Goal: Transaction & Acquisition: Book appointment/travel/reservation

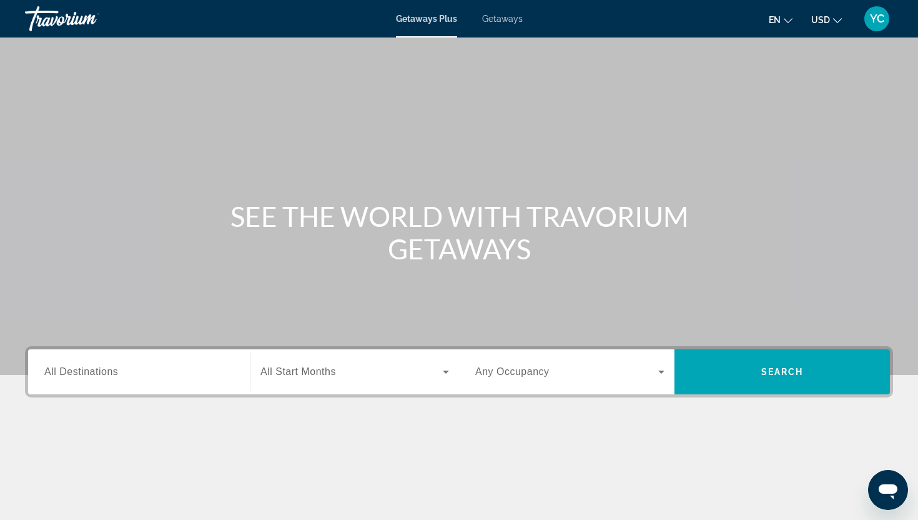
click at [502, 22] on span "Getaways" at bounding box center [502, 19] width 41 height 10
click at [111, 366] on span "All Destinations" at bounding box center [81, 371] width 74 height 11
click at [111, 365] on input "Destination All Destinations" at bounding box center [138, 372] width 189 height 15
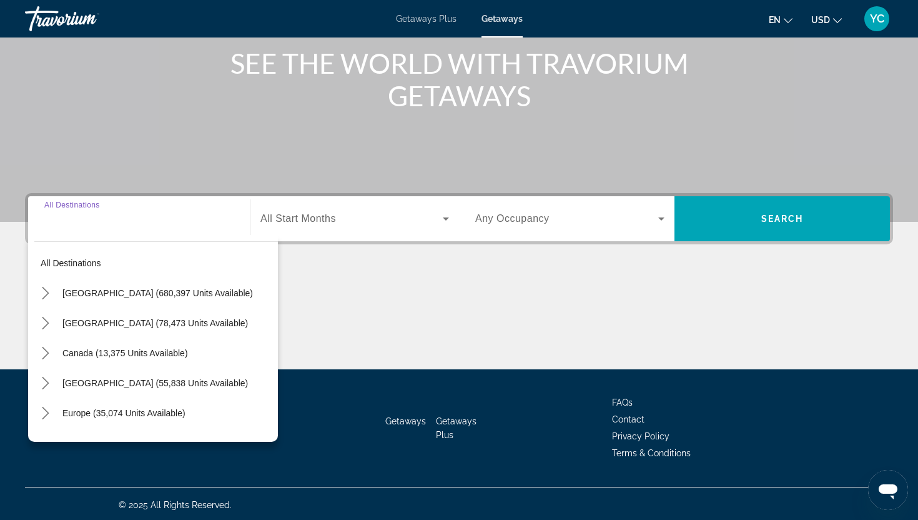
scroll to position [156, 0]
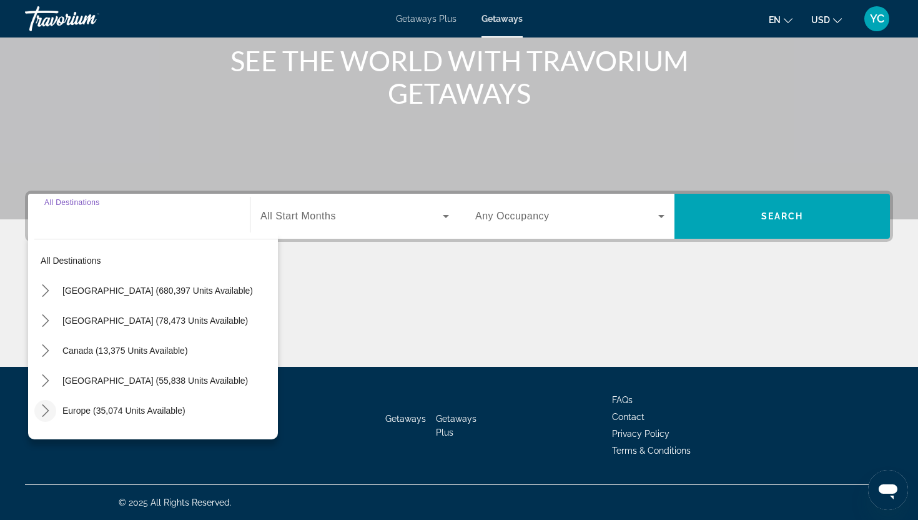
click at [47, 409] on icon "Toggle Europe (35,074 units available) submenu" at bounding box center [45, 410] width 7 height 12
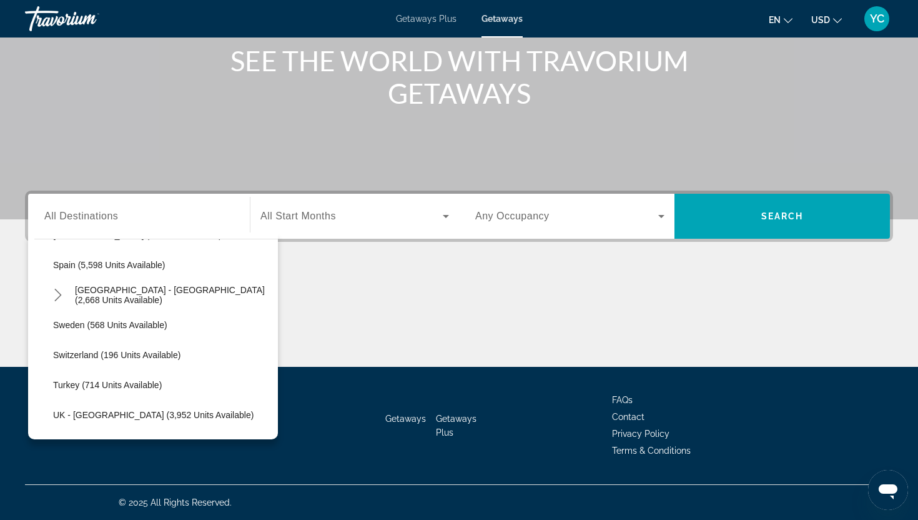
scroll to position [664, 0]
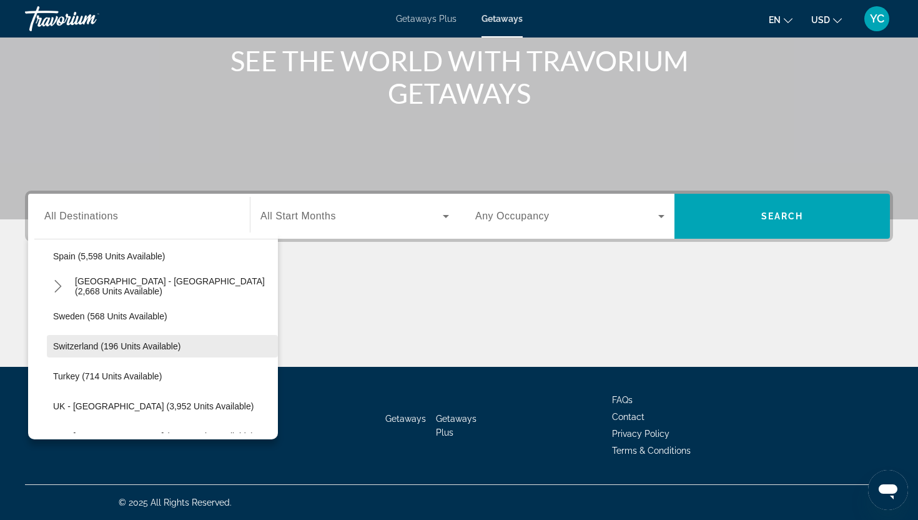
click at [124, 348] on span "Switzerland (196 units available)" at bounding box center [116, 346] width 127 height 10
type input "**********"
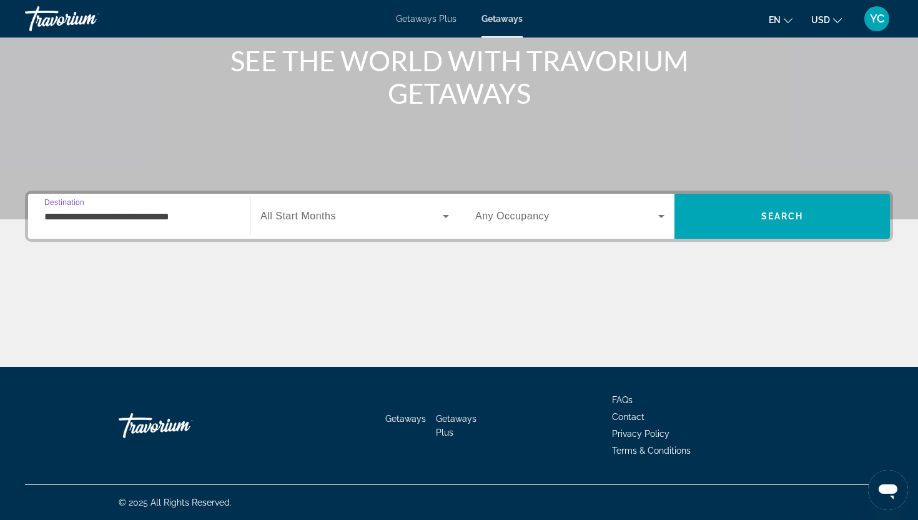
click at [305, 223] on span "Search widget" at bounding box center [352, 216] width 182 height 15
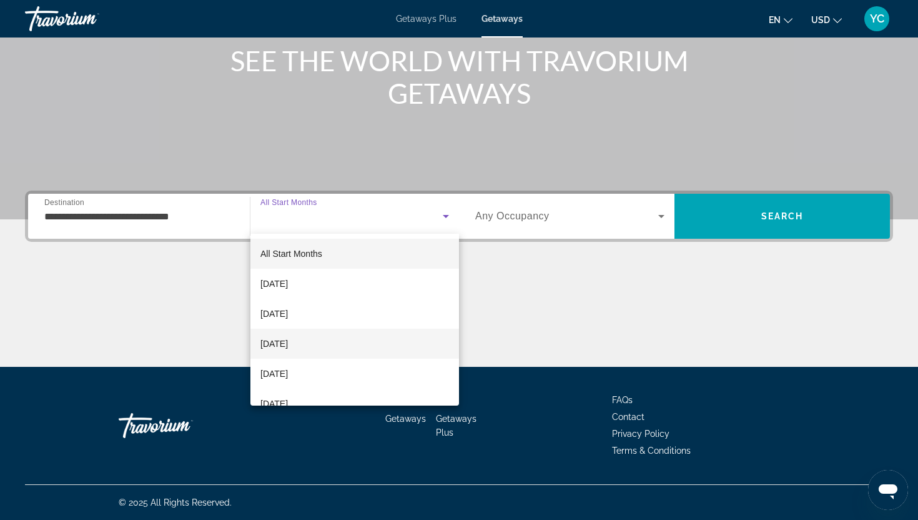
click at [275, 339] on span "[DATE]" at bounding box center [274, 343] width 27 height 15
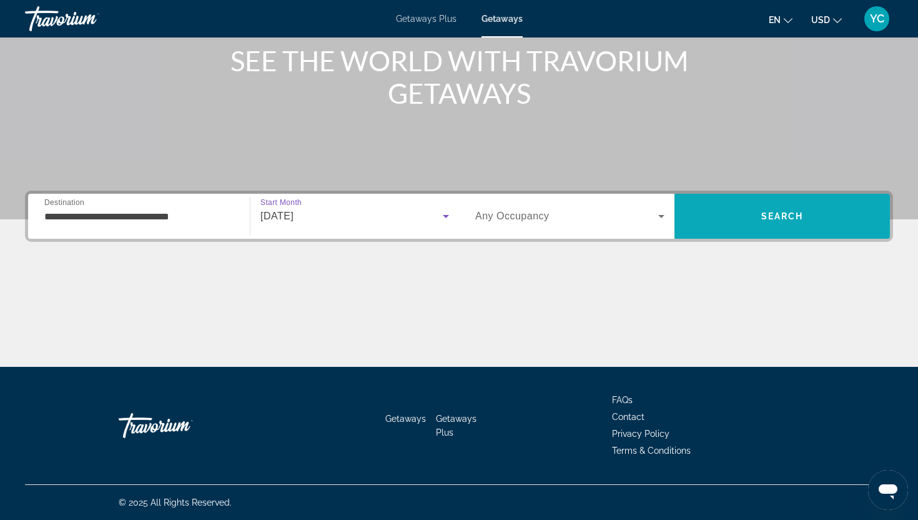
click at [702, 207] on span "Search" at bounding box center [783, 216] width 216 height 30
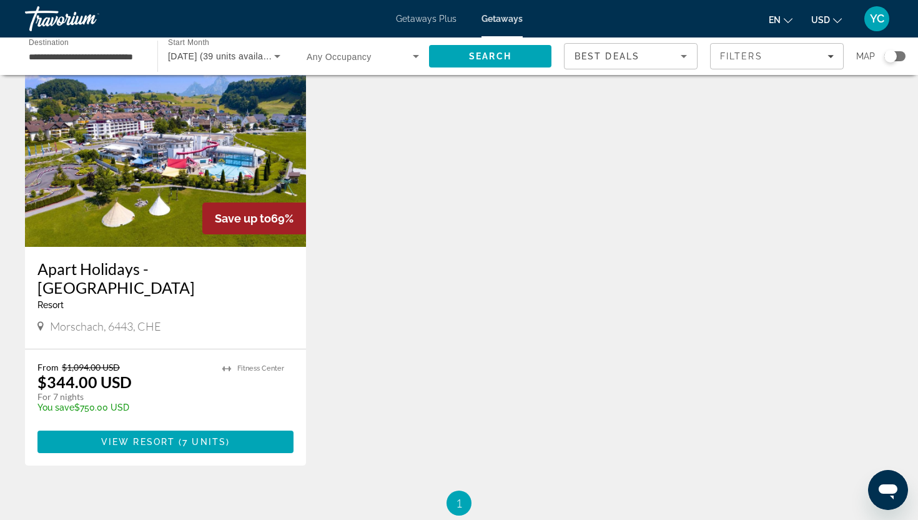
scroll to position [496, 0]
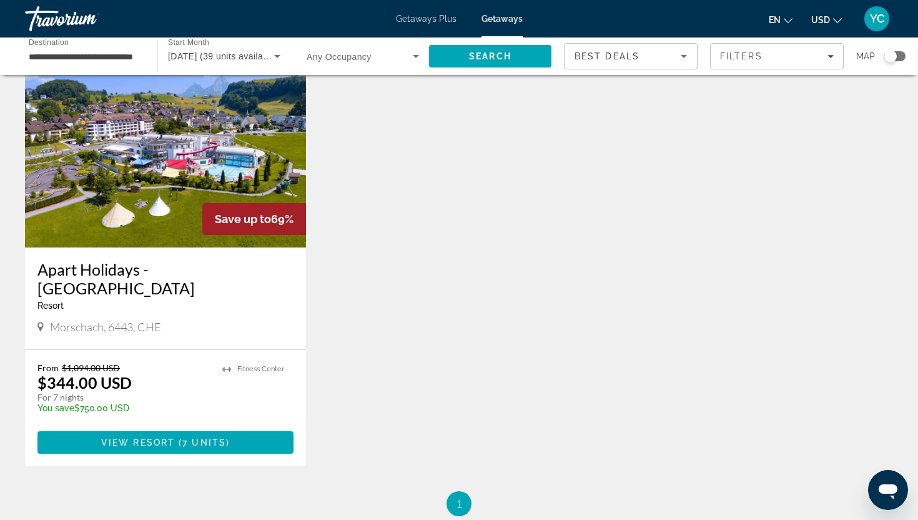
click at [184, 186] on img "Main content" at bounding box center [165, 147] width 281 height 200
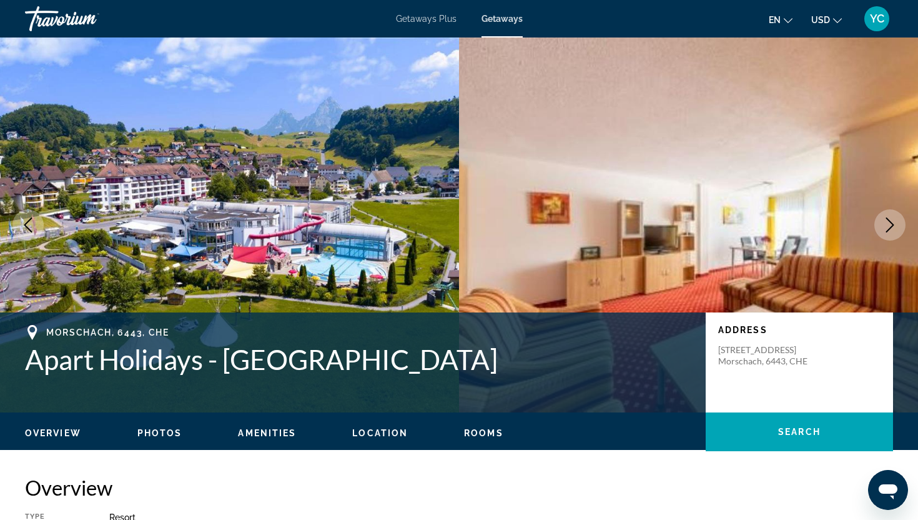
drag, startPoint x: 451, startPoint y: 363, endPoint x: 30, endPoint y: 354, distance: 421.2
click at [30, 354] on h1 "Apart Holidays - [GEOGRAPHIC_DATA]" at bounding box center [359, 359] width 668 height 32
copy h1 "Apart Holidays - [GEOGRAPHIC_DATA]"
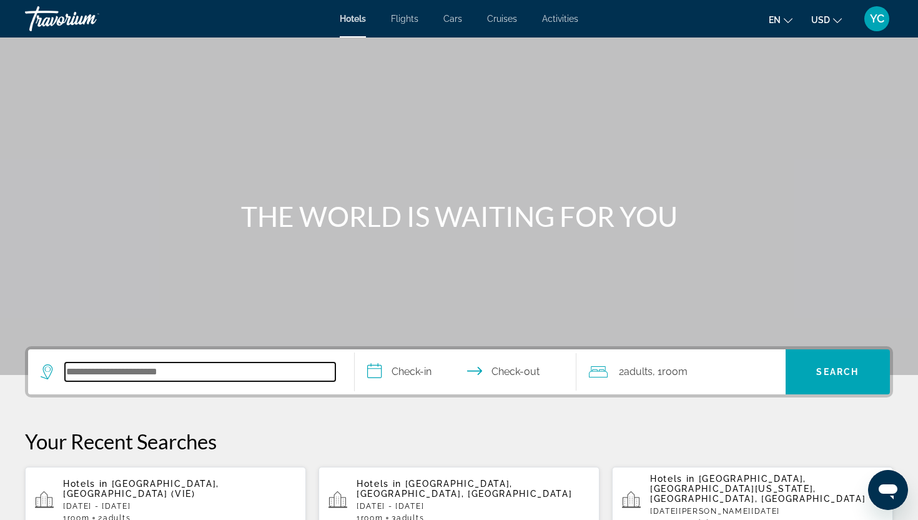
click at [77, 374] on input "Search hotel destination" at bounding box center [200, 371] width 271 height 19
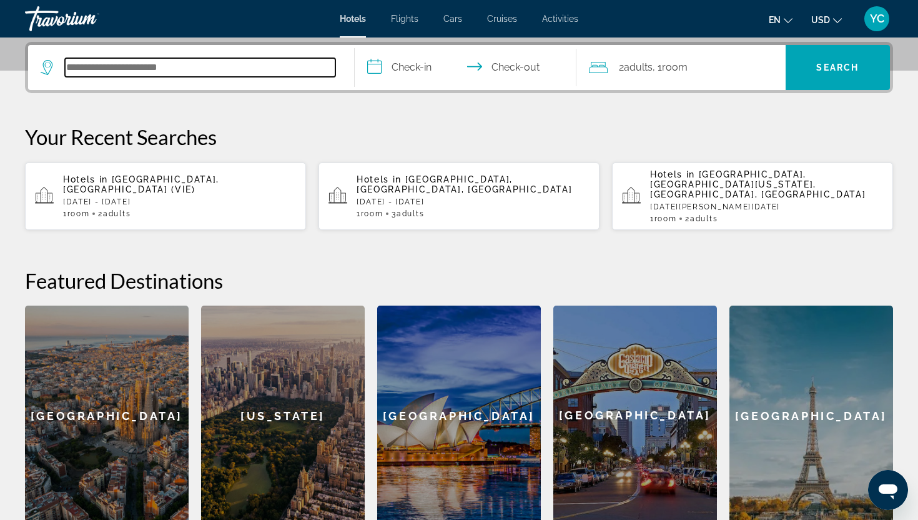
scroll to position [305, 0]
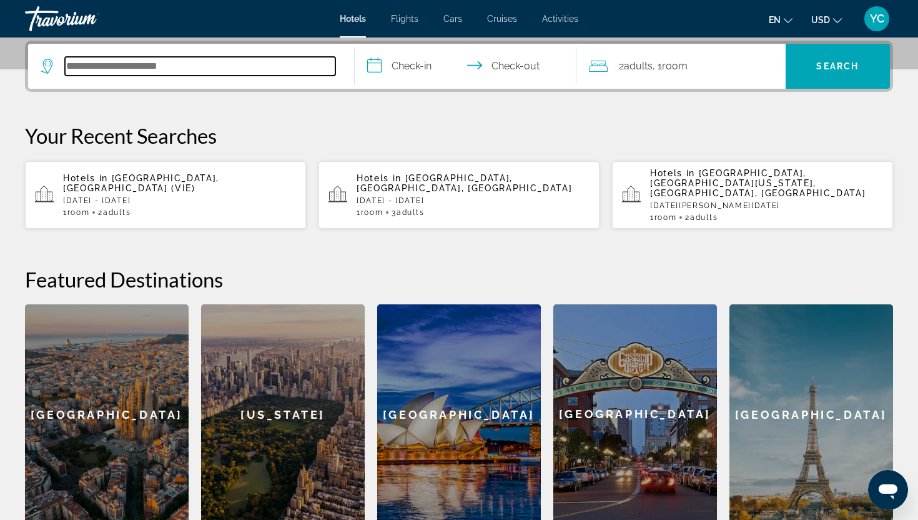
paste input "**********"
type input "**********"
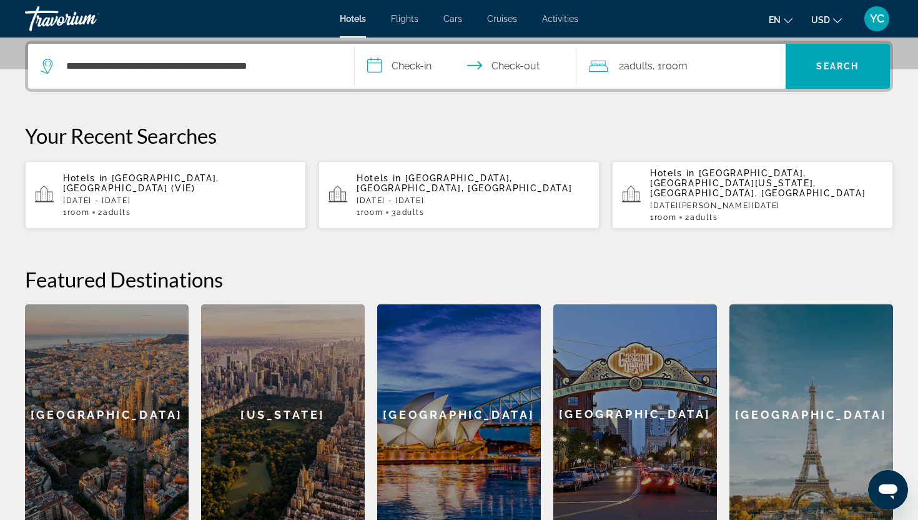
click at [410, 66] on input "**********" at bounding box center [468, 68] width 227 height 49
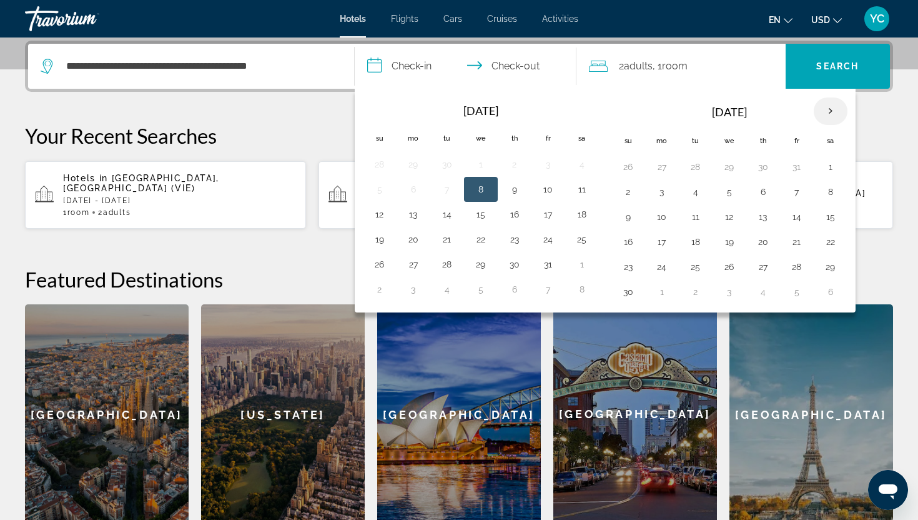
click at [832, 113] on th "Next month" at bounding box center [831, 110] width 34 height 27
click at [700, 218] on button "16" at bounding box center [696, 216] width 20 height 17
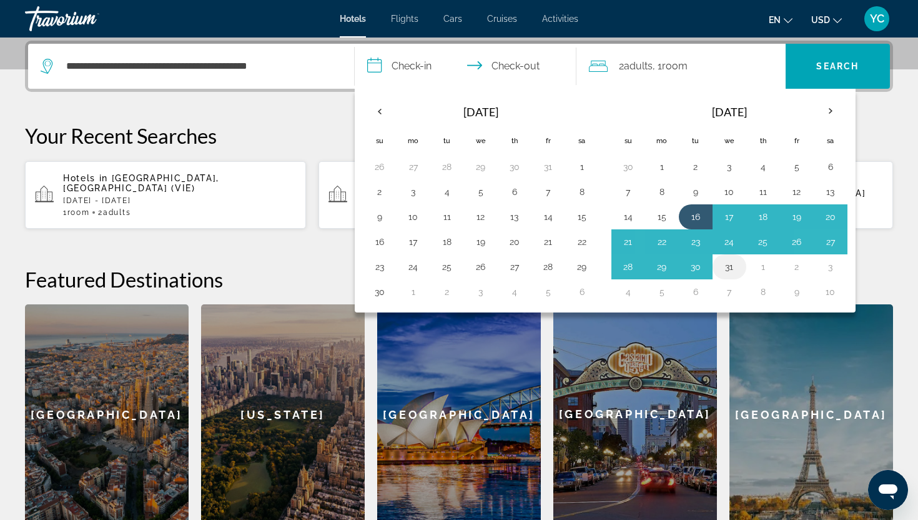
click at [723, 272] on button "31" at bounding box center [730, 266] width 20 height 17
type input "**********"
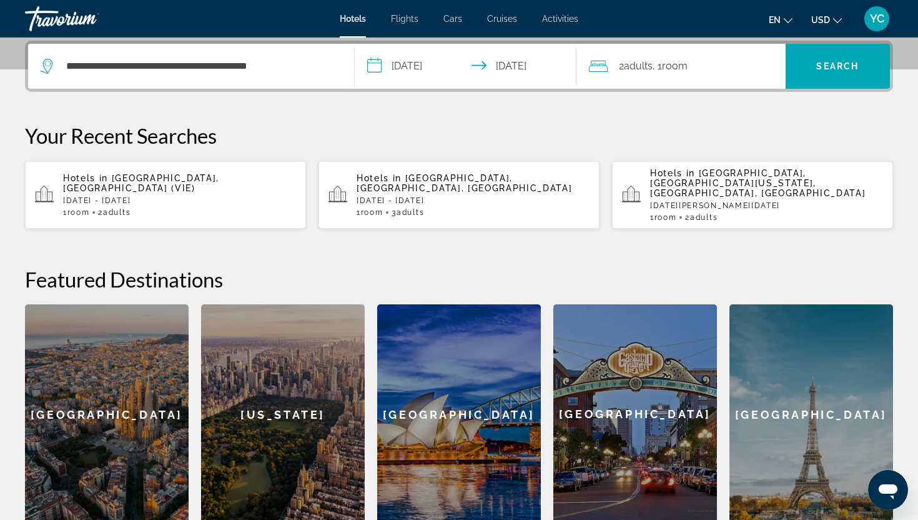
click at [764, 83] on div "2 Adult Adults , 1 Room rooms" at bounding box center [687, 66] width 197 height 45
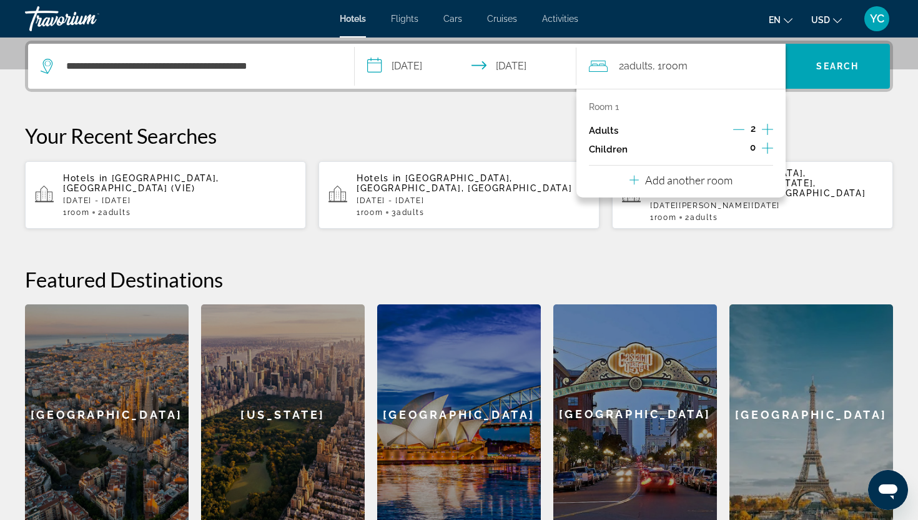
click at [767, 129] on icon "Increment adults" at bounding box center [767, 129] width 11 height 11
click at [812, 62] on span "Search" at bounding box center [838, 66] width 105 height 30
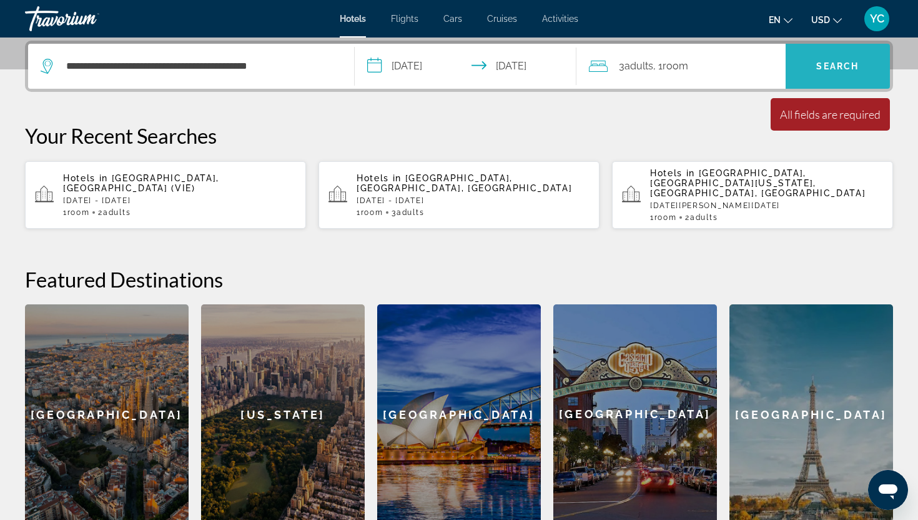
click at [812, 62] on span "Search" at bounding box center [838, 66] width 105 height 30
click at [537, 83] on input "**********" at bounding box center [468, 68] width 227 height 49
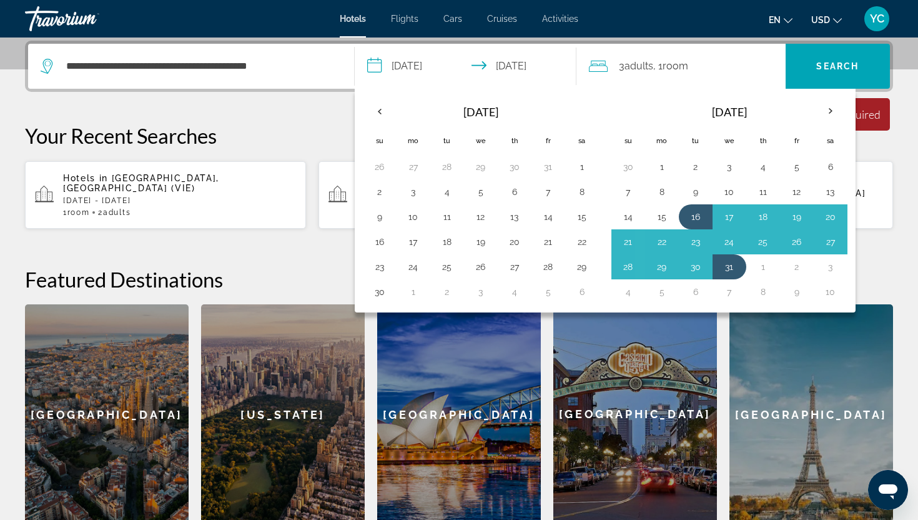
click at [671, 76] on div "3 Adult Adults , 1 Room rooms" at bounding box center [687, 66] width 197 height 45
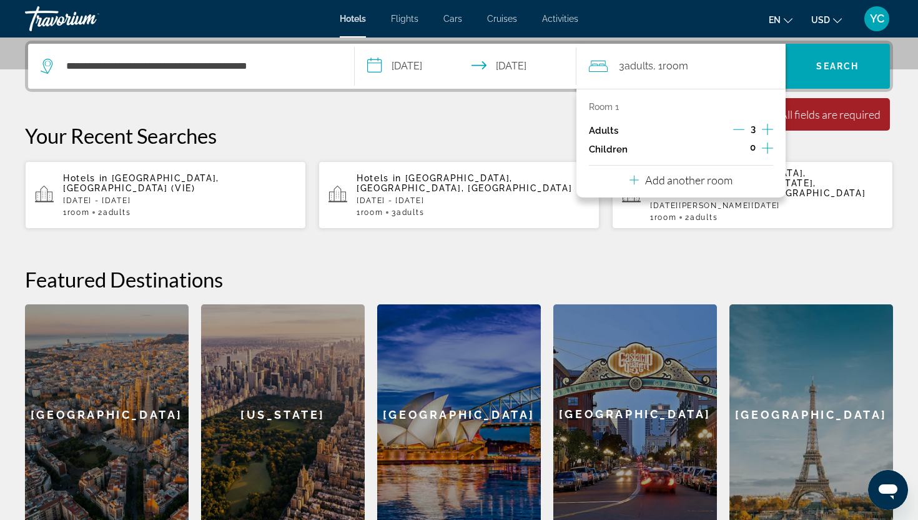
click at [671, 76] on div "3 Adult Adults , 1 Room rooms" at bounding box center [687, 66] width 197 height 45
click at [517, 116] on div "**********" at bounding box center [459, 283] width 918 height 484
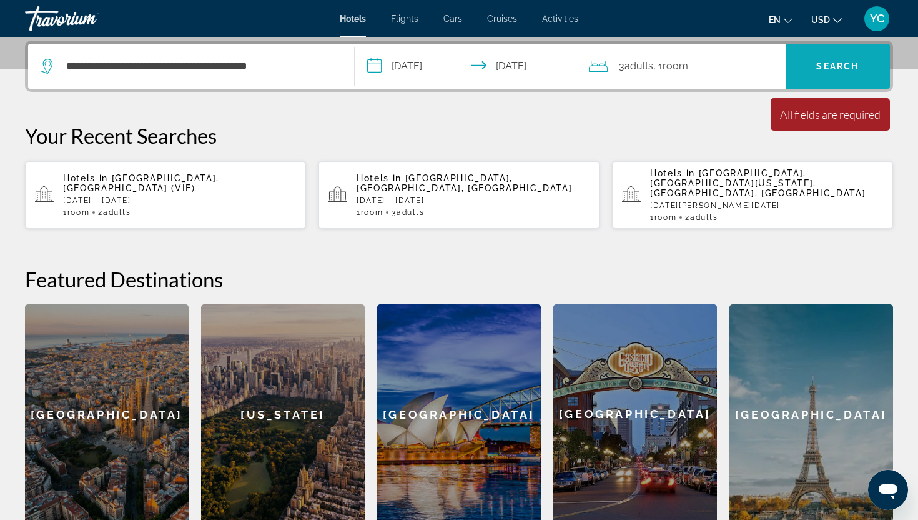
click at [825, 66] on span "Search" at bounding box center [838, 66] width 42 height 10
click at [678, 65] on span "Room" at bounding box center [676, 66] width 26 height 12
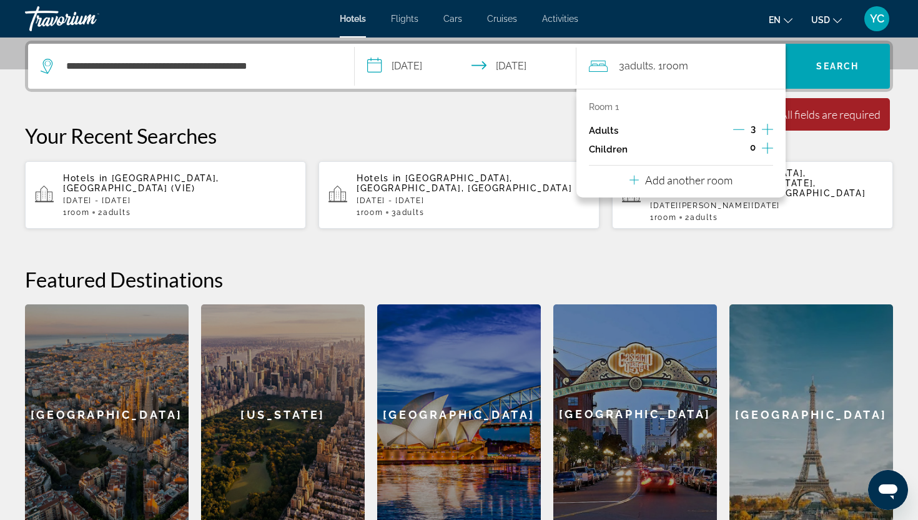
click at [545, 154] on div "Your Recent Searches Hotels in Vienna, Austria (VIE) Fri, 19 Dec - Mon, 22 Dec …" at bounding box center [459, 176] width 868 height 106
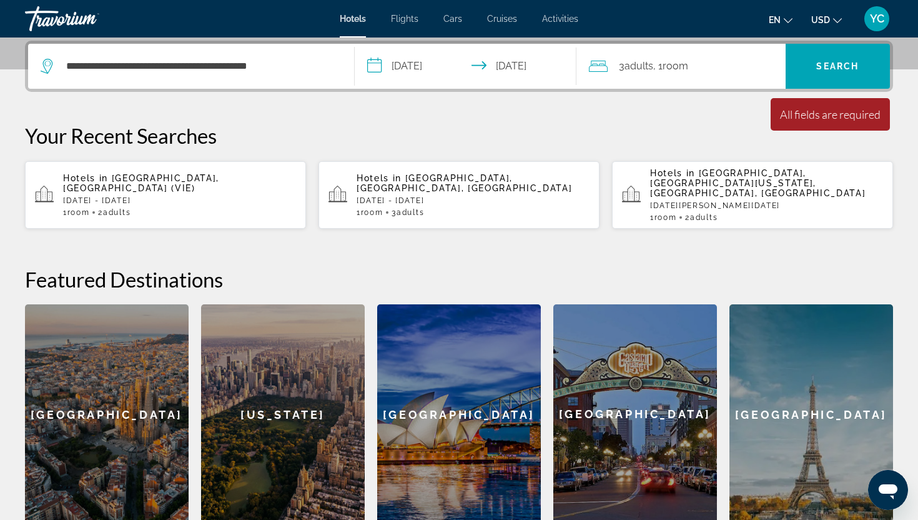
click at [662, 73] on span ", 1 Room rooms" at bounding box center [670, 65] width 35 height 17
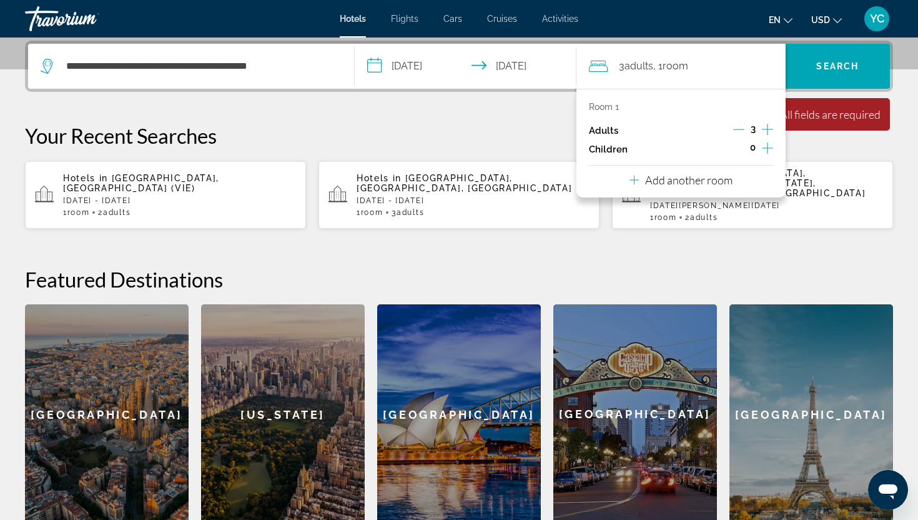
click at [742, 127] on icon "Decrement adults" at bounding box center [738, 129] width 11 height 11
click at [548, 124] on p "Your Recent Searches" at bounding box center [459, 135] width 868 height 25
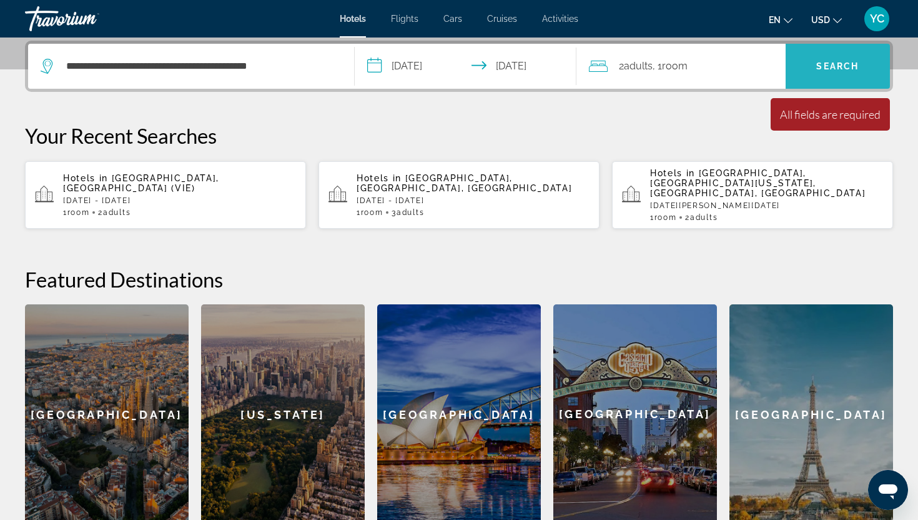
click at [828, 65] on span "Search" at bounding box center [838, 66] width 42 height 10
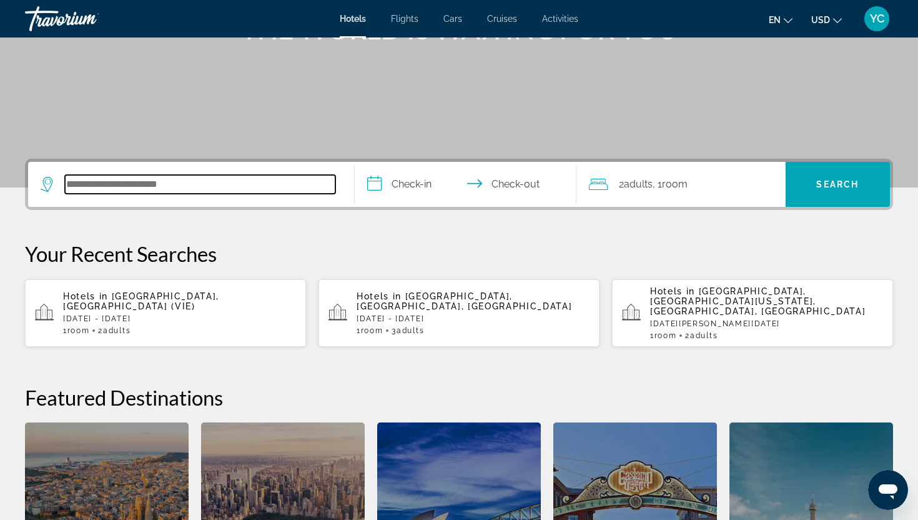
click at [107, 189] on input "Search hotel destination" at bounding box center [200, 184] width 271 height 19
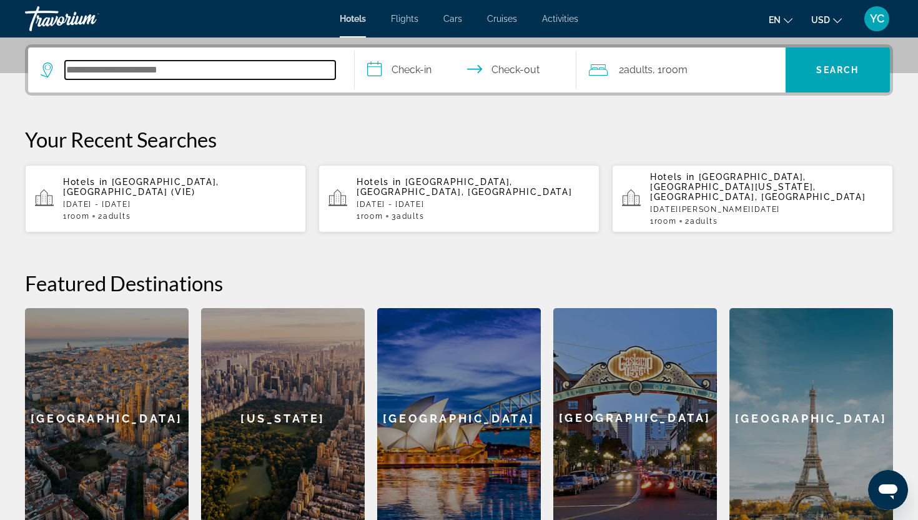
scroll to position [305, 0]
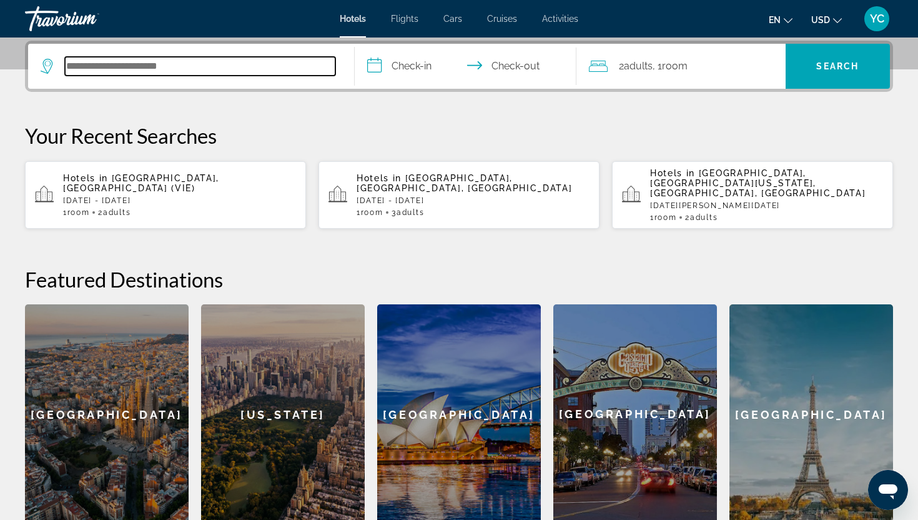
paste input "**********"
type input "**********"
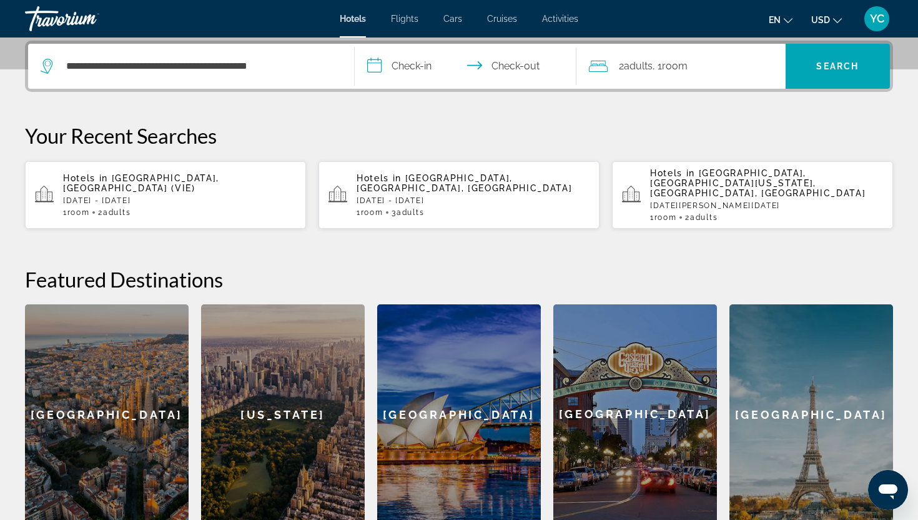
click at [403, 67] on input "**********" at bounding box center [468, 68] width 227 height 49
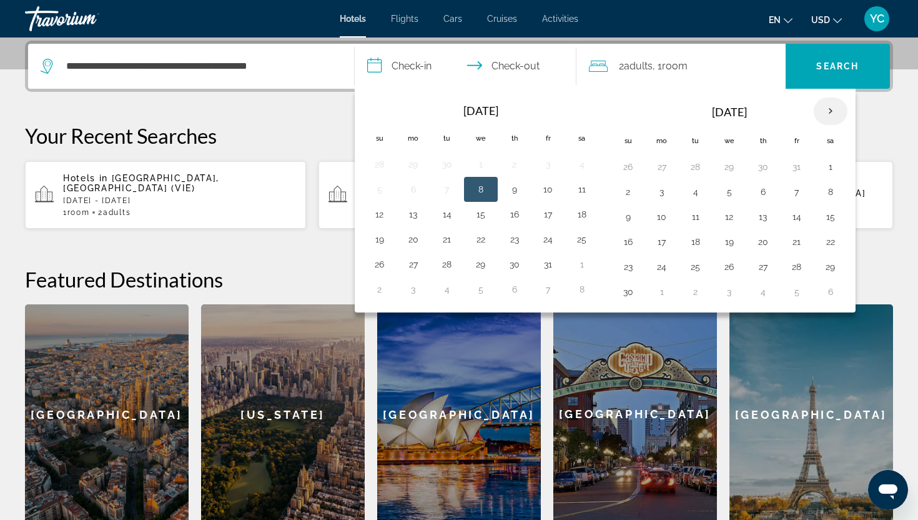
click at [829, 114] on th "Next month" at bounding box center [831, 110] width 34 height 27
click at [448, 217] on button "16" at bounding box center [447, 216] width 20 height 17
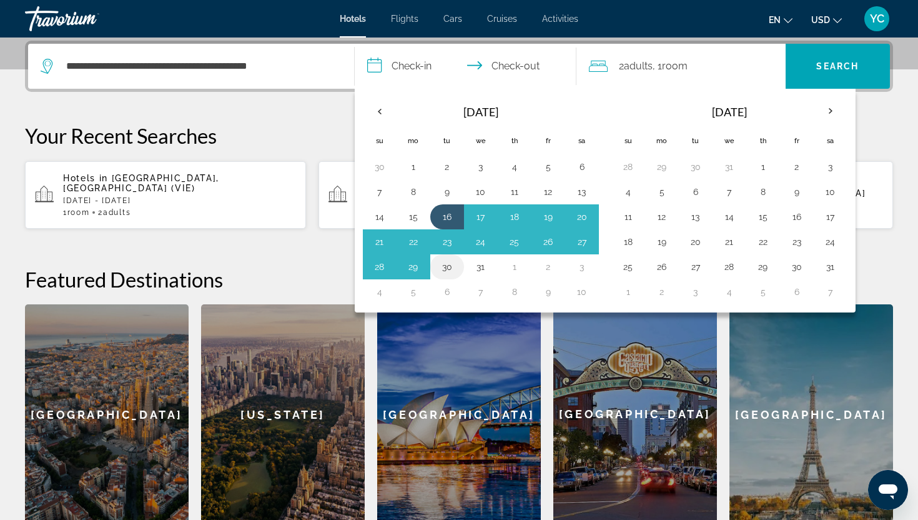
click at [445, 268] on button "30" at bounding box center [447, 266] width 20 height 17
type input "**********"
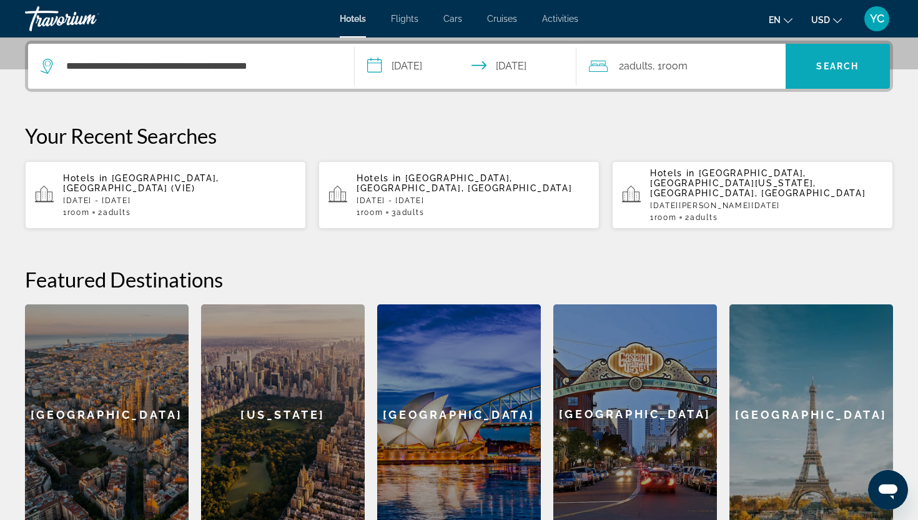
click at [820, 58] on span "Search" at bounding box center [838, 66] width 105 height 30
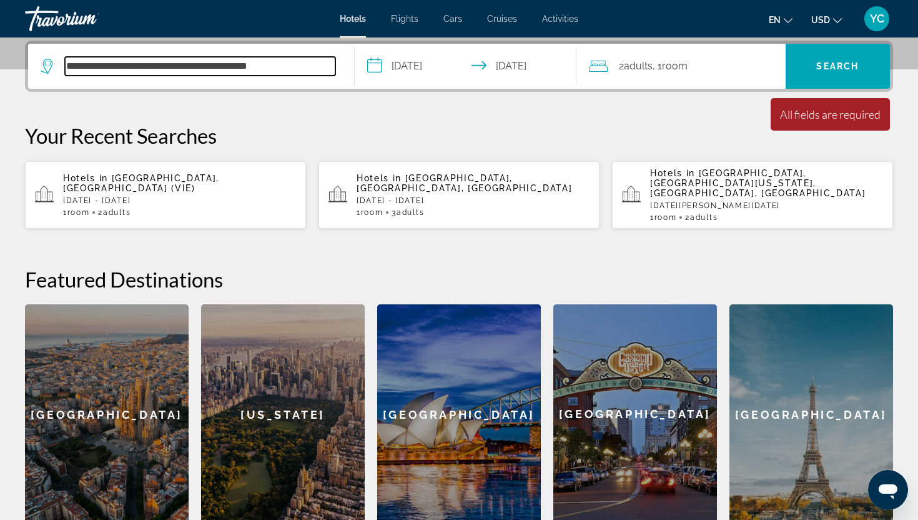
click at [66, 68] on input "**********" at bounding box center [200, 66] width 271 height 19
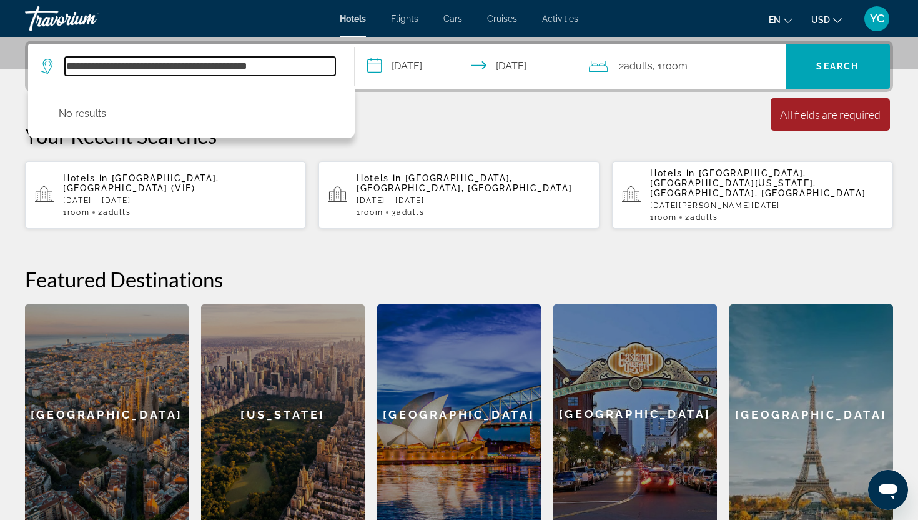
click at [174, 66] on input "**********" at bounding box center [200, 66] width 271 height 19
click at [69, 63] on input "**********" at bounding box center [200, 66] width 271 height 19
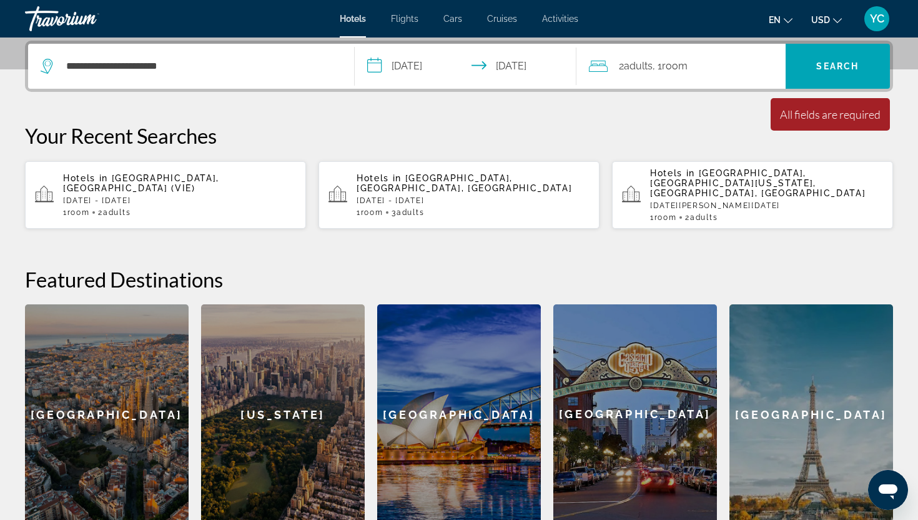
click at [424, 106] on div "**********" at bounding box center [459, 283] width 918 height 484
click at [848, 69] on span "Search" at bounding box center [838, 66] width 42 height 10
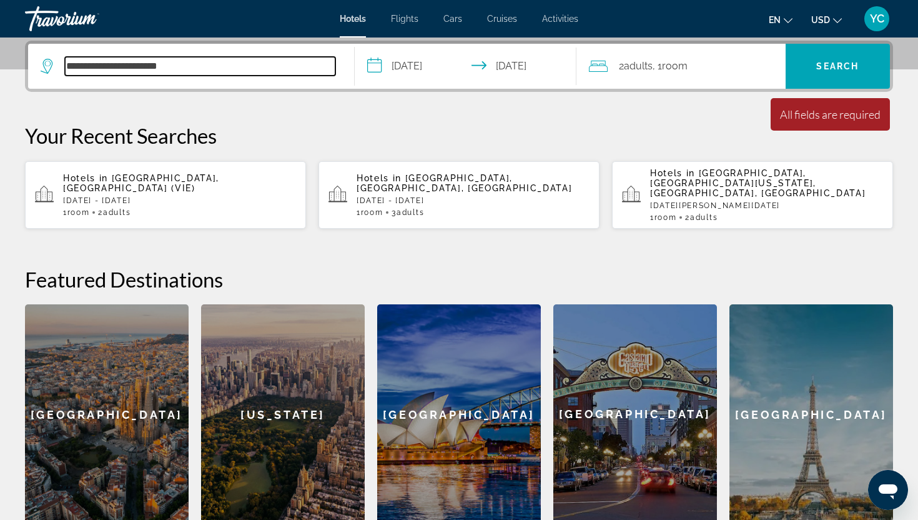
click at [102, 67] on input "**********" at bounding box center [200, 66] width 271 height 19
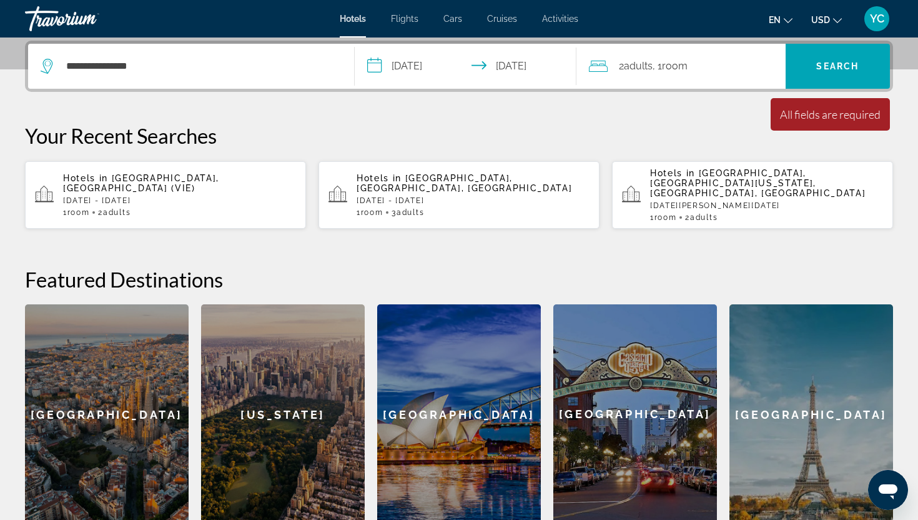
click at [415, 126] on p "Your Recent Searches" at bounding box center [459, 135] width 868 height 25
click at [838, 89] on div "**********" at bounding box center [459, 66] width 868 height 51
click at [838, 88] on span "Search" at bounding box center [838, 66] width 105 height 45
click at [840, 72] on span "Search" at bounding box center [838, 66] width 105 height 30
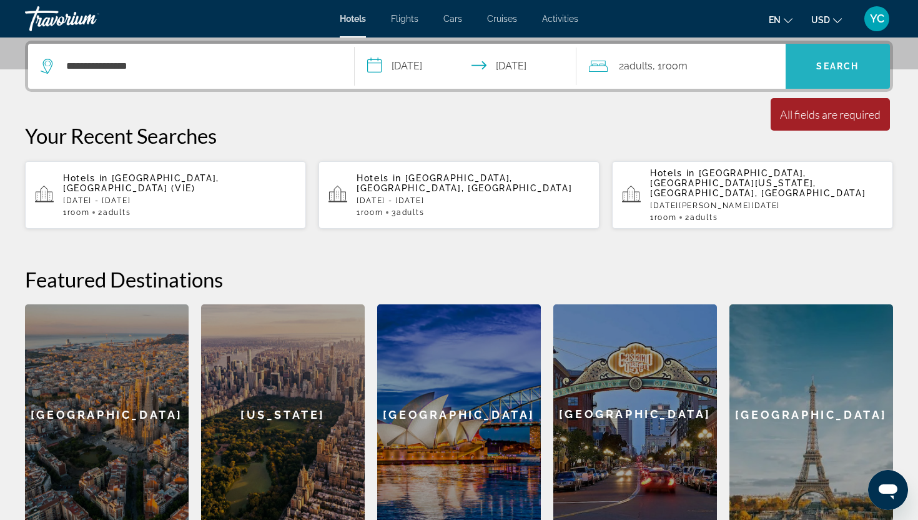
click at [840, 72] on span "Search" at bounding box center [838, 66] width 105 height 30
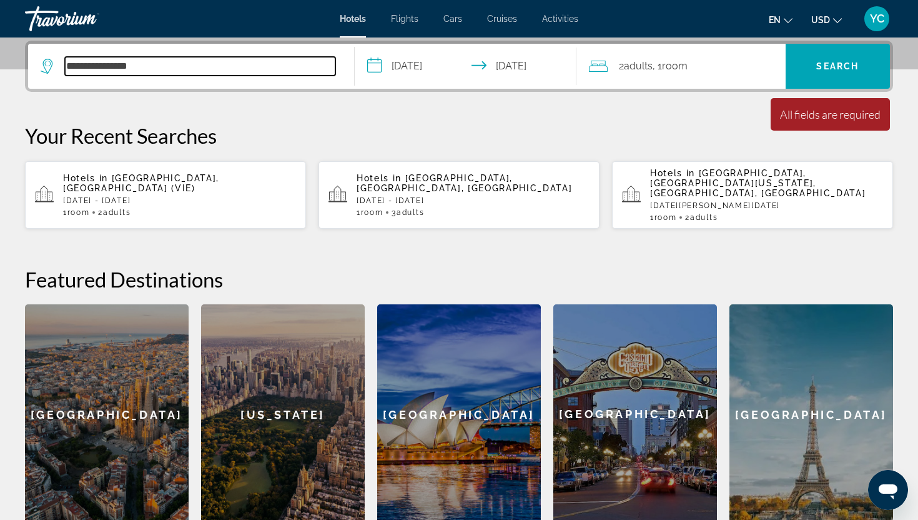
click at [110, 66] on input "**********" at bounding box center [200, 66] width 271 height 19
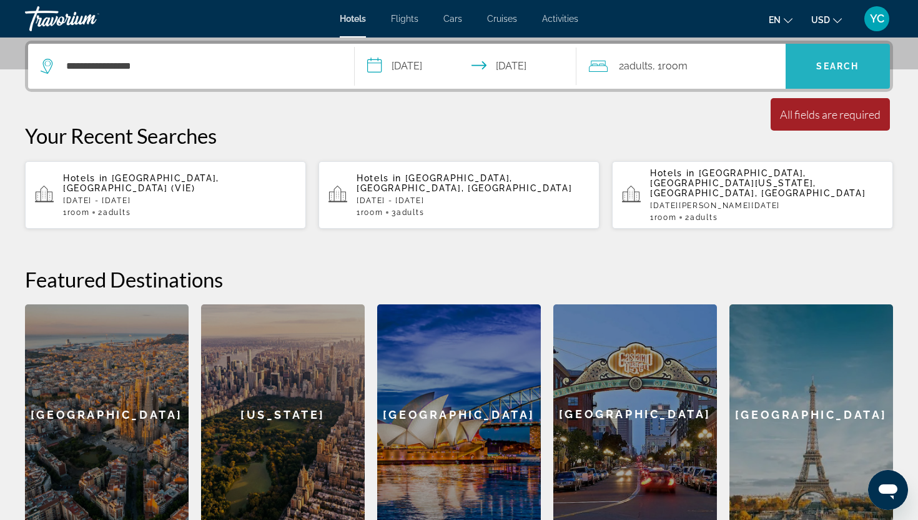
click at [855, 81] on span "Search" at bounding box center [838, 66] width 105 height 30
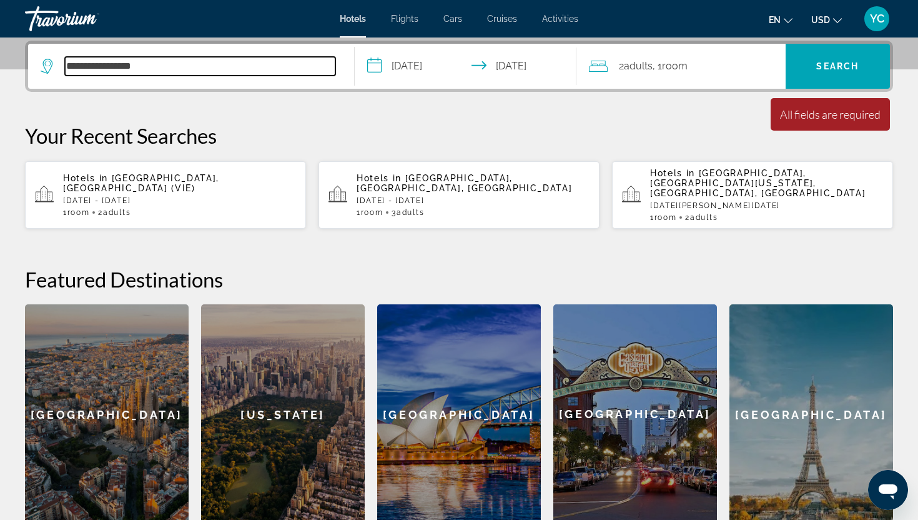
click at [112, 66] on input "**********" at bounding box center [200, 66] width 271 height 19
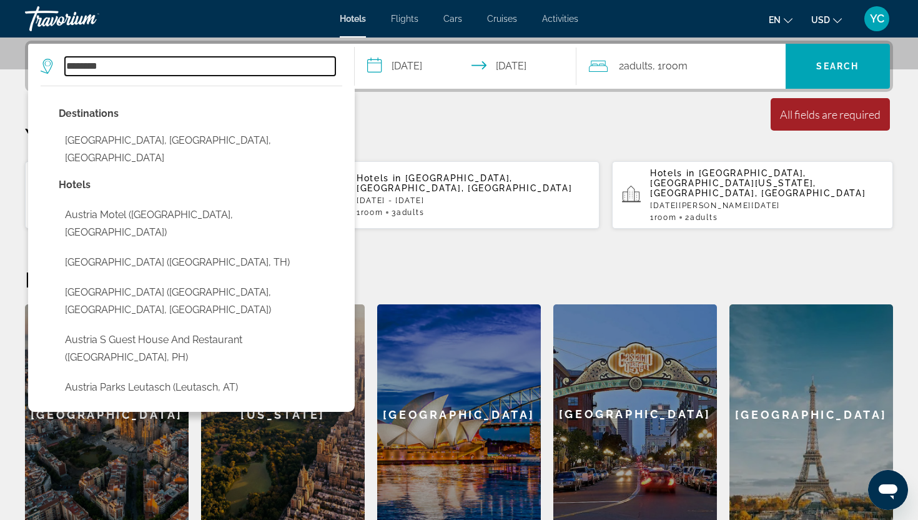
click at [70, 67] on input "*******" at bounding box center [200, 66] width 271 height 19
click at [124, 65] on input "*******" at bounding box center [200, 66] width 271 height 19
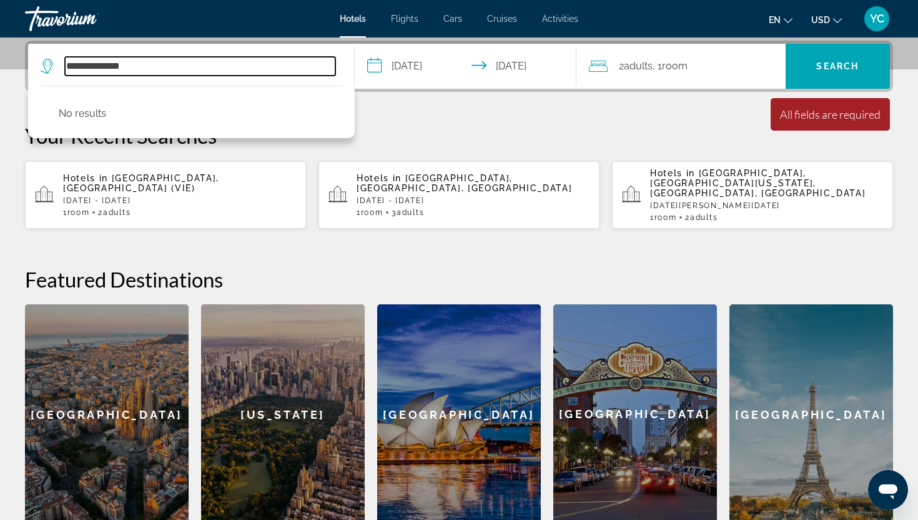
click at [89, 67] on input "**********" at bounding box center [200, 66] width 271 height 19
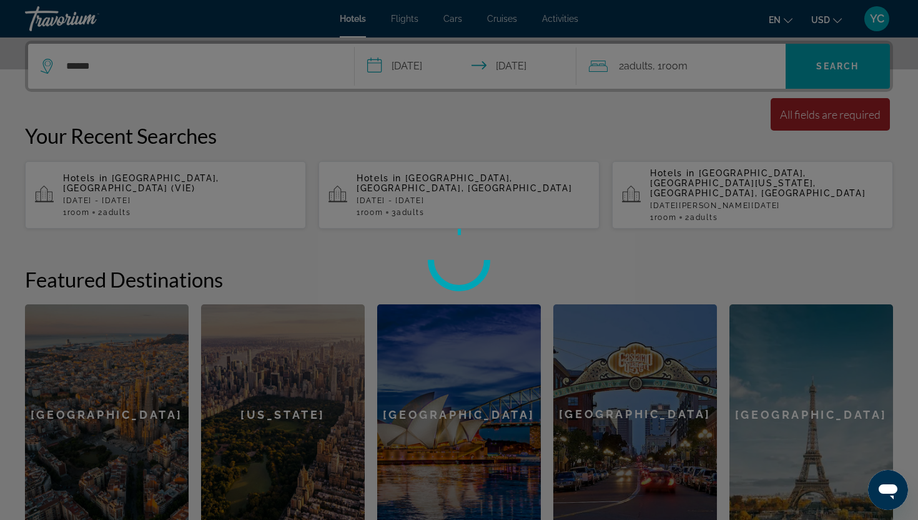
click at [108, 66] on div at bounding box center [459, 260] width 918 height 520
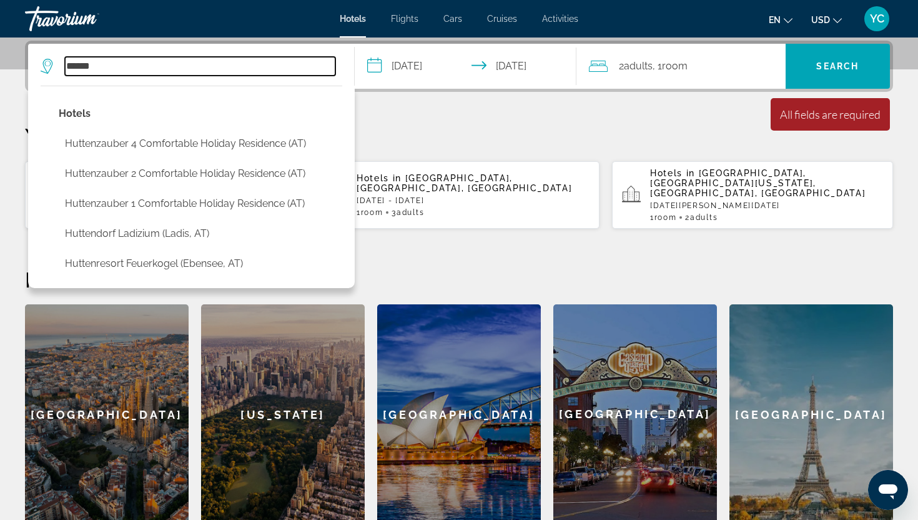
click at [112, 66] on input "******" at bounding box center [200, 66] width 271 height 19
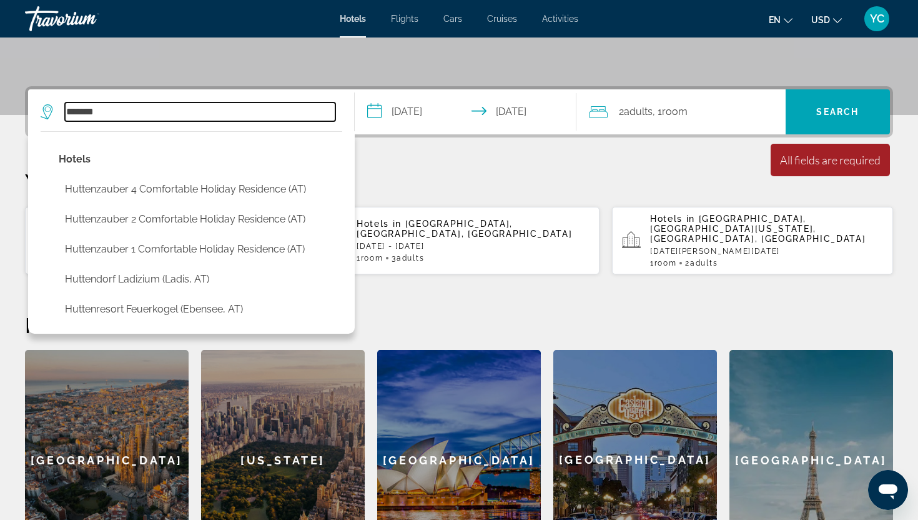
scroll to position [259, 0]
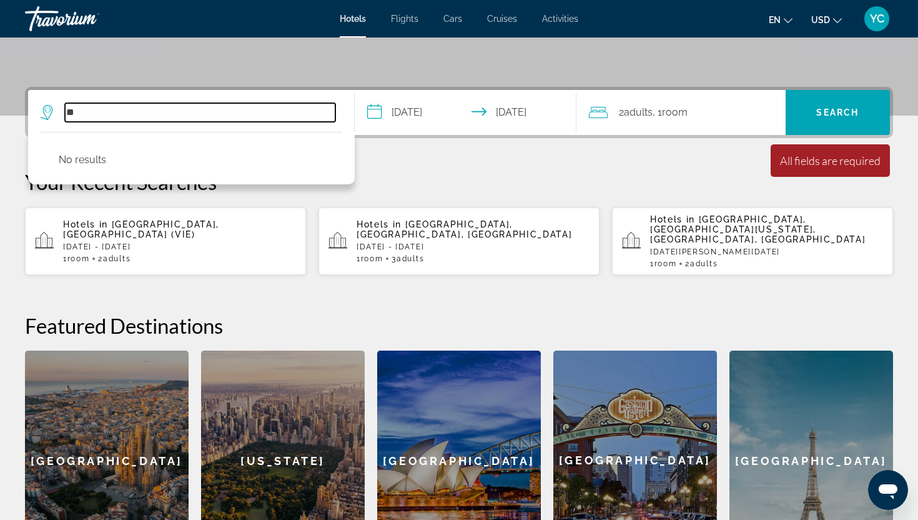
type input "*"
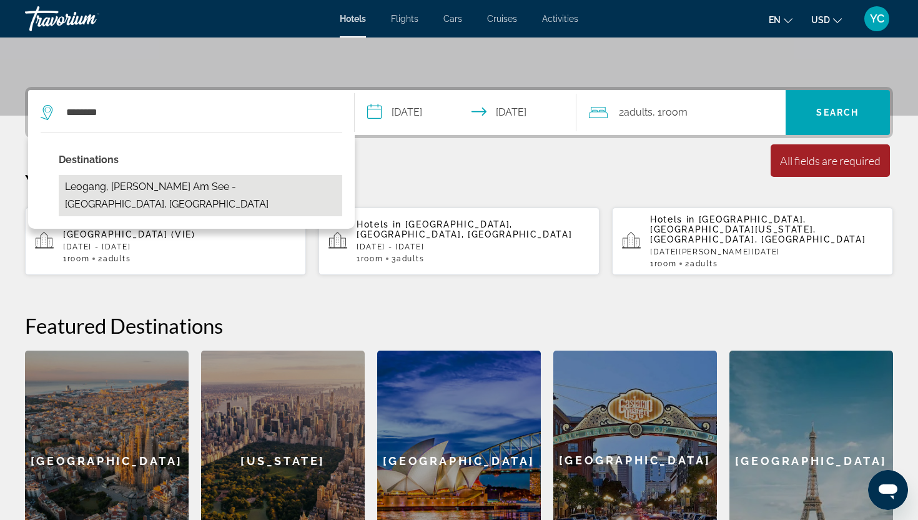
click at [122, 190] on button "Leogang, Zell Am See - Pinzgau, Austria" at bounding box center [201, 195] width 284 height 41
type input "**********"
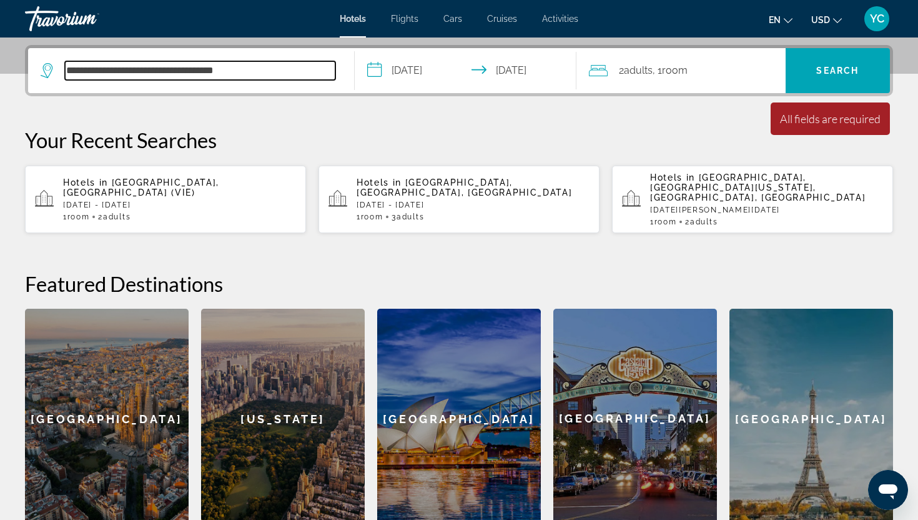
scroll to position [305, 0]
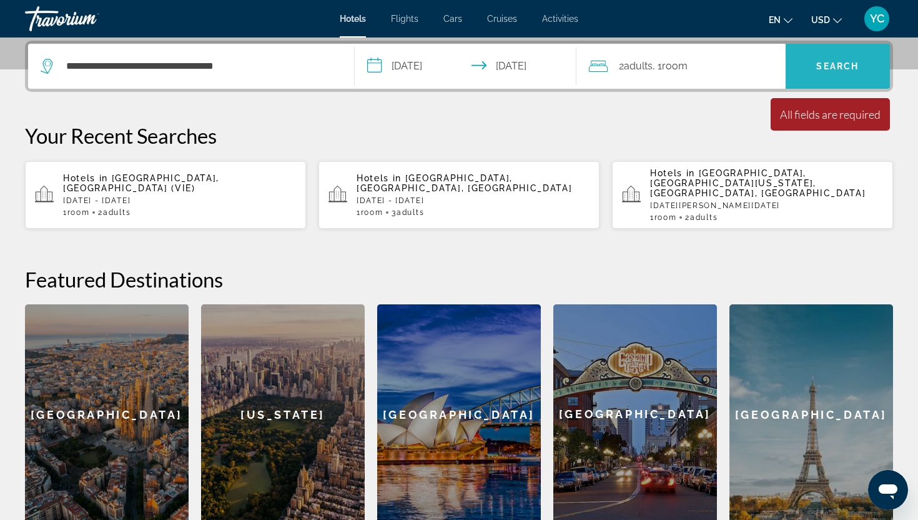
click at [840, 71] on span "Search" at bounding box center [838, 66] width 105 height 30
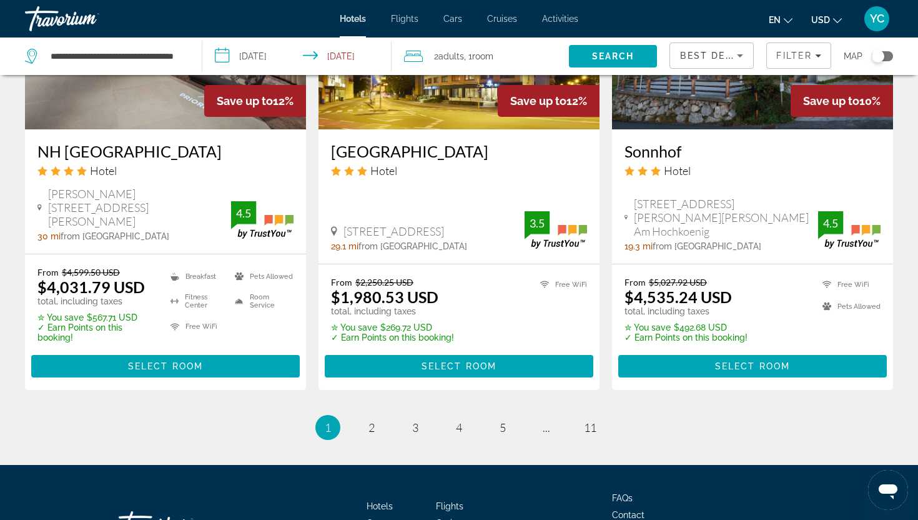
scroll to position [1678, 0]
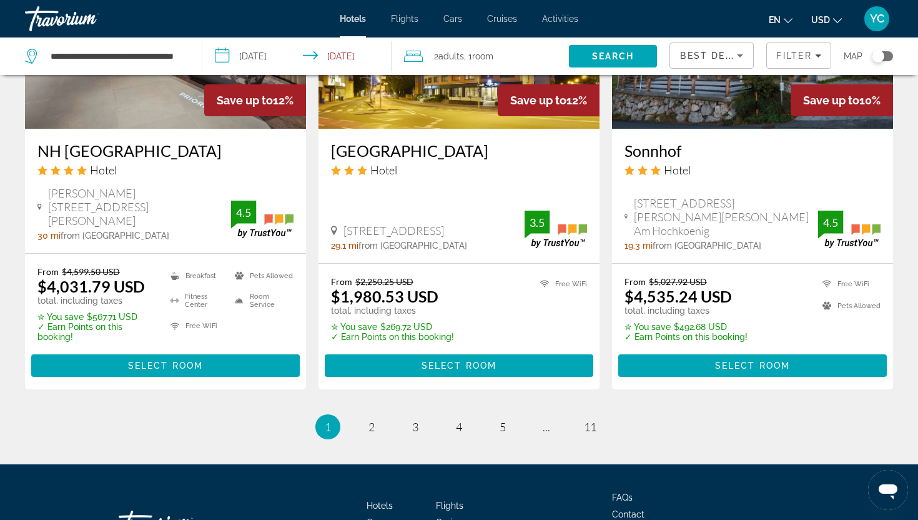
click at [191, 340] on div "From $4,599.50 USD $4,031.79 USD total, including taxes ✮ You save $567.71 USD …" at bounding box center [165, 322] width 281 height 136
click at [373, 420] on span "2" at bounding box center [372, 427] width 6 height 14
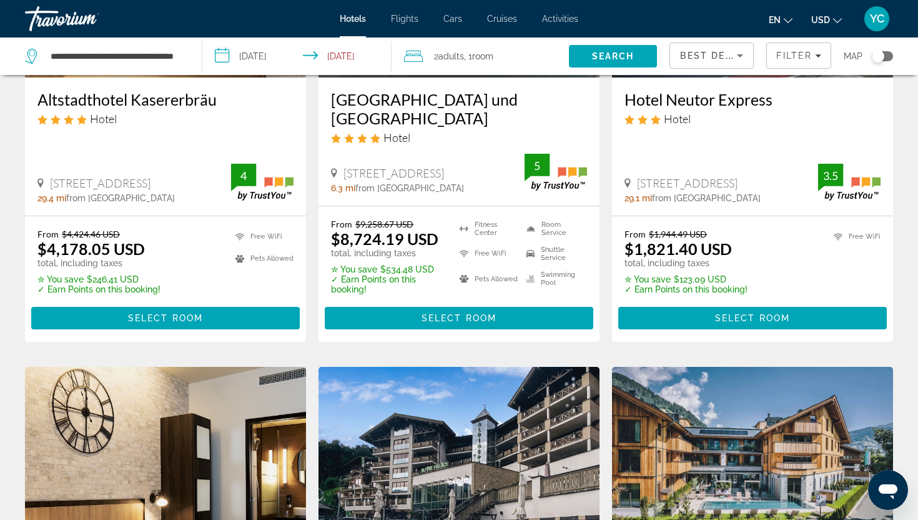
scroll to position [1733, 0]
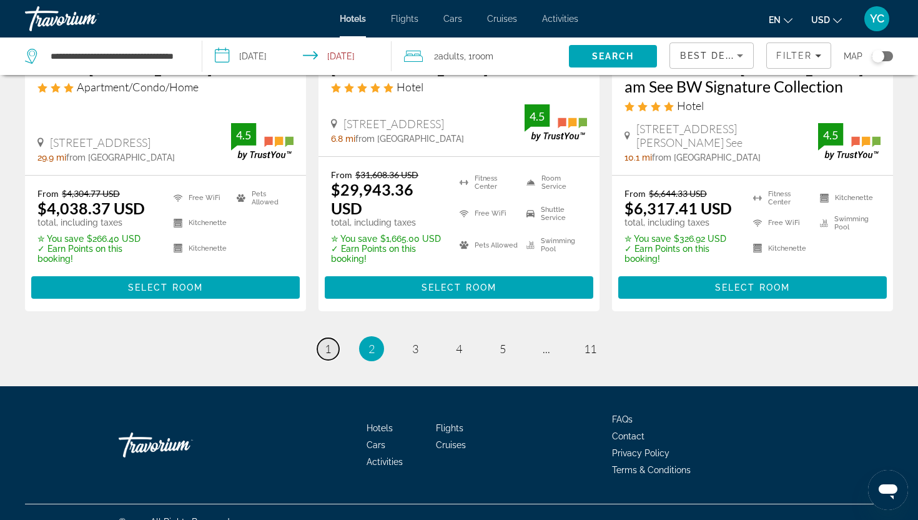
click at [335, 338] on link "page 1" at bounding box center [328, 349] width 22 height 22
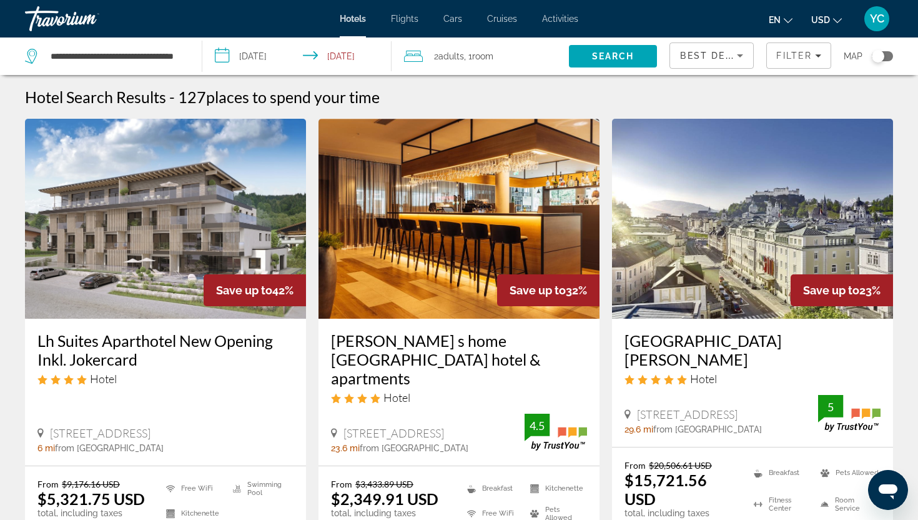
click at [167, 212] on img "Main content" at bounding box center [165, 219] width 281 height 200
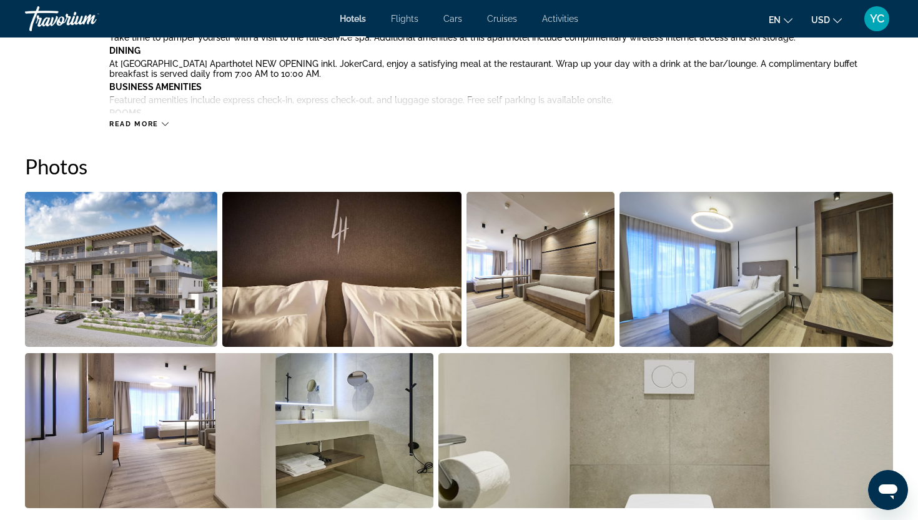
scroll to position [534, 0]
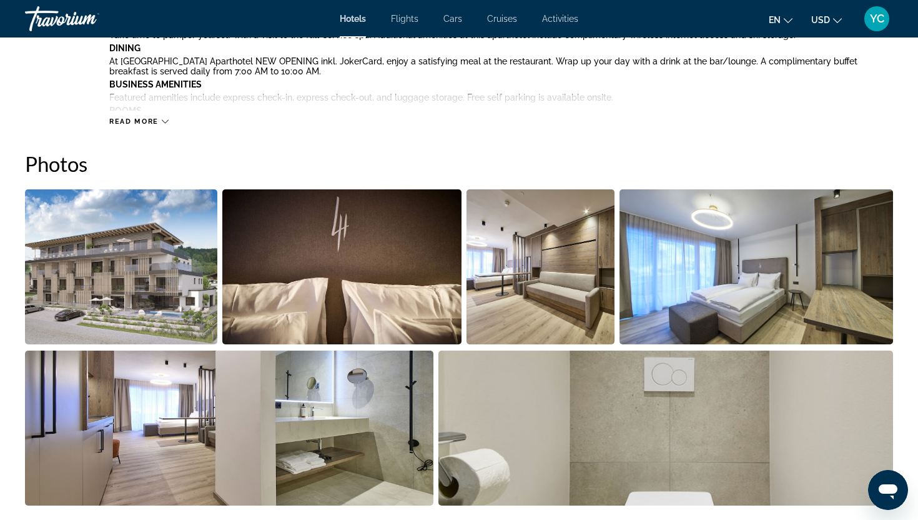
click at [160, 262] on img "Open full-screen image slider" at bounding box center [121, 266] width 192 height 155
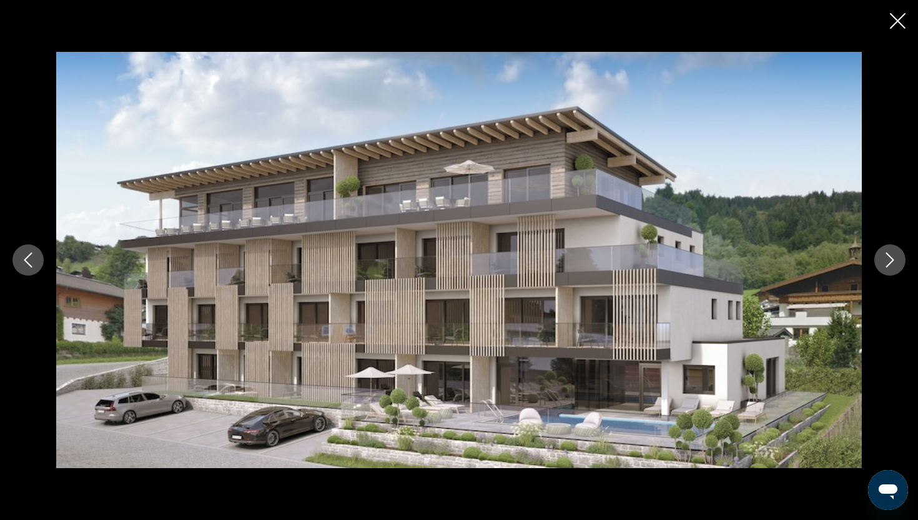
click at [888, 262] on icon "Next image" at bounding box center [890, 259] width 15 height 15
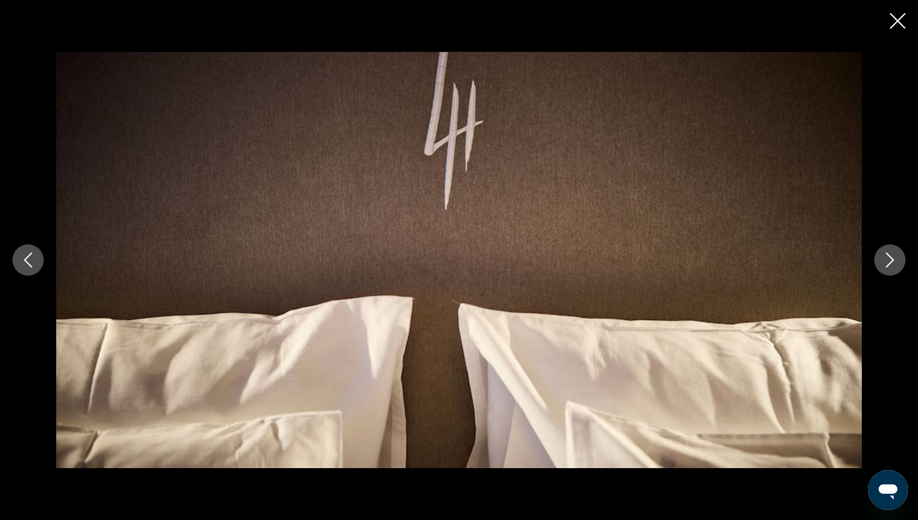
click at [888, 262] on icon "Next image" at bounding box center [890, 259] width 15 height 15
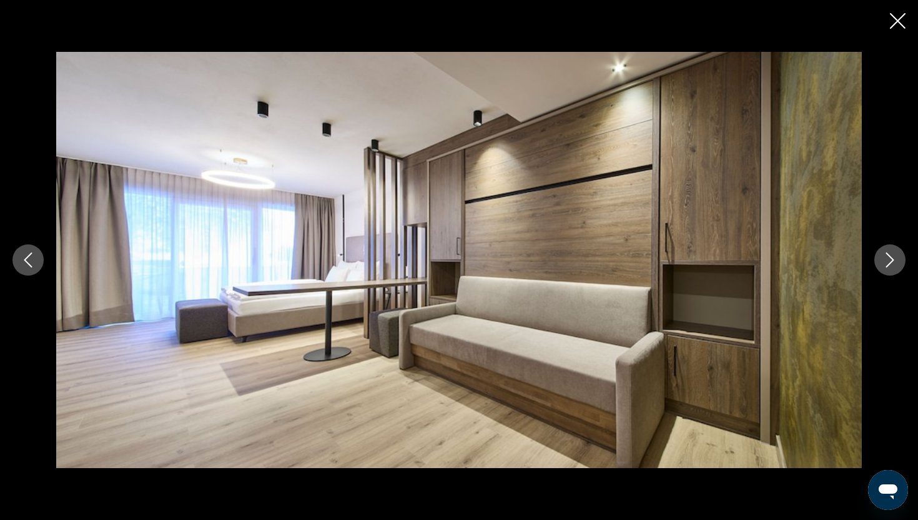
click at [888, 262] on icon "Next image" at bounding box center [890, 259] width 15 height 15
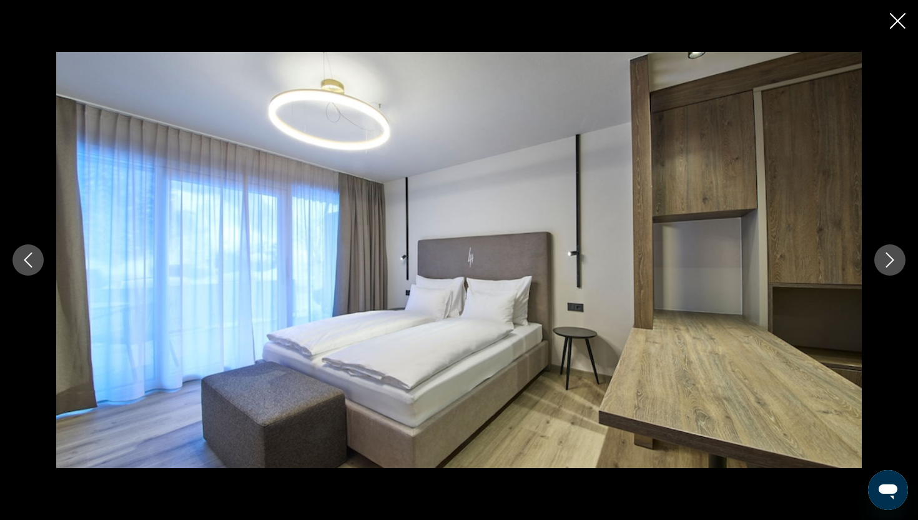
click at [888, 262] on icon "Next image" at bounding box center [890, 259] width 15 height 15
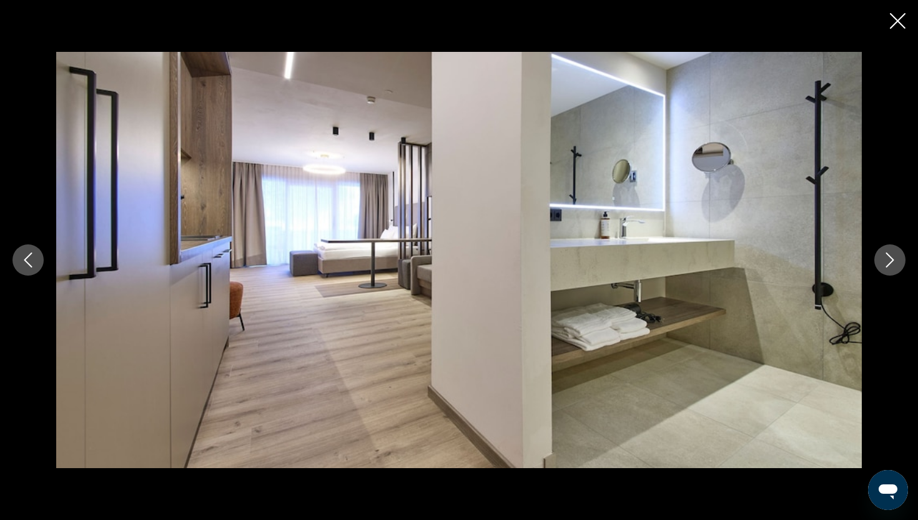
click at [888, 262] on icon "Next image" at bounding box center [890, 259] width 15 height 15
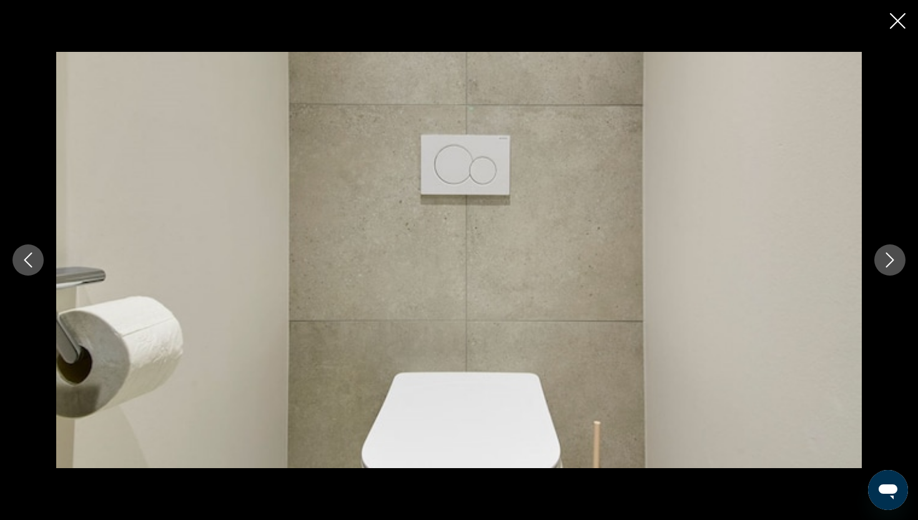
click at [888, 262] on icon "Next image" at bounding box center [890, 259] width 15 height 15
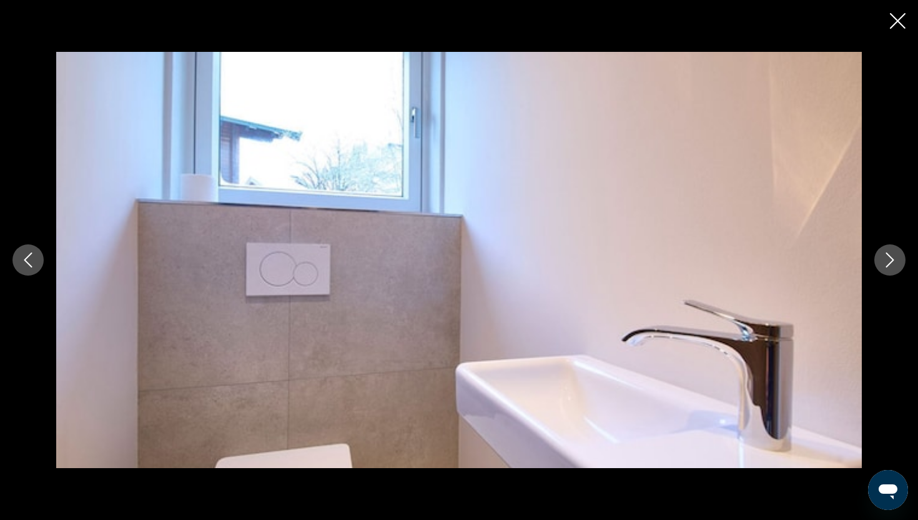
click at [888, 262] on icon "Next image" at bounding box center [890, 259] width 15 height 15
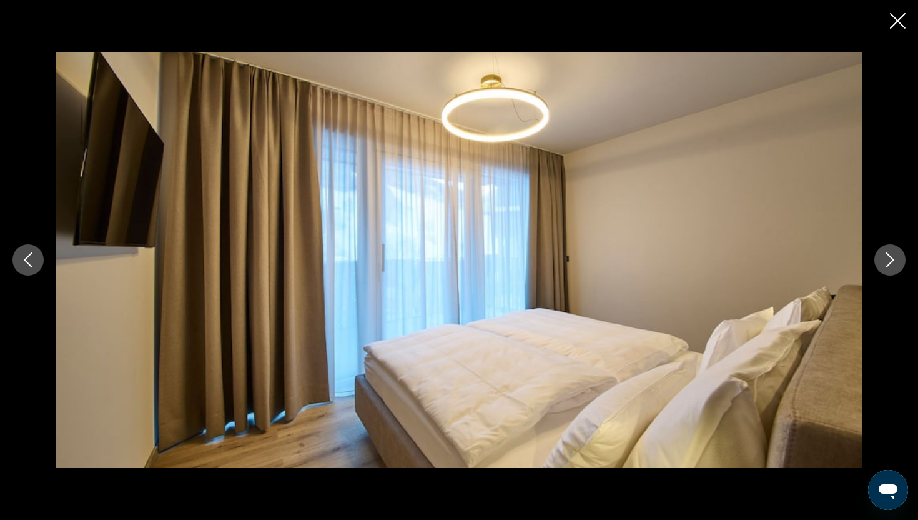
click at [888, 264] on icon "Next image" at bounding box center [890, 259] width 15 height 15
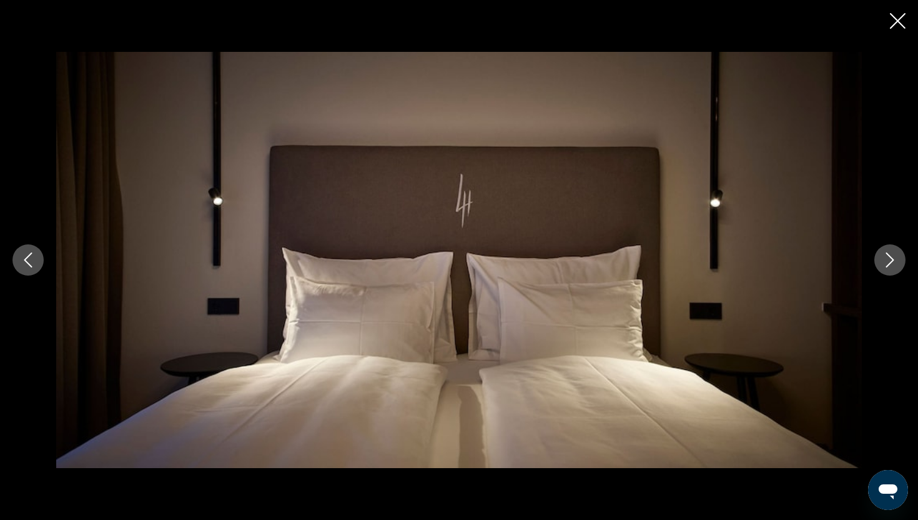
click at [888, 264] on icon "Next image" at bounding box center [890, 259] width 15 height 15
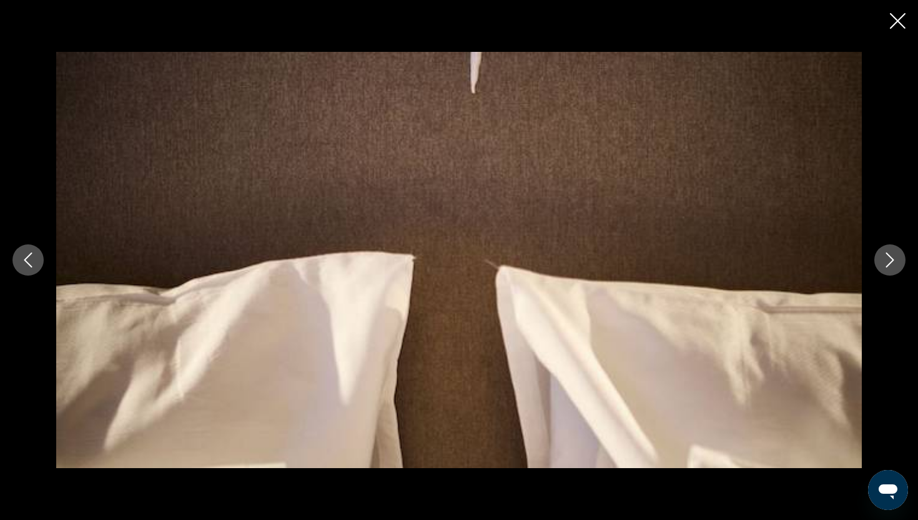
click at [888, 264] on icon "Next image" at bounding box center [890, 259] width 15 height 15
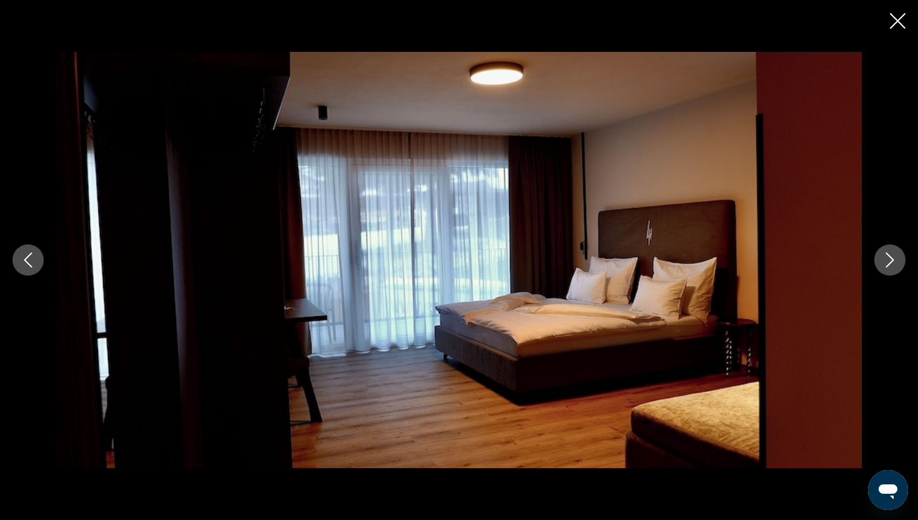
click at [888, 264] on icon "Next image" at bounding box center [890, 259] width 8 height 15
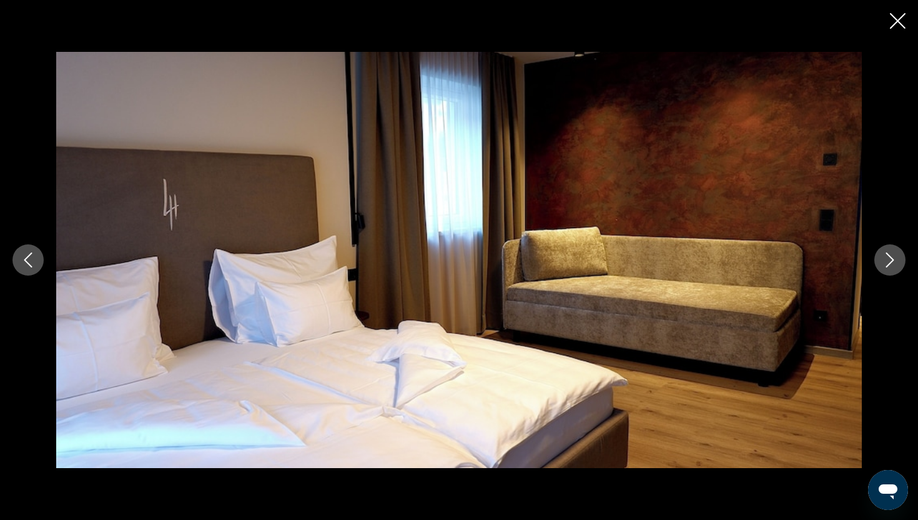
click at [888, 264] on icon "Next image" at bounding box center [890, 259] width 8 height 15
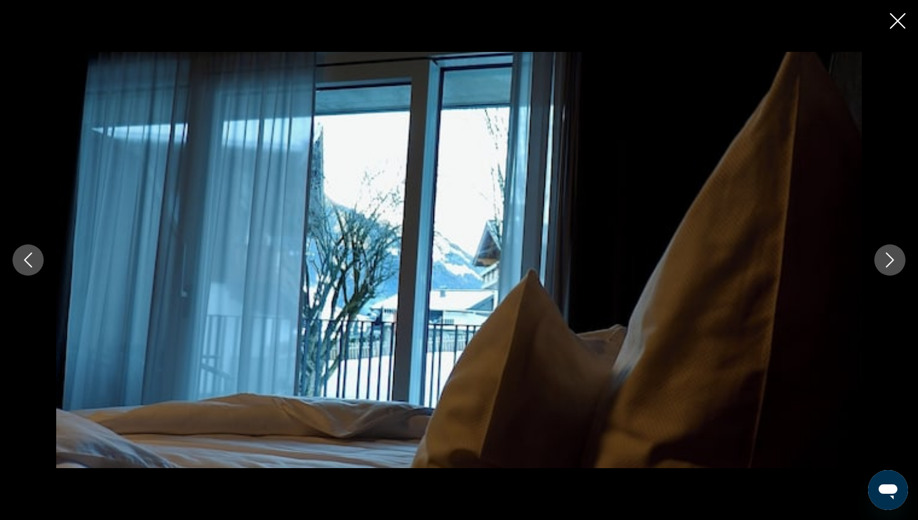
click at [888, 265] on icon "Next image" at bounding box center [890, 259] width 8 height 15
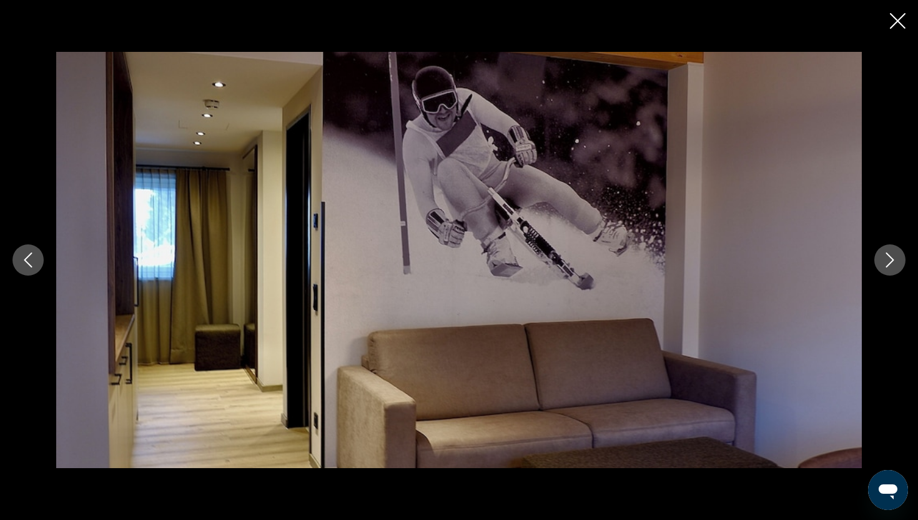
click at [888, 265] on icon "Next image" at bounding box center [890, 259] width 8 height 15
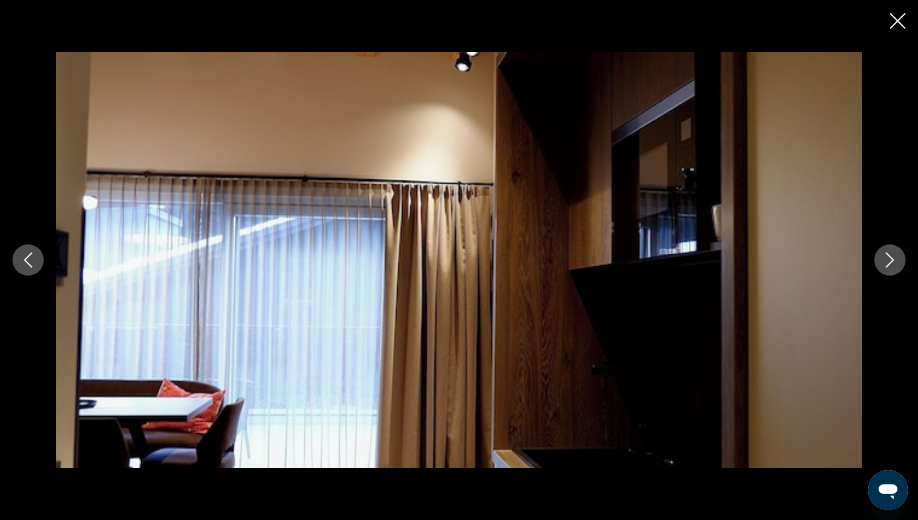
click at [888, 267] on icon "Next image" at bounding box center [890, 259] width 15 height 15
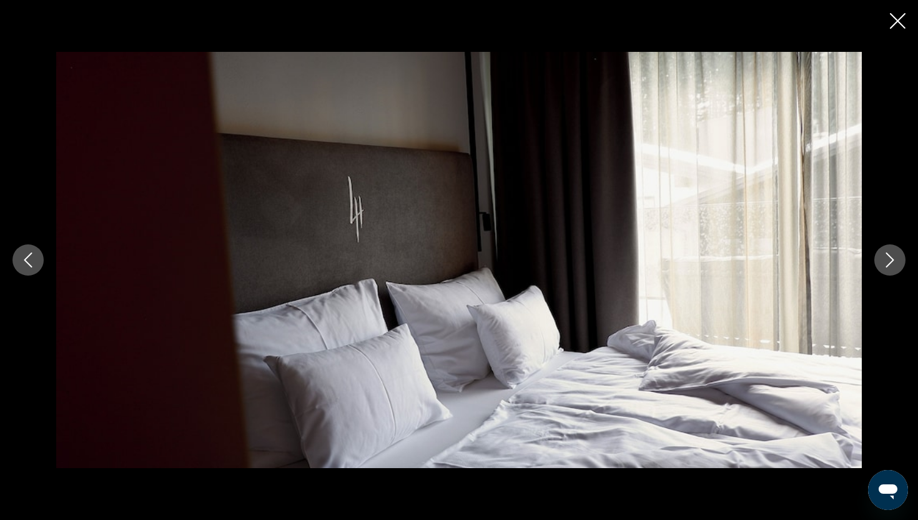
click at [887, 263] on icon "Next image" at bounding box center [890, 259] width 15 height 15
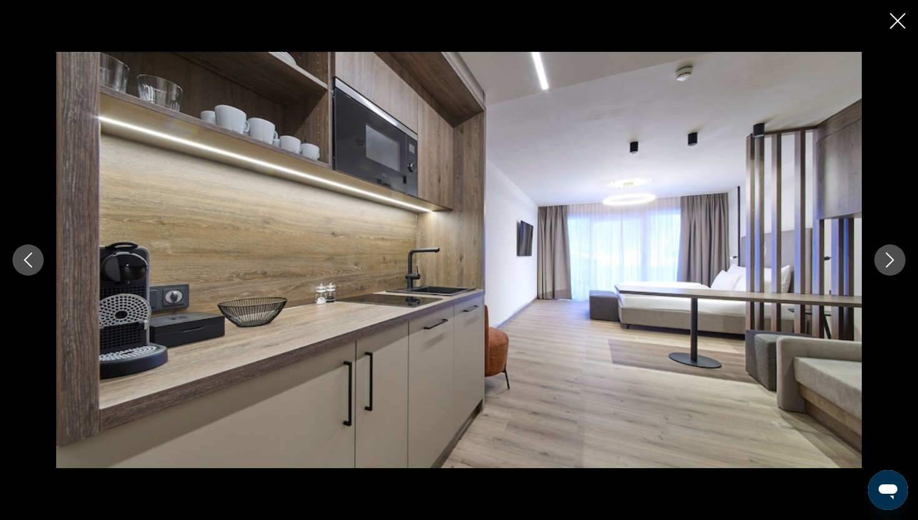
click at [887, 266] on icon "Next image" at bounding box center [890, 259] width 8 height 15
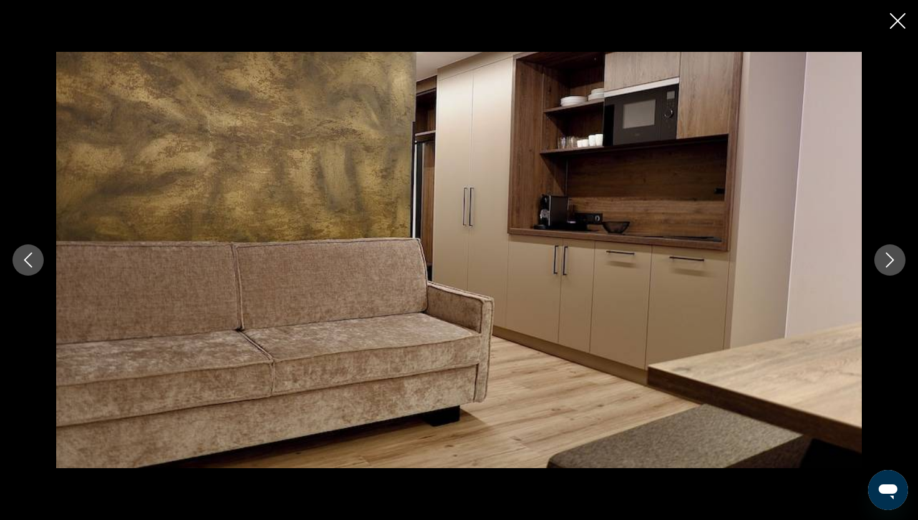
click at [888, 263] on icon "Next image" at bounding box center [890, 259] width 15 height 15
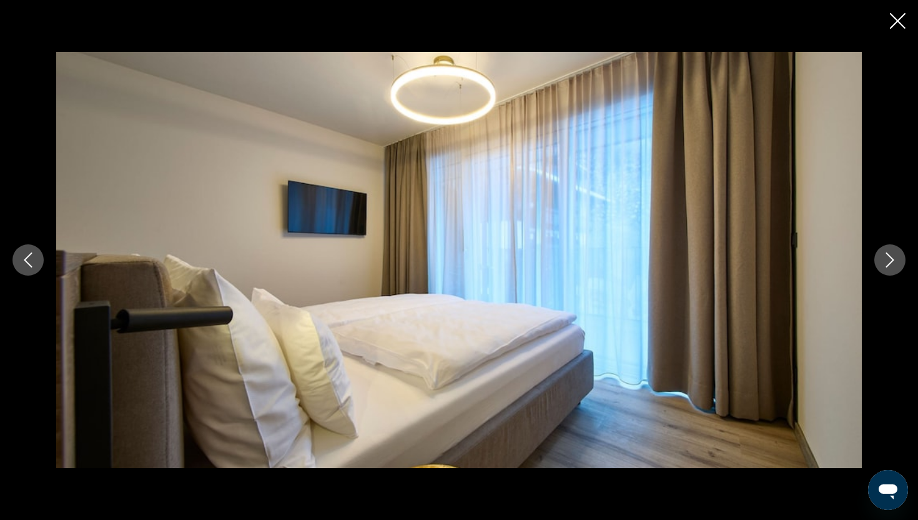
click at [888, 263] on icon "Next image" at bounding box center [890, 259] width 15 height 15
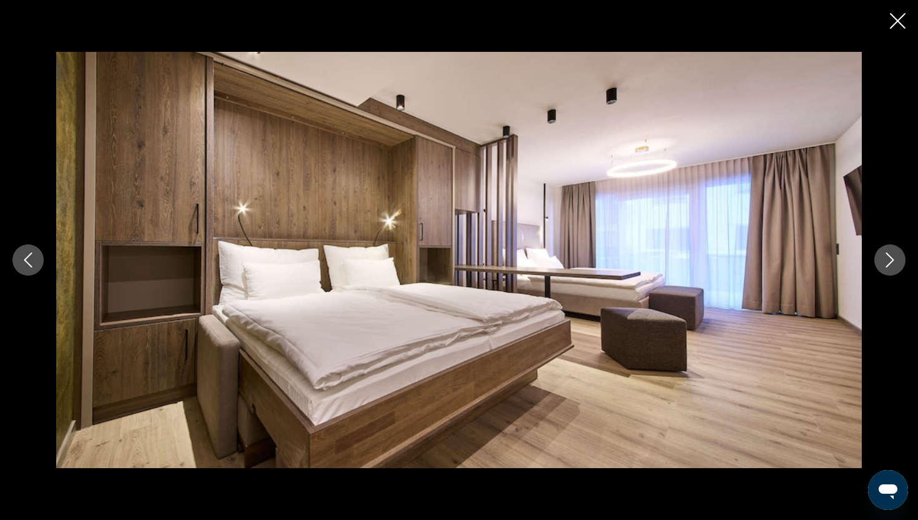
click at [888, 264] on icon "Next image" at bounding box center [890, 259] width 8 height 15
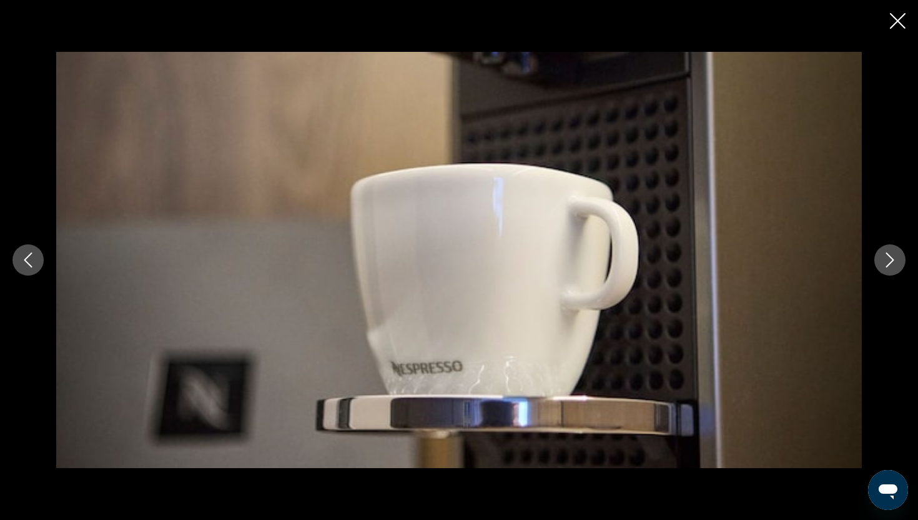
click at [35, 252] on button "Previous image" at bounding box center [27, 259] width 31 height 31
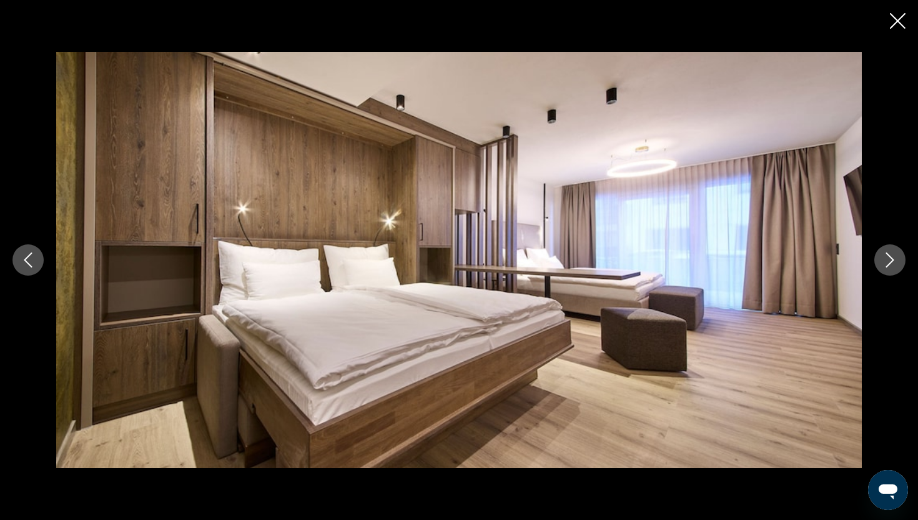
click at [883, 266] on icon "Next image" at bounding box center [890, 259] width 15 height 15
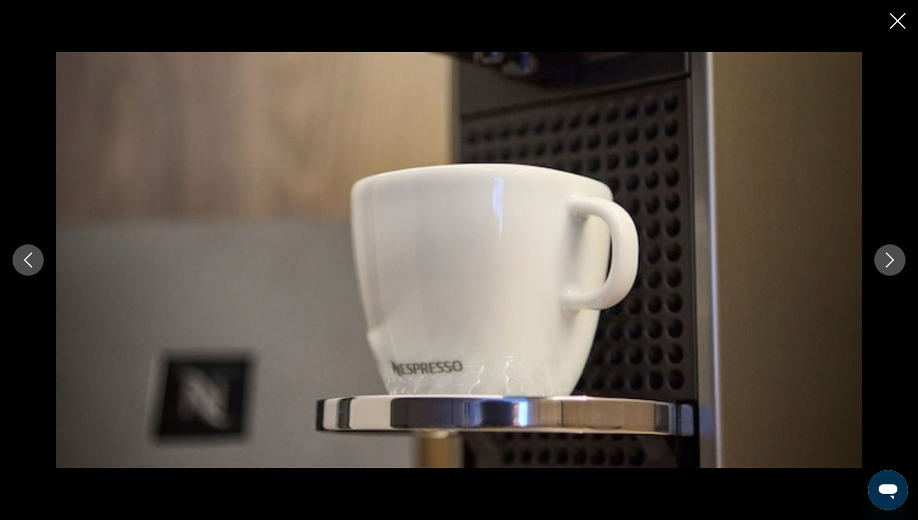
click at [886, 265] on icon "Next image" at bounding box center [890, 259] width 15 height 15
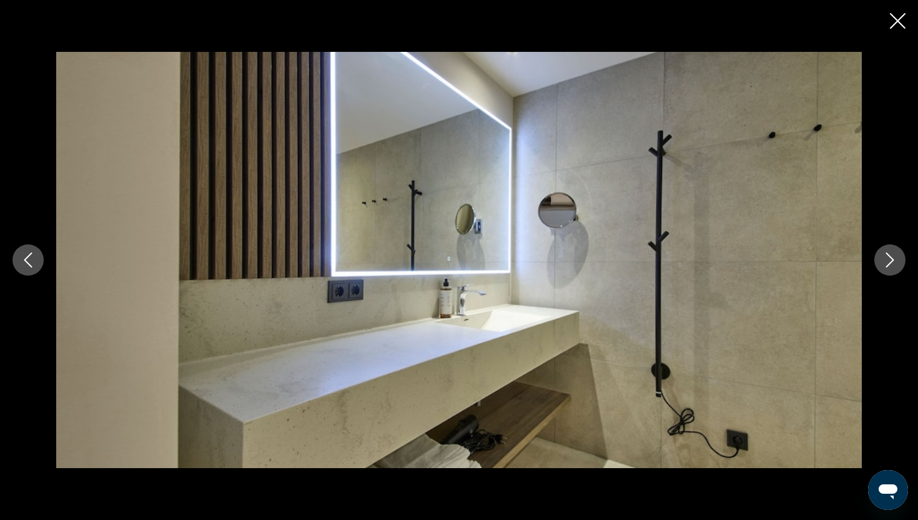
click at [886, 265] on icon "Next image" at bounding box center [890, 259] width 15 height 15
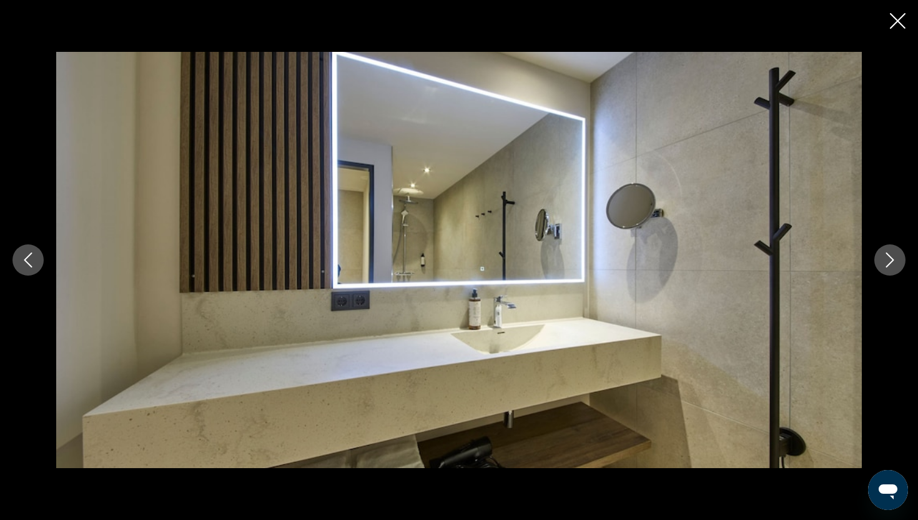
click at [886, 265] on icon "Next image" at bounding box center [890, 259] width 15 height 15
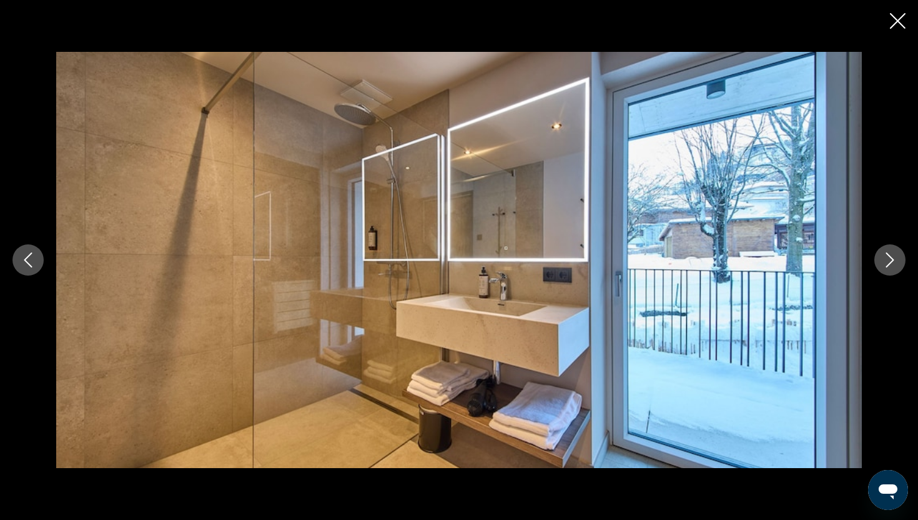
click at [886, 265] on icon "Next image" at bounding box center [890, 259] width 15 height 15
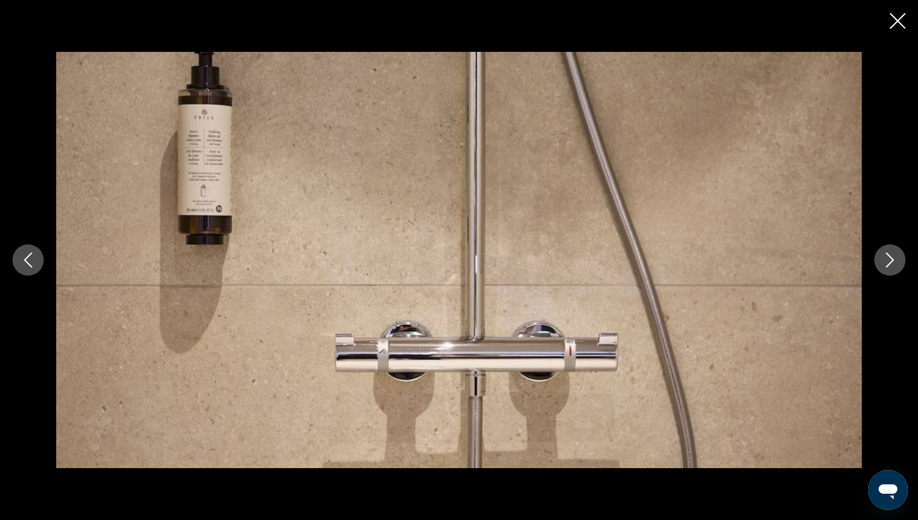
click at [886, 264] on icon "Next image" at bounding box center [890, 259] width 15 height 15
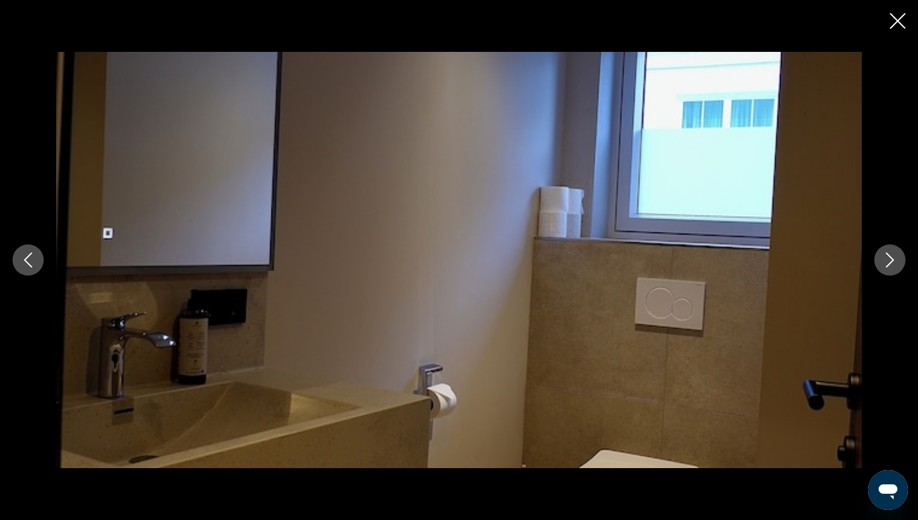
click at [886, 264] on icon "Next image" at bounding box center [890, 259] width 15 height 15
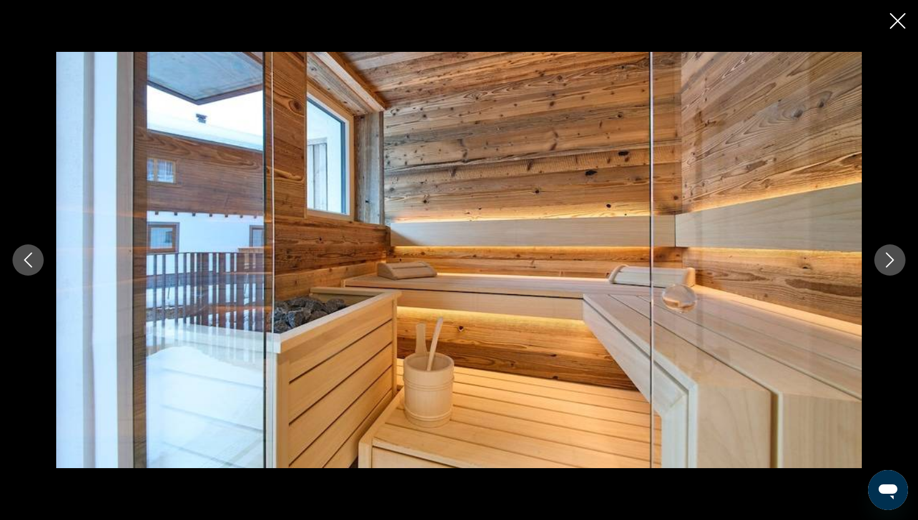
click at [886, 264] on icon "Next image" at bounding box center [890, 259] width 15 height 15
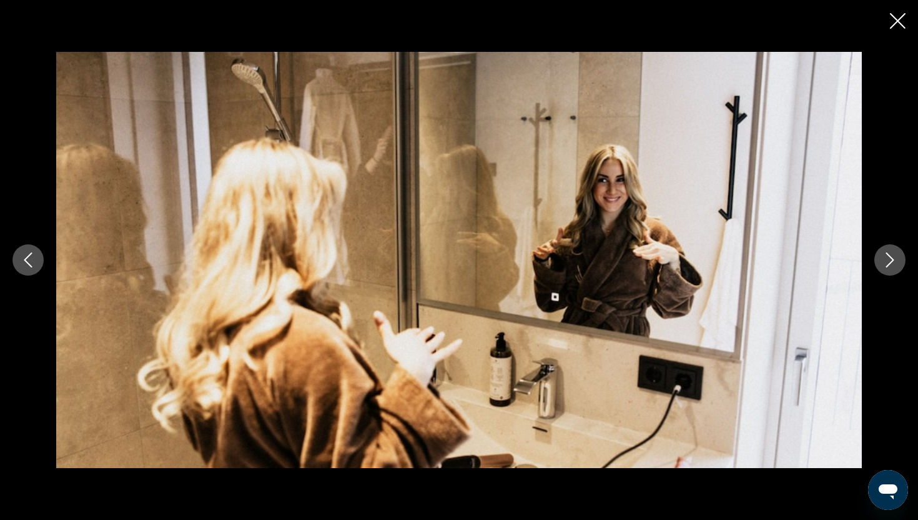
click at [886, 265] on icon "Next image" at bounding box center [890, 259] width 15 height 15
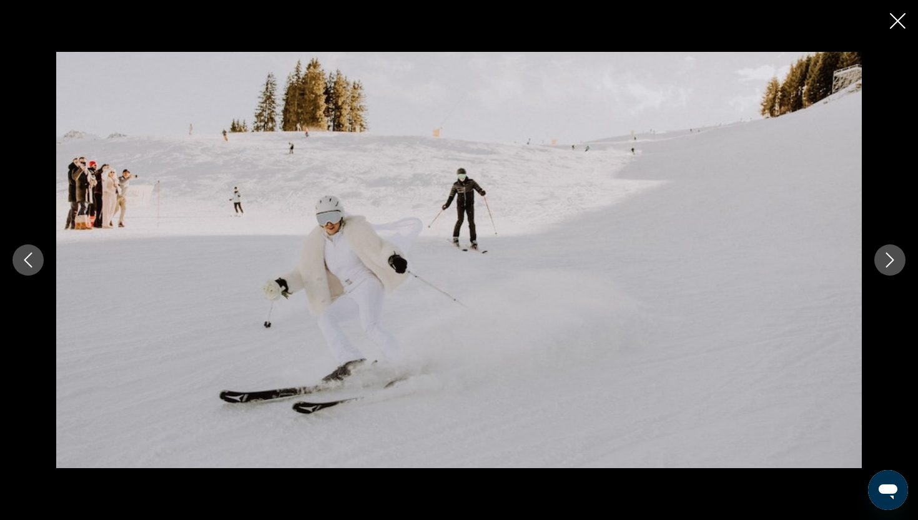
click at [886, 265] on icon "Next image" at bounding box center [890, 259] width 15 height 15
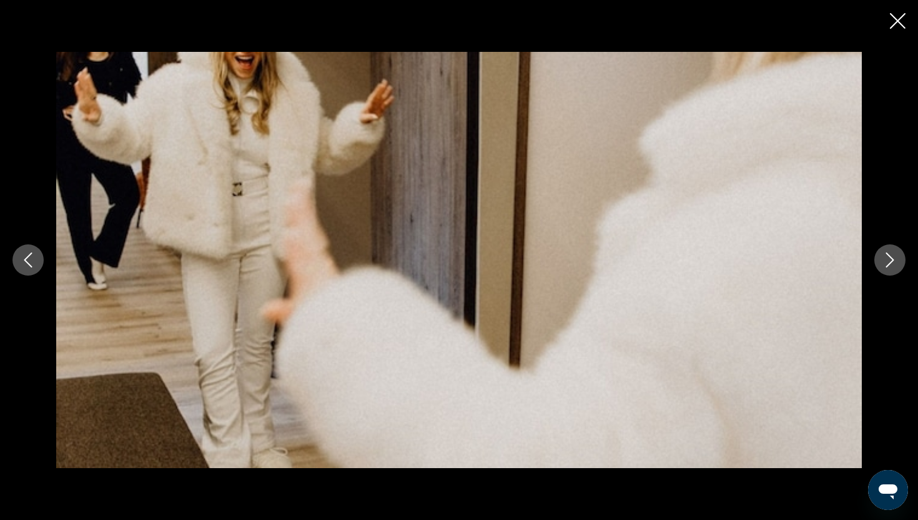
click at [886, 265] on icon "Next image" at bounding box center [890, 259] width 15 height 15
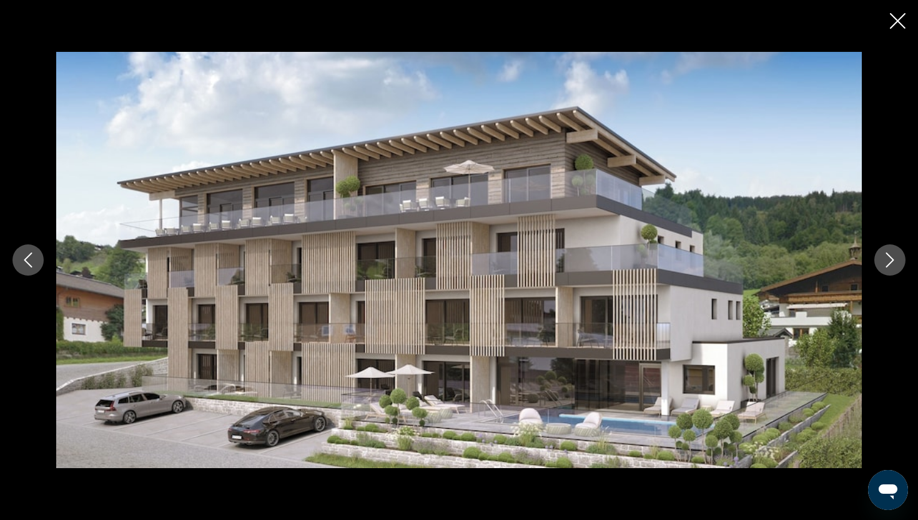
click at [886, 265] on icon "Next image" at bounding box center [890, 259] width 15 height 15
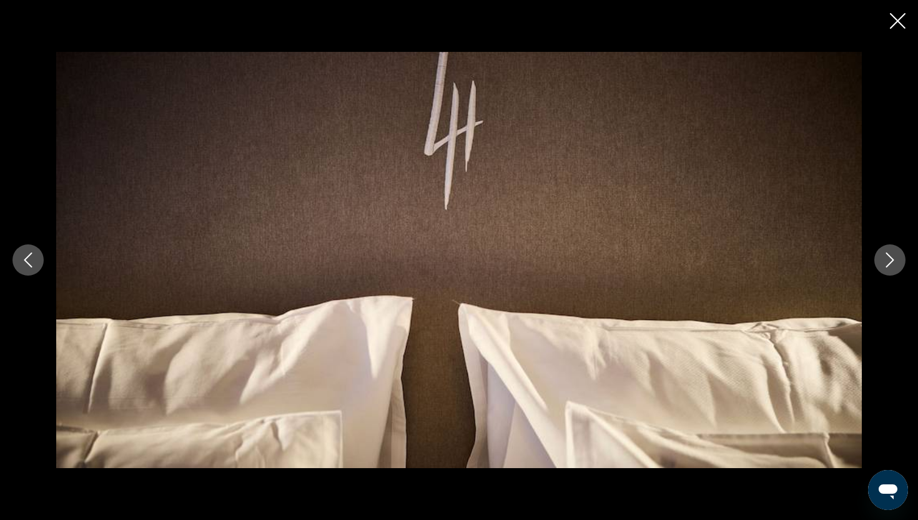
click at [886, 265] on icon "Next image" at bounding box center [890, 259] width 15 height 15
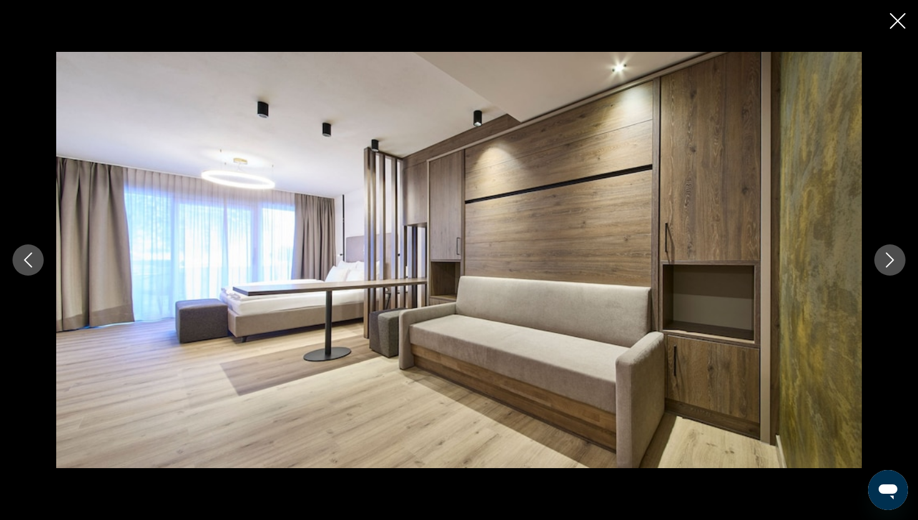
click at [886, 266] on icon "Next image" at bounding box center [890, 259] width 15 height 15
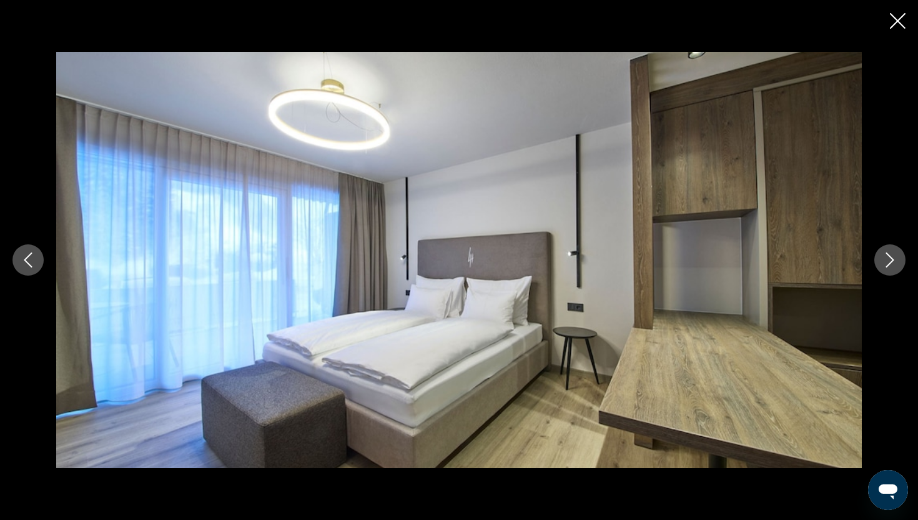
click at [886, 267] on button "Next image" at bounding box center [890, 259] width 31 height 31
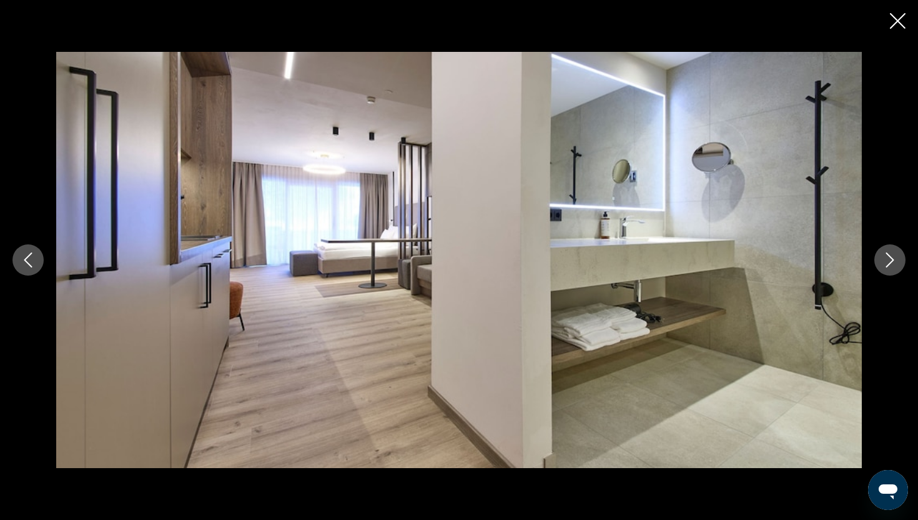
click at [886, 267] on button "Next image" at bounding box center [890, 259] width 31 height 31
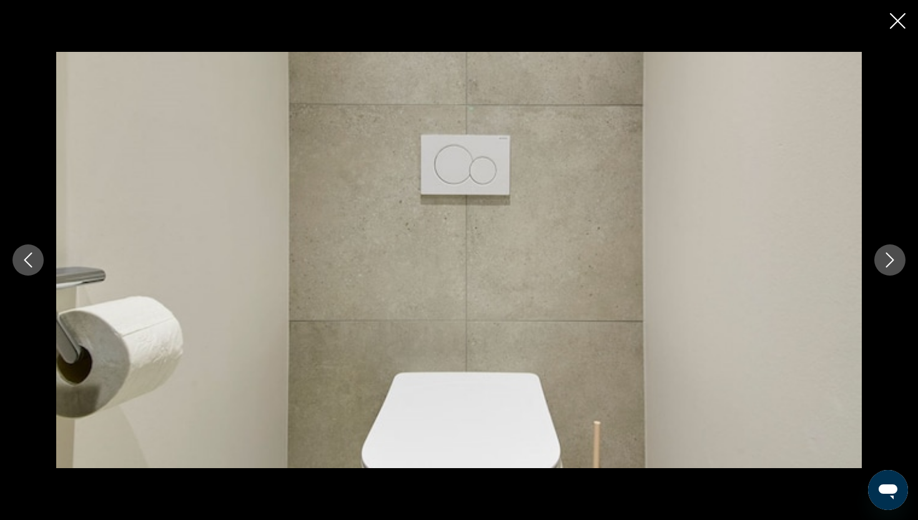
click at [886, 268] on button "Next image" at bounding box center [890, 259] width 31 height 31
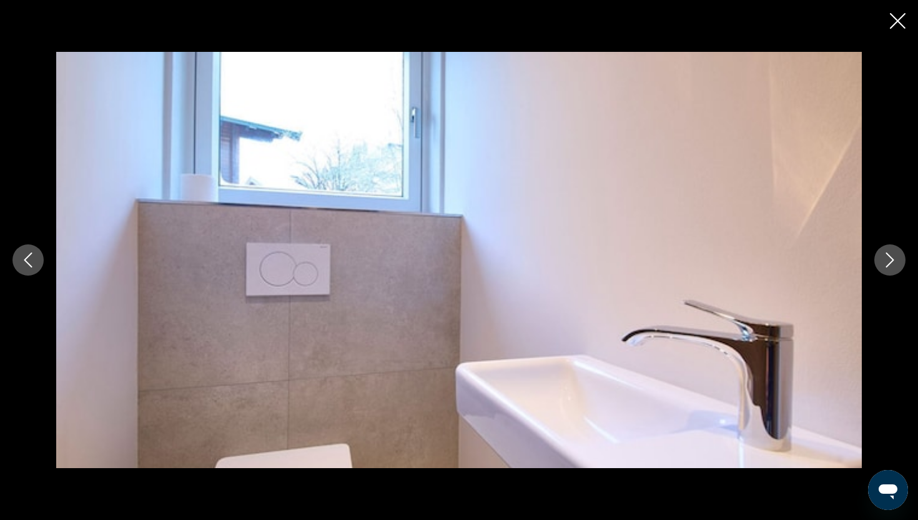
click at [900, 17] on icon "Close slideshow" at bounding box center [898, 21] width 16 height 16
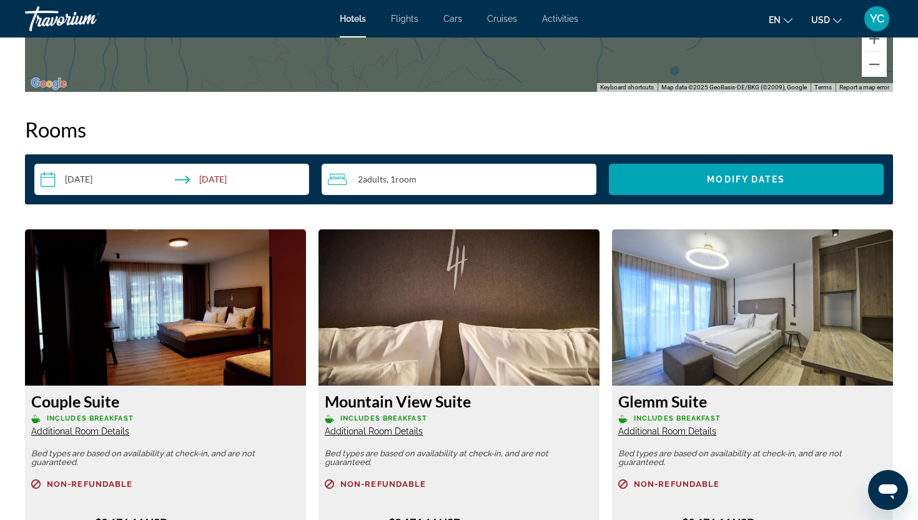
scroll to position [1521, 0]
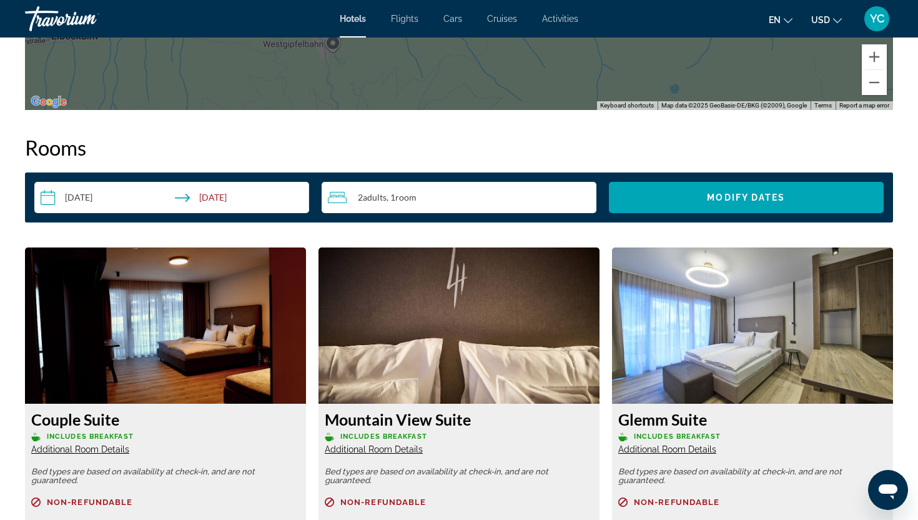
click at [140, 192] on input "**********" at bounding box center [174, 199] width 280 height 35
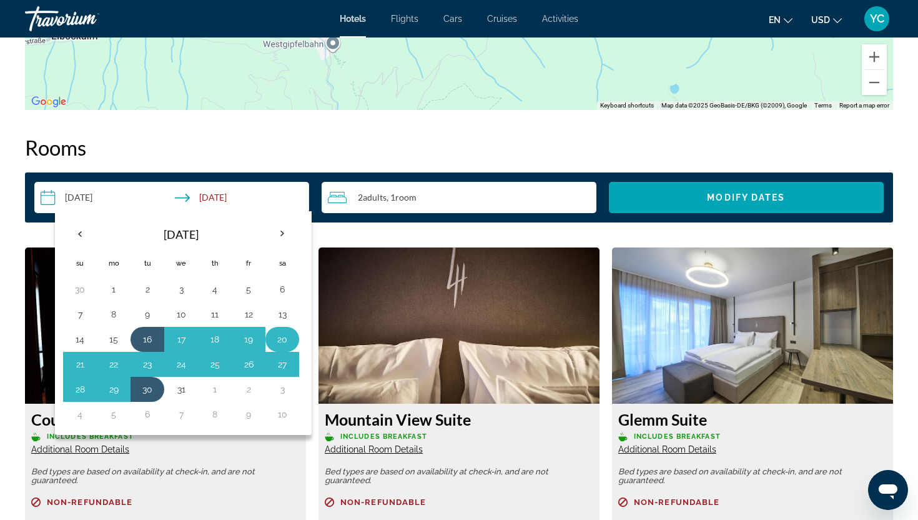
click at [272, 339] on button "20" at bounding box center [282, 338] width 20 height 17
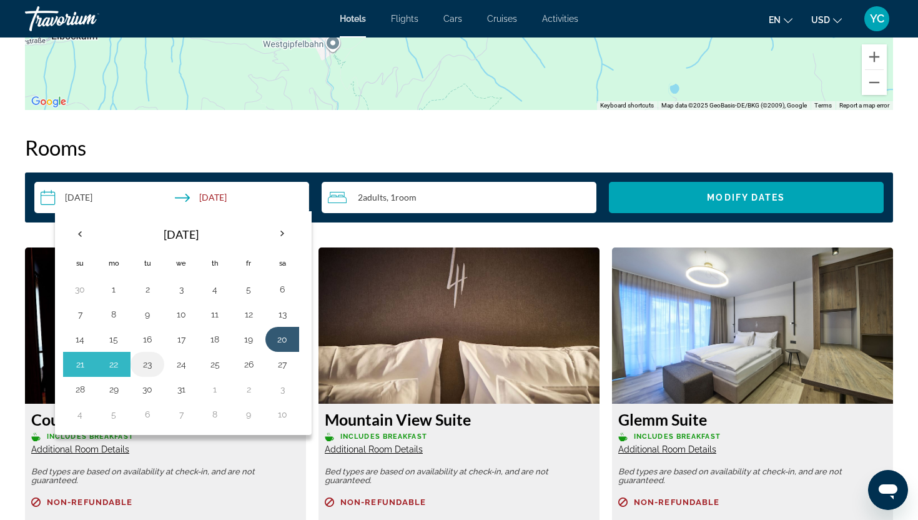
click at [153, 369] on button "23" at bounding box center [147, 363] width 20 height 17
type input "**********"
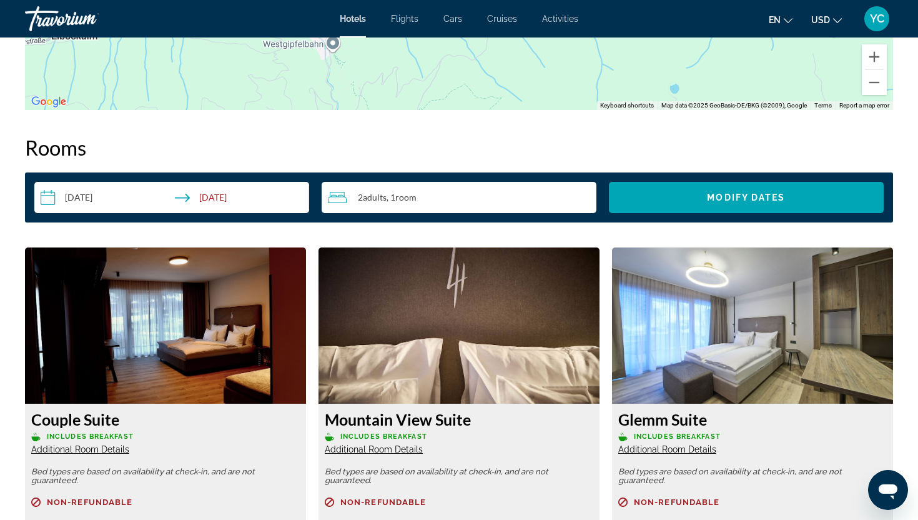
click at [409, 202] on span "Room" at bounding box center [405, 197] width 21 height 11
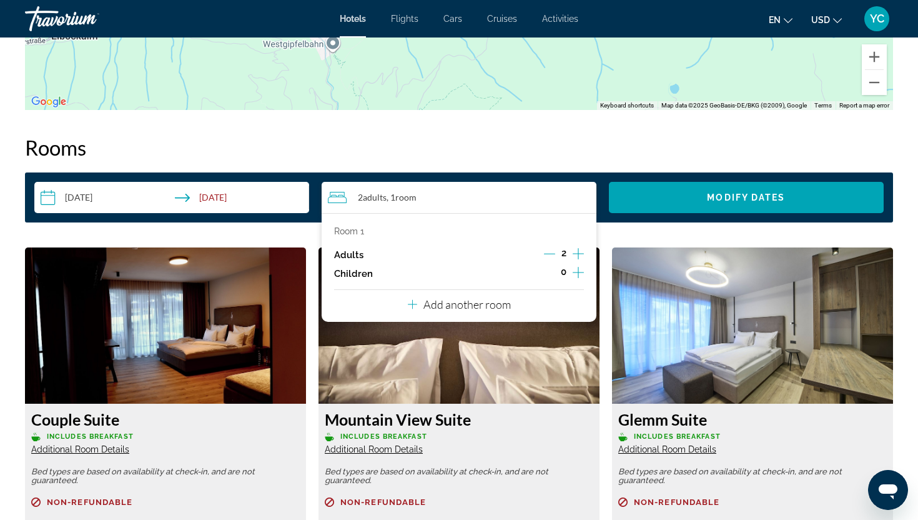
click at [581, 255] on icon "Increment adults" at bounding box center [578, 253] width 11 height 15
click at [634, 208] on span "Search widget" at bounding box center [746, 197] width 275 height 30
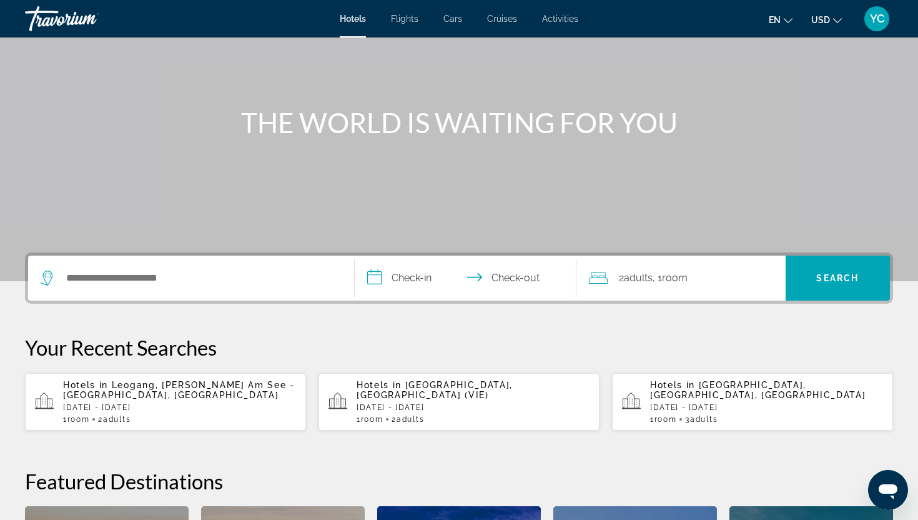
scroll to position [95, 0]
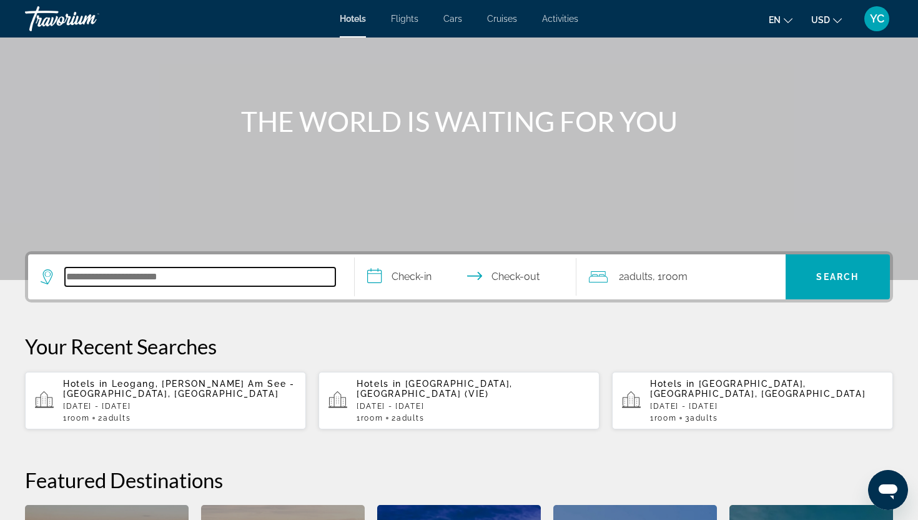
click at [109, 280] on input "Search hotel destination" at bounding box center [200, 276] width 271 height 19
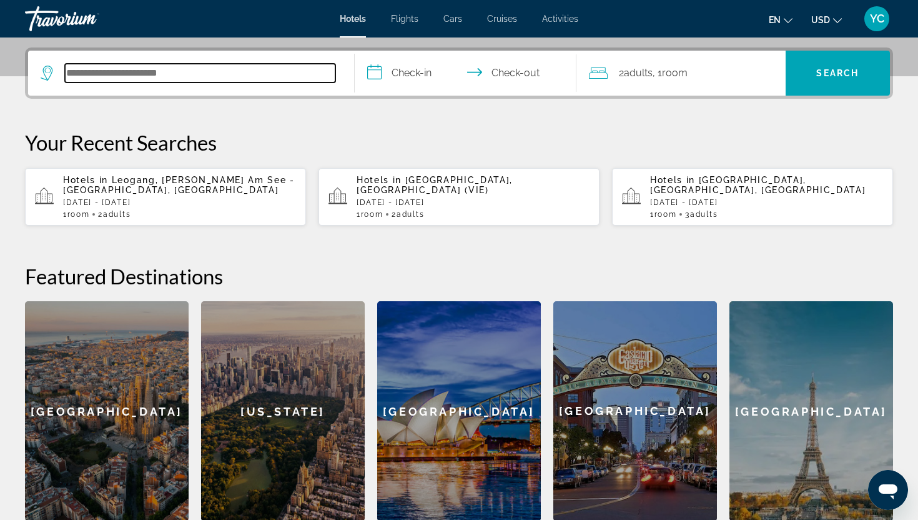
scroll to position [305, 0]
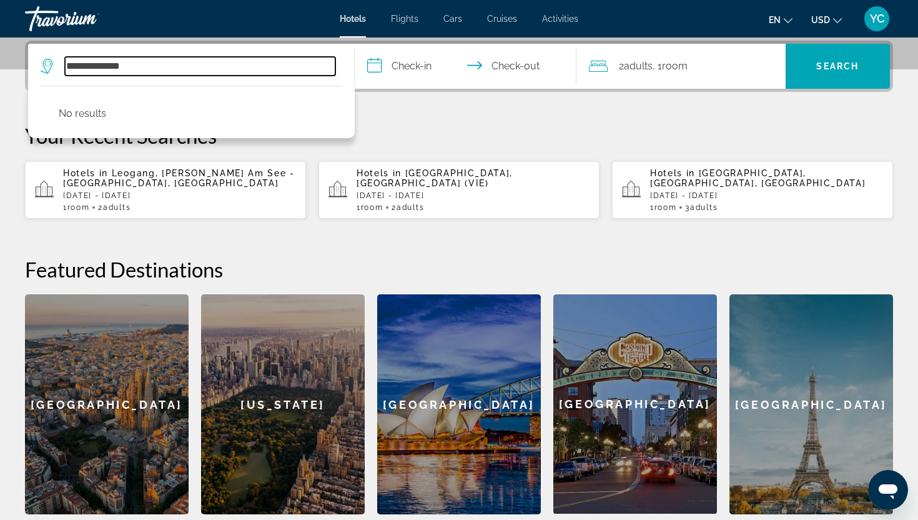
click at [105, 67] on input "**********" at bounding box center [200, 66] width 271 height 19
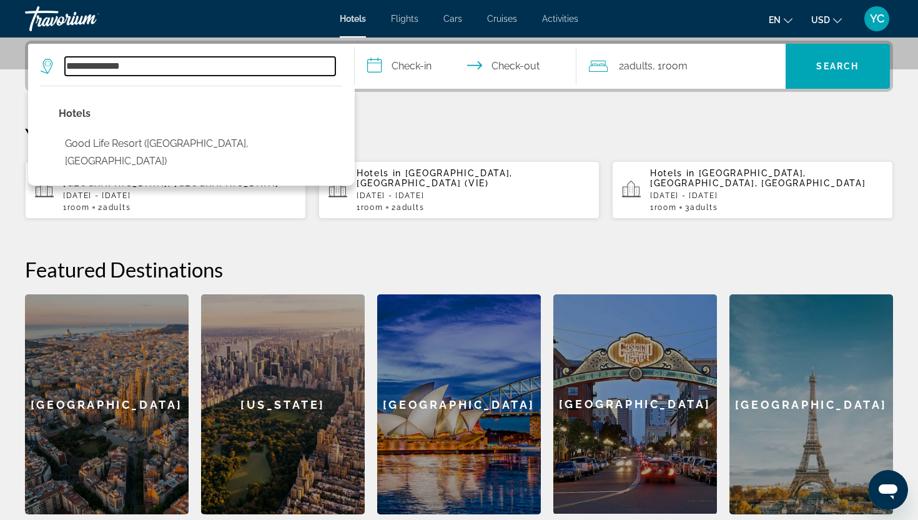
click at [132, 67] on input "**********" at bounding box center [200, 66] width 271 height 19
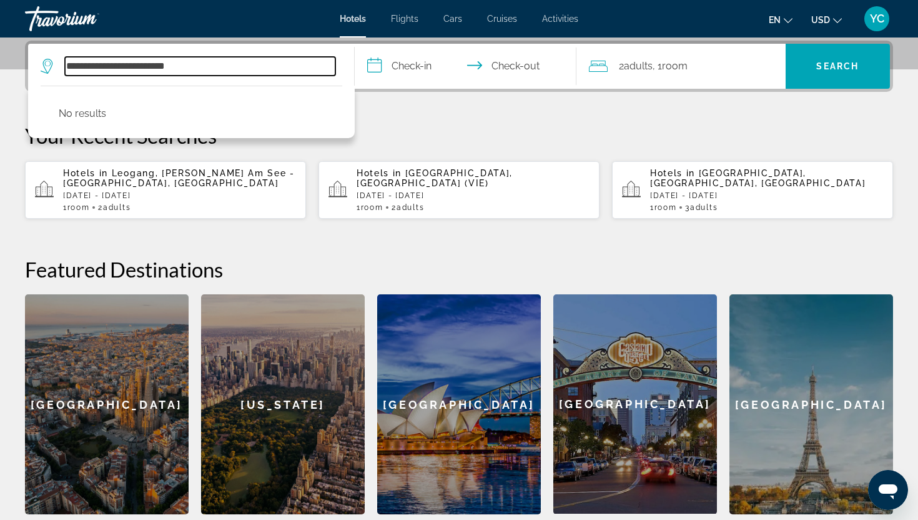
click at [139, 66] on input "**********" at bounding box center [200, 66] width 271 height 19
click at [174, 66] on input "**********" at bounding box center [200, 66] width 271 height 19
click at [162, 67] on input "**********" at bounding box center [200, 66] width 271 height 19
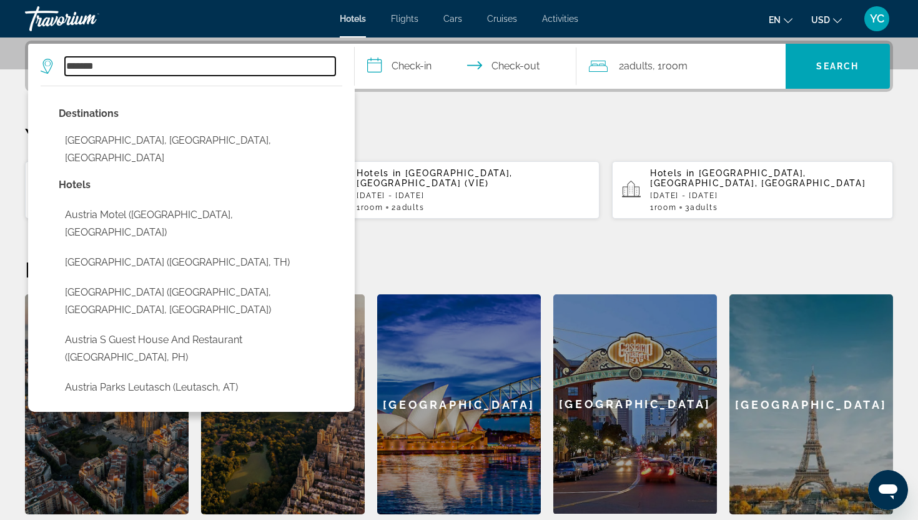
click at [154, 66] on input "*******" at bounding box center [200, 66] width 271 height 19
click at [67, 64] on input "*******" at bounding box center [200, 66] width 271 height 19
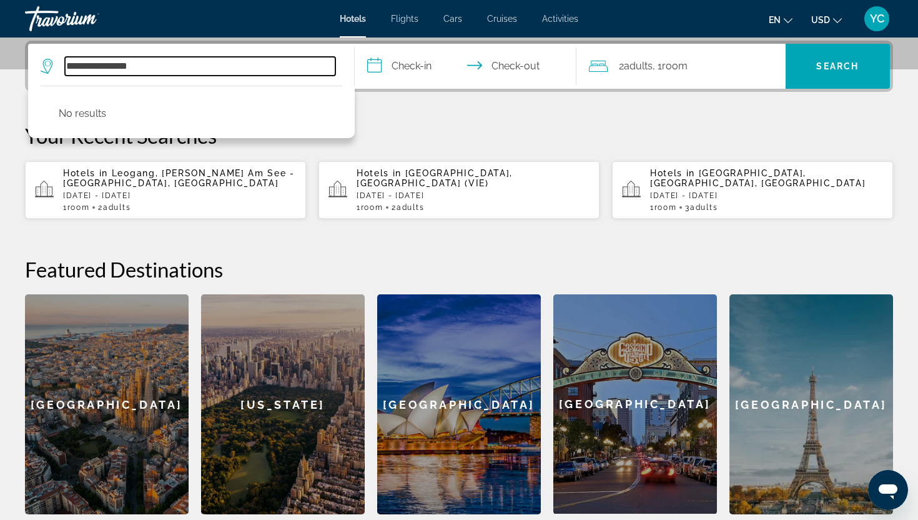
type input "**********"
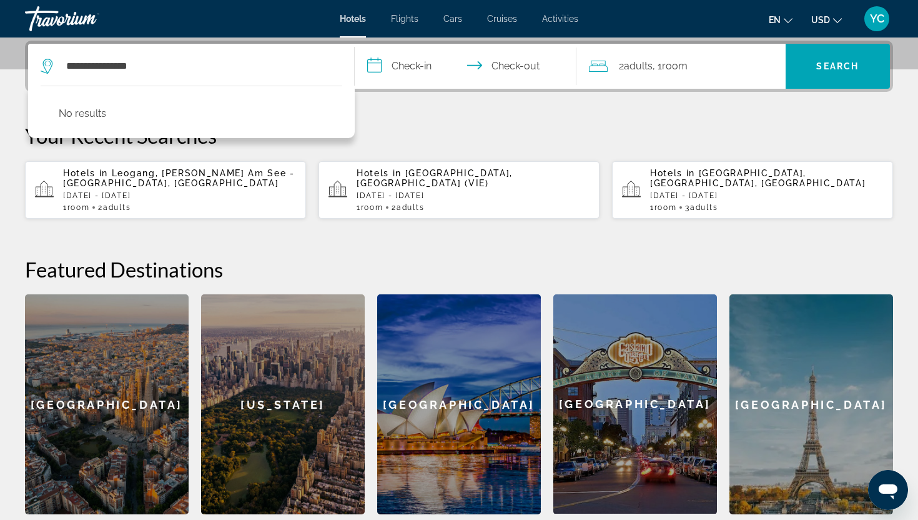
click at [397, 118] on div "**********" at bounding box center [459, 278] width 918 height 474
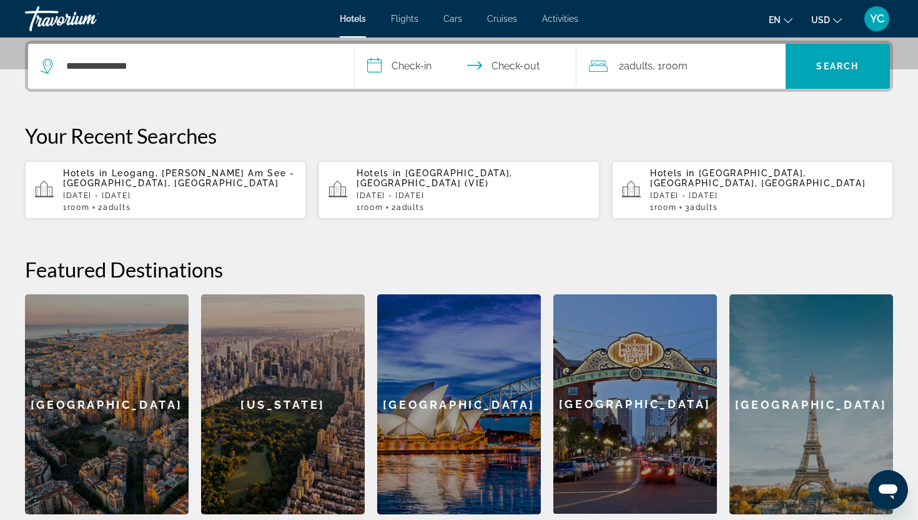
click at [408, 62] on input "**********" at bounding box center [468, 68] width 227 height 49
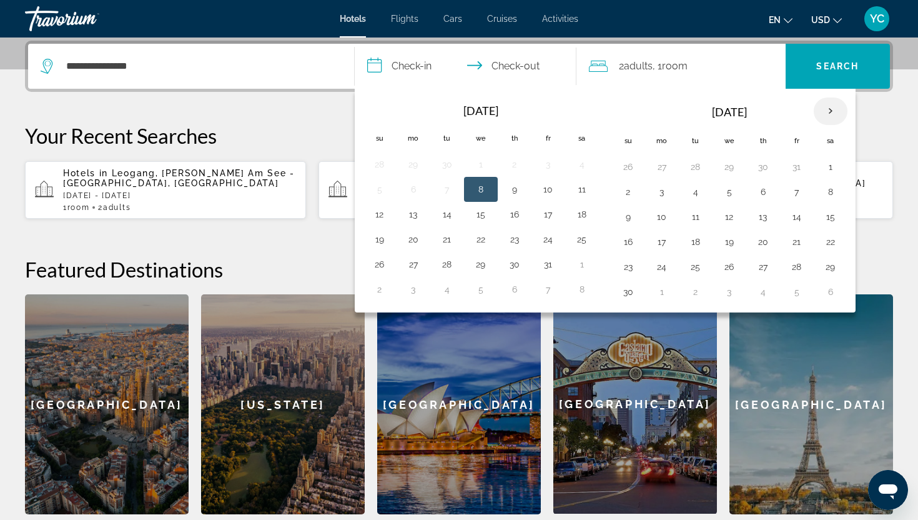
click at [827, 114] on th "Next month" at bounding box center [831, 110] width 34 height 27
click at [832, 221] on button "20" at bounding box center [831, 216] width 20 height 17
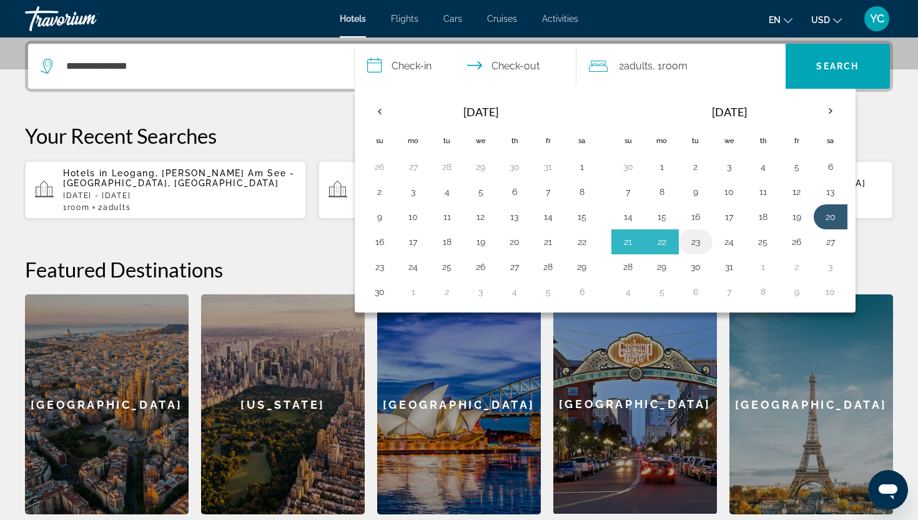
click at [684, 246] on td "23" at bounding box center [696, 241] width 34 height 25
click at [687, 241] on button "23" at bounding box center [696, 241] width 20 height 17
type input "**********"
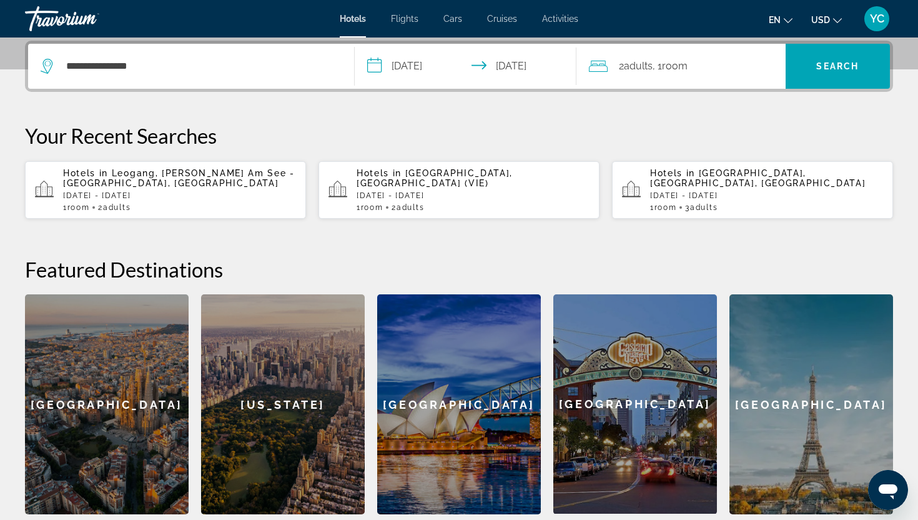
click at [432, 64] on input "**********" at bounding box center [468, 68] width 227 height 49
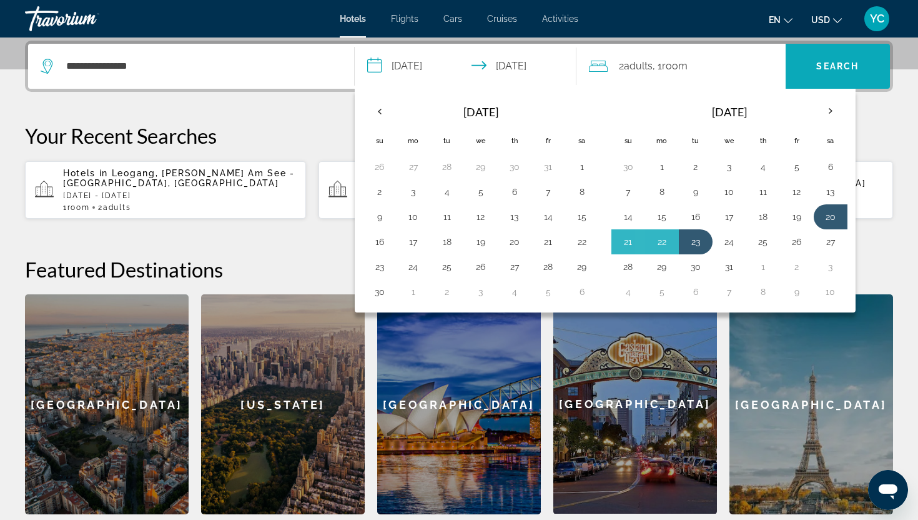
click at [840, 65] on span "Search" at bounding box center [838, 66] width 42 height 10
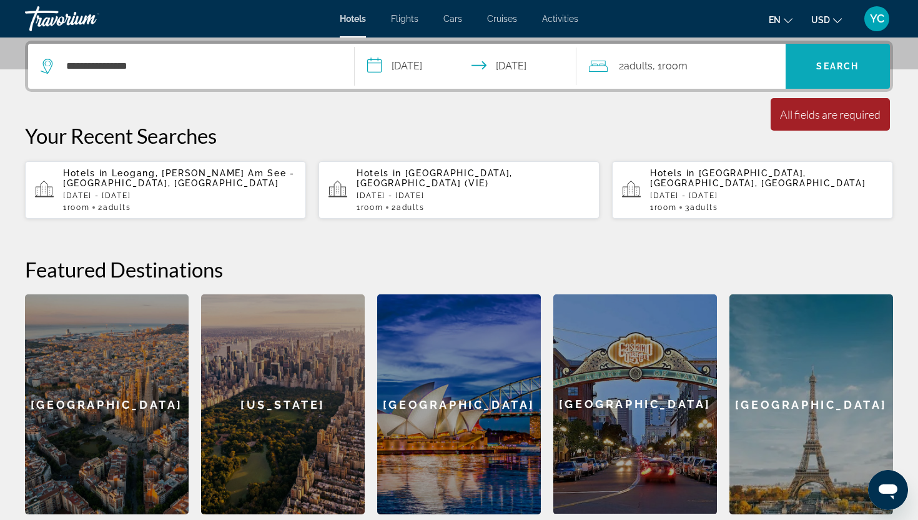
click at [809, 62] on span "Search" at bounding box center [838, 66] width 105 height 30
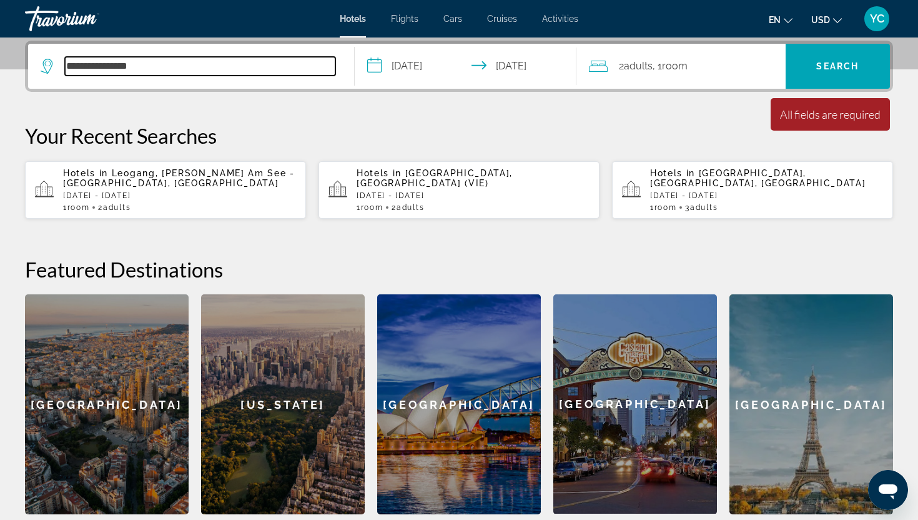
click at [65, 64] on input "**********" at bounding box center [200, 66] width 271 height 19
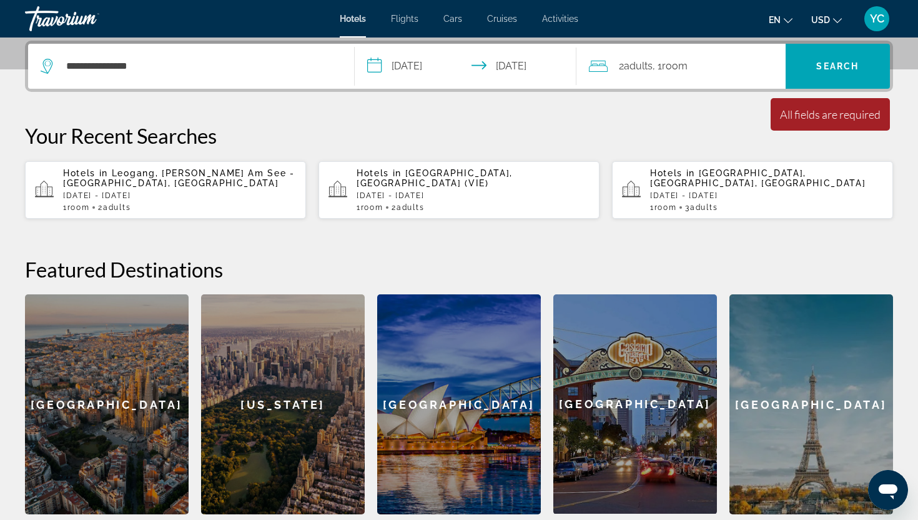
click at [45, 66] on icon "Search widget" at bounding box center [48, 66] width 15 height 15
click at [45, 62] on icon "Search widget" at bounding box center [48, 66] width 15 height 15
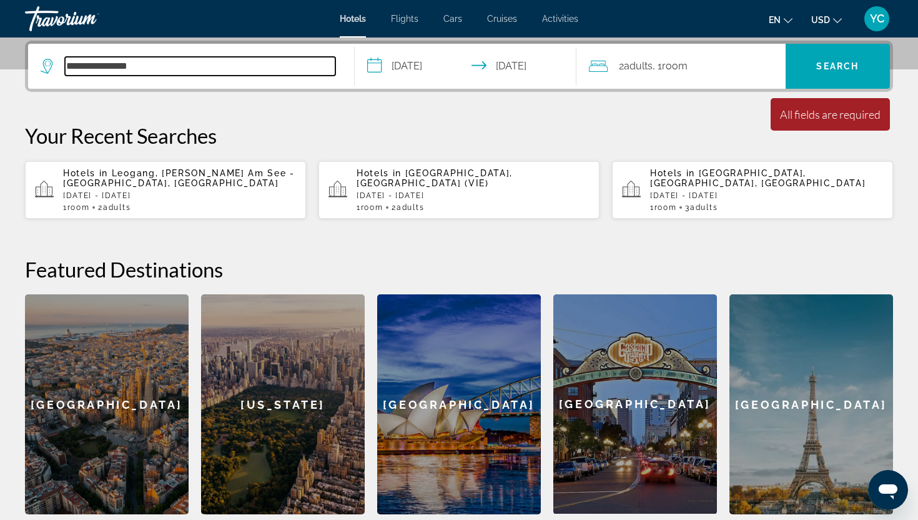
click at [113, 67] on input "**********" at bounding box center [200, 66] width 271 height 19
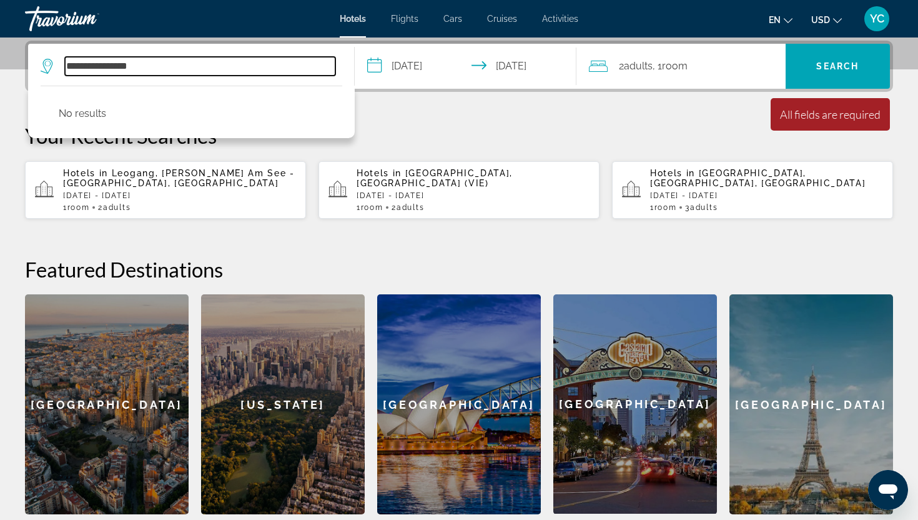
click at [157, 65] on input "**********" at bounding box center [200, 66] width 271 height 19
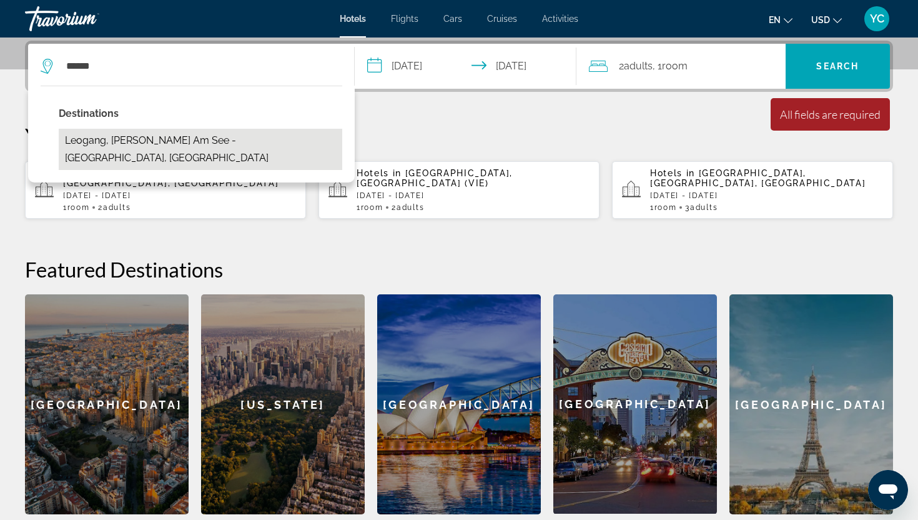
click at [156, 137] on button "Leogang, Zell Am See - Pinzgau, Austria" at bounding box center [201, 149] width 284 height 41
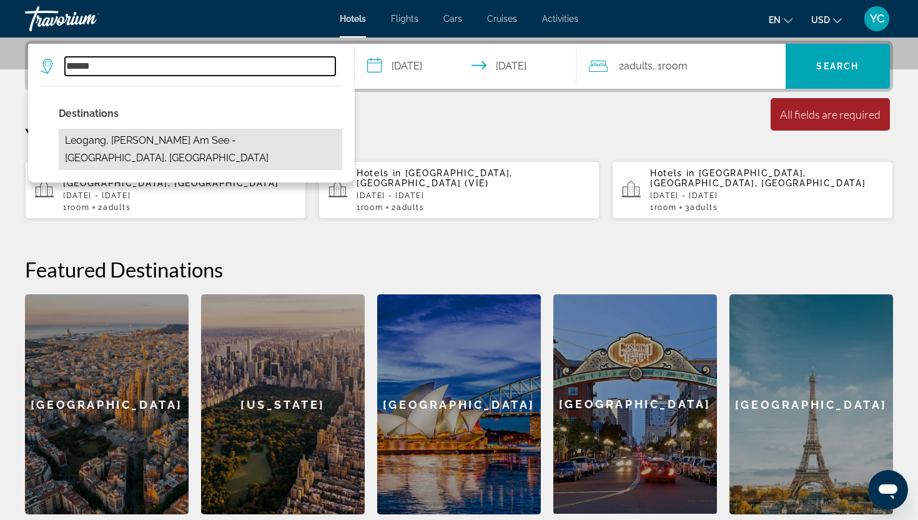
type input "**********"
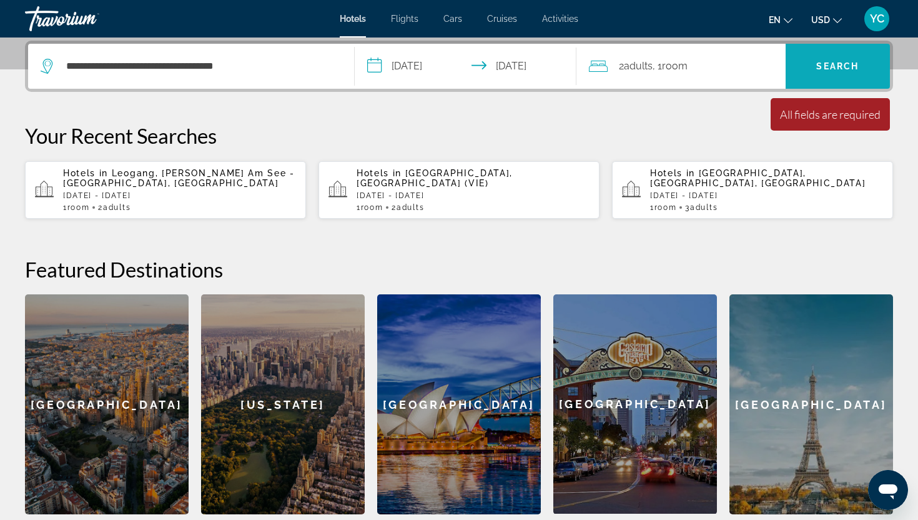
click at [814, 64] on span "Search" at bounding box center [838, 66] width 105 height 30
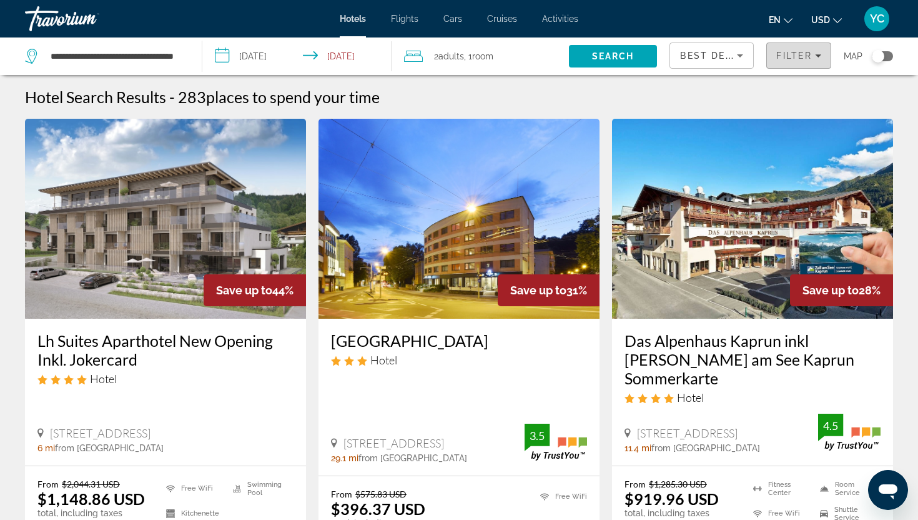
click at [787, 61] on span "Filters" at bounding box center [799, 56] width 64 height 30
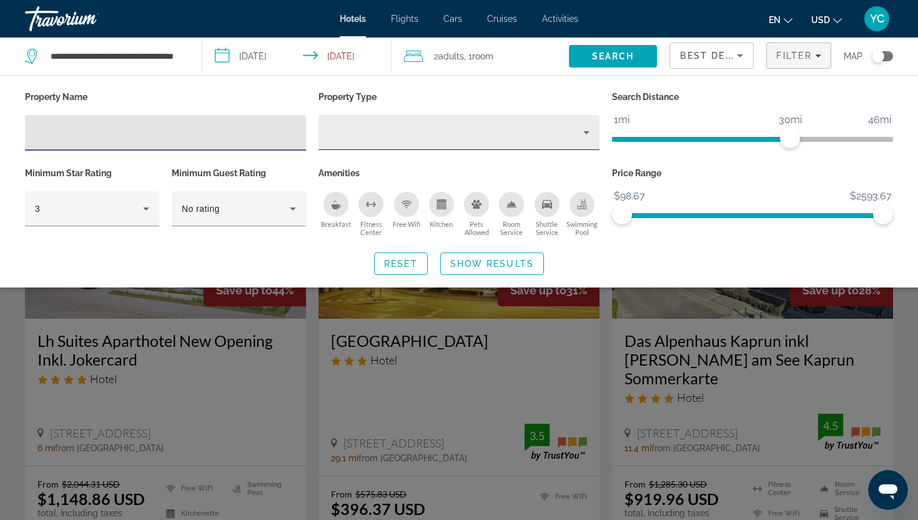
click at [413, 126] on div "Property type" at bounding box center [456, 132] width 255 height 15
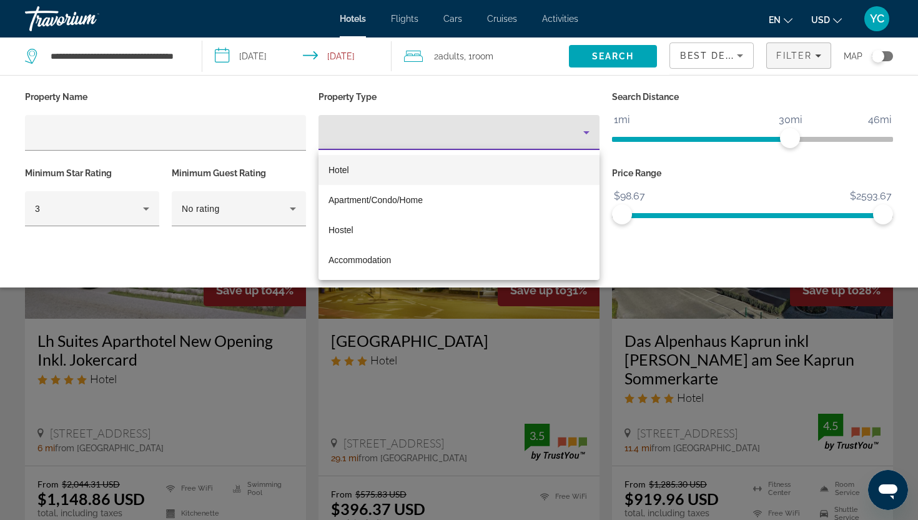
click at [127, 128] on div at bounding box center [459, 260] width 918 height 520
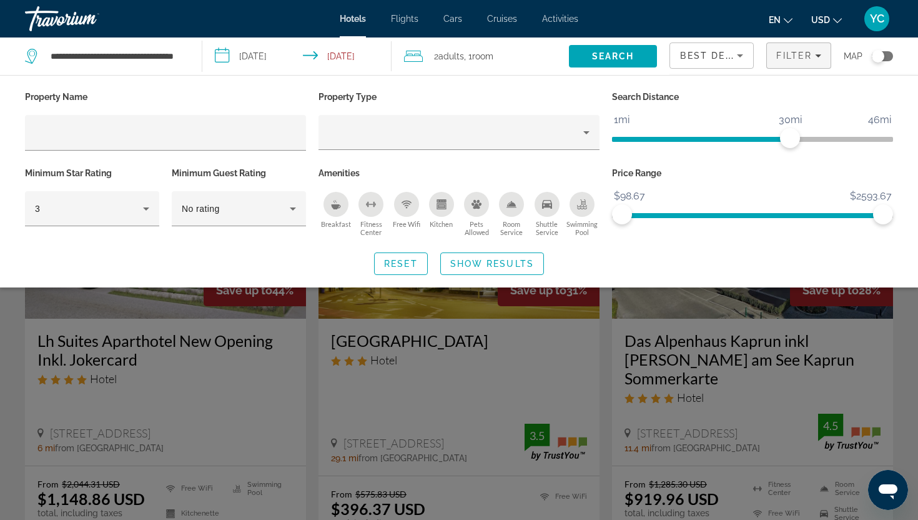
scroll to position [507, 0]
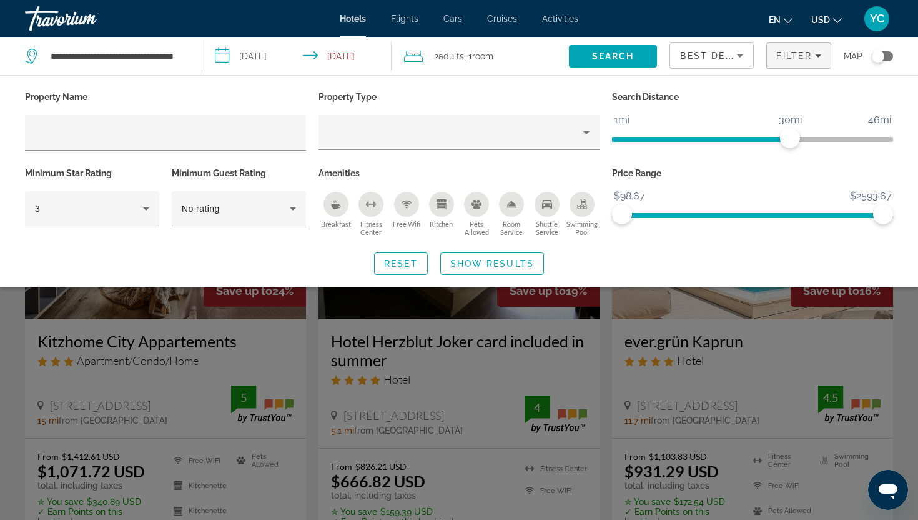
click at [127, 128] on input "Hotel Filters" at bounding box center [165, 133] width 261 height 15
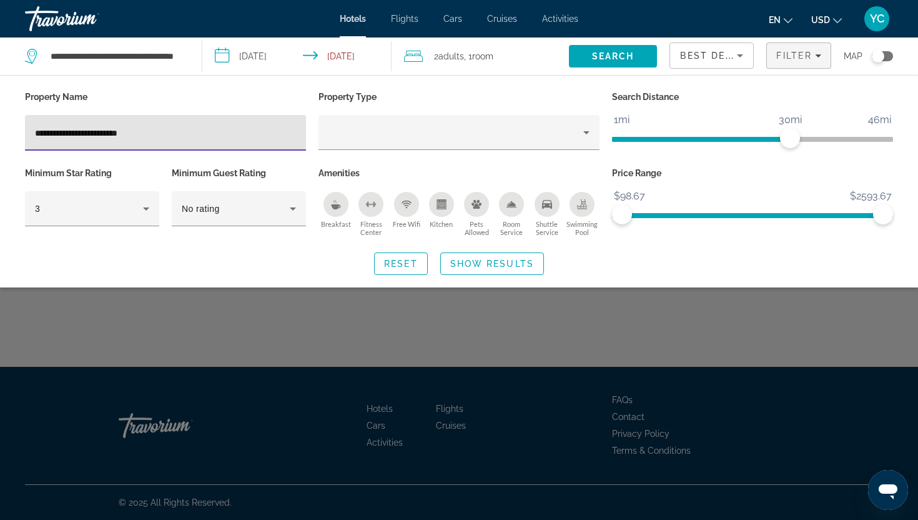
type input "**********"
click at [452, 261] on span "Show Results" at bounding box center [492, 264] width 84 height 10
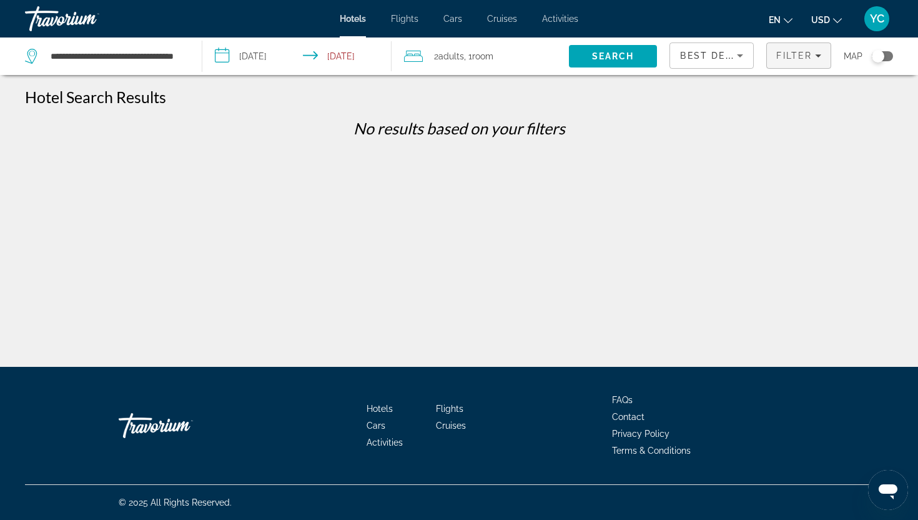
click at [780, 56] on span "Filter" at bounding box center [795, 56] width 36 height 10
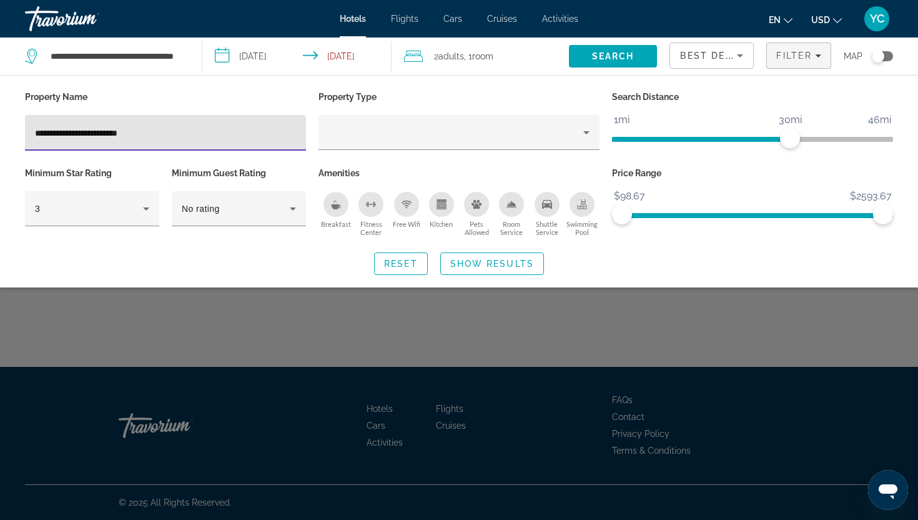
drag, startPoint x: 96, startPoint y: 134, endPoint x: 17, endPoint y: 136, distance: 79.4
click at [17, 136] on div "**********" at bounding box center [459, 181] width 918 height 187
type input "*********"
click at [442, 254] on span "Search widget" at bounding box center [492, 264] width 102 height 30
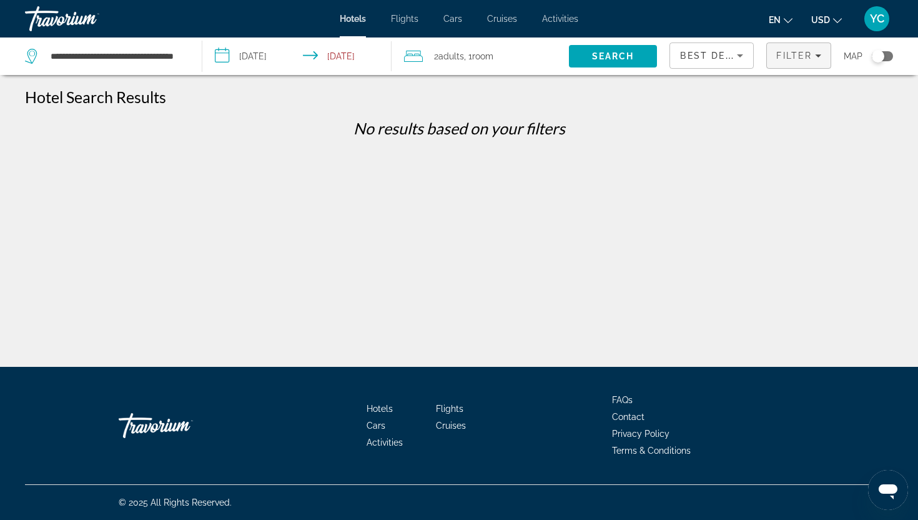
click at [785, 61] on span "Filters" at bounding box center [799, 56] width 64 height 30
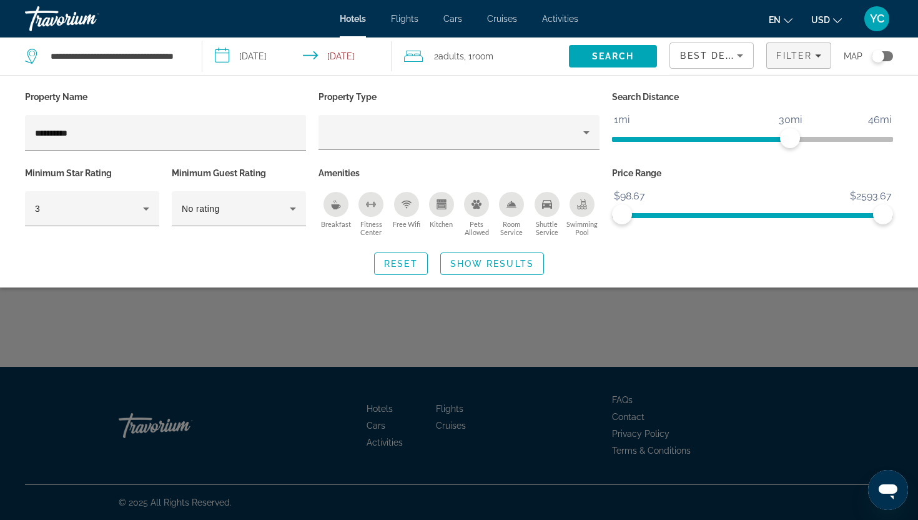
drag, startPoint x: 146, startPoint y: 124, endPoint x: 0, endPoint y: 122, distance: 146.2
click at [0, 122] on div "Property Name ********* Property Type Search Distance 1mi 46mi 30mi Minimum Sta…" at bounding box center [459, 181] width 918 height 187
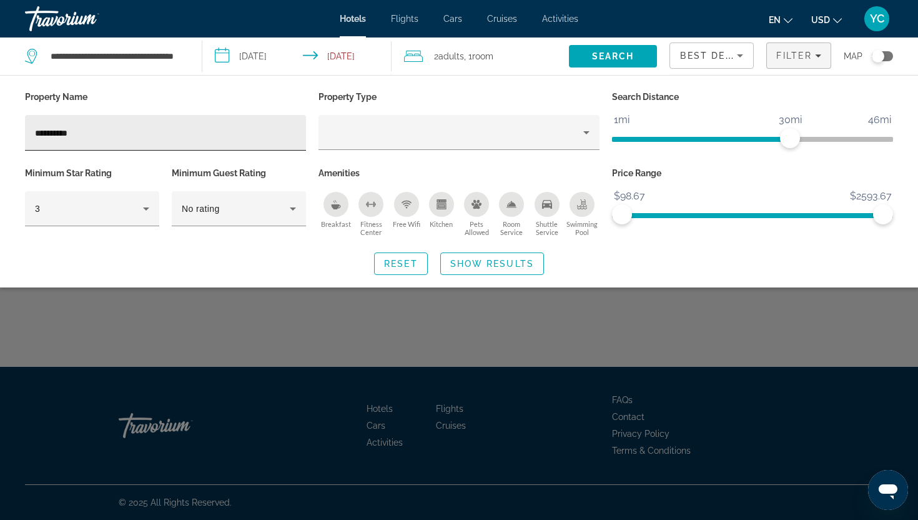
click at [66, 131] on input "*********" at bounding box center [165, 133] width 261 height 15
type input "*********"
click at [588, 62] on span "Search" at bounding box center [613, 56] width 89 height 30
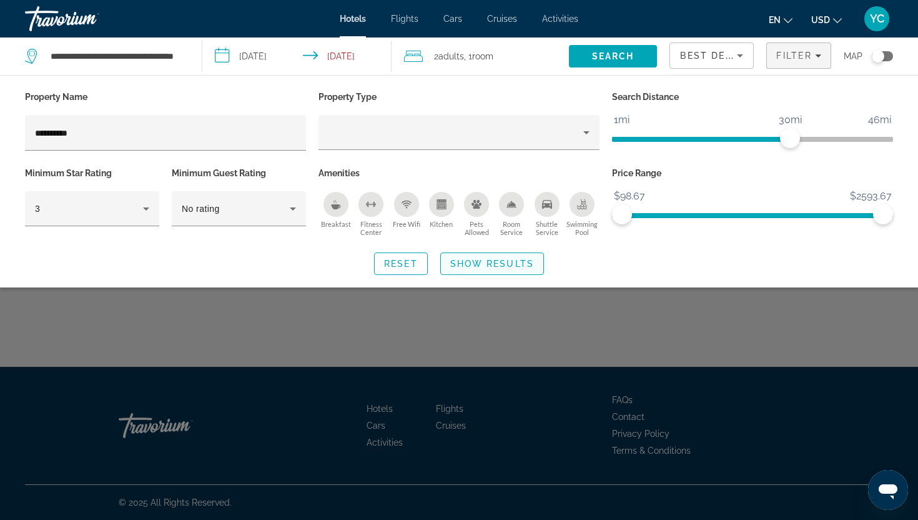
click at [494, 264] on span "Show Results" at bounding box center [492, 264] width 84 height 10
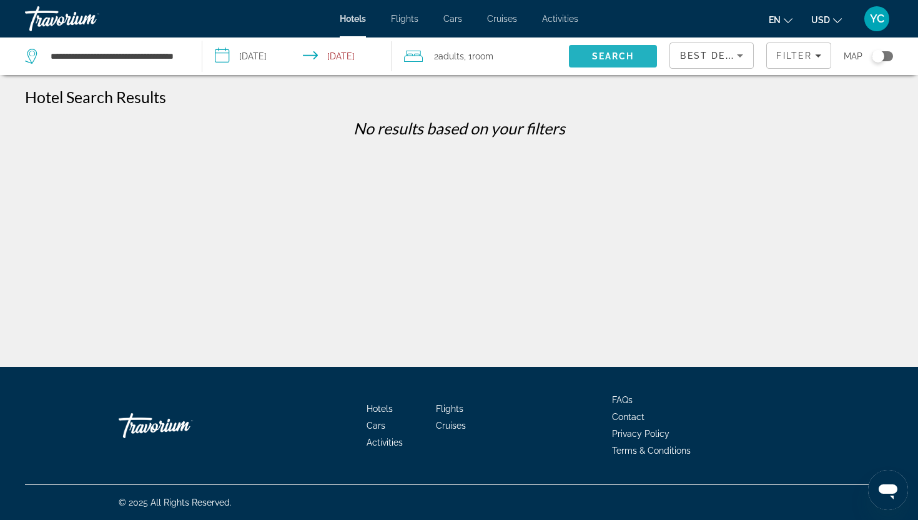
click at [601, 56] on span "Search" at bounding box center [613, 56] width 42 height 10
click at [800, 61] on span "Filters" at bounding box center [799, 56] width 64 height 30
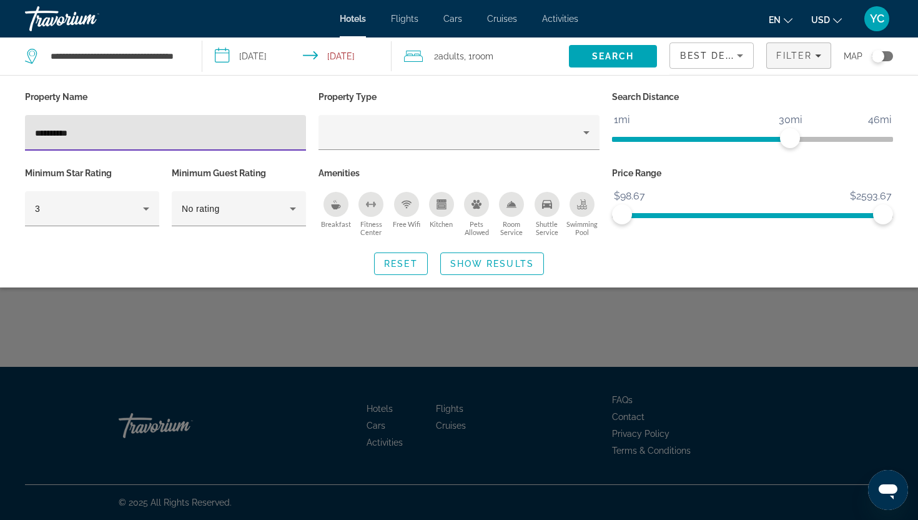
drag, startPoint x: 139, startPoint y: 130, endPoint x: 16, endPoint y: 134, distance: 123.1
click at [16, 134] on div "Property Name ********* Property Type Search Distance 1mi 46mi 30mi Minimum Sta…" at bounding box center [459, 181] width 918 height 187
type input "********"
click at [474, 262] on span "Show Results" at bounding box center [492, 264] width 84 height 10
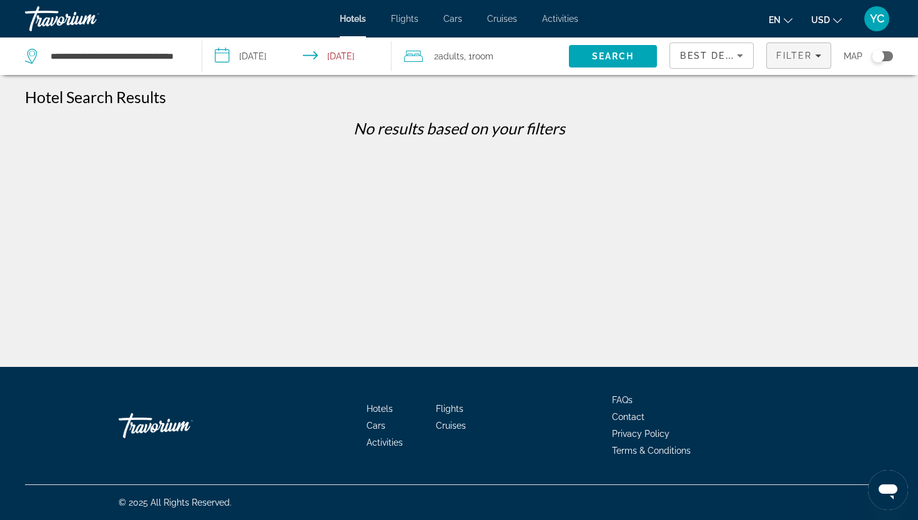
click at [771, 54] on span "Filters" at bounding box center [799, 56] width 64 height 30
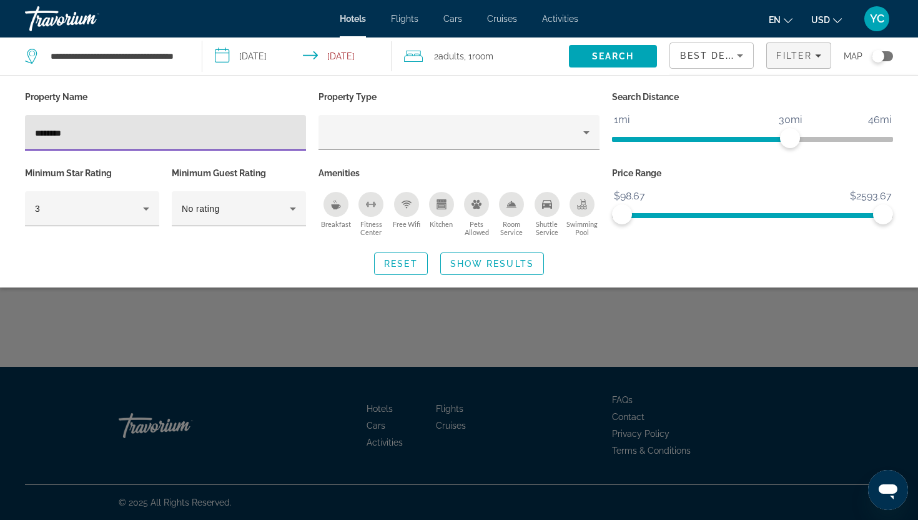
drag, startPoint x: 101, startPoint y: 138, endPoint x: 0, endPoint y: 152, distance: 101.5
click at [0, 152] on div "Property Name ******** Property Type Search Distance 1mi 46mi 30mi Minimum Star…" at bounding box center [459, 181] width 918 height 187
click at [49, 132] on input "********" at bounding box center [165, 133] width 261 height 15
type input "**********"
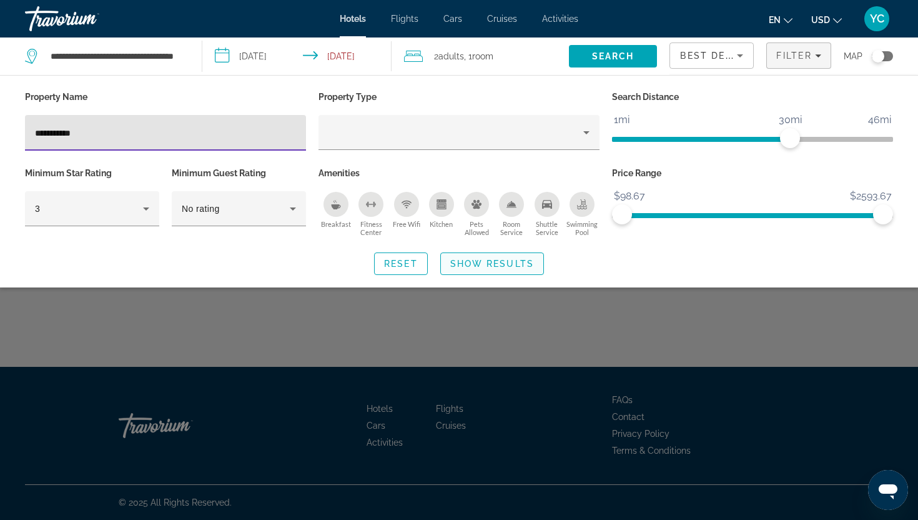
click at [459, 264] on span "Show Results" at bounding box center [492, 264] width 84 height 10
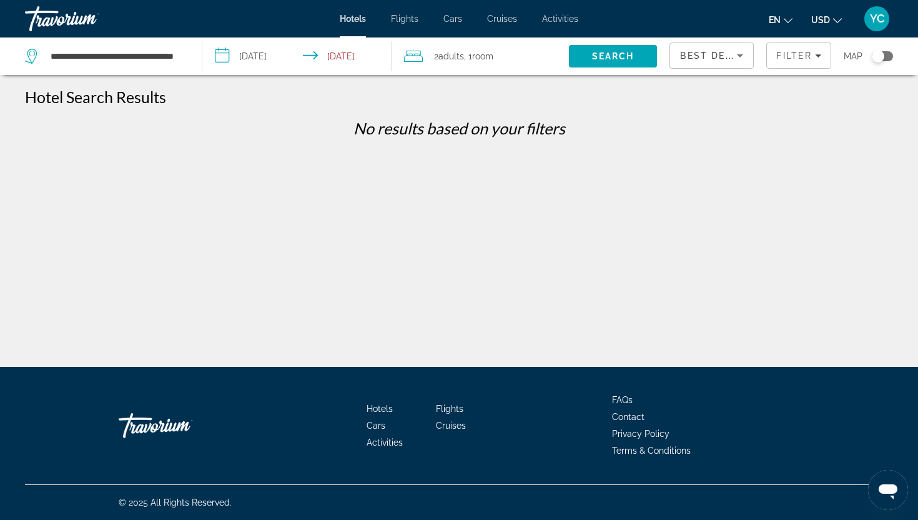
click at [351, 22] on span "Hotels" at bounding box center [353, 19] width 26 height 10
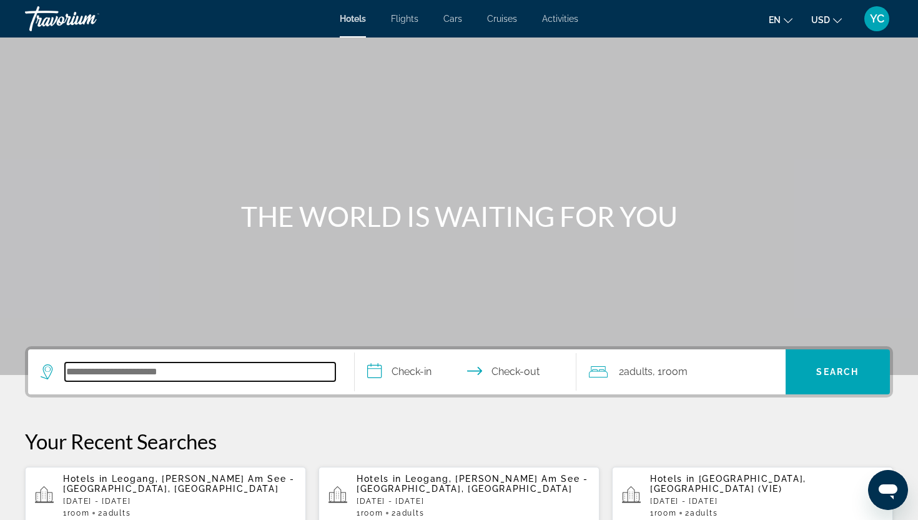
click at [85, 370] on input "Search hotel destination" at bounding box center [200, 371] width 271 height 19
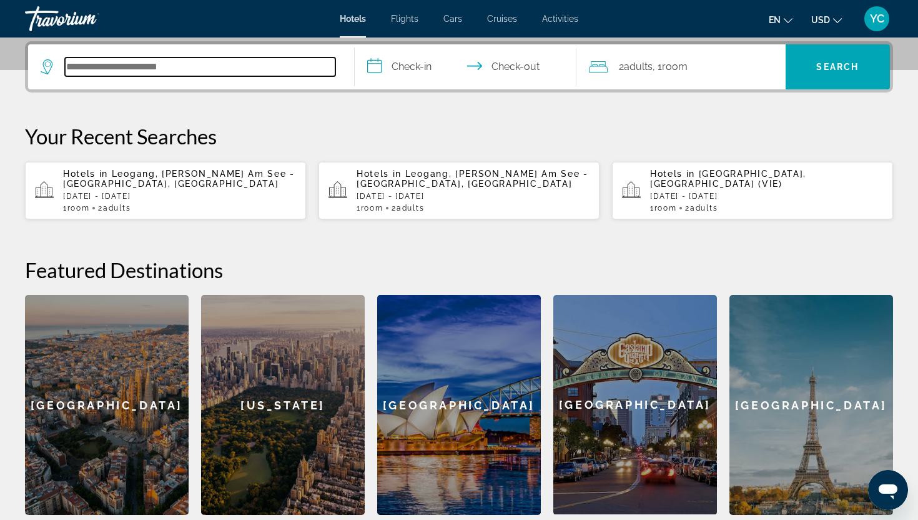
scroll to position [305, 0]
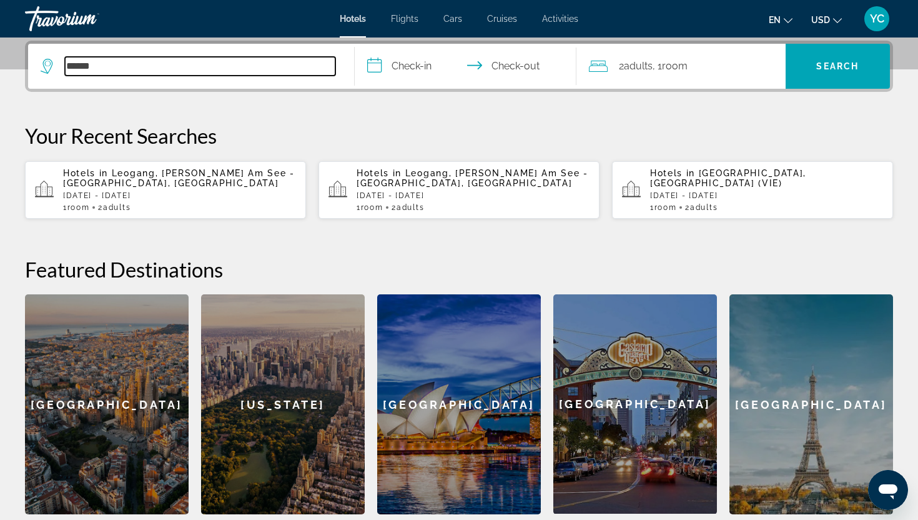
click at [107, 69] on input "******" at bounding box center [200, 66] width 271 height 19
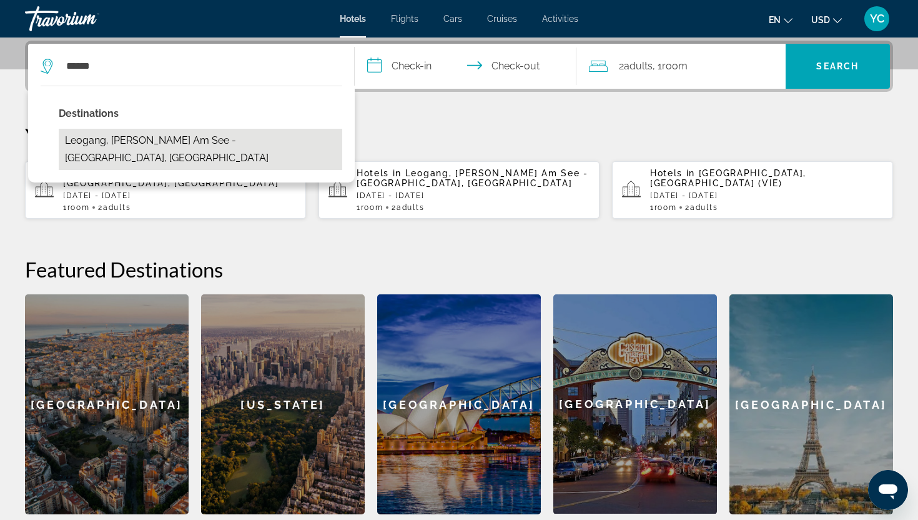
click at [102, 146] on button "Leogang, Zell Am See - Pinzgau, Austria" at bounding box center [201, 149] width 284 height 41
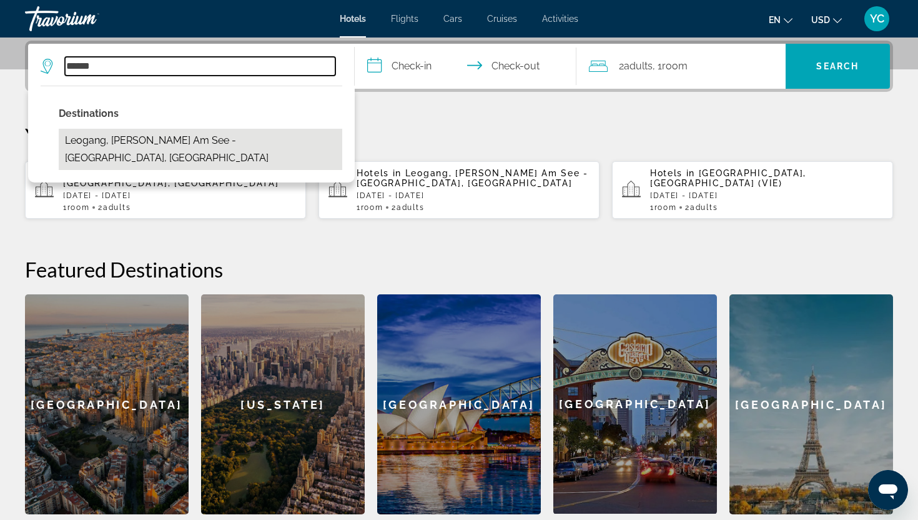
type input "**********"
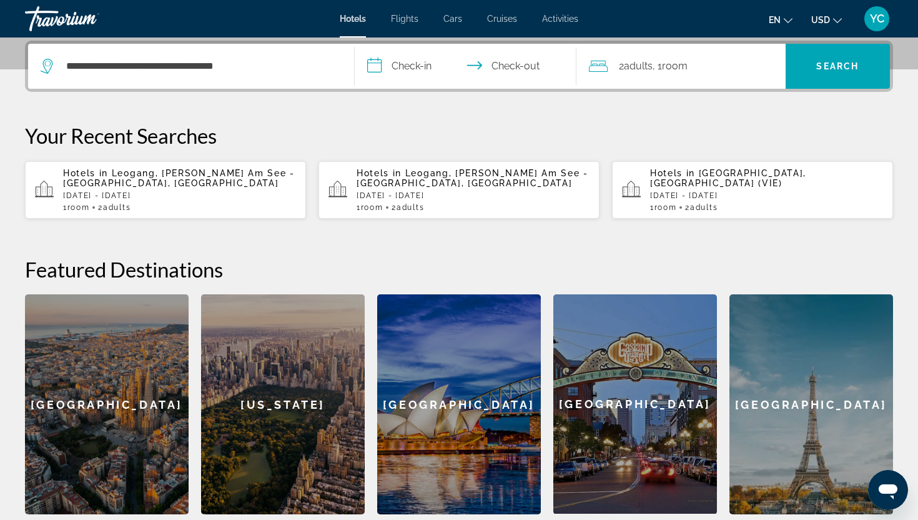
click at [406, 65] on input "**********" at bounding box center [468, 68] width 227 height 49
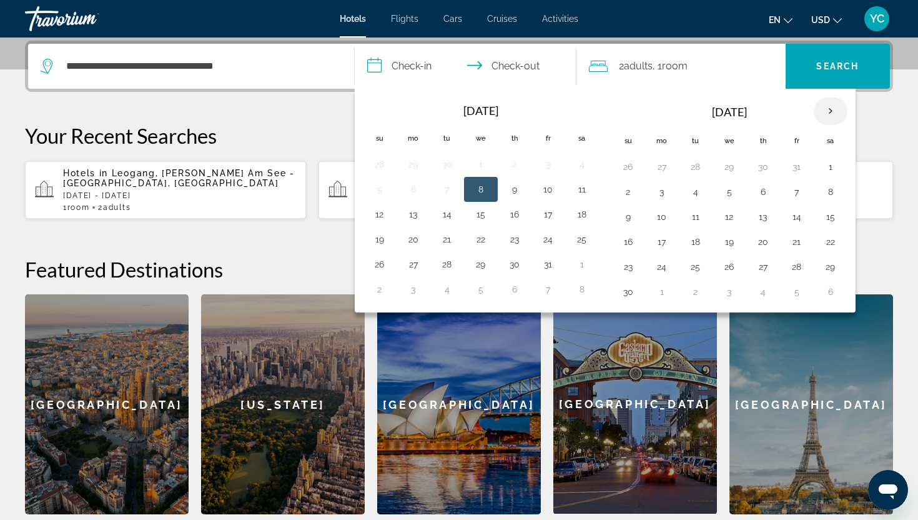
click at [831, 114] on th "Next month" at bounding box center [831, 110] width 34 height 27
click at [827, 223] on button "20" at bounding box center [831, 216] width 20 height 17
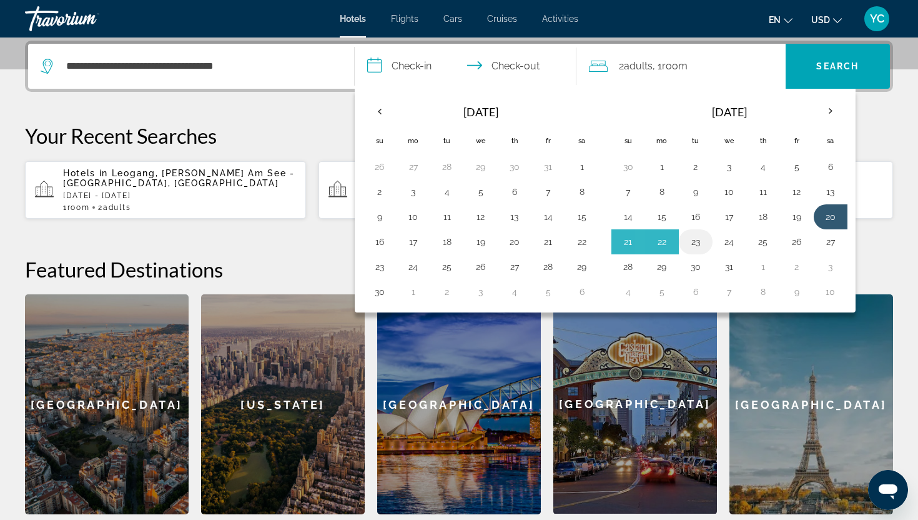
click at [692, 246] on button "23" at bounding box center [696, 241] width 20 height 17
type input "**********"
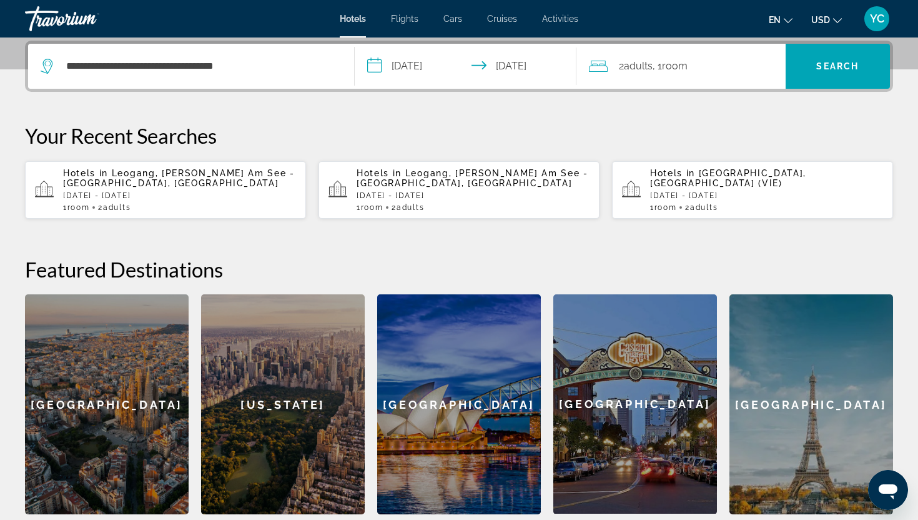
click at [744, 74] on div "2 Adult Adults , 1 Room rooms" at bounding box center [687, 65] width 197 height 17
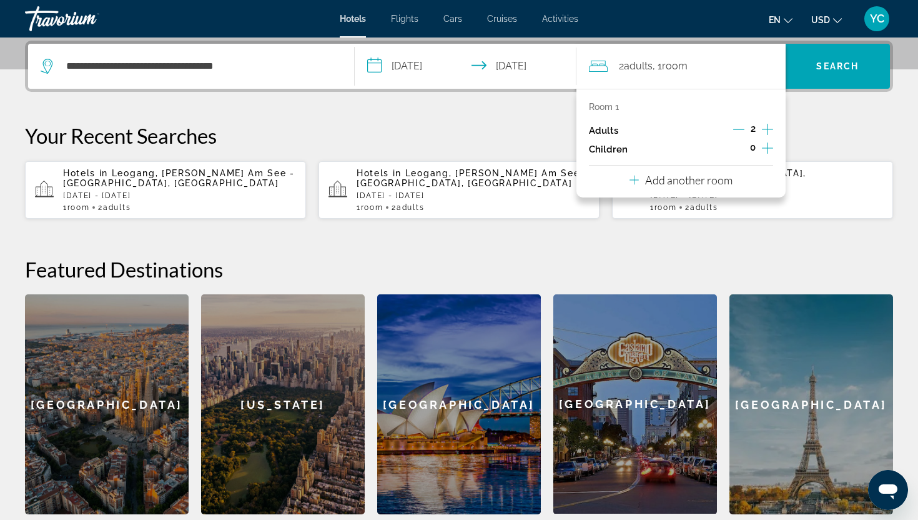
click at [767, 132] on icon "Increment adults" at bounding box center [767, 129] width 11 height 15
click at [819, 112] on div "**********" at bounding box center [459, 278] width 918 height 474
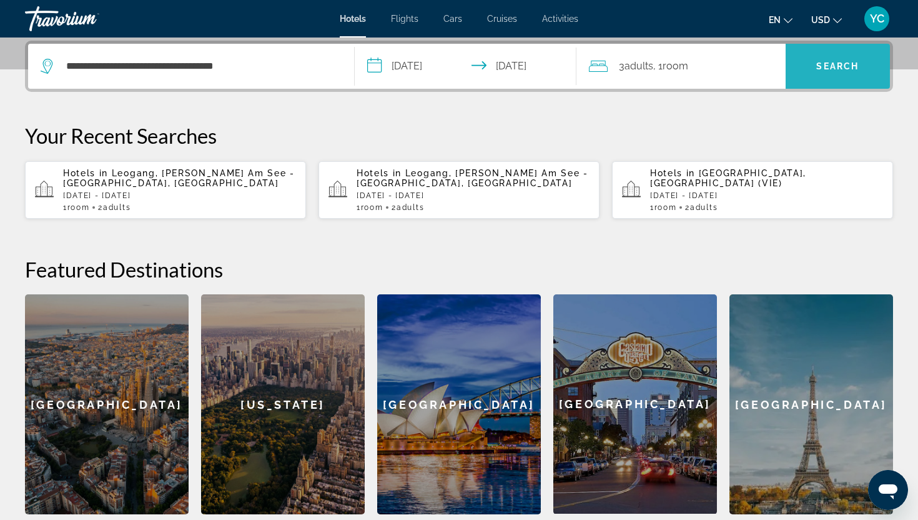
click at [827, 64] on span "Search" at bounding box center [838, 66] width 42 height 10
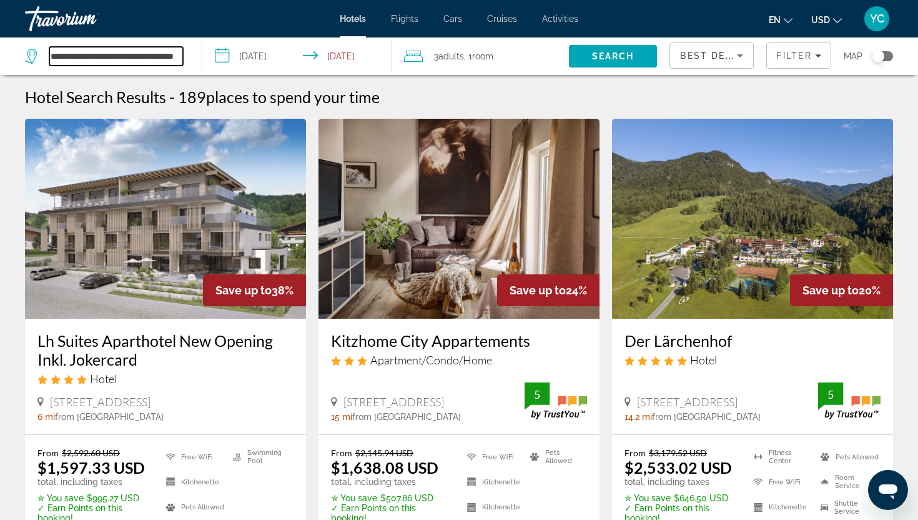
click at [111, 58] on input "**********" at bounding box center [116, 56] width 134 height 19
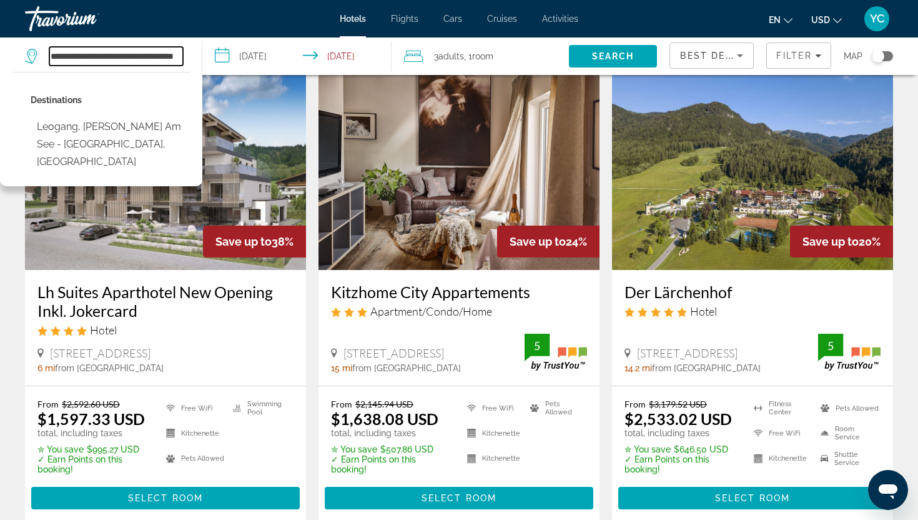
scroll to position [51, 0]
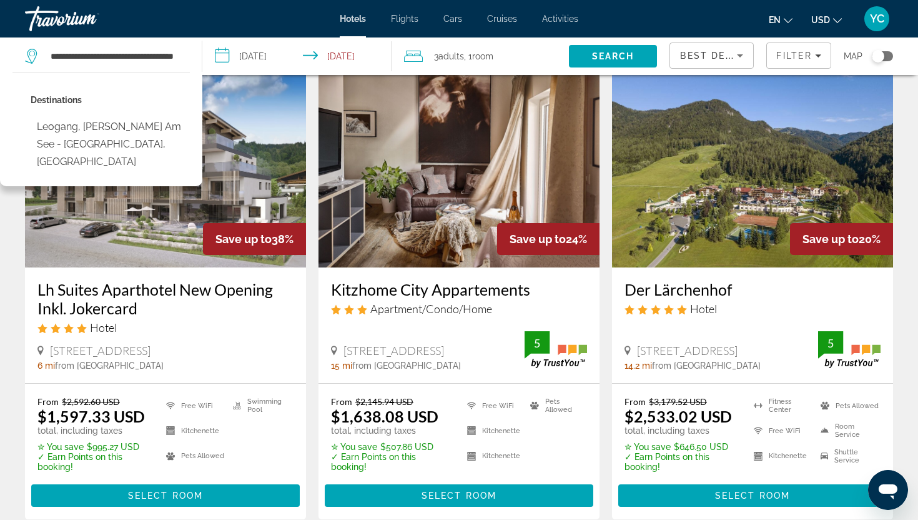
click at [718, 169] on img "Main content" at bounding box center [752, 167] width 281 height 200
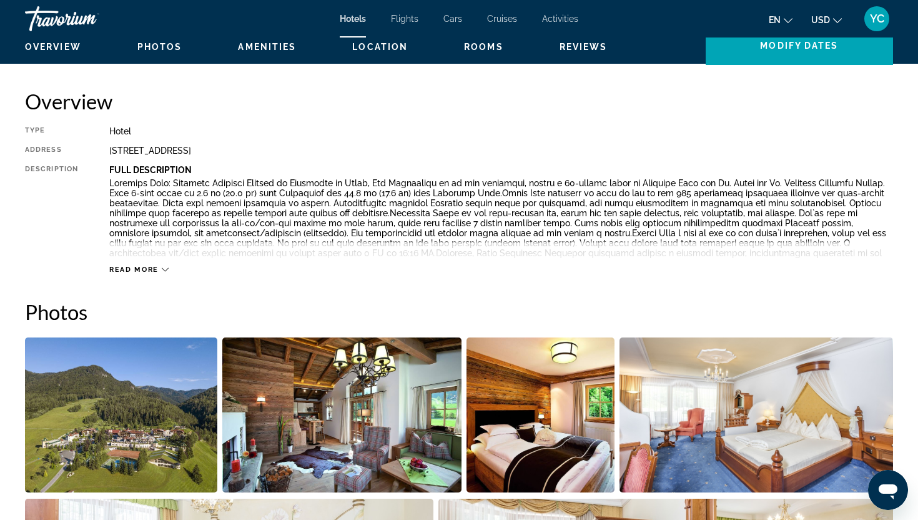
scroll to position [451, 0]
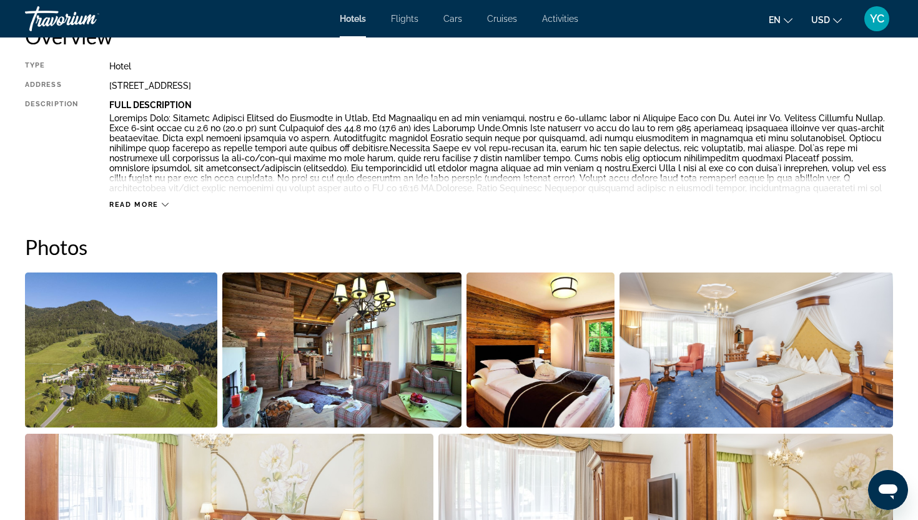
click at [148, 322] on img "Open full-screen image slider" at bounding box center [121, 349] width 192 height 155
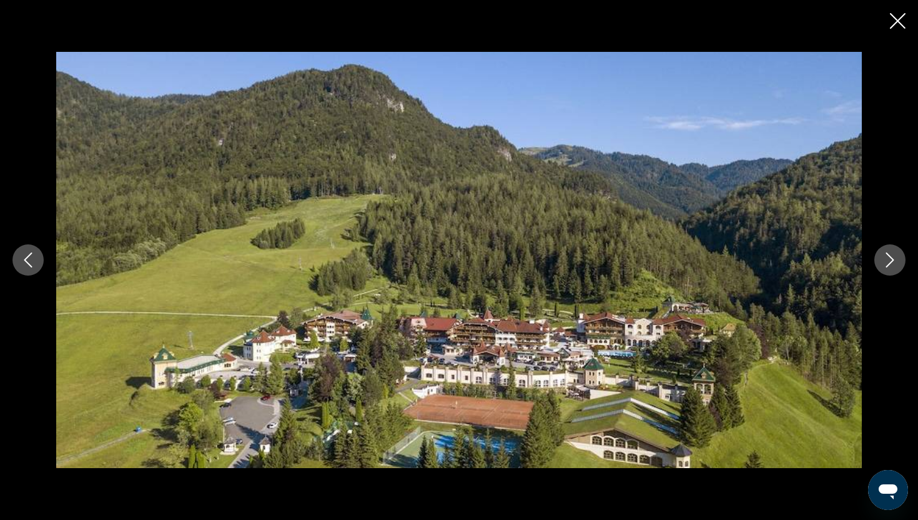
click at [889, 261] on icon "Next image" at bounding box center [890, 259] width 15 height 15
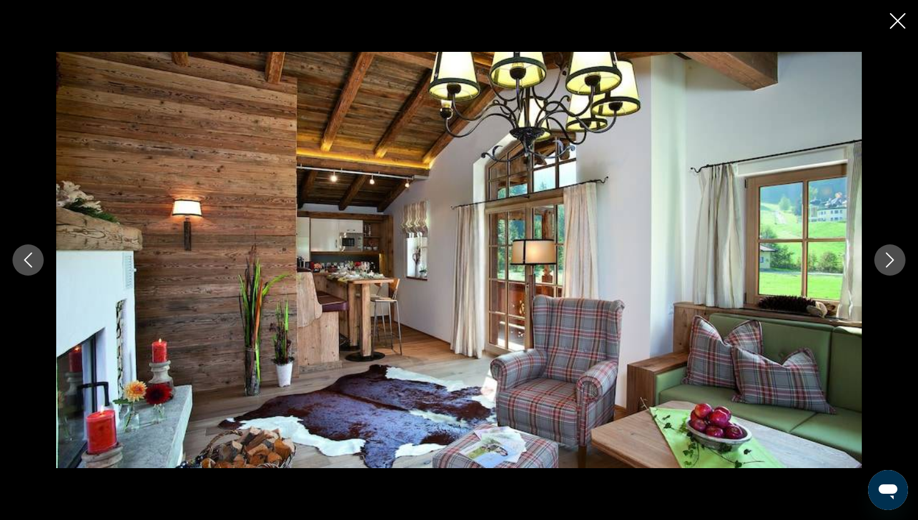
click at [889, 261] on icon "Next image" at bounding box center [890, 259] width 15 height 15
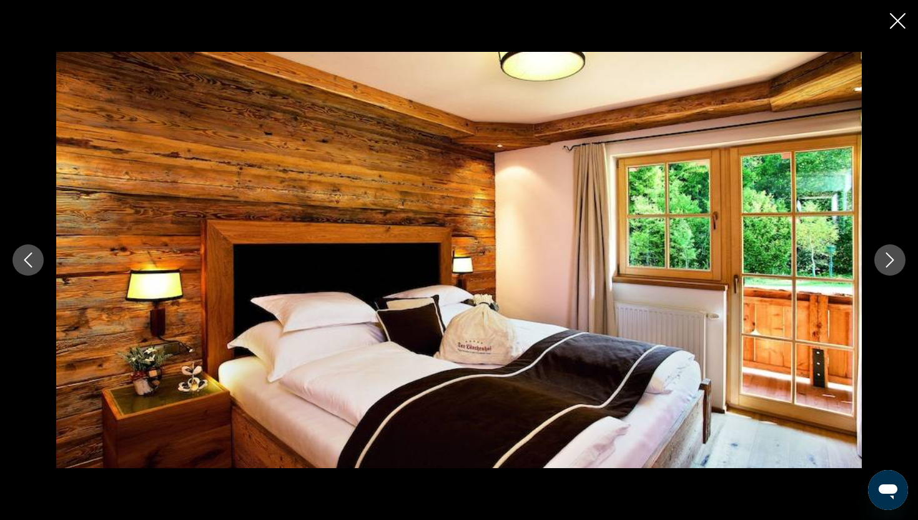
click at [889, 261] on icon "Next image" at bounding box center [890, 259] width 15 height 15
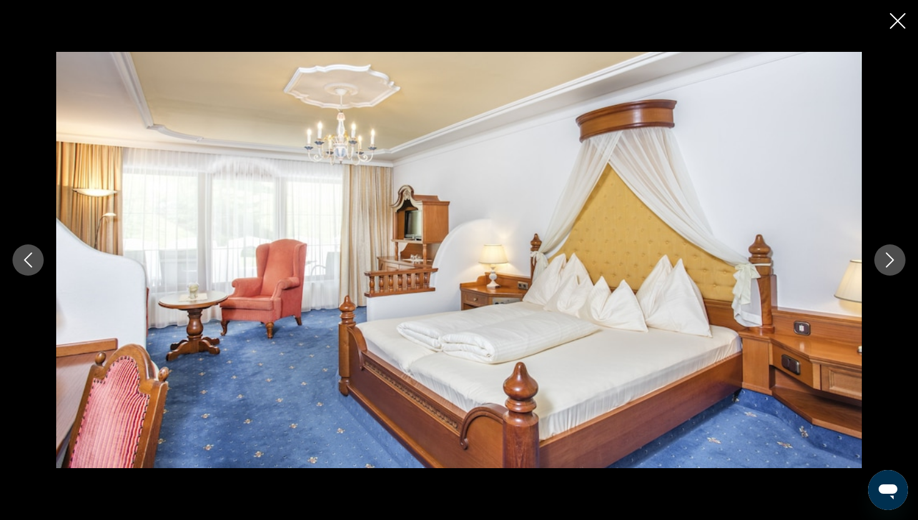
click at [889, 261] on icon "Next image" at bounding box center [890, 259] width 15 height 15
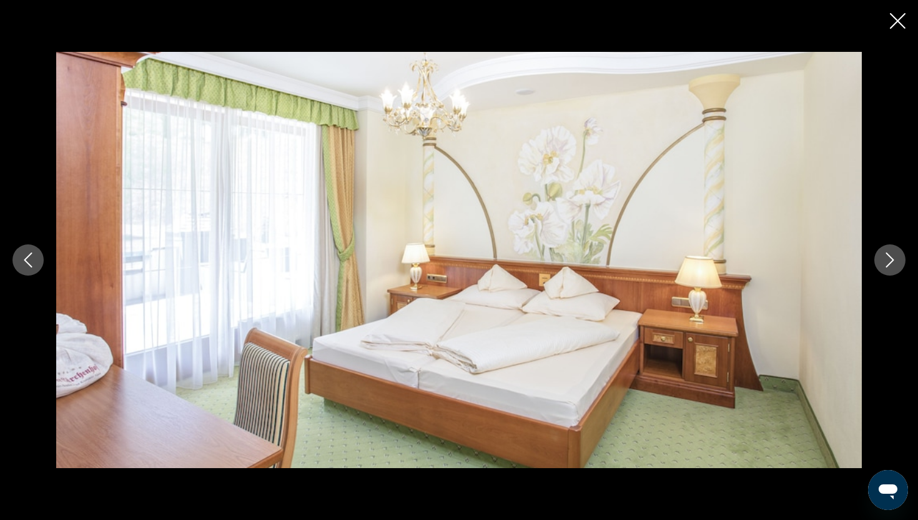
click at [889, 261] on icon "Next image" at bounding box center [890, 259] width 15 height 15
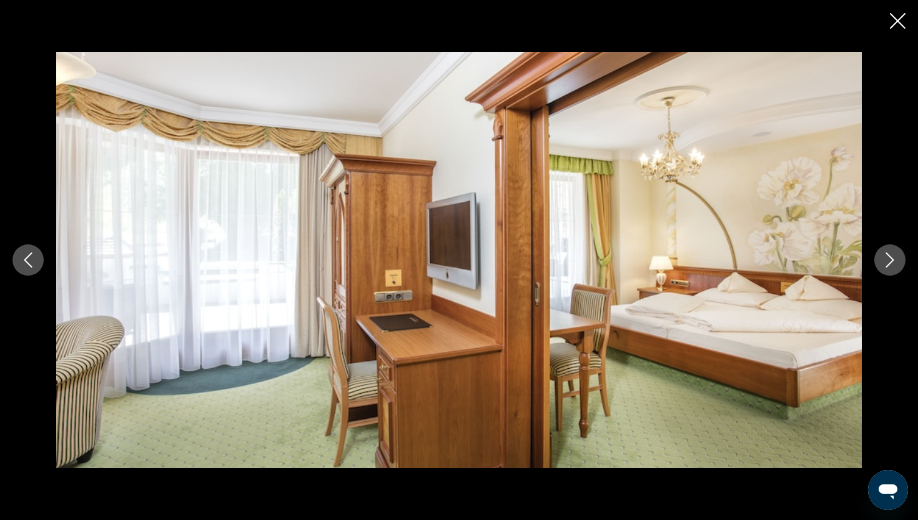
click at [889, 261] on icon "Next image" at bounding box center [890, 259] width 15 height 15
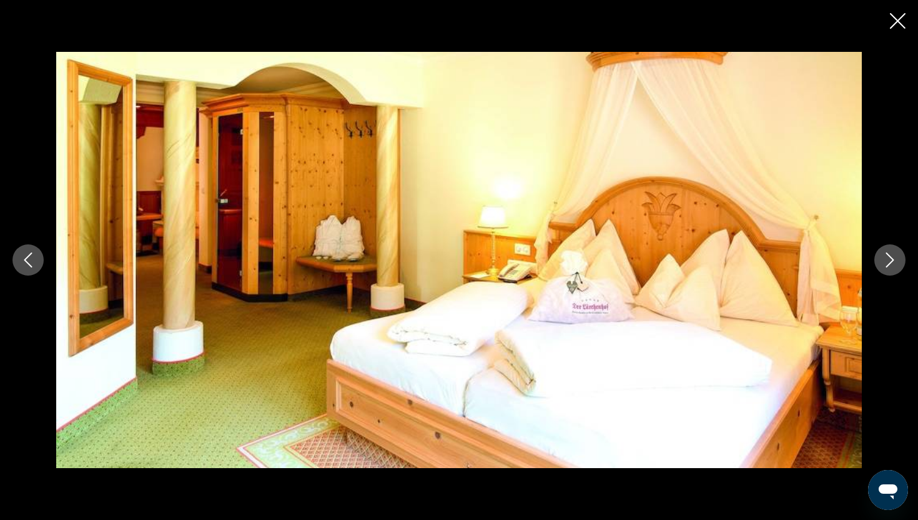
click at [889, 261] on icon "Next image" at bounding box center [890, 259] width 15 height 15
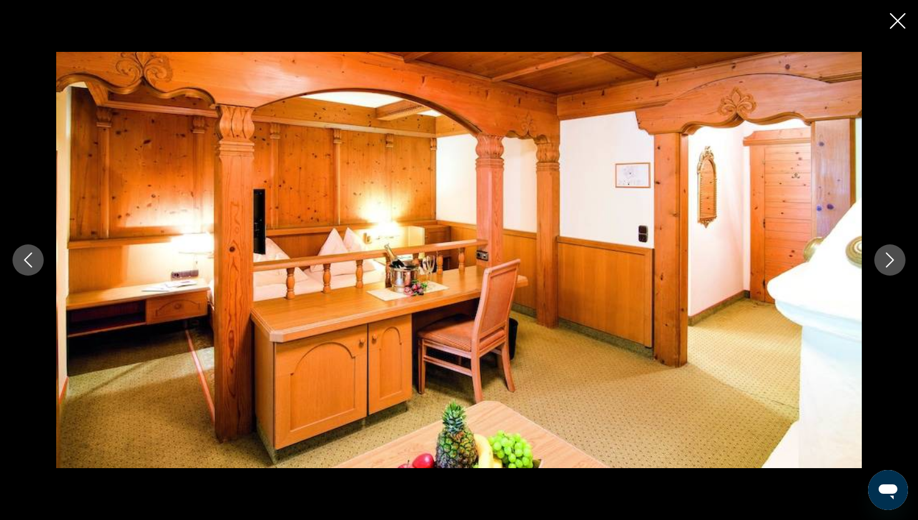
click at [889, 261] on icon "Next image" at bounding box center [890, 259] width 15 height 15
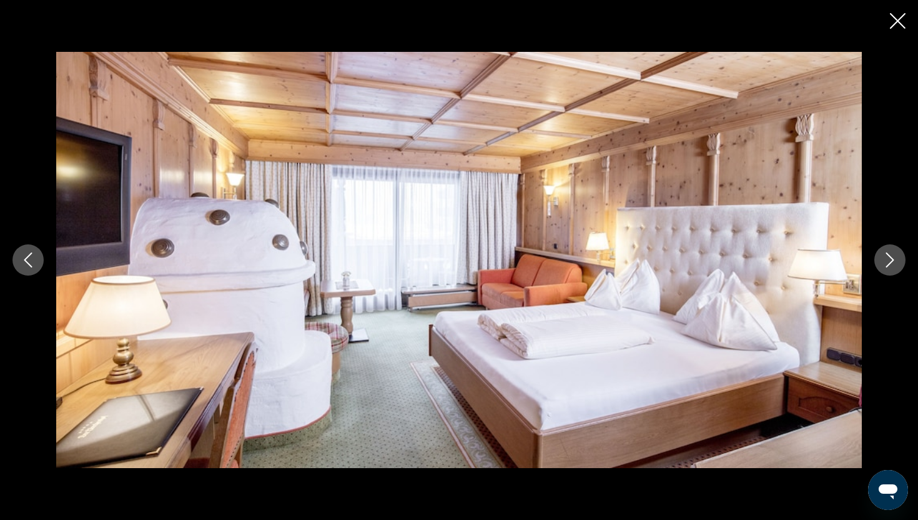
click at [896, 22] on icon "Close slideshow" at bounding box center [898, 21] width 16 height 16
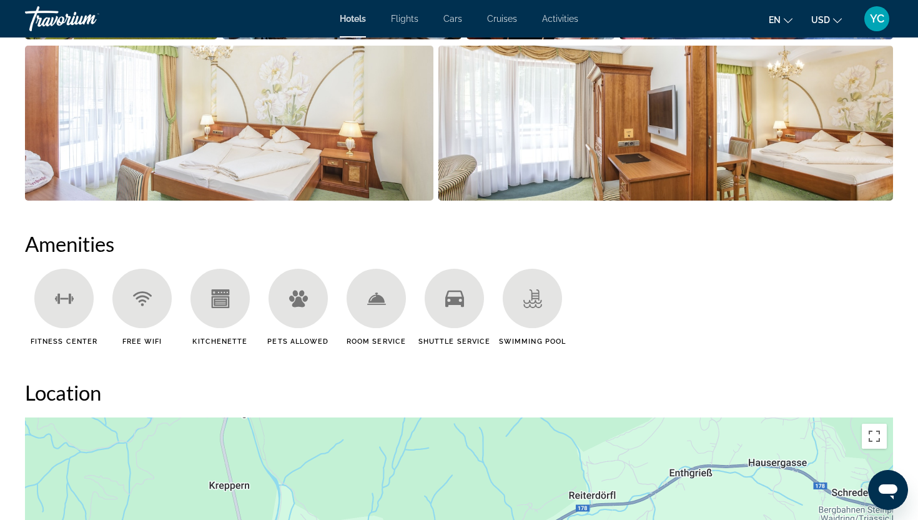
scroll to position [842, 0]
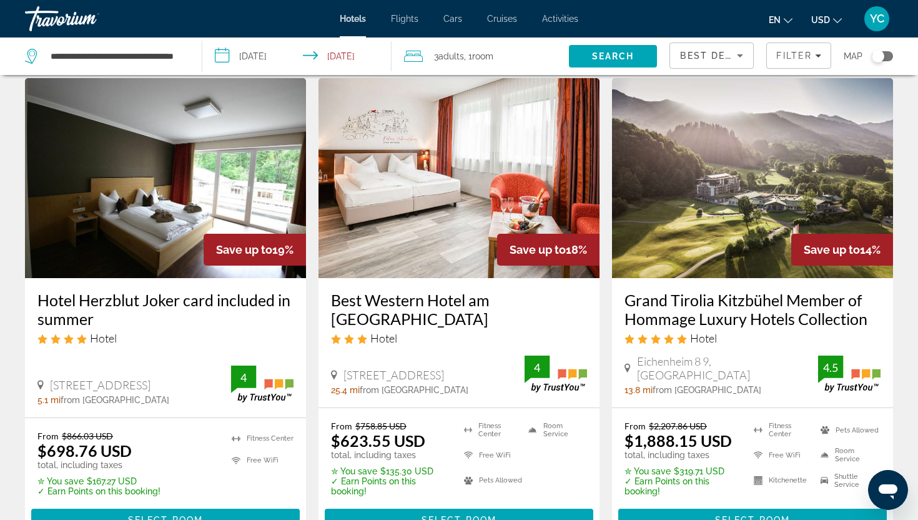
scroll to position [517, 0]
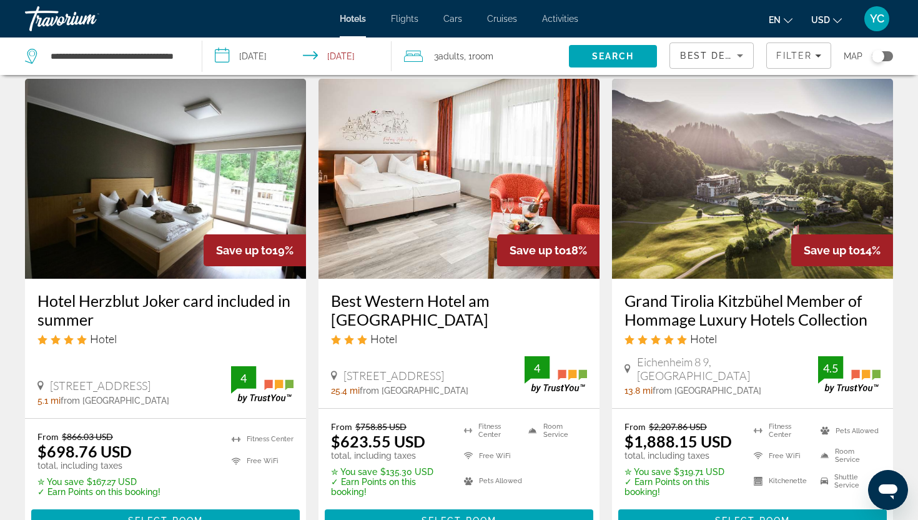
click at [698, 176] on img "Main content" at bounding box center [752, 179] width 281 height 200
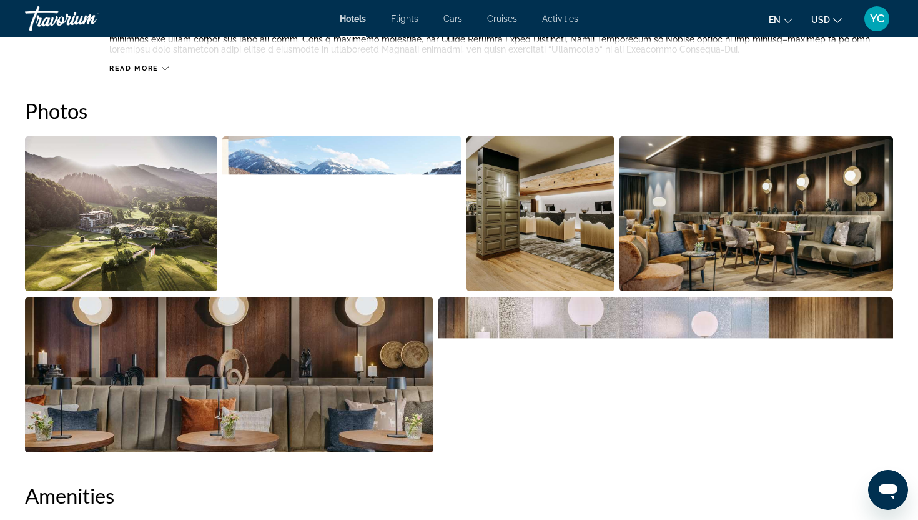
scroll to position [570, 0]
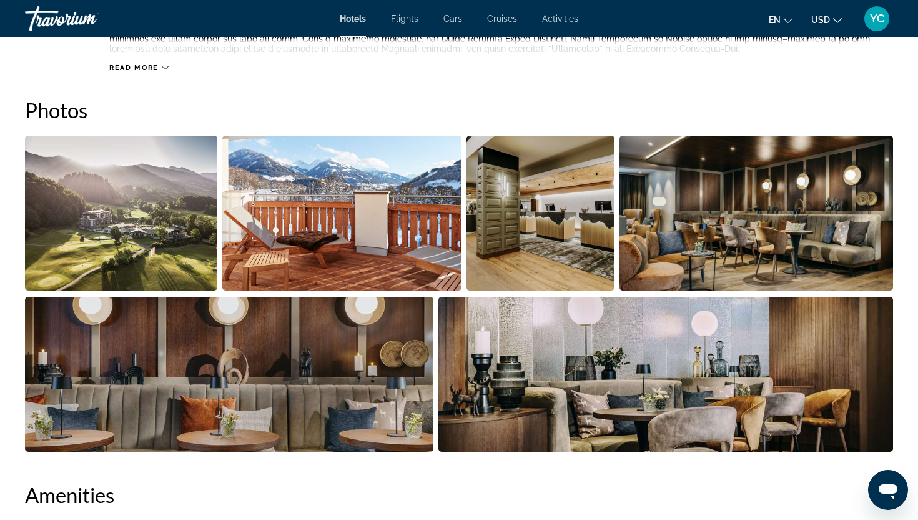
click at [164, 224] on img "Open full-screen image slider" at bounding box center [121, 213] width 192 height 155
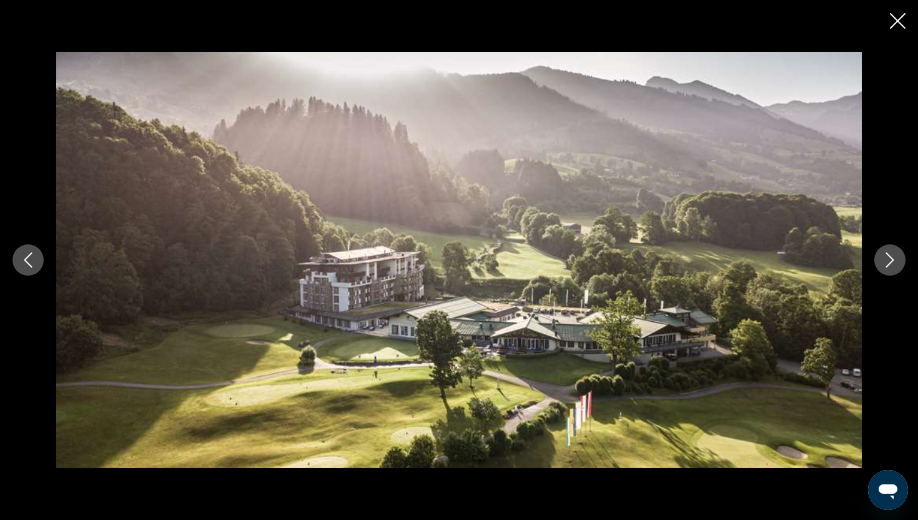
click at [888, 264] on icon "Next image" at bounding box center [890, 259] width 15 height 15
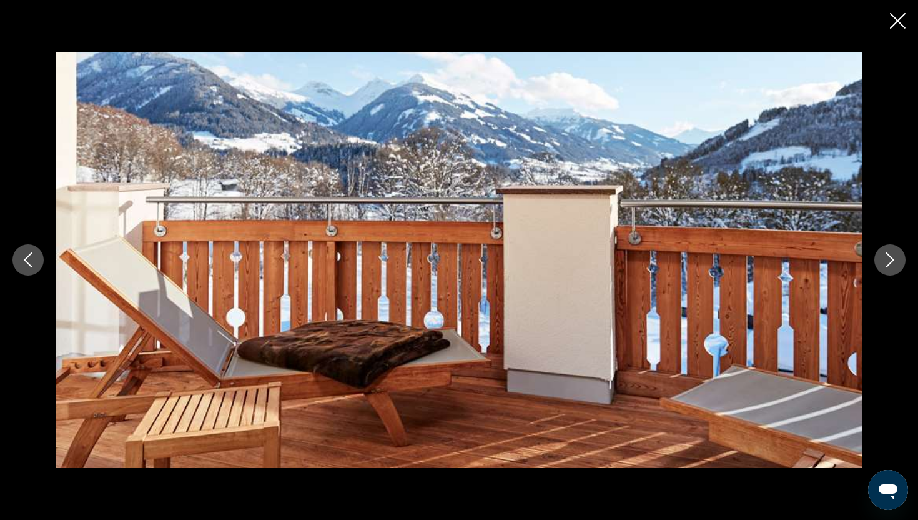
click at [888, 264] on icon "Next image" at bounding box center [890, 259] width 15 height 15
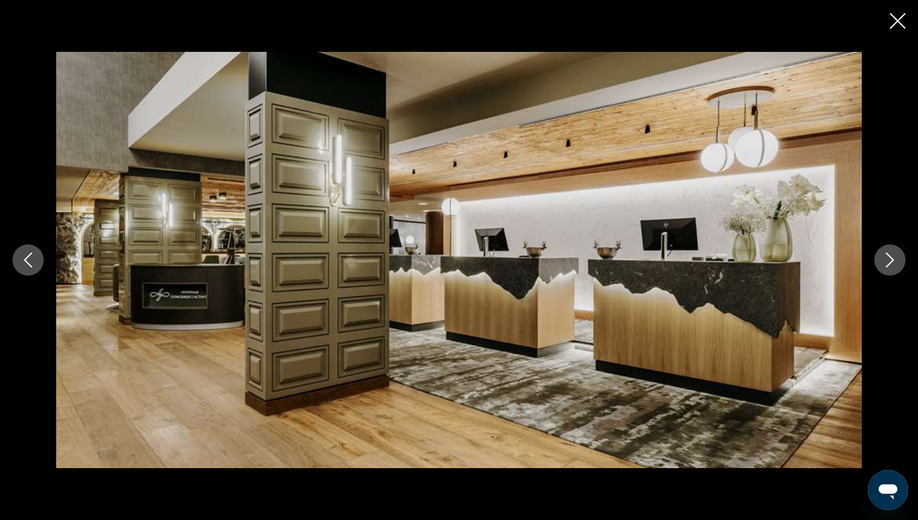
click at [888, 264] on icon "Next image" at bounding box center [890, 259] width 15 height 15
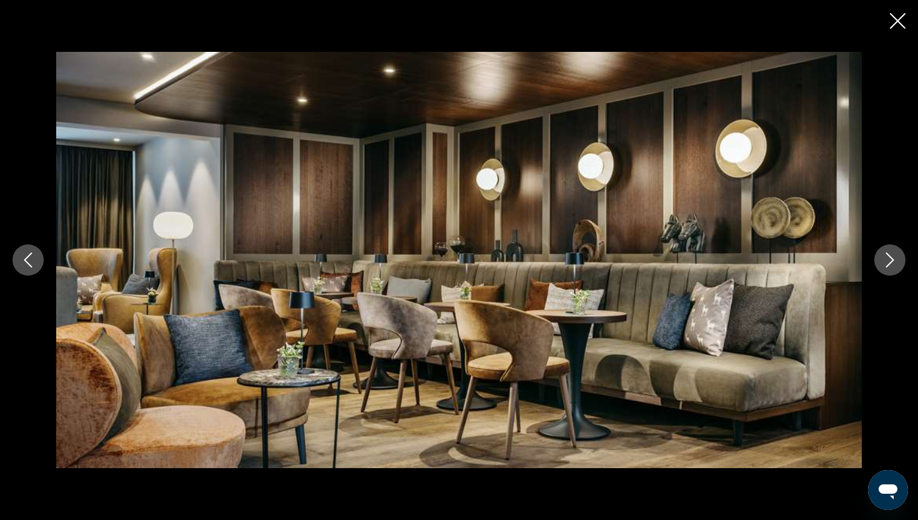
click at [888, 264] on icon "Next image" at bounding box center [890, 259] width 15 height 15
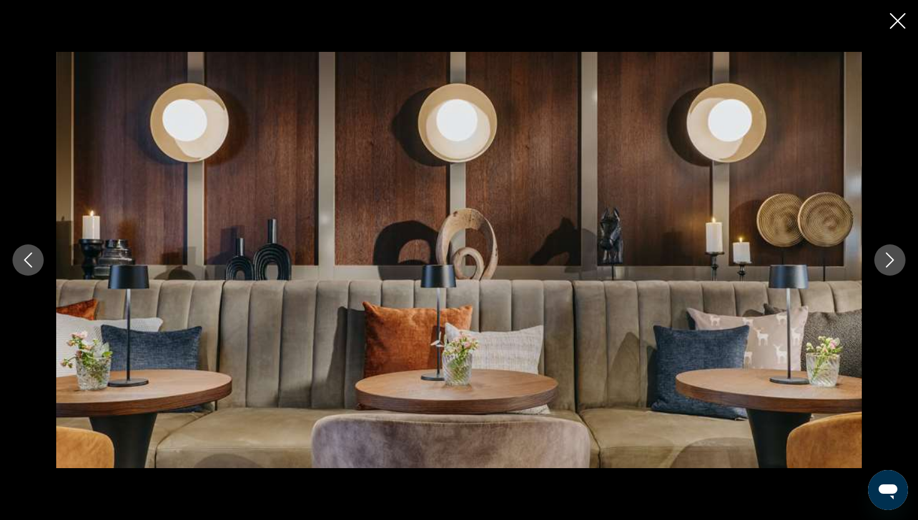
click at [888, 264] on icon "Next image" at bounding box center [890, 259] width 15 height 15
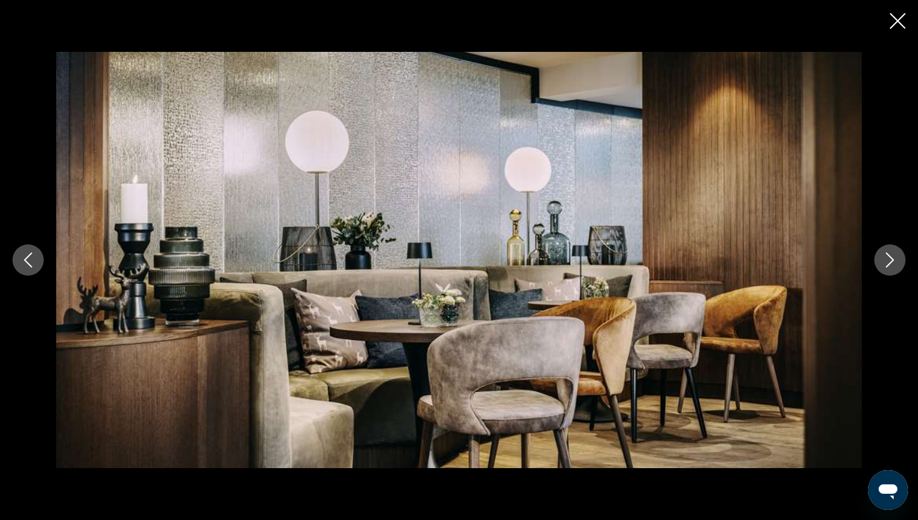
click at [888, 264] on icon "Next image" at bounding box center [890, 259] width 15 height 15
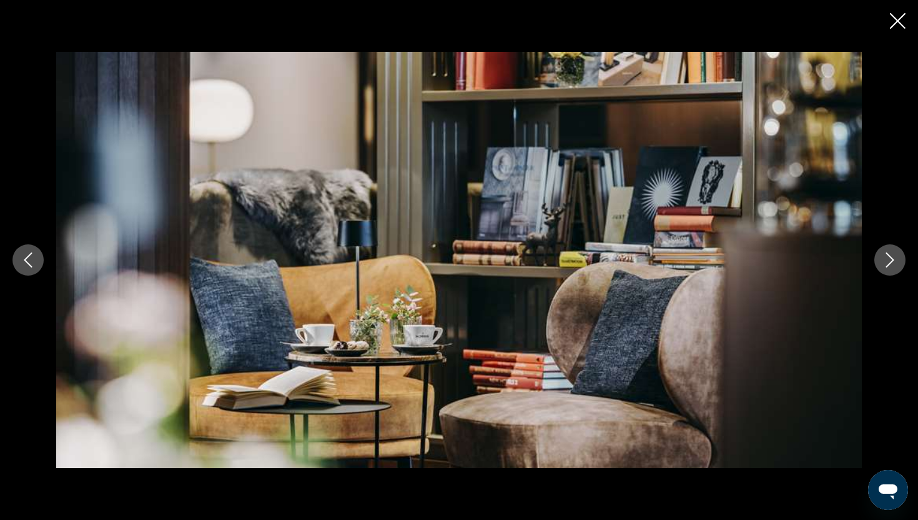
click at [888, 264] on icon "Next image" at bounding box center [890, 259] width 15 height 15
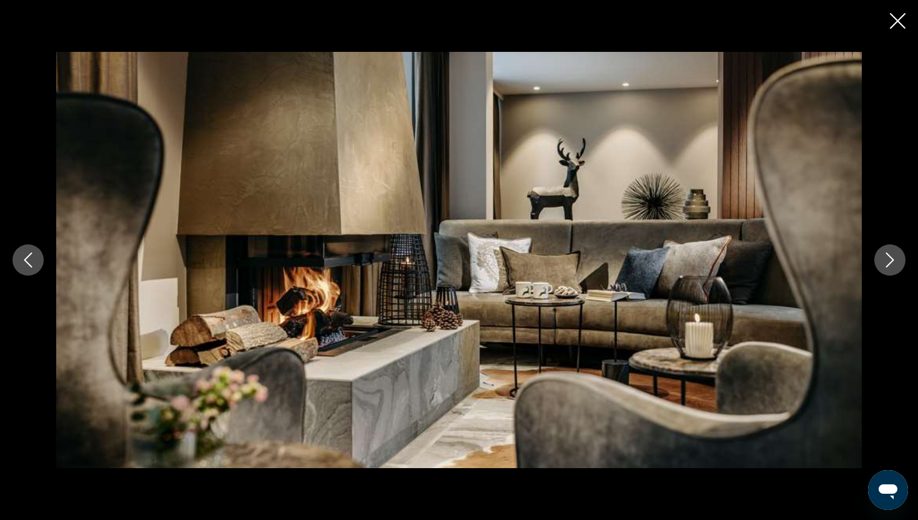
click at [888, 264] on icon "Next image" at bounding box center [890, 259] width 15 height 15
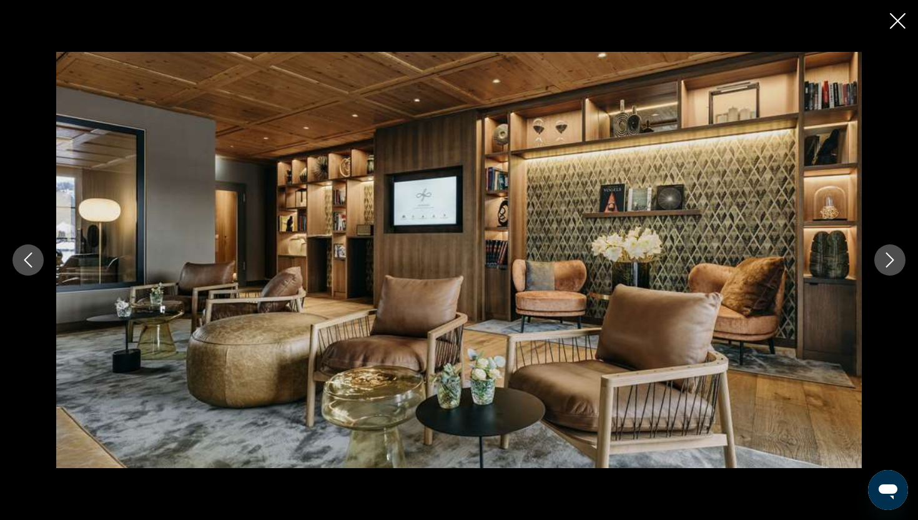
click at [888, 264] on icon "Next image" at bounding box center [890, 259] width 15 height 15
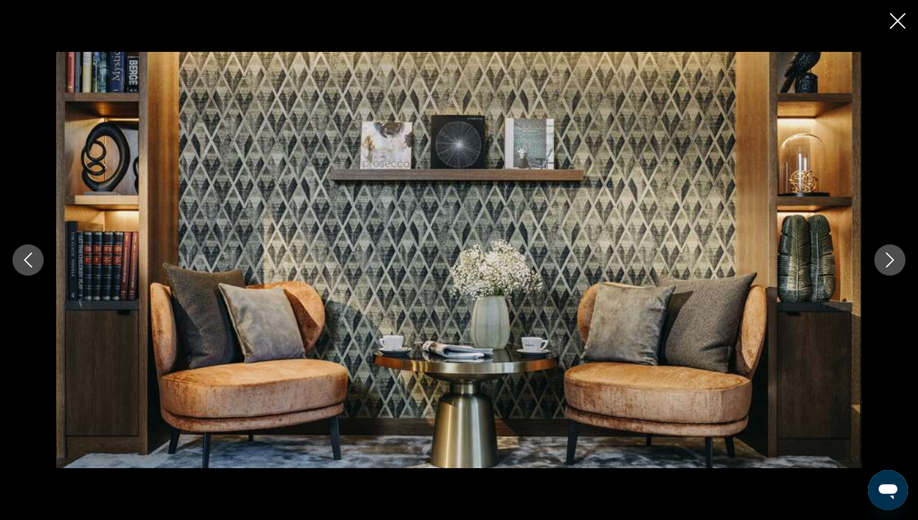
click at [888, 264] on icon "Next image" at bounding box center [890, 259] width 15 height 15
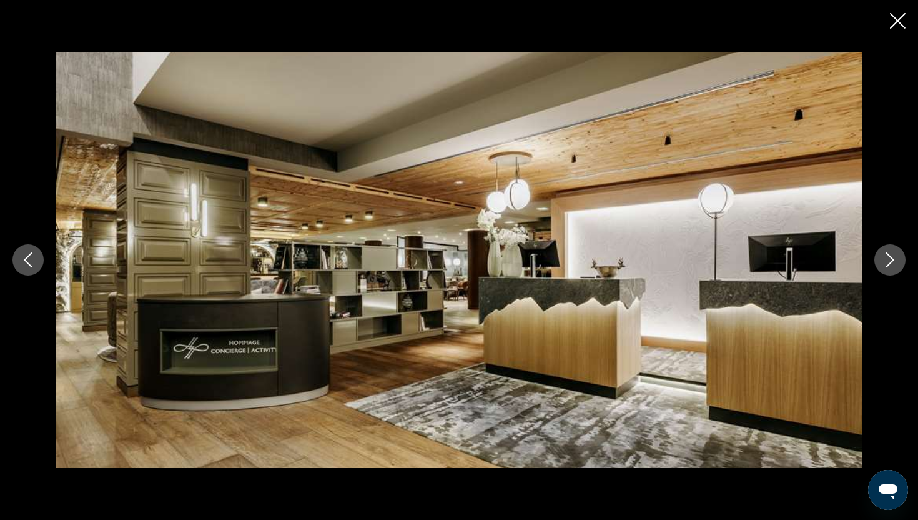
click at [888, 264] on icon "Next image" at bounding box center [890, 259] width 15 height 15
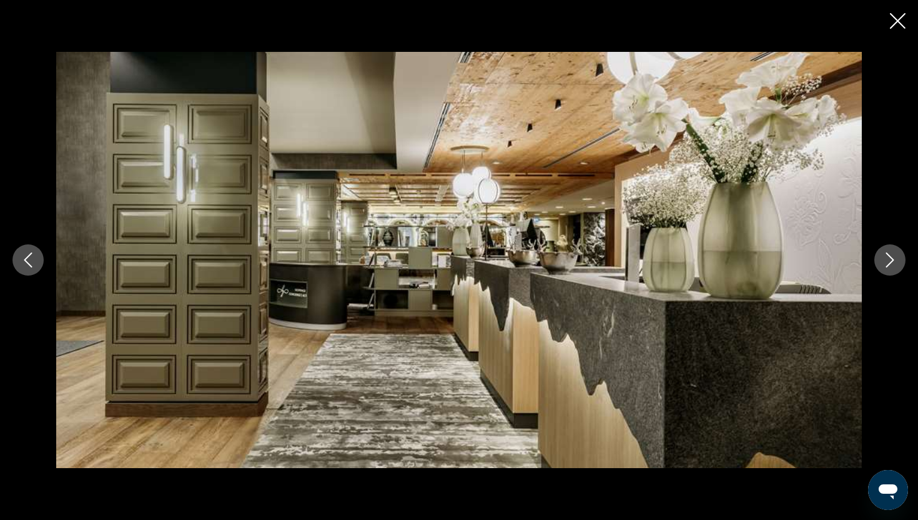
click at [888, 264] on icon "Next image" at bounding box center [890, 259] width 15 height 15
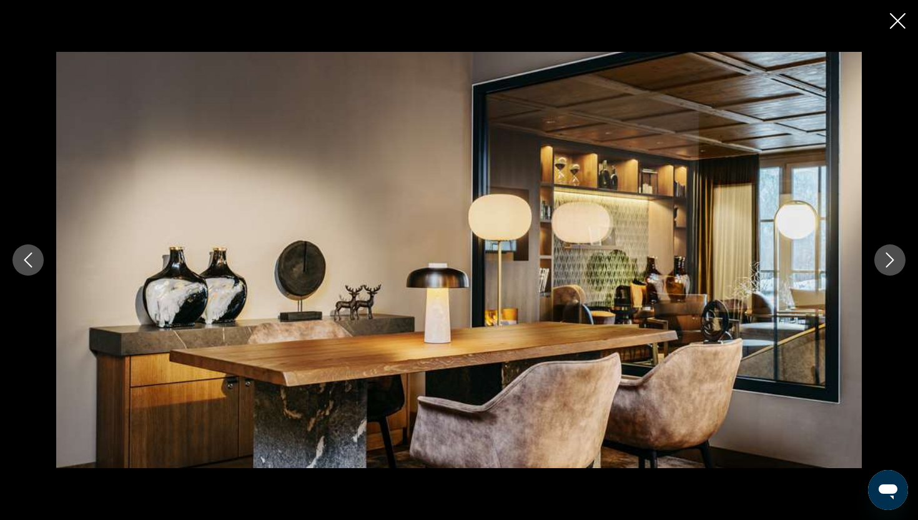
click at [888, 264] on icon "Next image" at bounding box center [890, 259] width 15 height 15
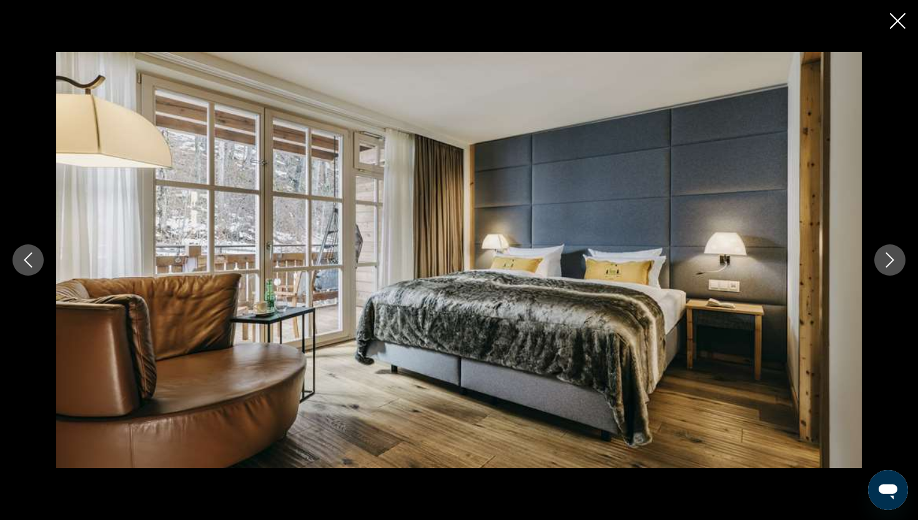
click at [888, 264] on icon "Next image" at bounding box center [890, 259] width 15 height 15
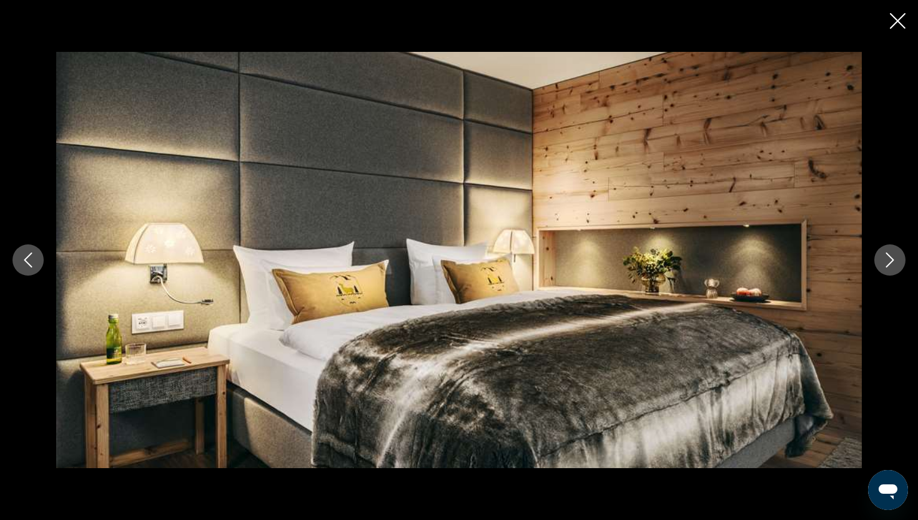
click at [888, 264] on icon "Next image" at bounding box center [890, 259] width 15 height 15
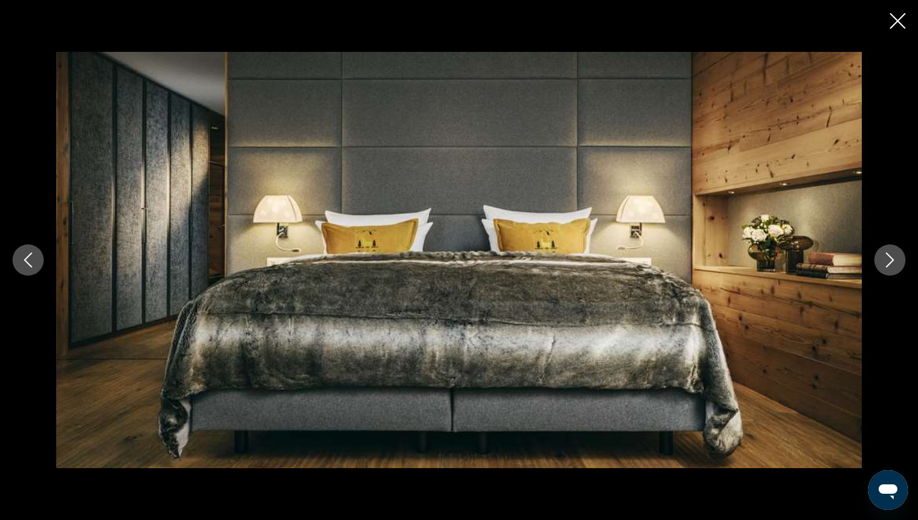
click at [888, 264] on icon "Next image" at bounding box center [890, 259] width 15 height 15
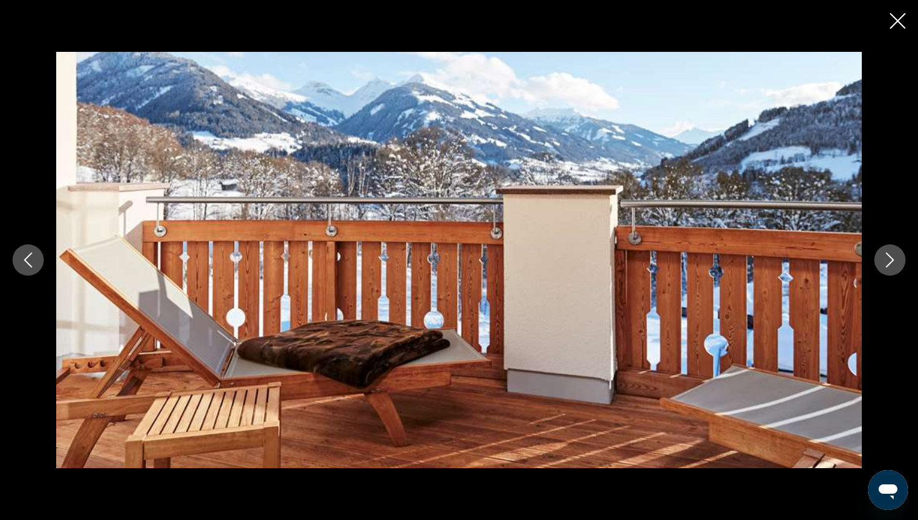
click at [888, 264] on icon "Next image" at bounding box center [890, 259] width 15 height 15
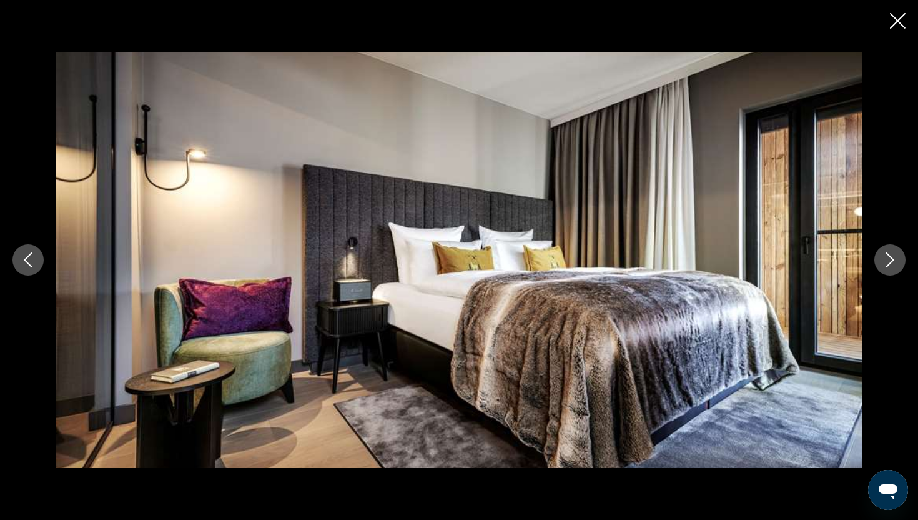
click at [888, 264] on icon "Next image" at bounding box center [890, 259] width 15 height 15
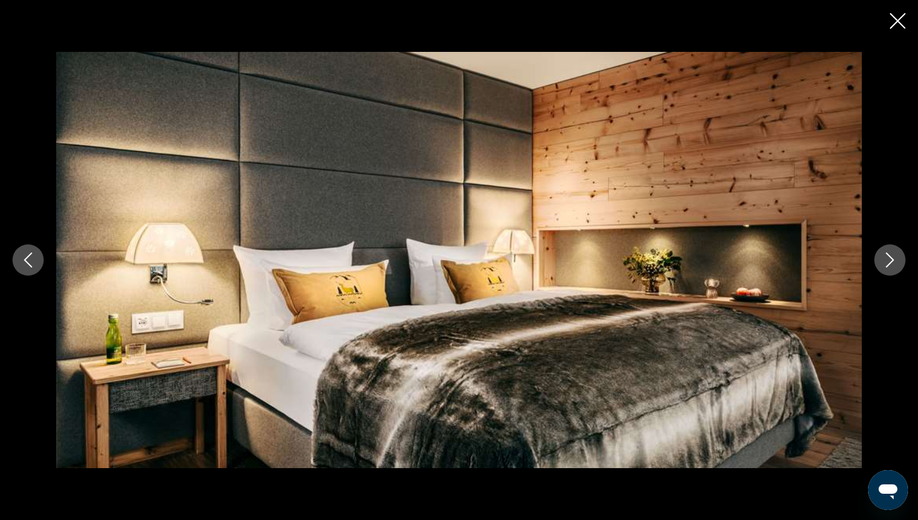
click at [888, 264] on icon "Next image" at bounding box center [890, 259] width 15 height 15
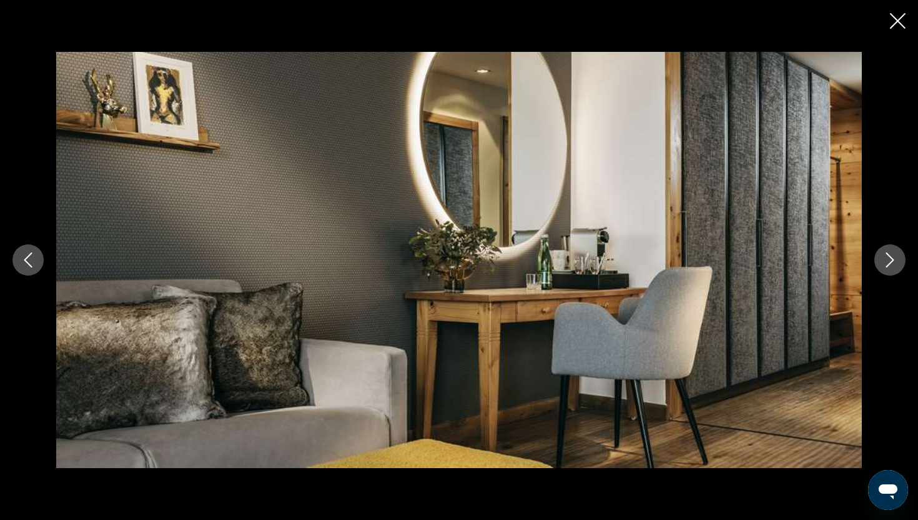
click at [888, 264] on icon "Next image" at bounding box center [890, 259] width 15 height 15
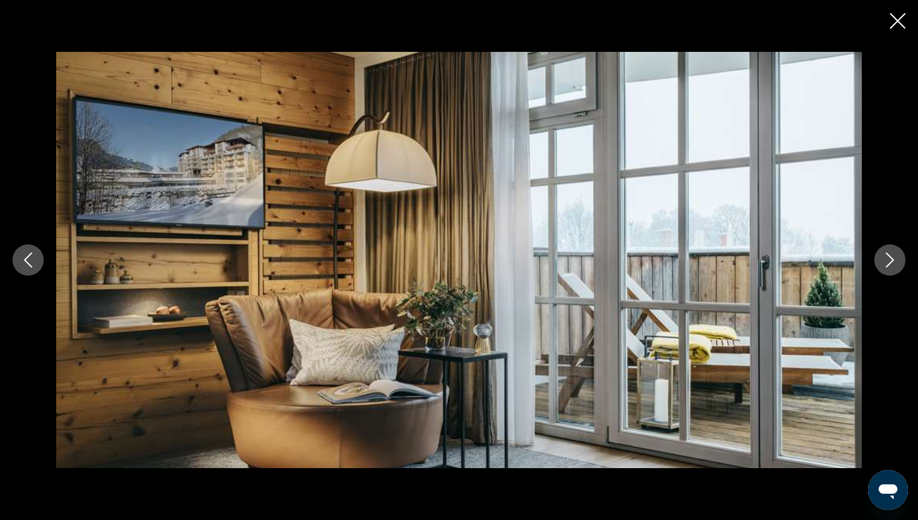
click at [888, 264] on icon "Next image" at bounding box center [890, 259] width 15 height 15
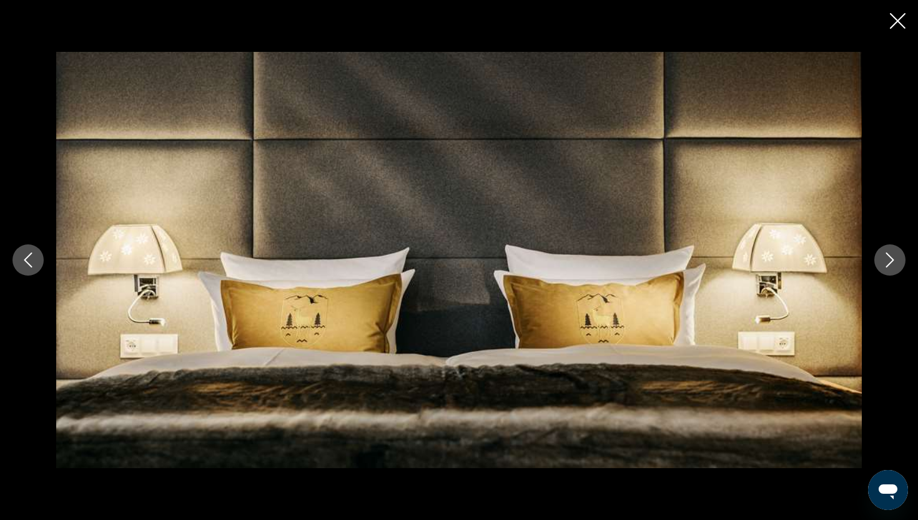
click at [888, 264] on icon "Next image" at bounding box center [890, 259] width 15 height 15
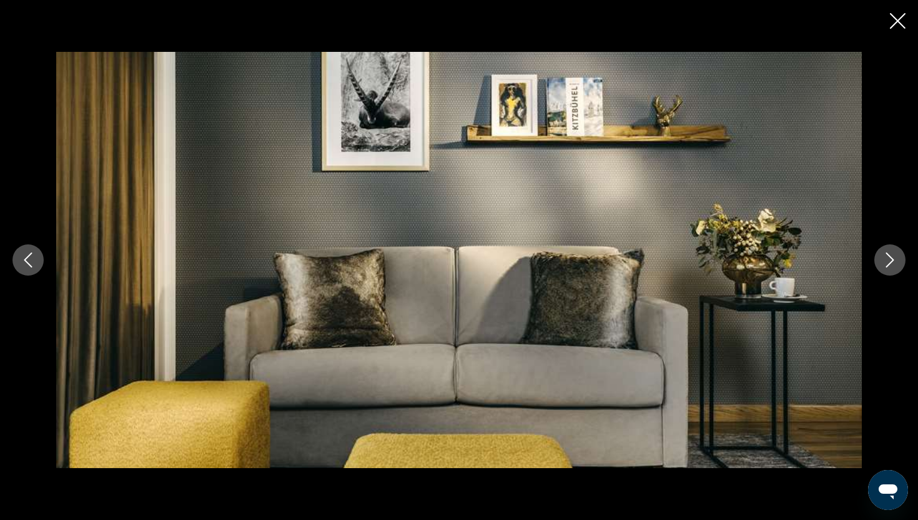
click at [888, 264] on icon "Next image" at bounding box center [890, 259] width 15 height 15
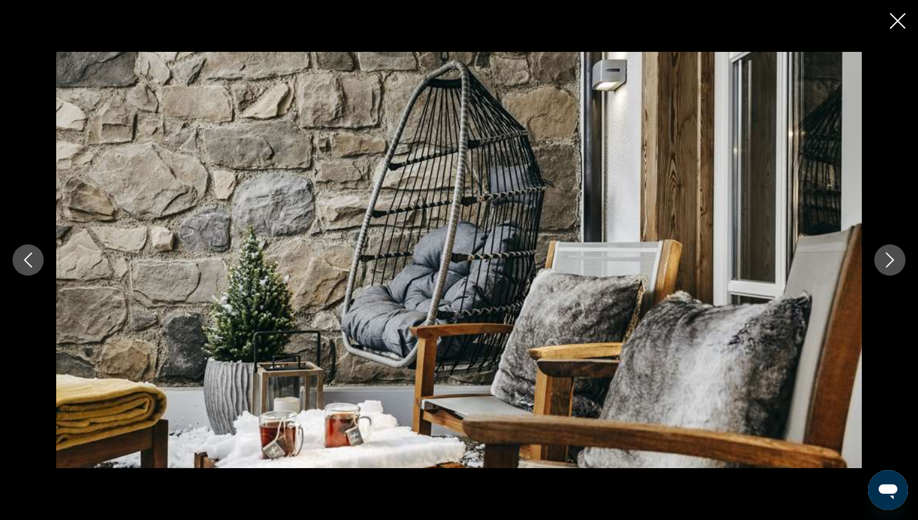
click at [888, 264] on icon "Next image" at bounding box center [890, 259] width 15 height 15
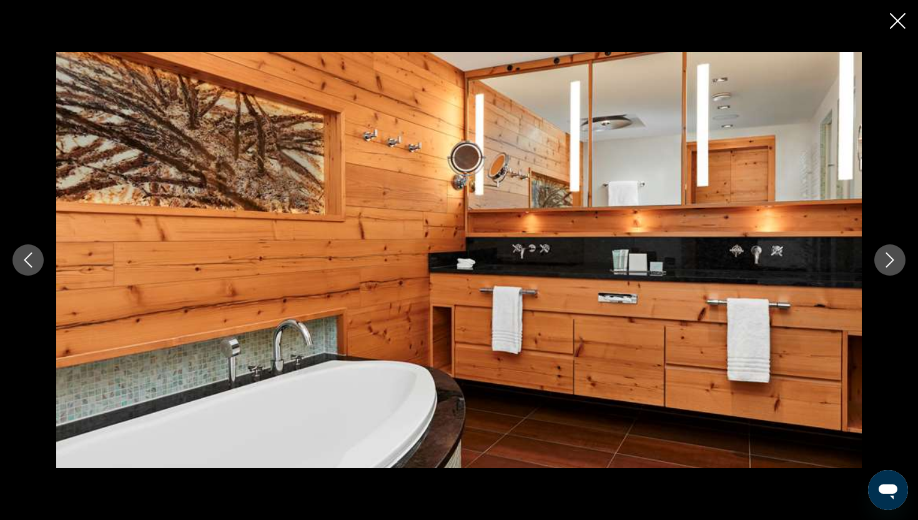
click at [888, 264] on icon "Next image" at bounding box center [890, 259] width 15 height 15
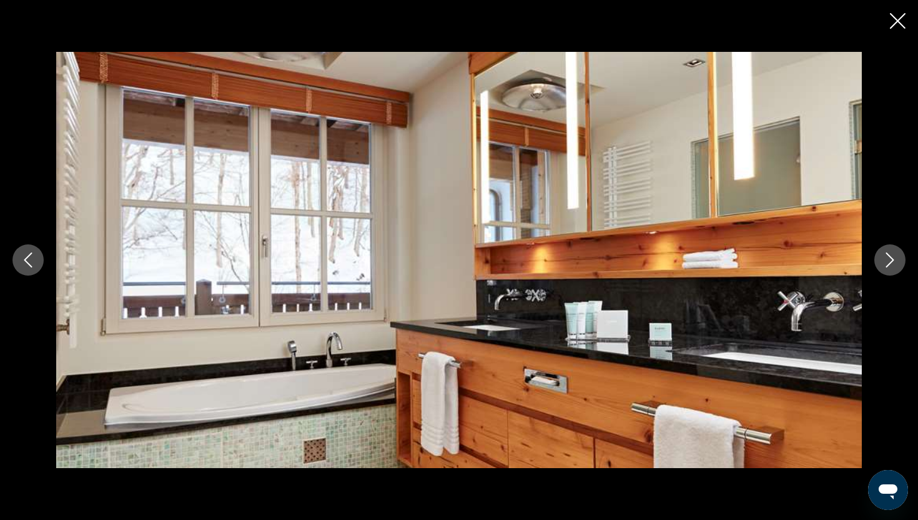
click at [888, 264] on icon "Next image" at bounding box center [890, 259] width 15 height 15
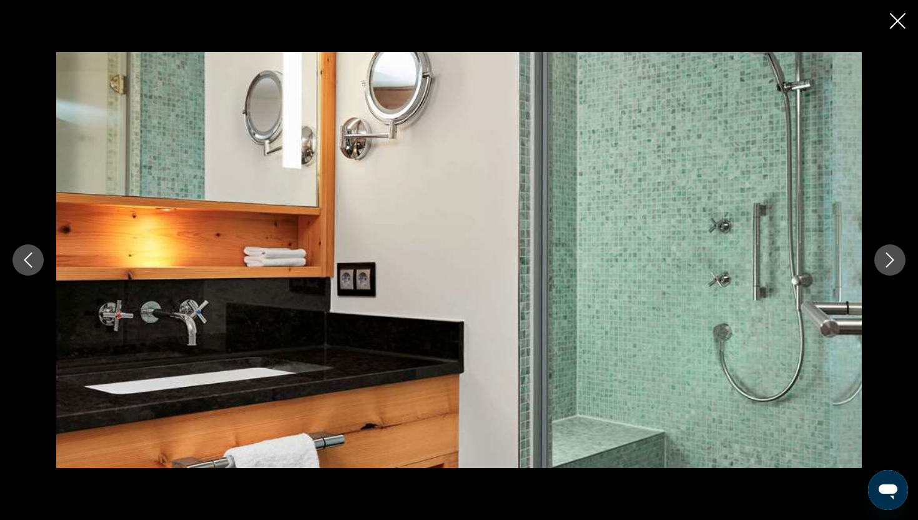
click at [888, 264] on icon "Next image" at bounding box center [890, 259] width 15 height 15
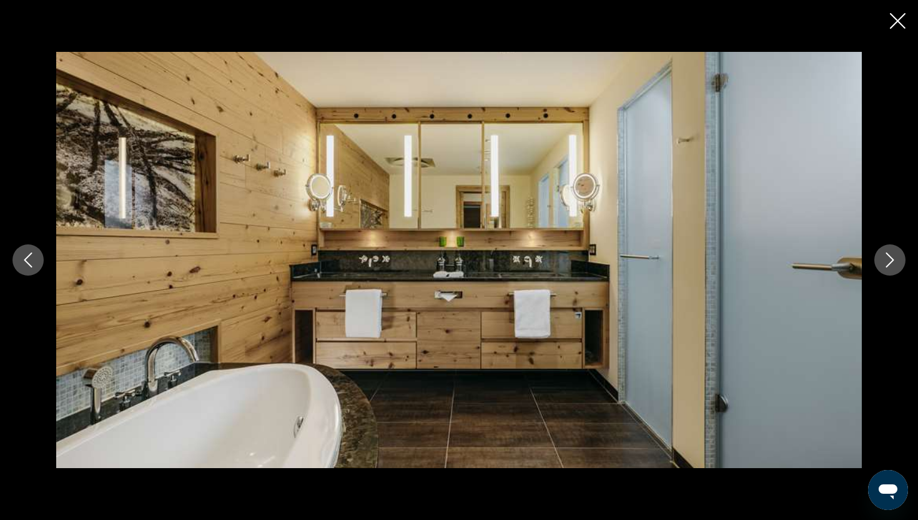
click at [888, 264] on icon "Next image" at bounding box center [890, 259] width 15 height 15
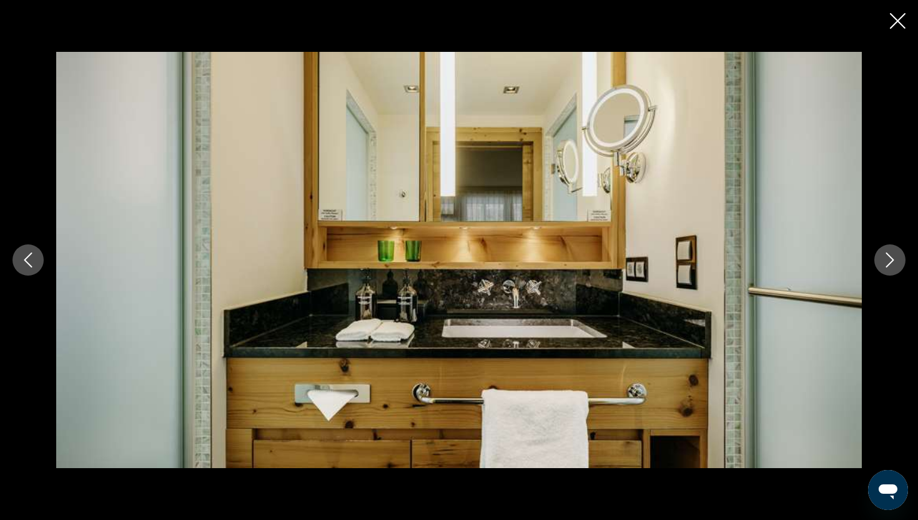
click at [888, 264] on icon "Next image" at bounding box center [890, 259] width 15 height 15
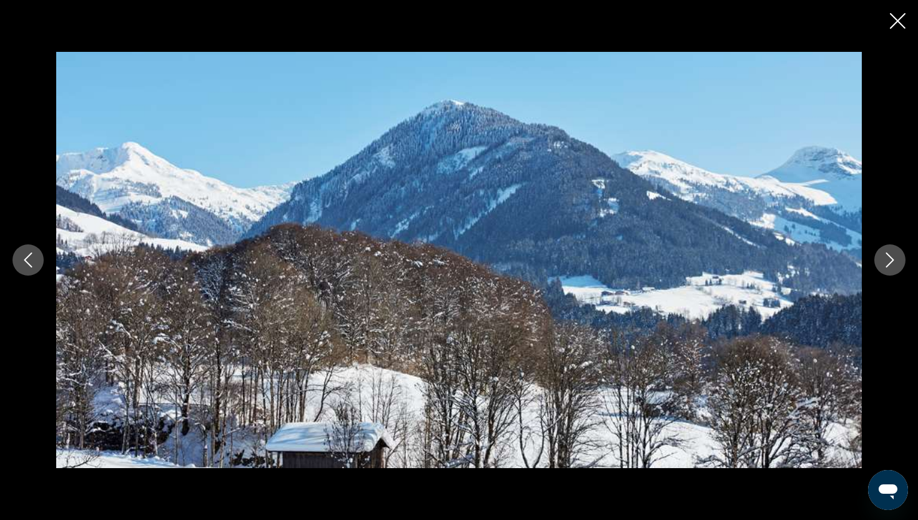
click at [888, 264] on icon "Next image" at bounding box center [890, 259] width 15 height 15
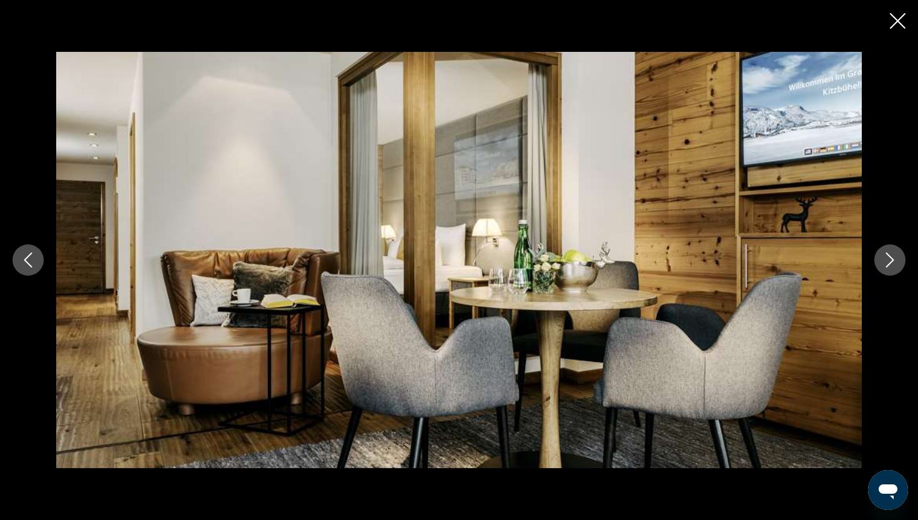
click at [888, 264] on icon "Next image" at bounding box center [890, 259] width 15 height 15
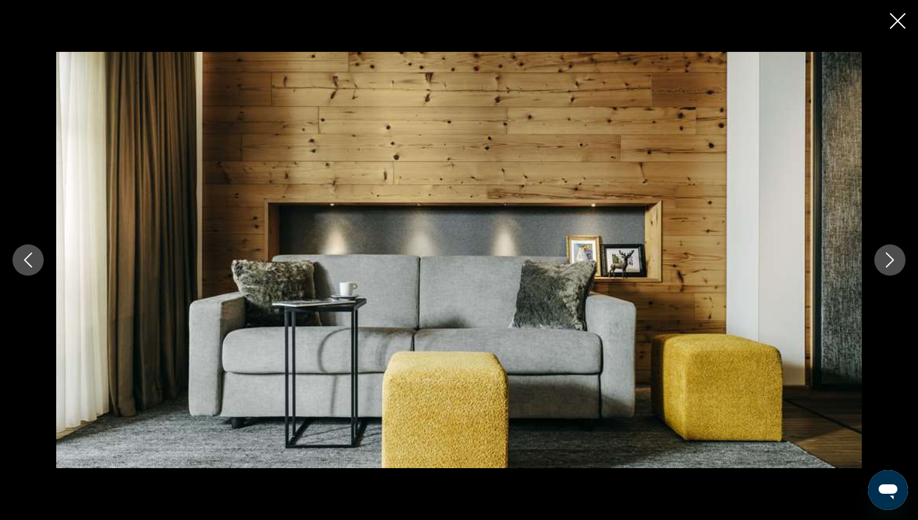
click at [888, 264] on icon "Next image" at bounding box center [890, 259] width 15 height 15
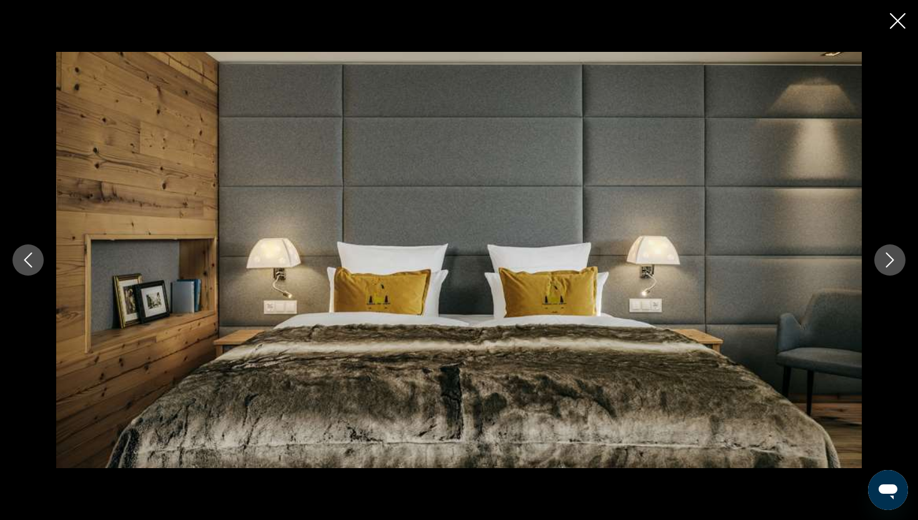
click at [888, 264] on icon "Next image" at bounding box center [890, 259] width 15 height 15
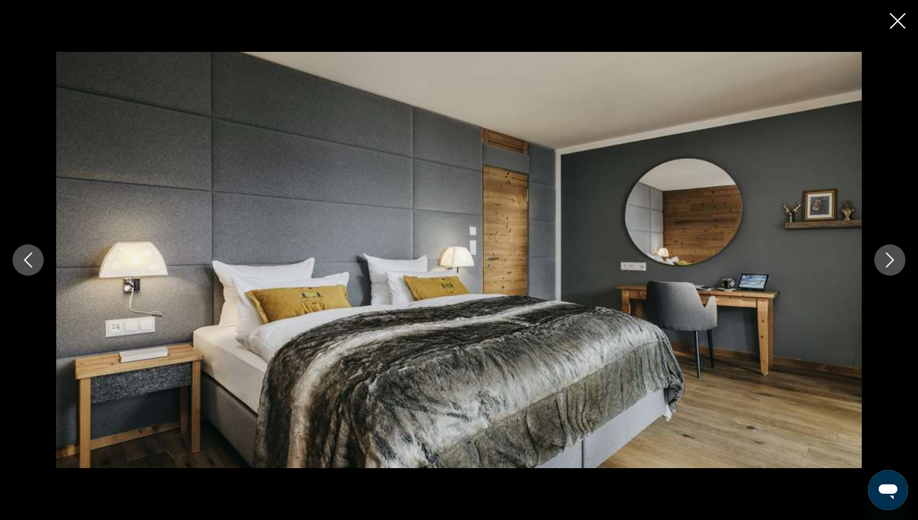
click at [888, 264] on icon "Next image" at bounding box center [890, 259] width 15 height 15
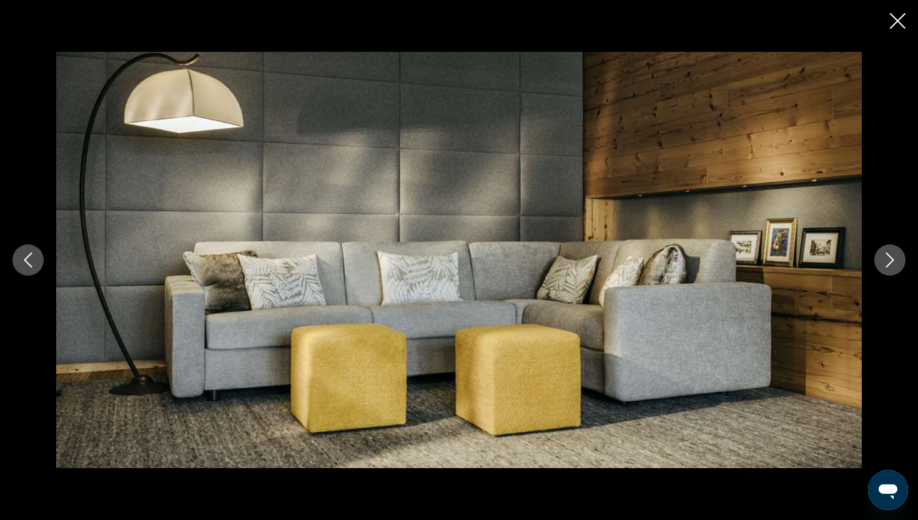
click at [888, 264] on icon "Next image" at bounding box center [890, 259] width 15 height 15
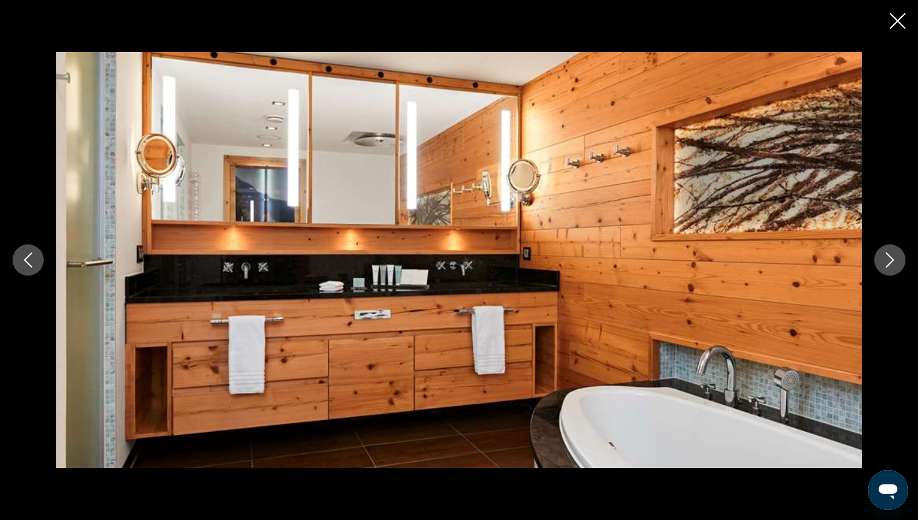
click at [888, 264] on icon "Next image" at bounding box center [890, 259] width 15 height 15
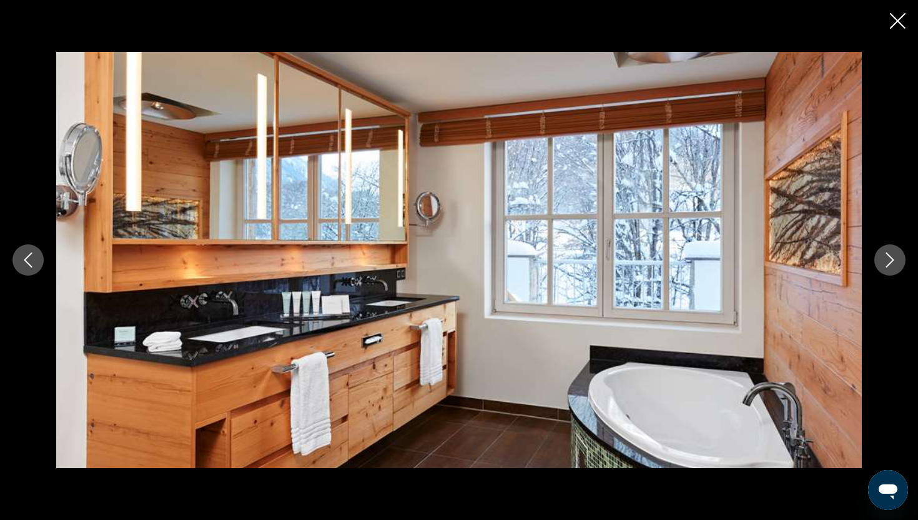
click at [888, 264] on icon "Next image" at bounding box center [890, 259] width 15 height 15
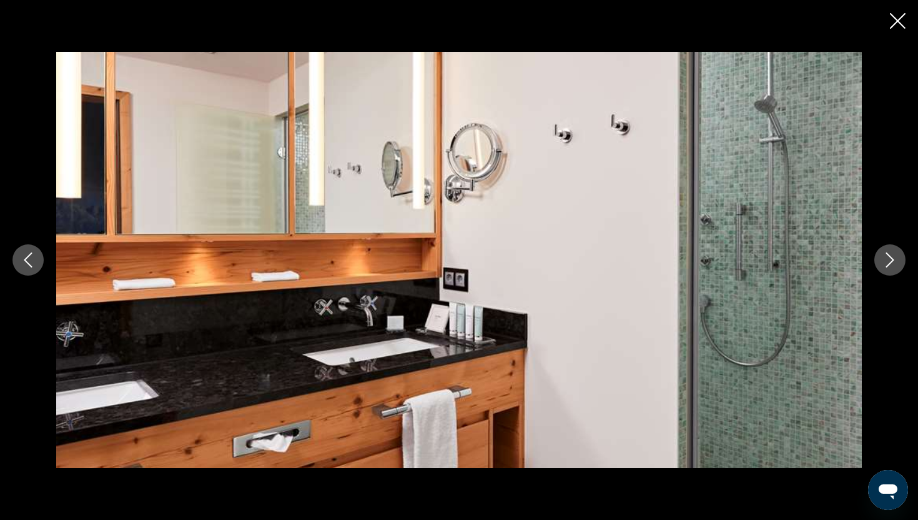
click at [888, 264] on icon "Next image" at bounding box center [890, 259] width 15 height 15
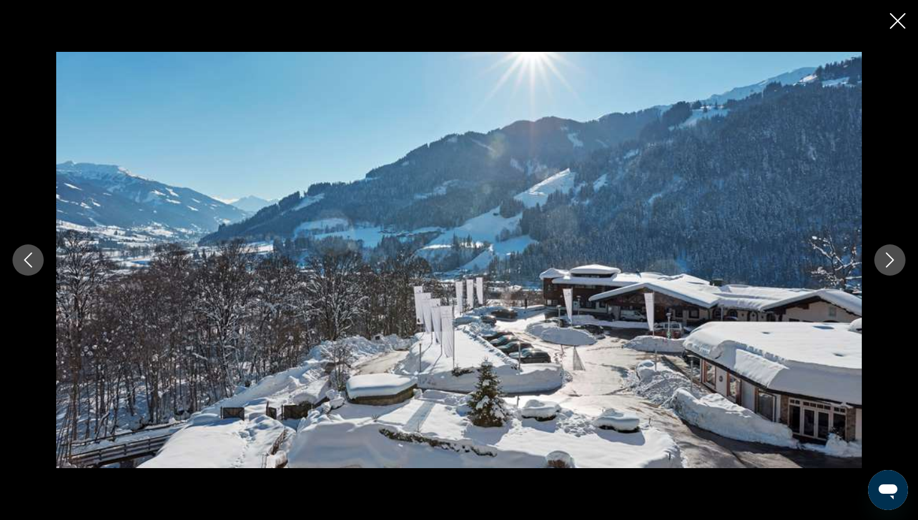
click at [888, 264] on icon "Next image" at bounding box center [890, 259] width 15 height 15
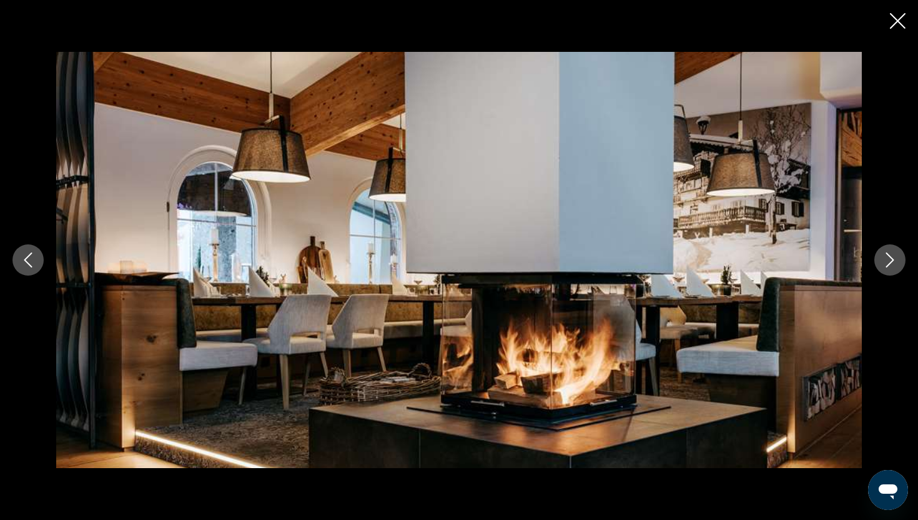
click at [888, 264] on icon "Next image" at bounding box center [890, 259] width 15 height 15
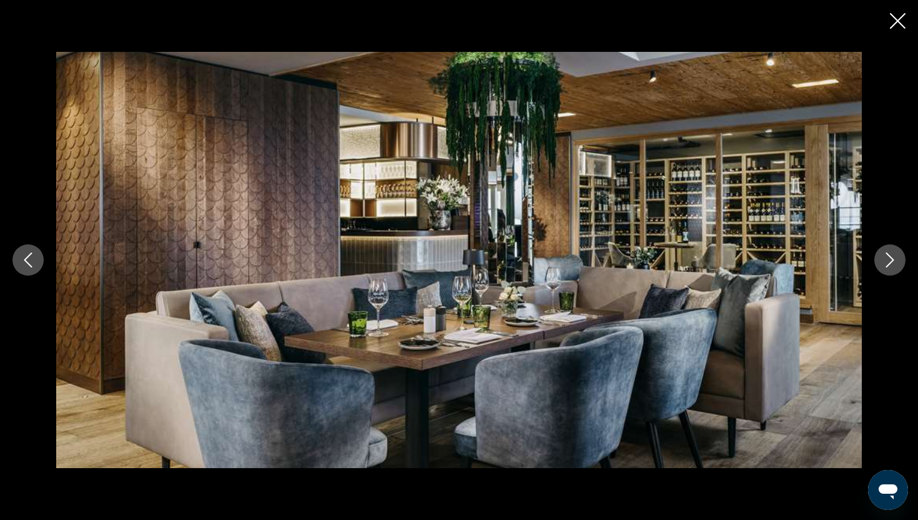
click at [888, 264] on icon "Next image" at bounding box center [890, 259] width 15 height 15
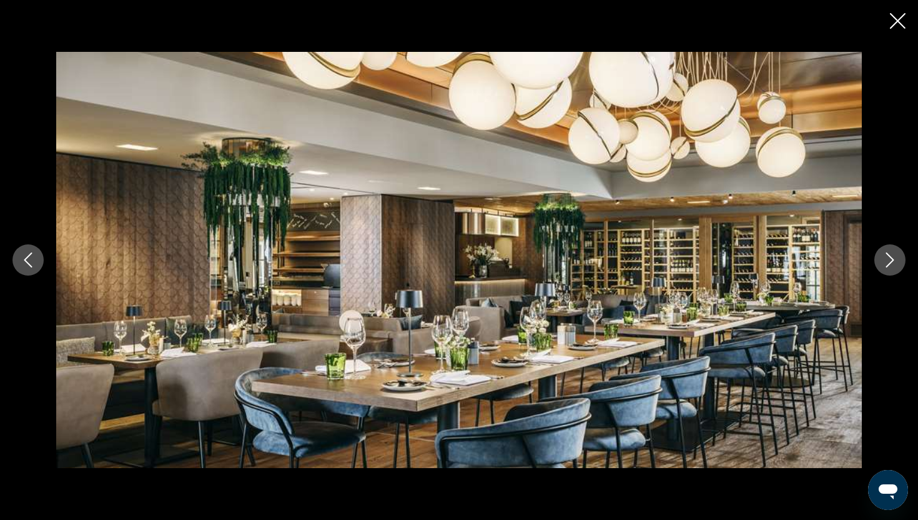
click at [888, 264] on icon "Next image" at bounding box center [890, 259] width 15 height 15
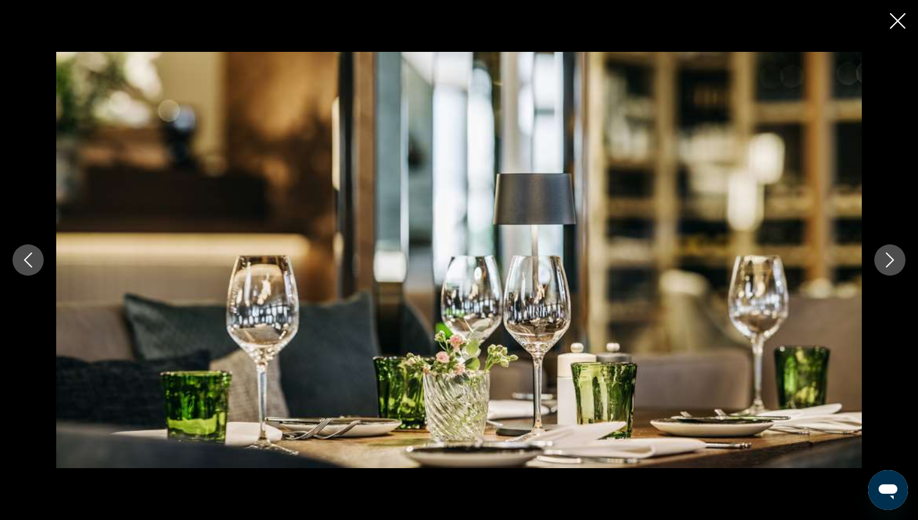
click at [888, 264] on icon "Next image" at bounding box center [890, 259] width 15 height 15
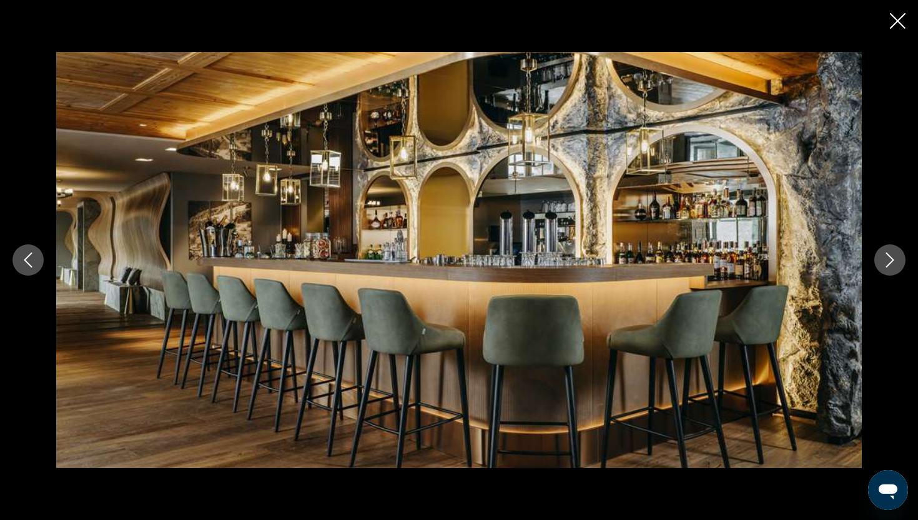
click at [888, 264] on icon "Next image" at bounding box center [890, 259] width 15 height 15
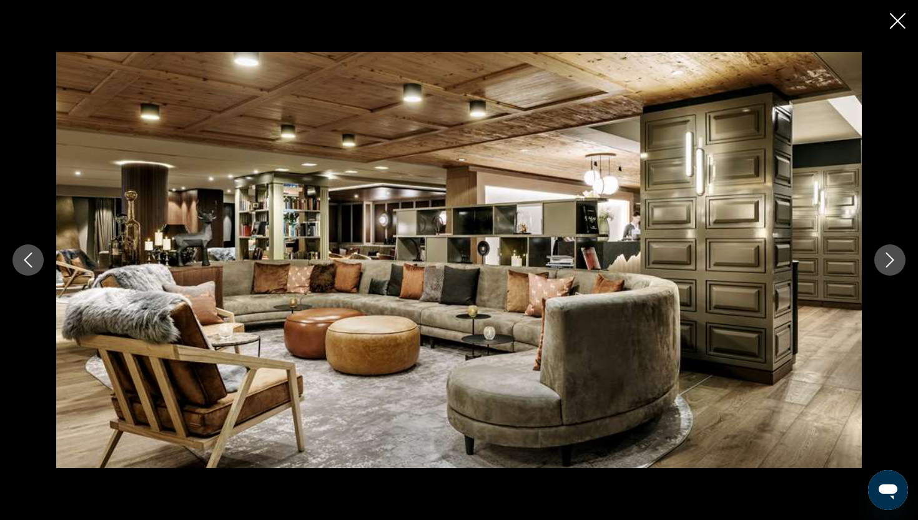
click at [888, 264] on icon "Next image" at bounding box center [890, 259] width 15 height 15
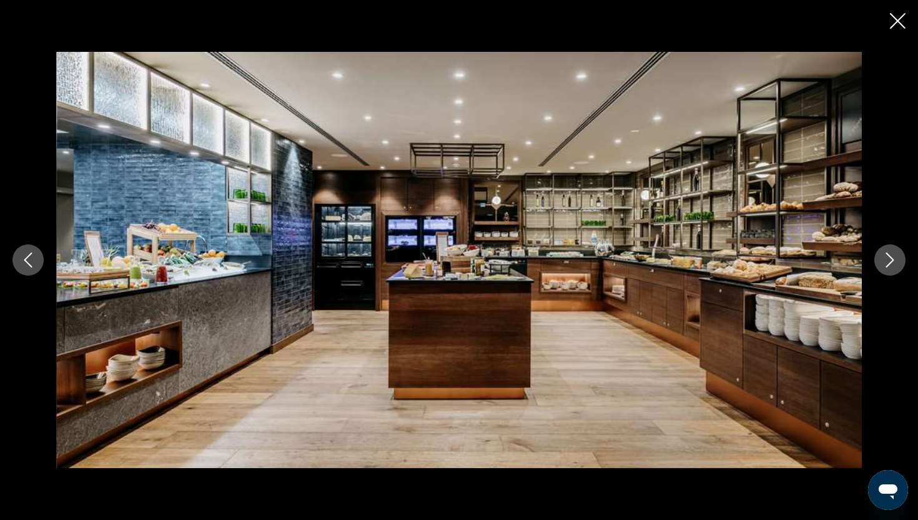
click at [900, 21] on icon "Close slideshow" at bounding box center [898, 21] width 16 height 16
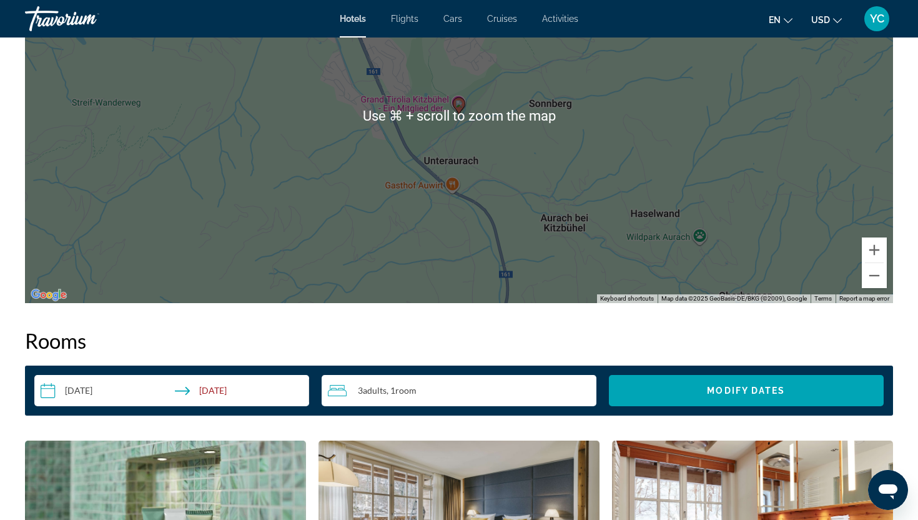
scroll to position [1352, 0]
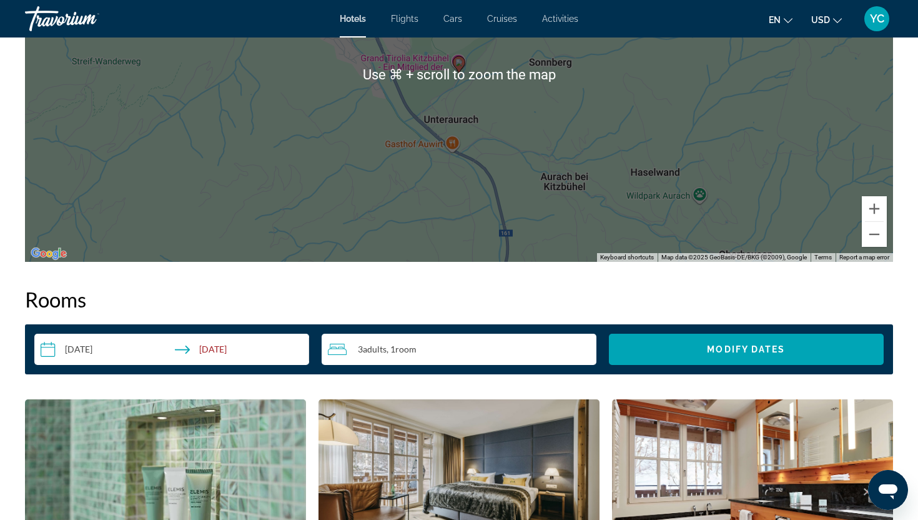
click at [130, 349] on input "**********" at bounding box center [174, 351] width 280 height 35
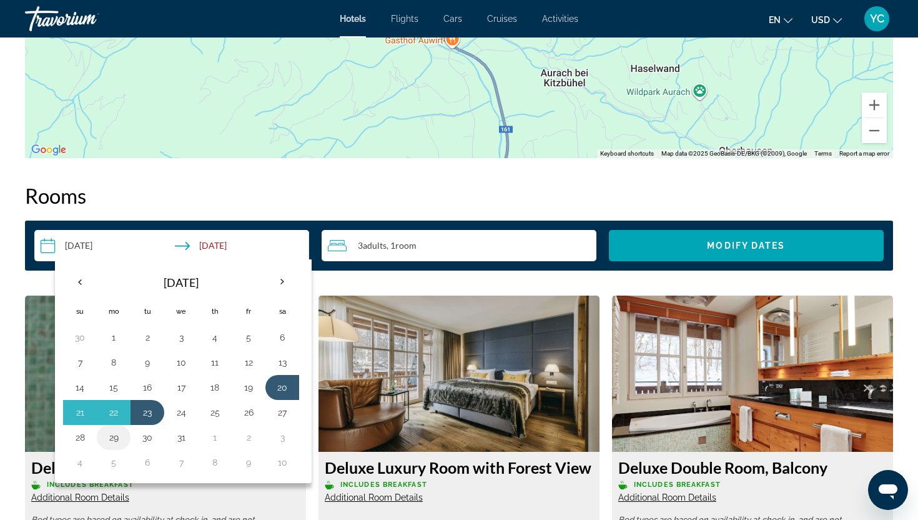
scroll to position [1460, 0]
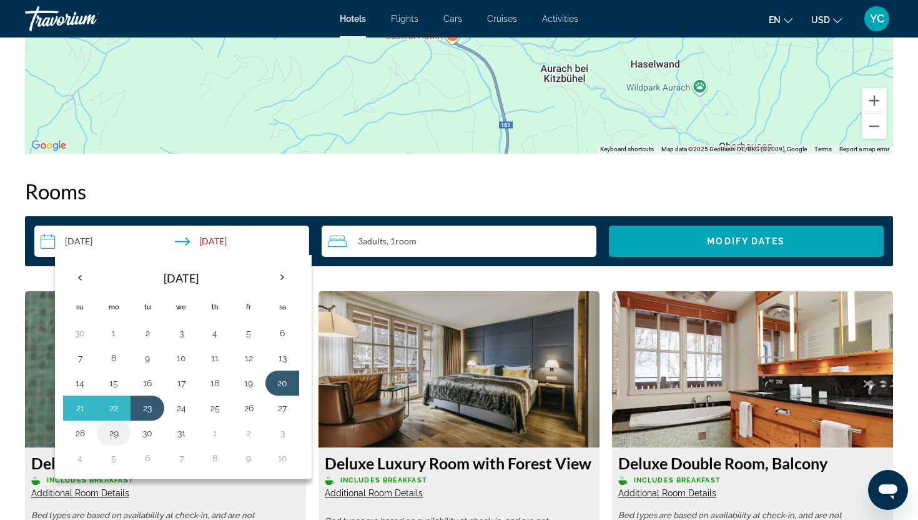
click at [120, 434] on button "29" at bounding box center [114, 432] width 20 height 17
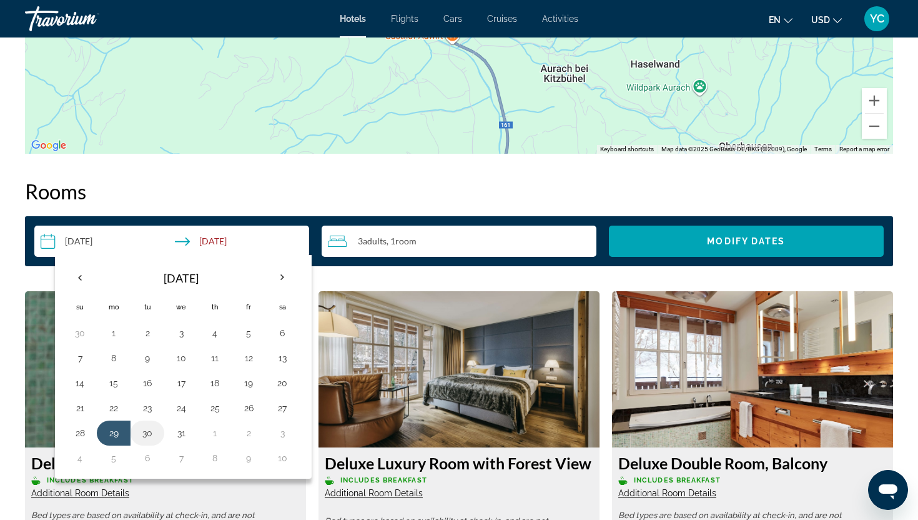
click at [143, 437] on button "30" at bounding box center [147, 432] width 20 height 17
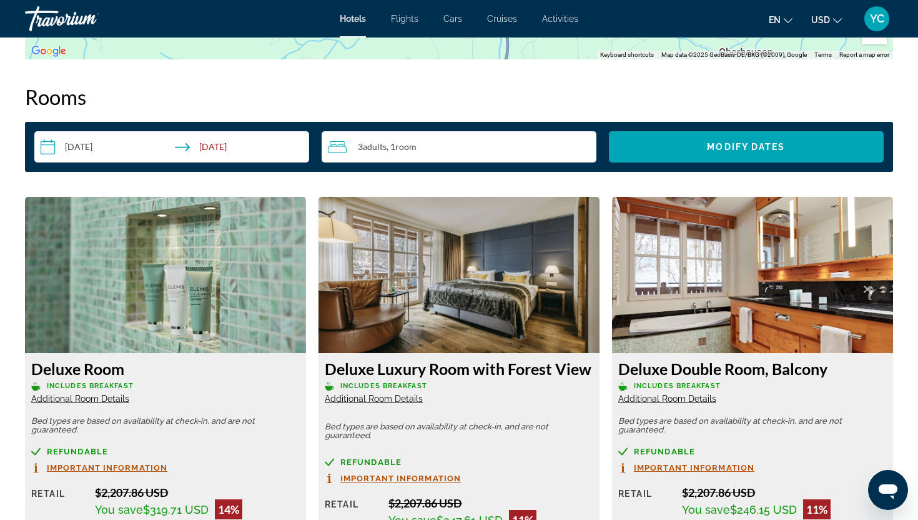
scroll to position [1563, 0]
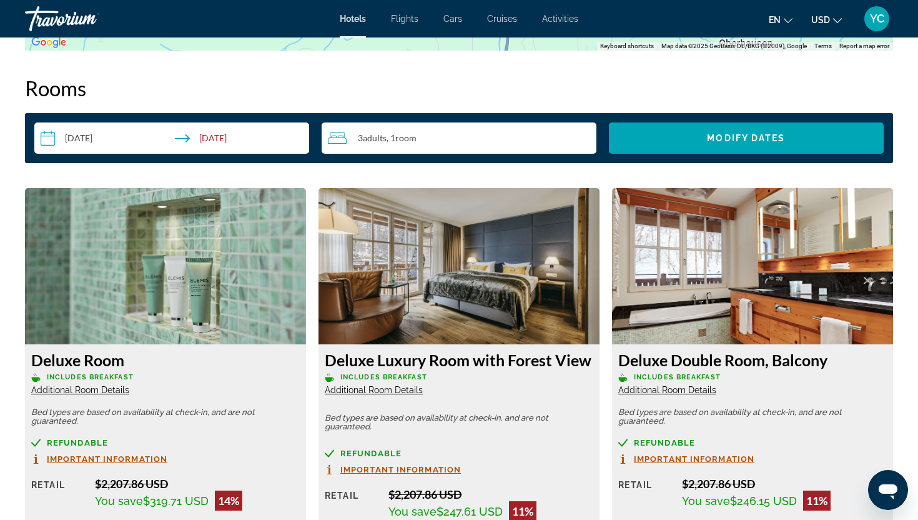
click at [141, 145] on input "**********" at bounding box center [174, 139] width 280 height 35
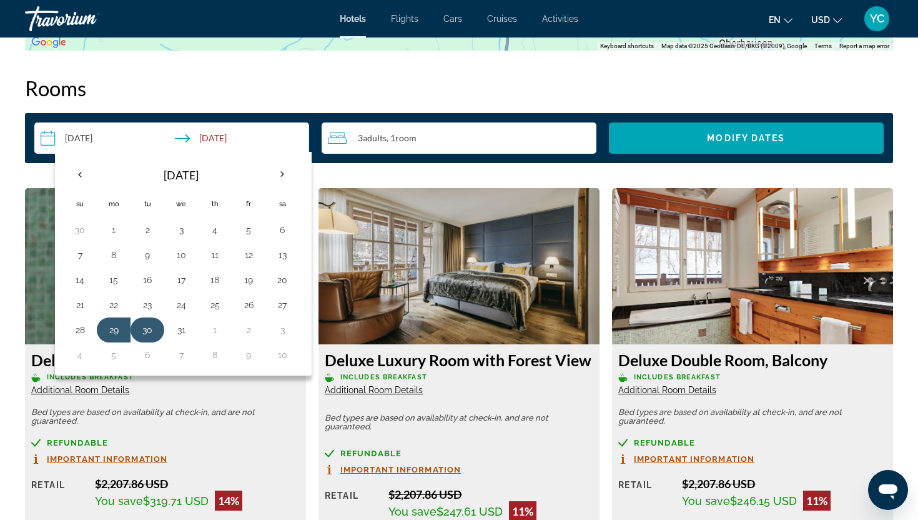
click at [156, 331] on button "30" at bounding box center [147, 329] width 20 height 17
click at [115, 327] on button "29" at bounding box center [114, 329] width 20 height 17
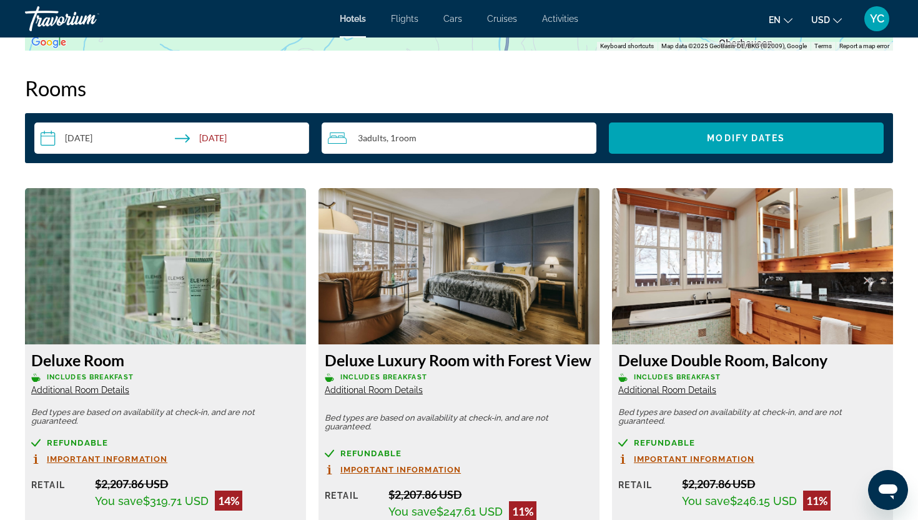
click at [227, 141] on input "**********" at bounding box center [174, 139] width 280 height 35
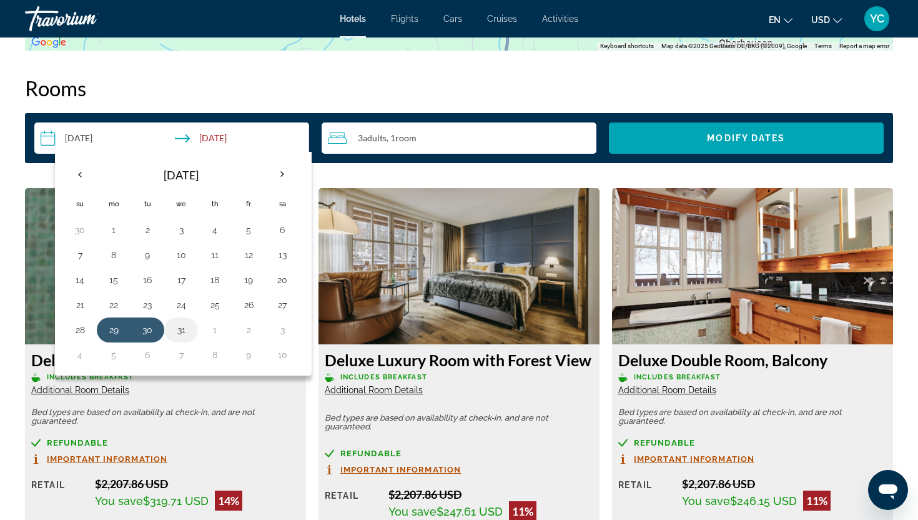
click at [184, 329] on button "31" at bounding box center [181, 329] width 20 height 17
click at [109, 337] on button "29" at bounding box center [114, 329] width 20 height 17
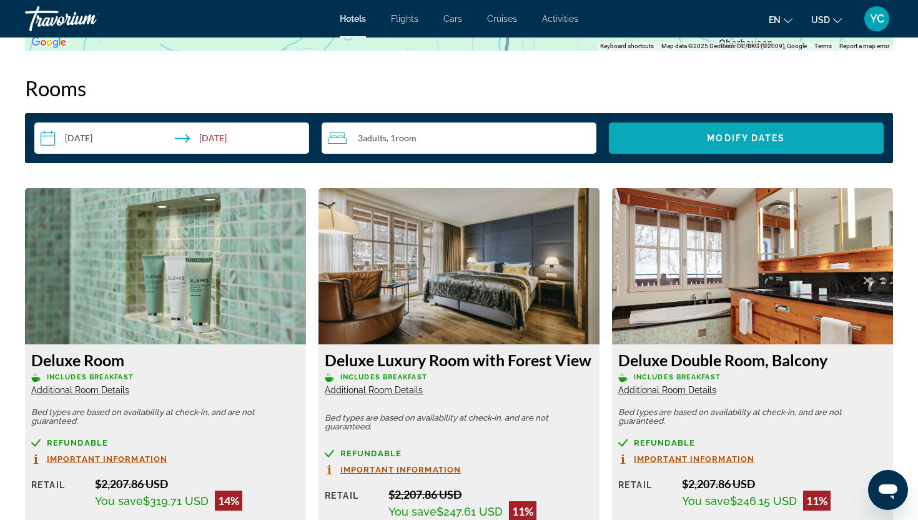
click at [677, 139] on span "Search widget" at bounding box center [746, 138] width 275 height 30
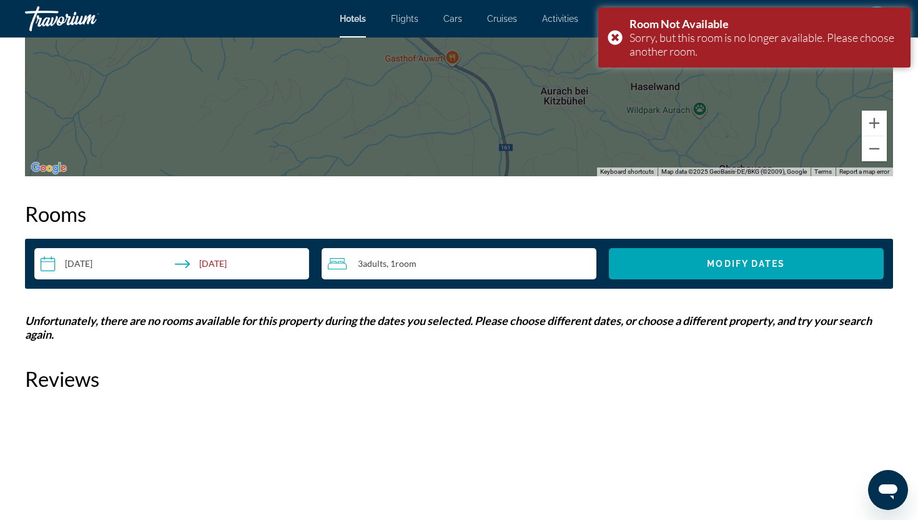
scroll to position [1440, 0]
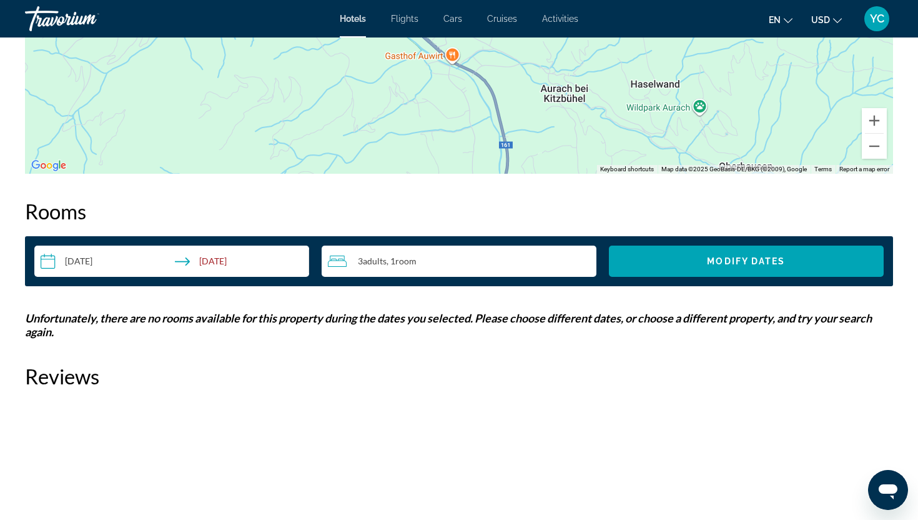
click at [111, 259] on input "**********" at bounding box center [174, 263] width 280 height 35
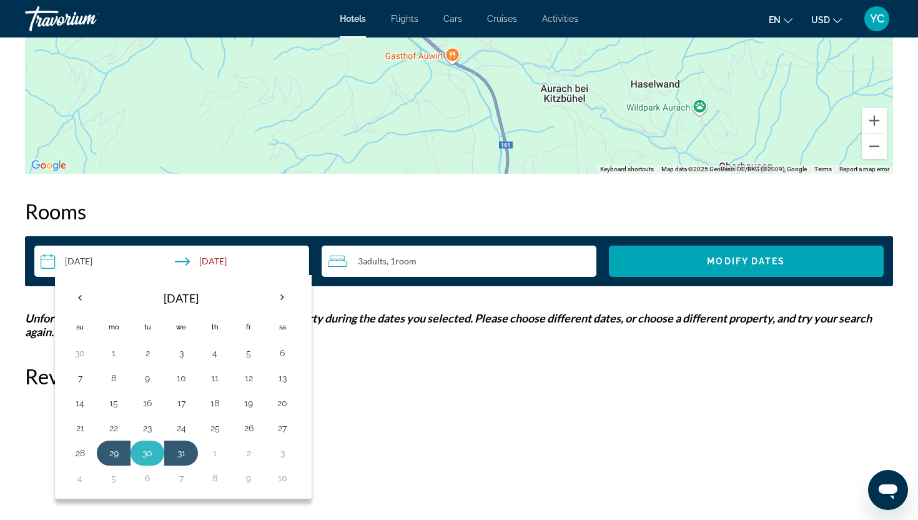
click at [138, 457] on button "30" at bounding box center [147, 452] width 20 height 17
click at [222, 454] on button "1" at bounding box center [215, 452] width 20 height 17
type input "**********"
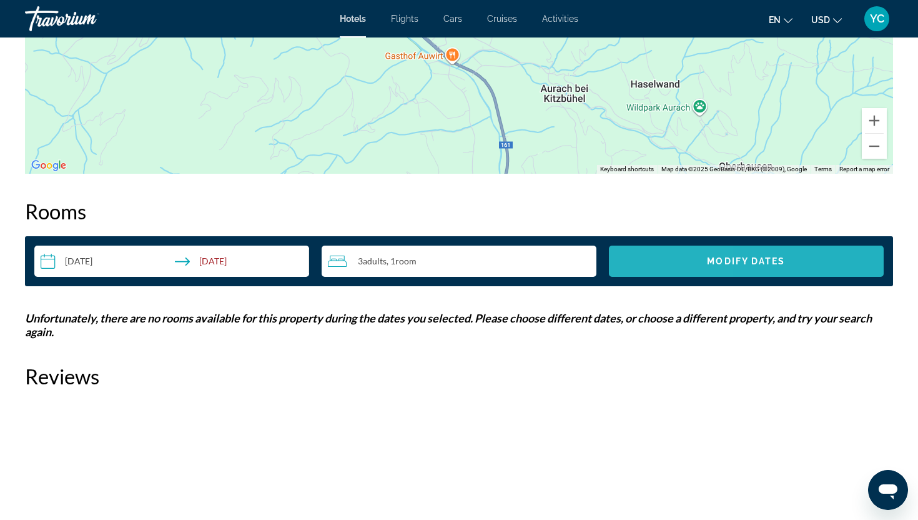
click at [650, 264] on span "Search widget" at bounding box center [746, 261] width 275 height 30
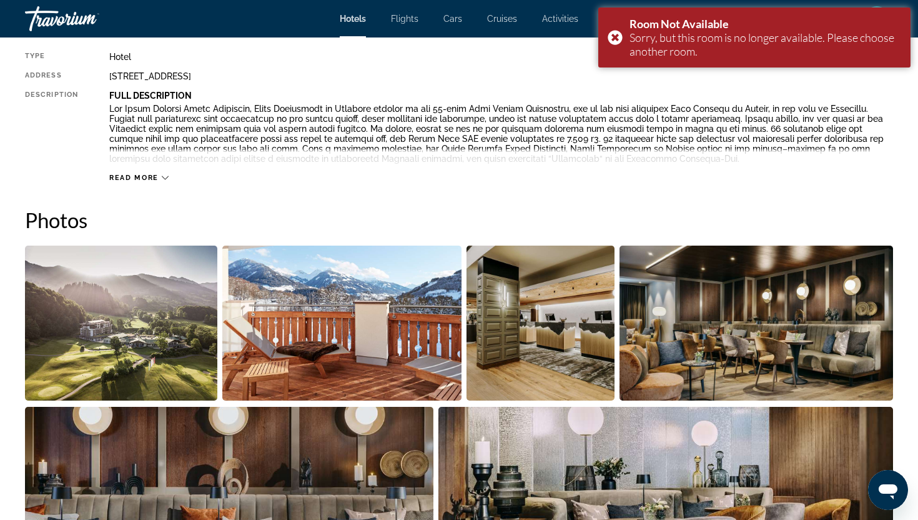
scroll to position [458, 0]
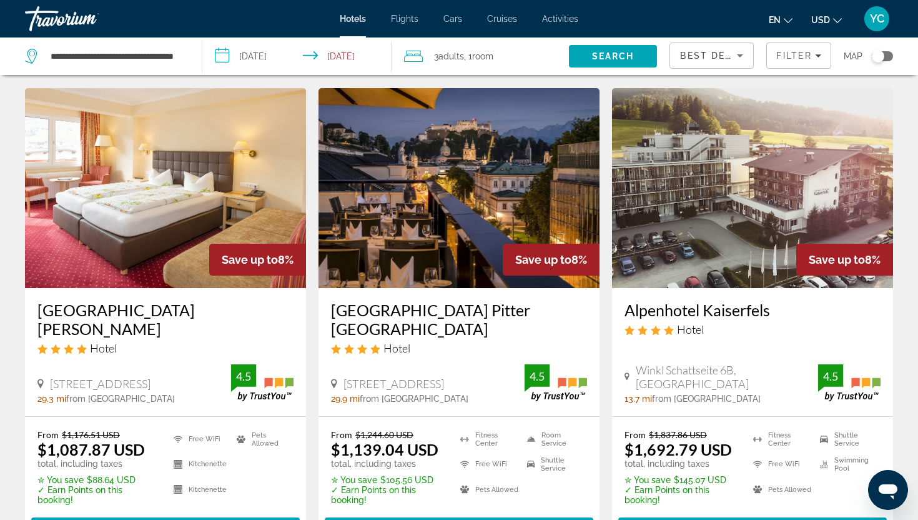
scroll to position [1472, 0]
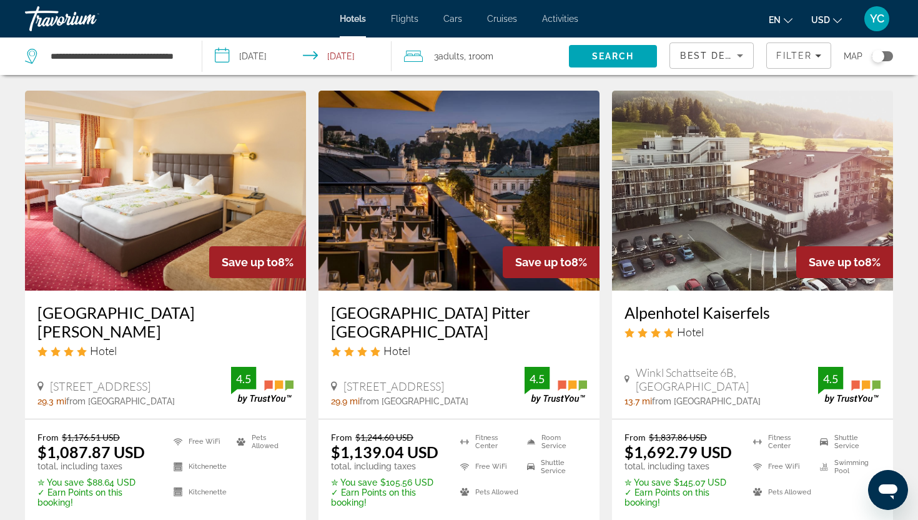
click at [476, 139] on img "Main content" at bounding box center [459, 191] width 281 height 200
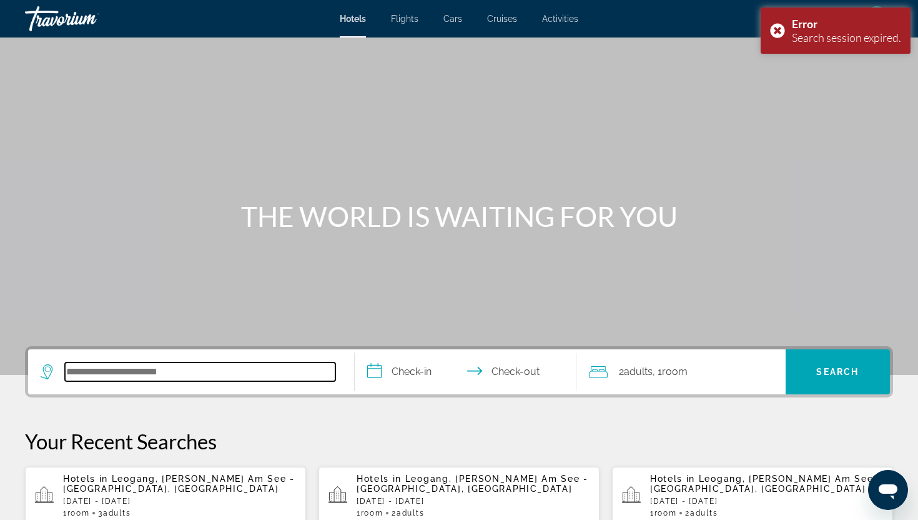
click at [144, 374] on input "Search hotel destination" at bounding box center [200, 371] width 271 height 19
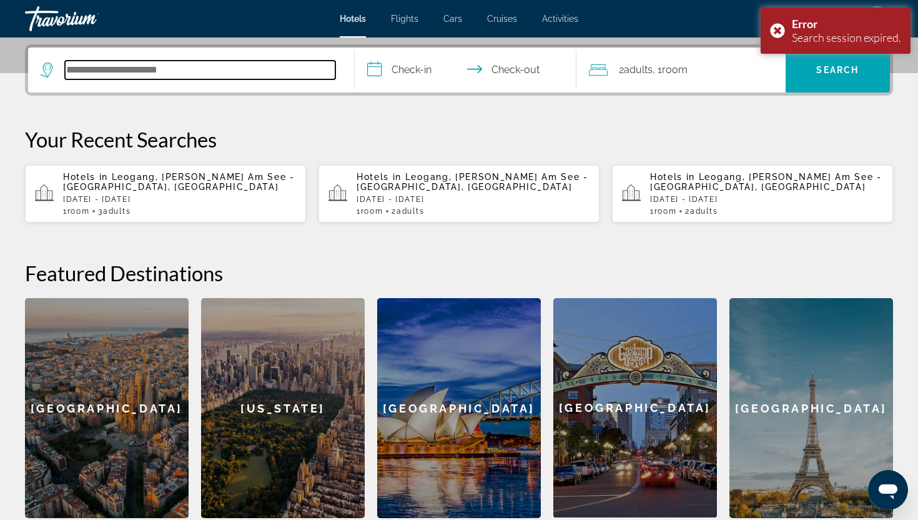
scroll to position [305, 0]
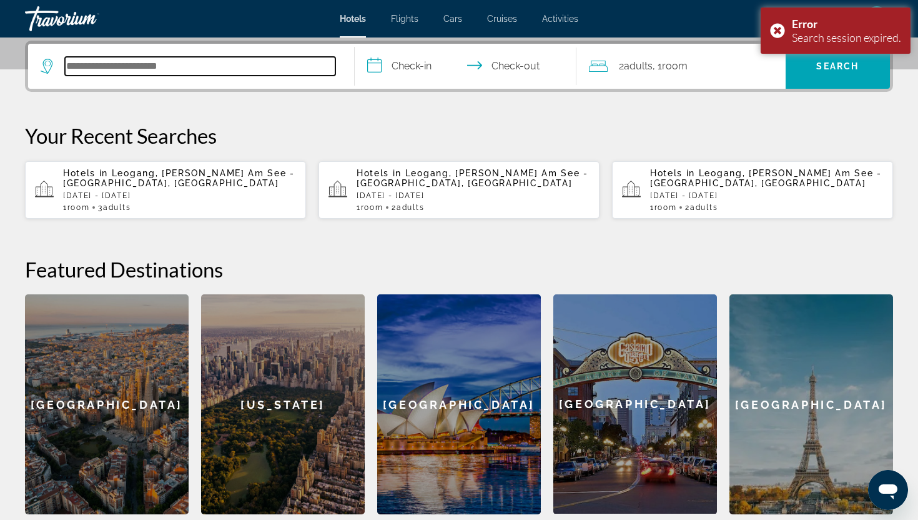
click at [129, 66] on input "Search hotel destination" at bounding box center [200, 66] width 271 height 19
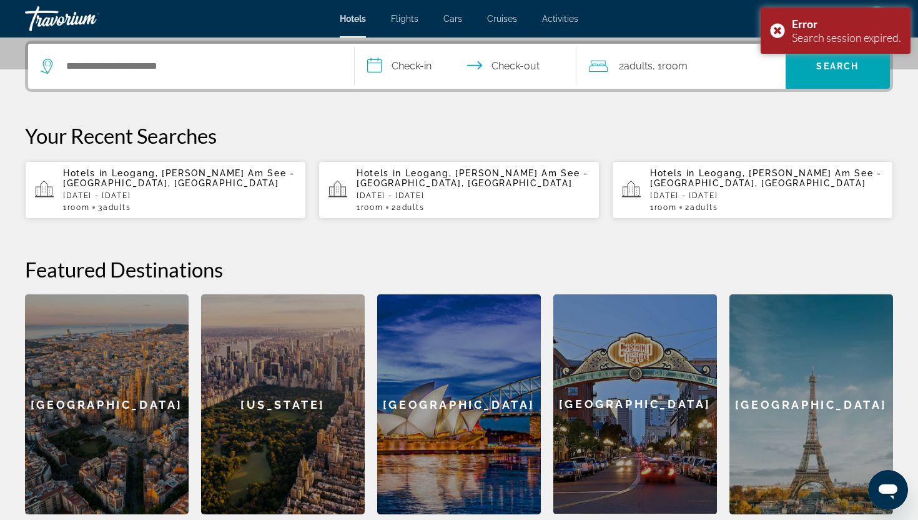
click at [141, 176] on span "Leogang, Zell Am See - Pinzgau, Austria" at bounding box center [179, 178] width 232 height 20
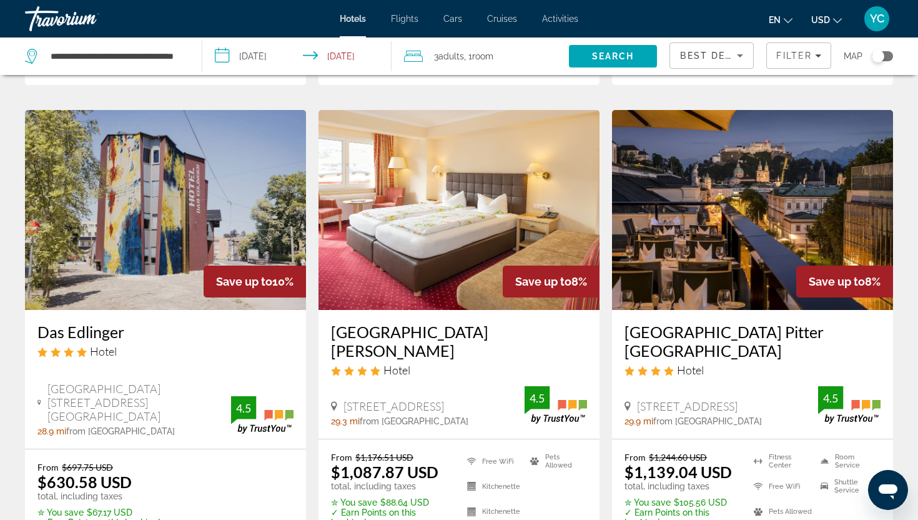
scroll to position [1469, 0]
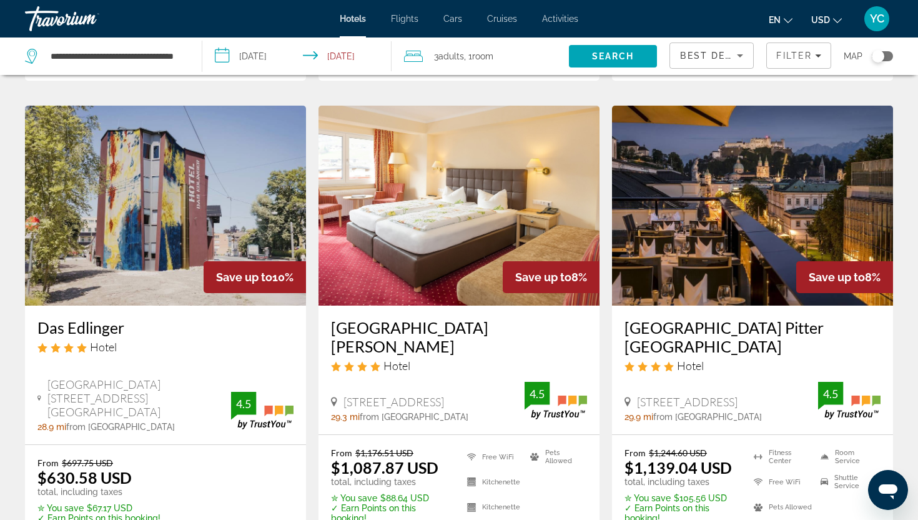
click at [675, 209] on img "Main content" at bounding box center [752, 206] width 281 height 200
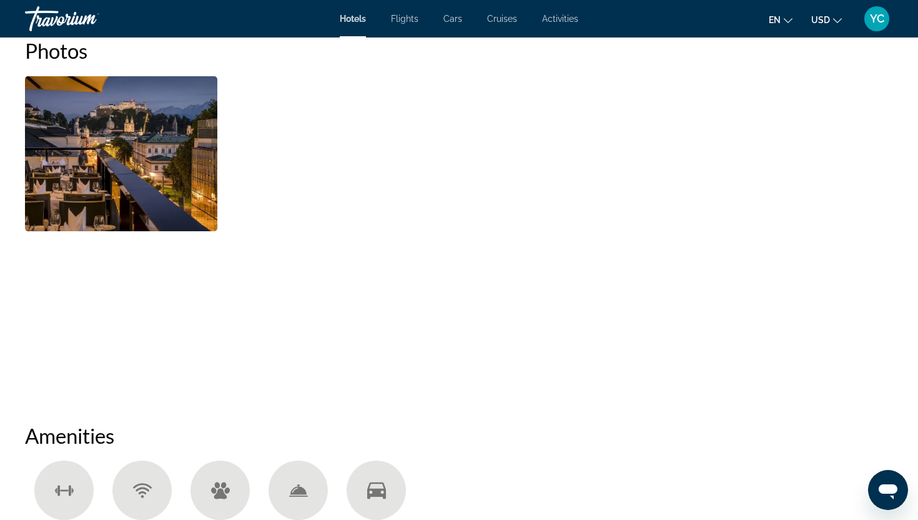
scroll to position [632, 0]
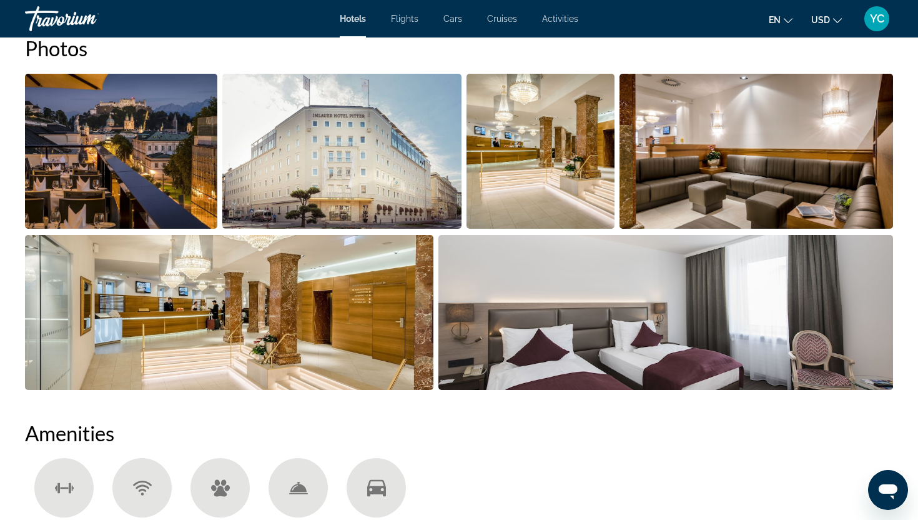
click at [159, 186] on img "Open full-screen image slider" at bounding box center [121, 151] width 192 height 155
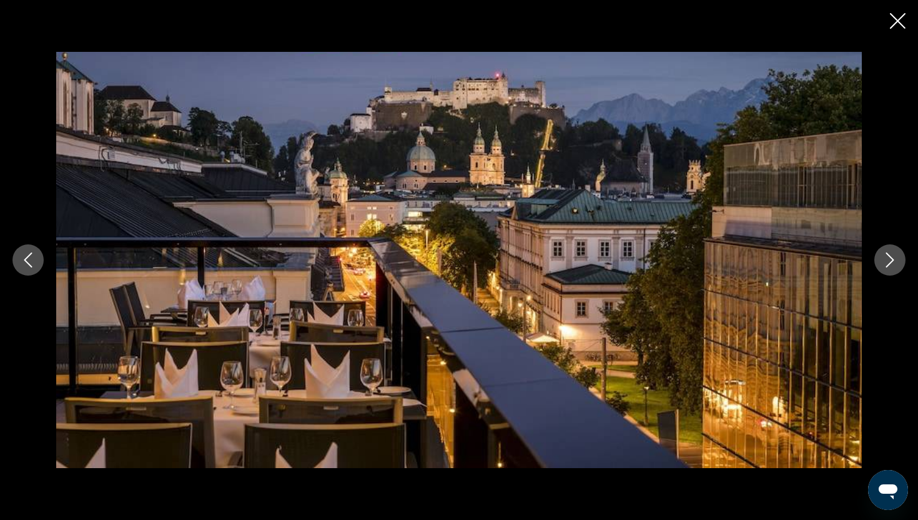
click at [886, 261] on icon "Next image" at bounding box center [890, 259] width 15 height 15
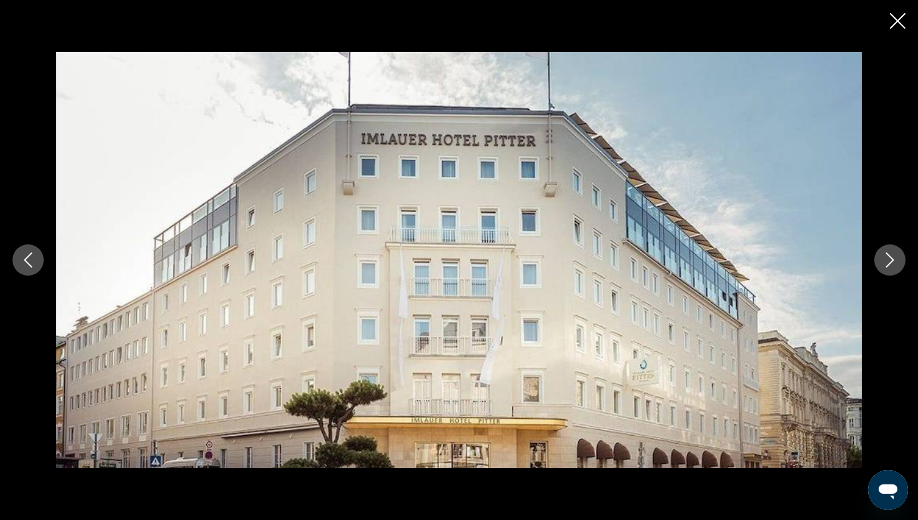
click at [886, 261] on icon "Next image" at bounding box center [890, 259] width 15 height 15
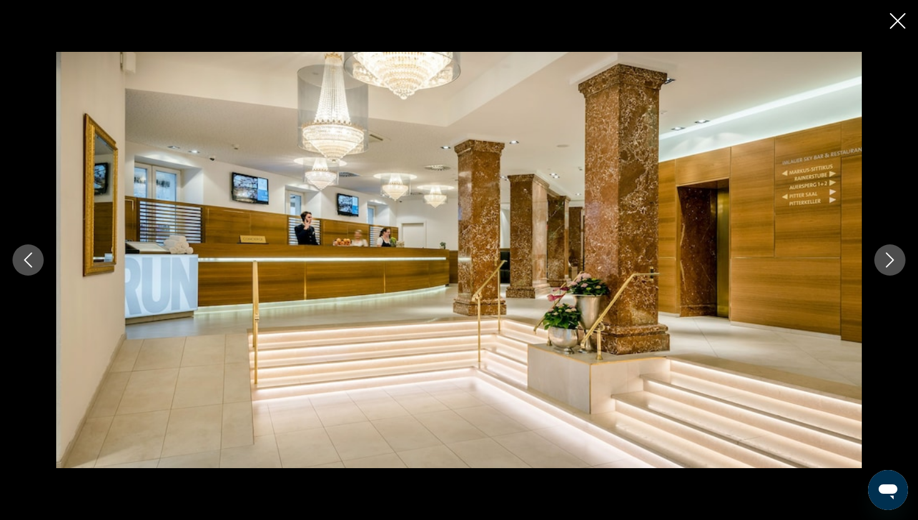
click at [886, 261] on icon "Next image" at bounding box center [890, 259] width 15 height 15
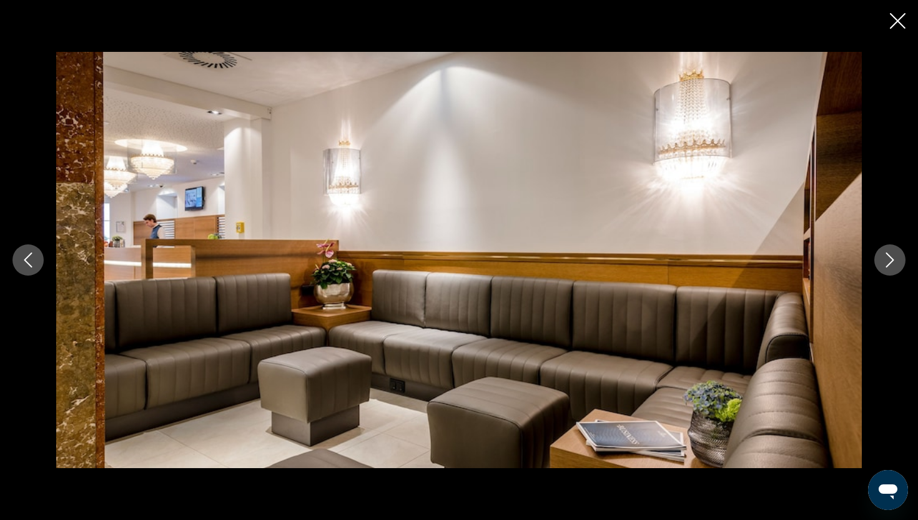
click at [886, 261] on icon "Next image" at bounding box center [890, 259] width 15 height 15
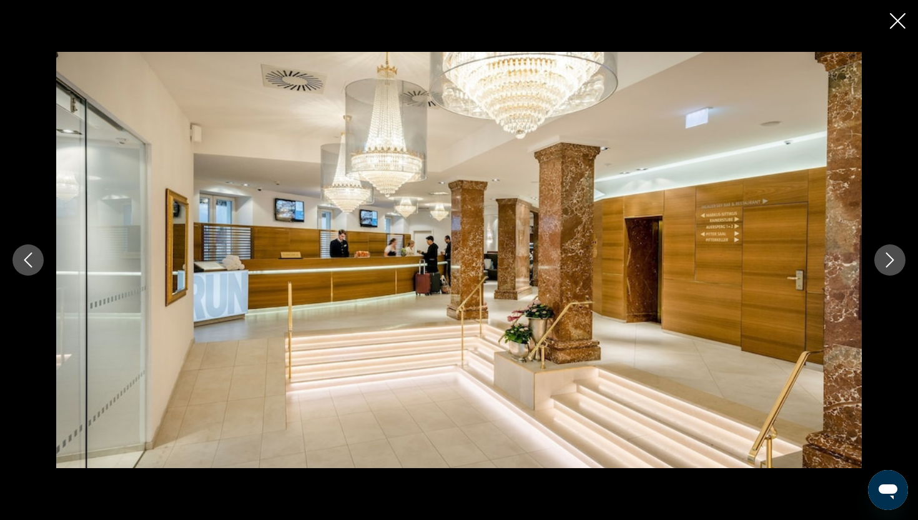
click at [891, 20] on icon "Close slideshow" at bounding box center [898, 21] width 16 height 16
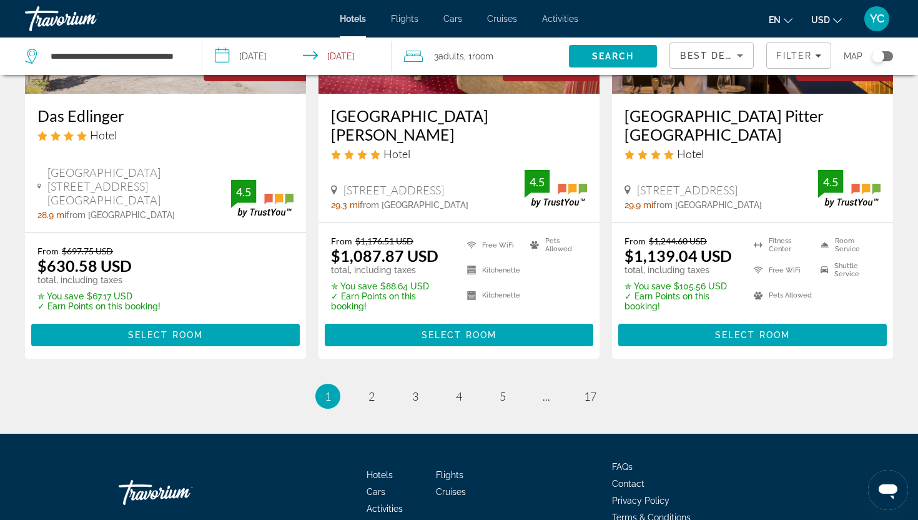
scroll to position [1682, 0]
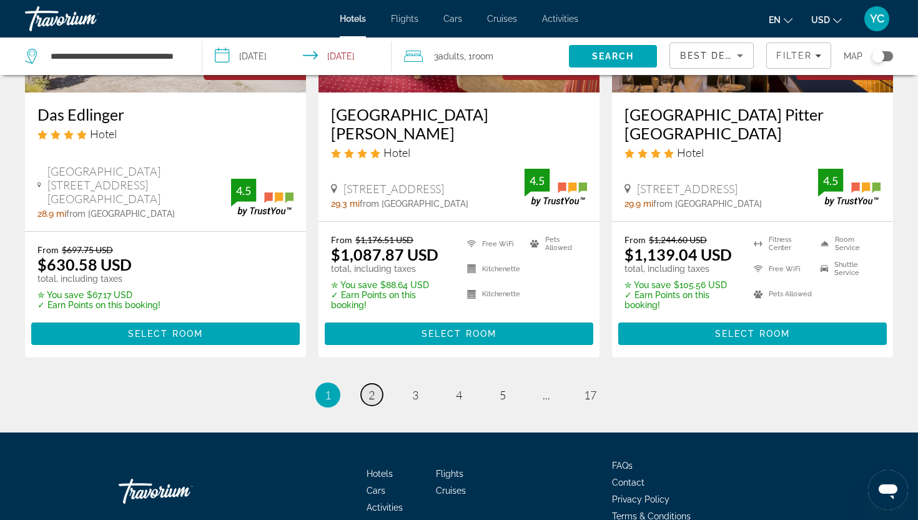
click at [372, 388] on span "2" at bounding box center [372, 395] width 6 height 14
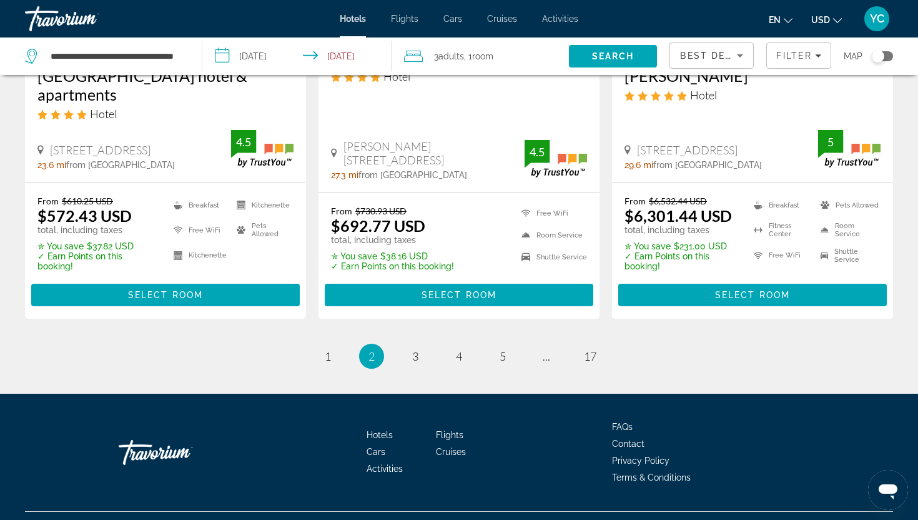
scroll to position [1770, 0]
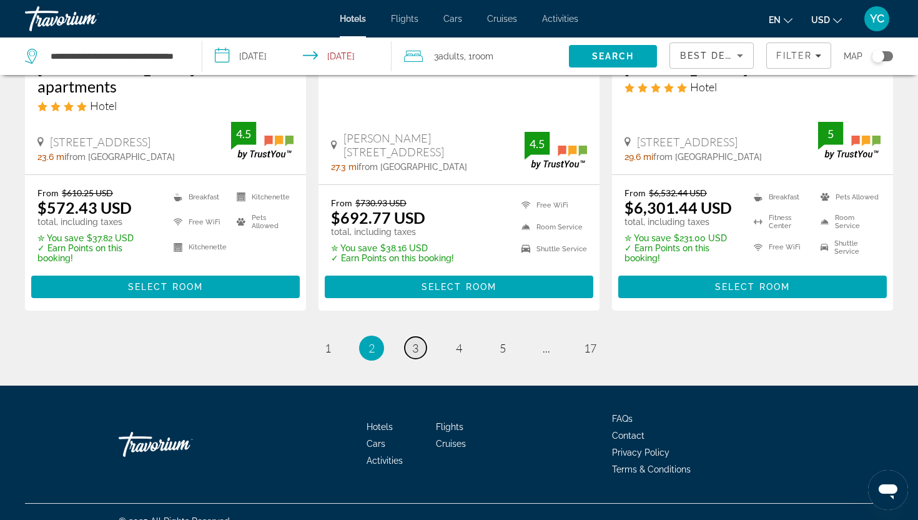
click at [414, 341] on span "3" at bounding box center [415, 348] width 6 height 14
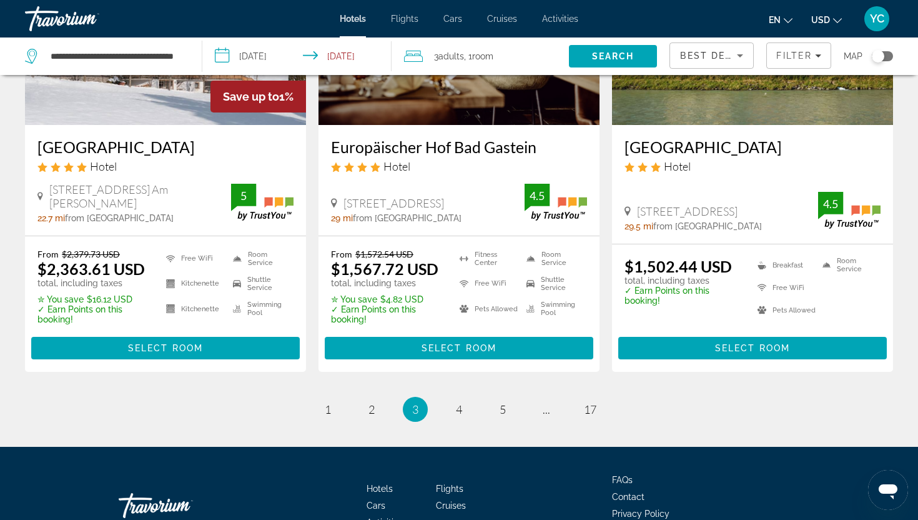
scroll to position [1637, 0]
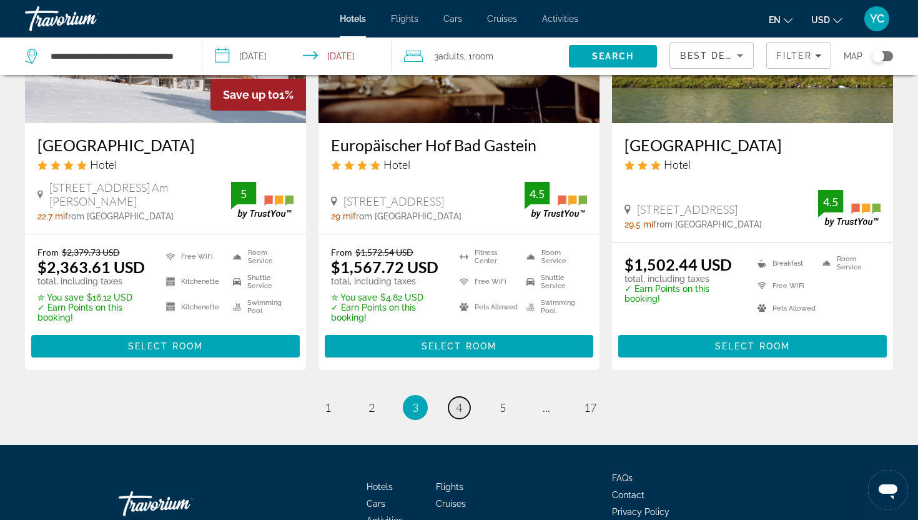
click at [456, 400] on span "4" at bounding box center [459, 407] width 6 height 14
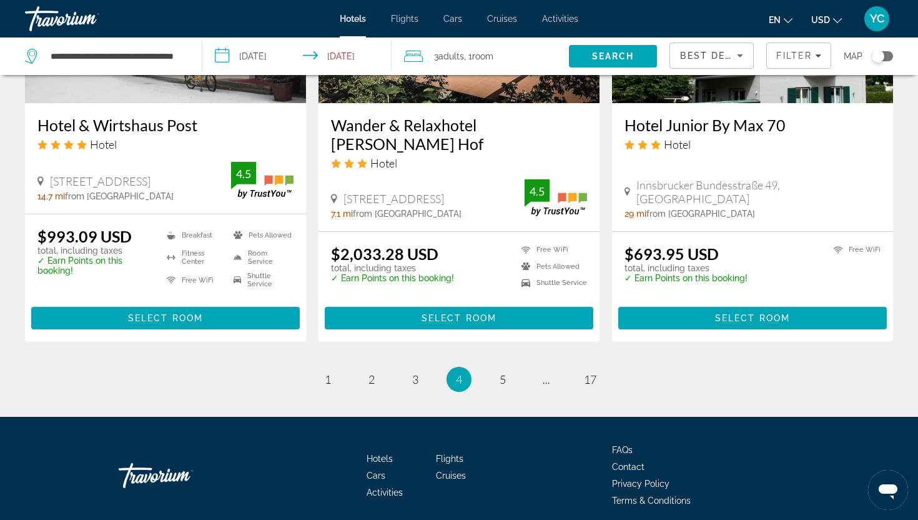
scroll to position [1619, 0]
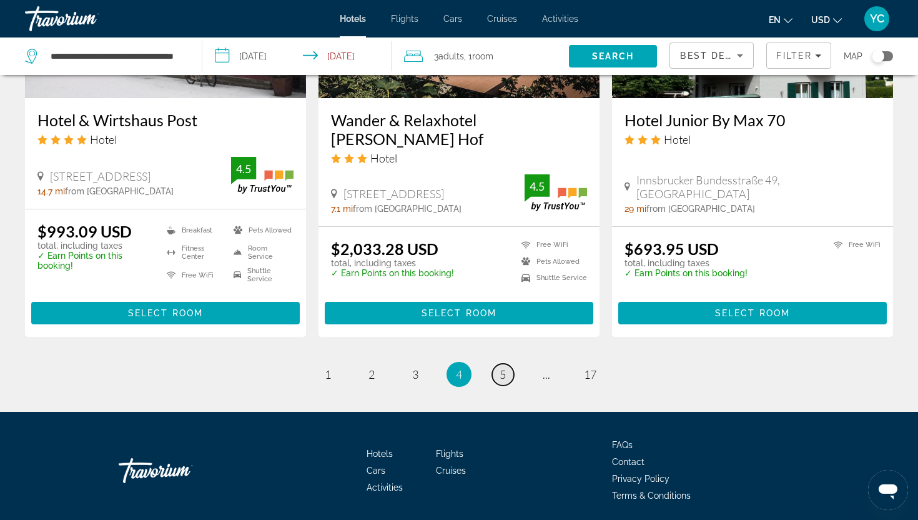
click at [502, 374] on span "5" at bounding box center [503, 374] width 6 height 14
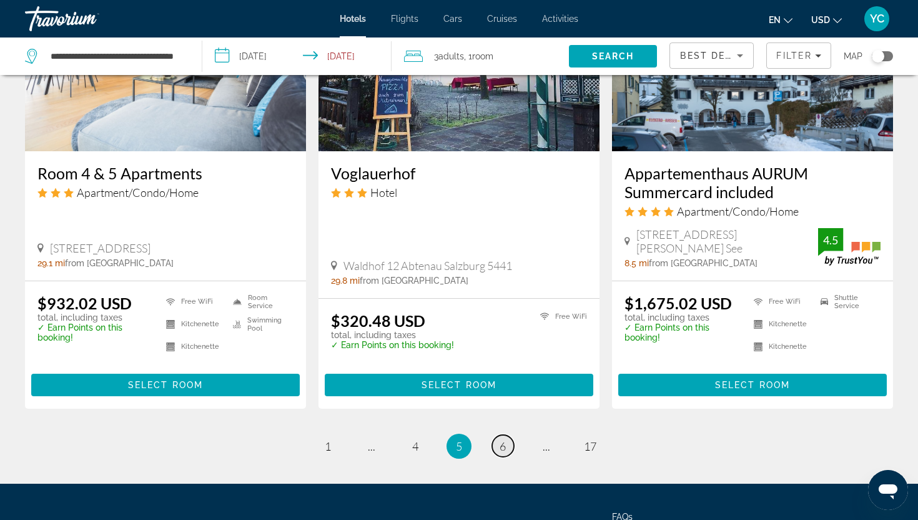
scroll to position [1691, 0]
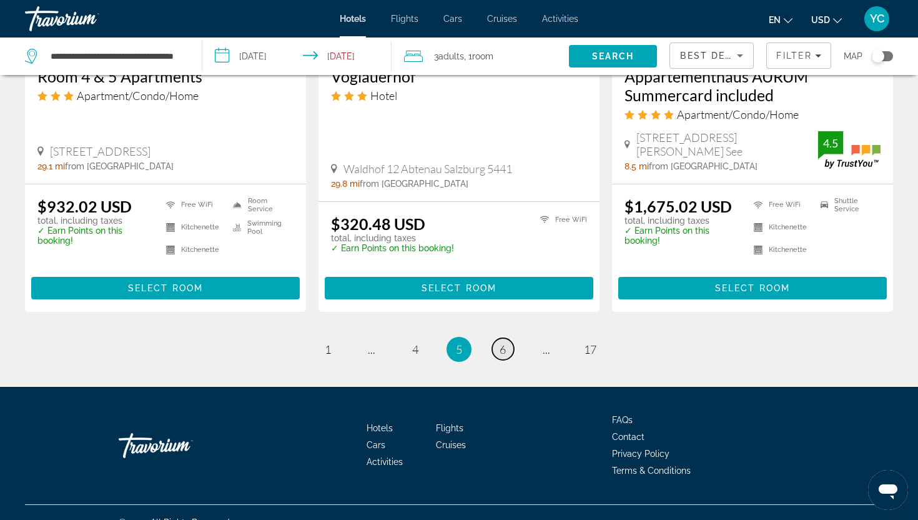
click at [504, 342] on span "6" at bounding box center [503, 349] width 6 height 14
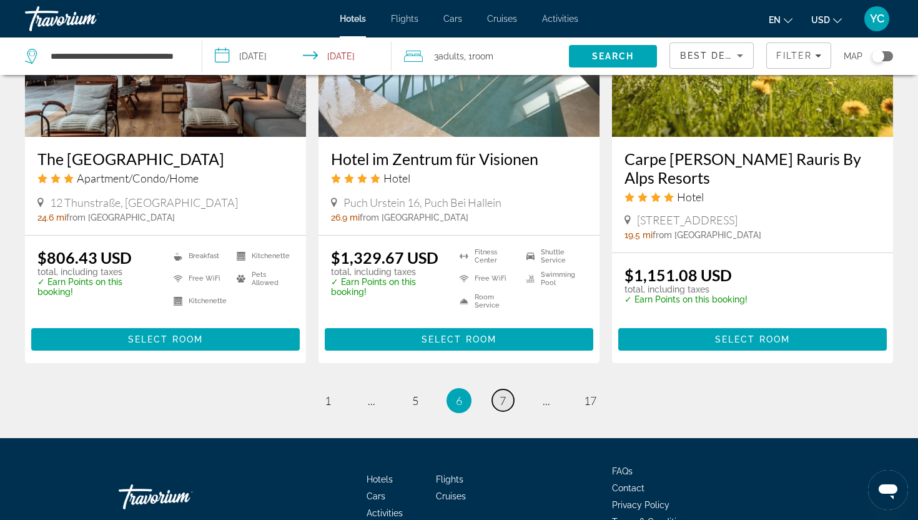
scroll to position [1577, 0]
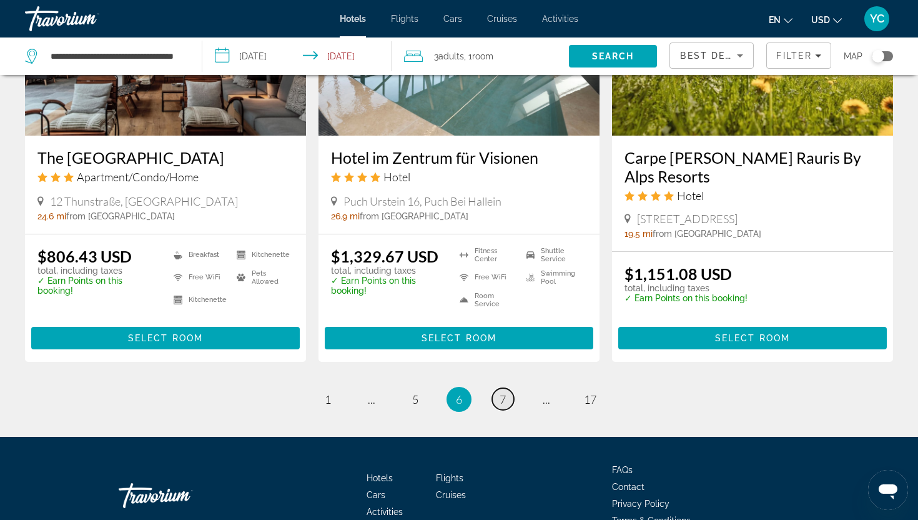
click at [501, 393] on span "7" at bounding box center [503, 399] width 6 height 14
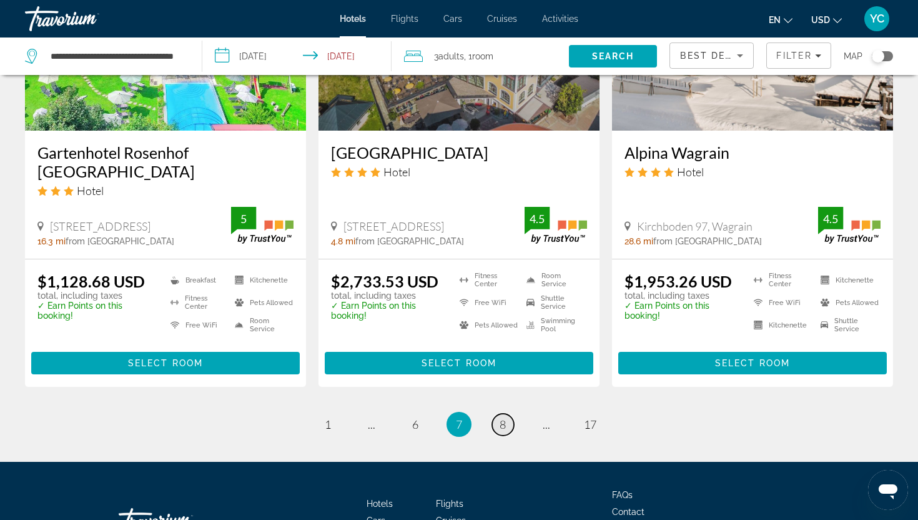
scroll to position [1669, 0]
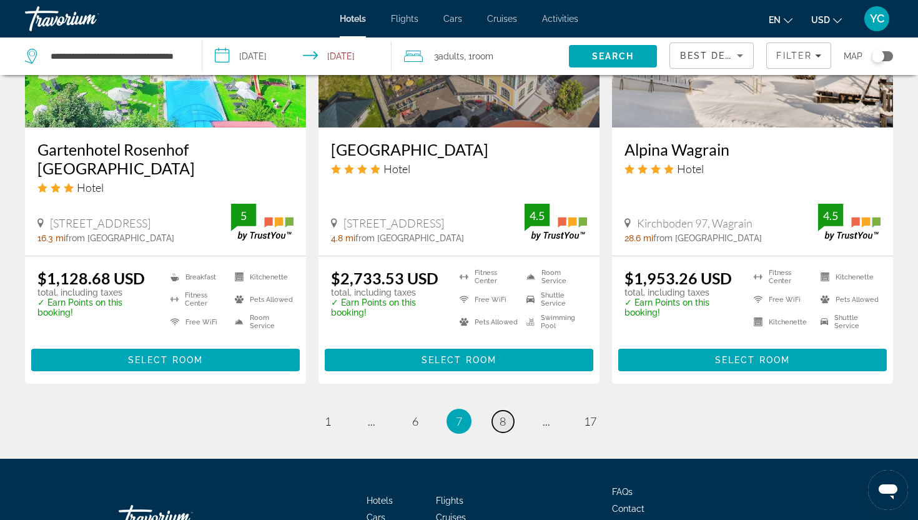
click at [501, 414] on span "8" at bounding box center [503, 421] width 6 height 14
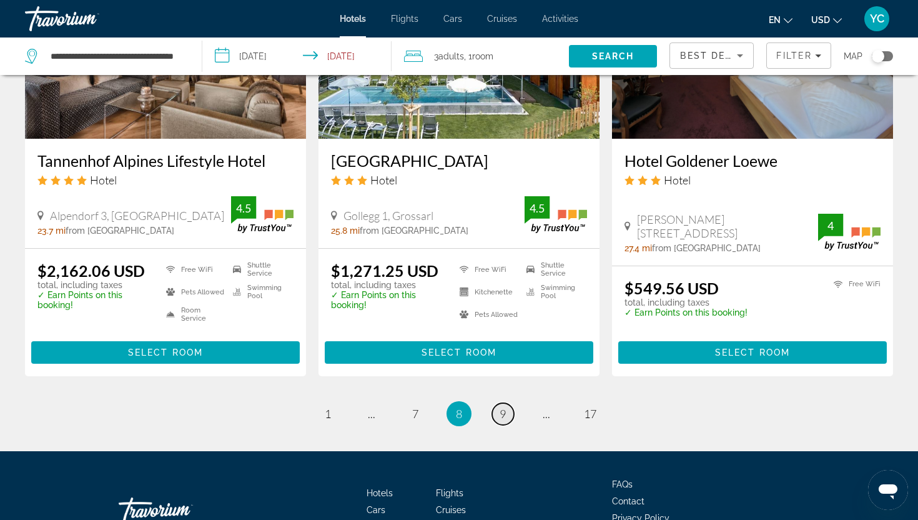
scroll to position [1641, 0]
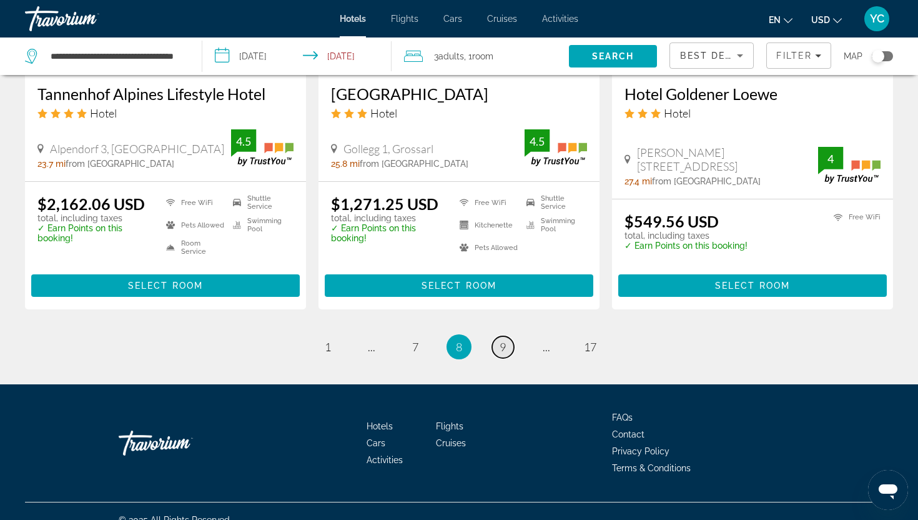
click at [501, 340] on span "9" at bounding box center [503, 347] width 6 height 14
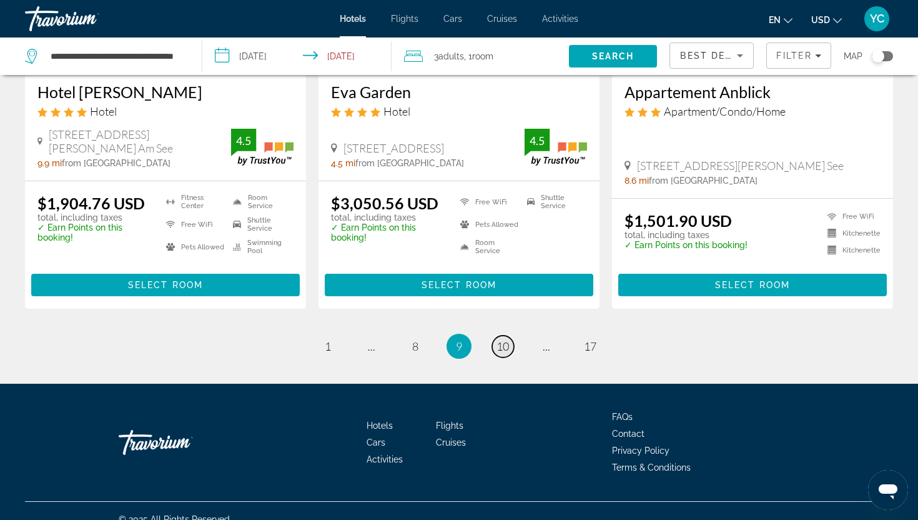
scroll to position [1653, 0]
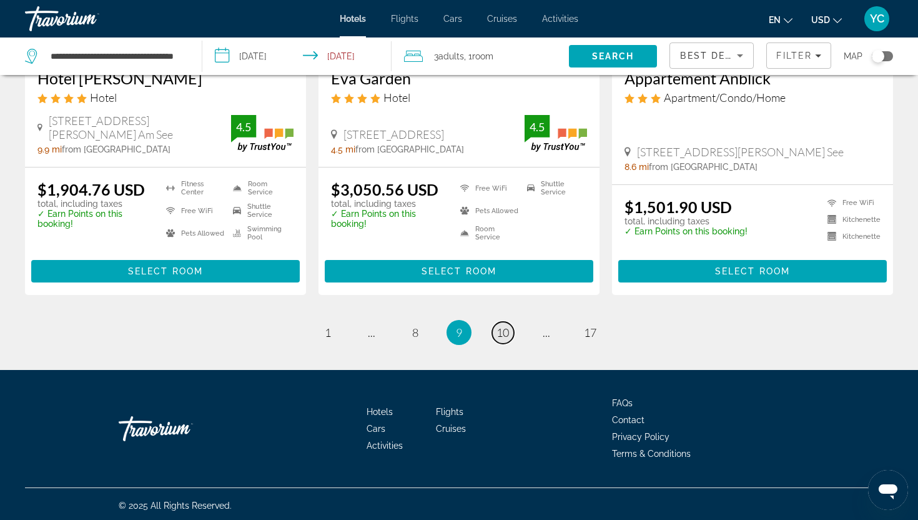
click at [502, 328] on span "10" at bounding box center [503, 332] width 12 height 14
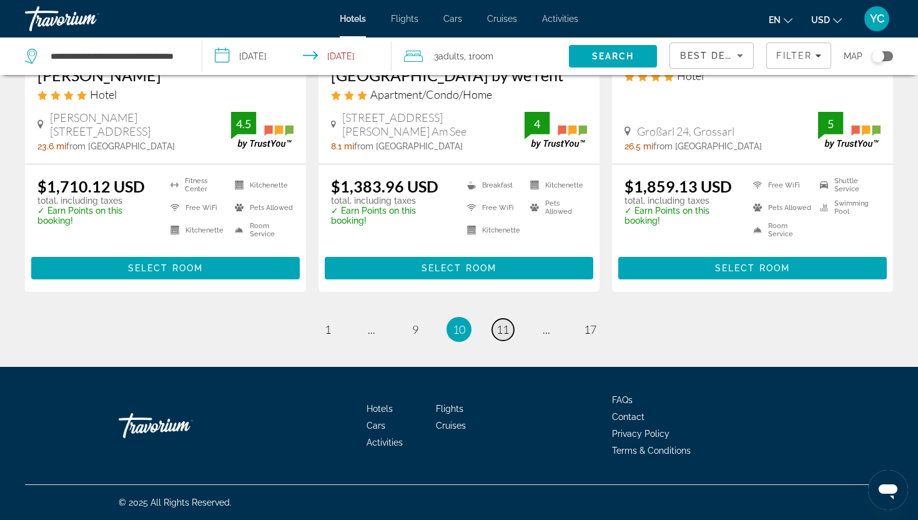
scroll to position [1715, 0]
click at [502, 328] on span "11" at bounding box center [503, 329] width 12 height 14
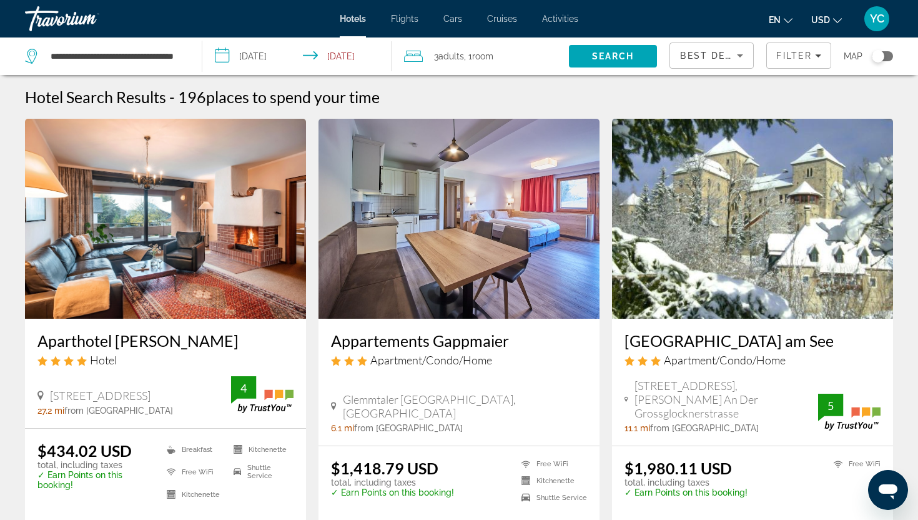
click at [727, 269] on img "Main content" at bounding box center [752, 219] width 281 height 200
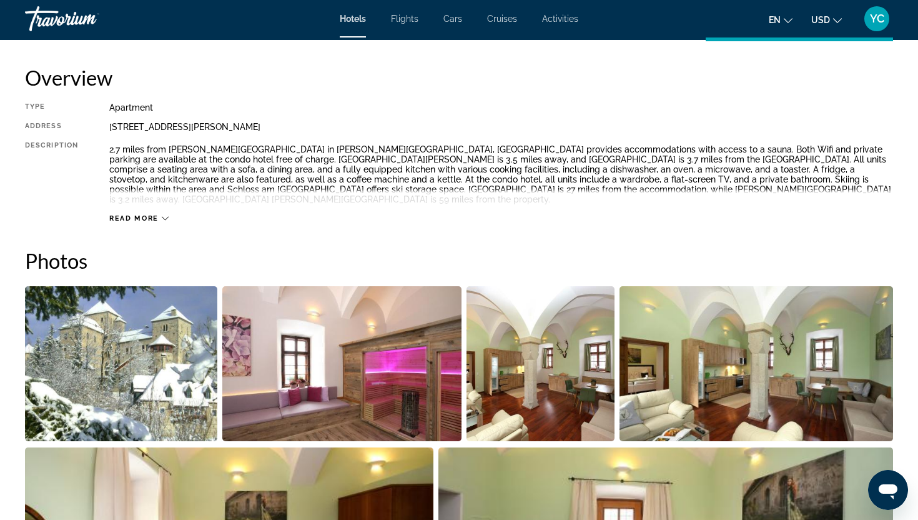
scroll to position [549, 0]
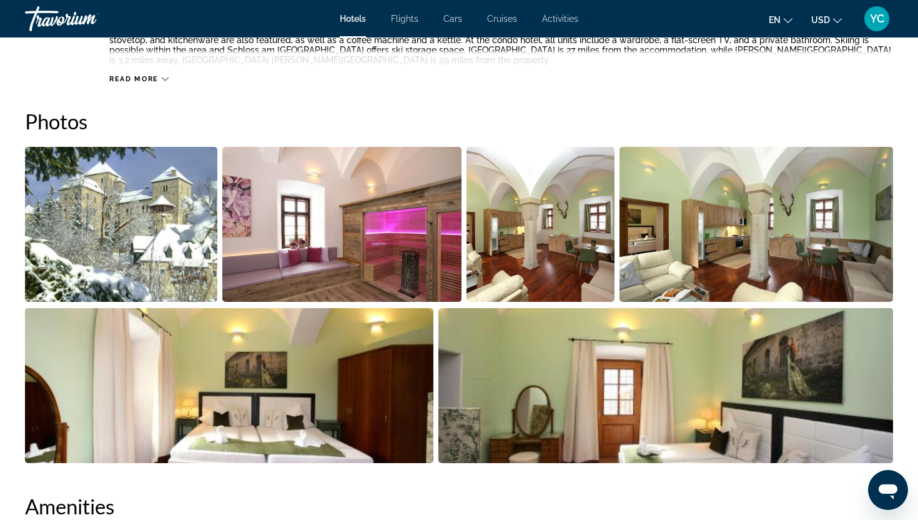
click at [163, 249] on img "Open full-screen image slider" at bounding box center [121, 224] width 192 height 155
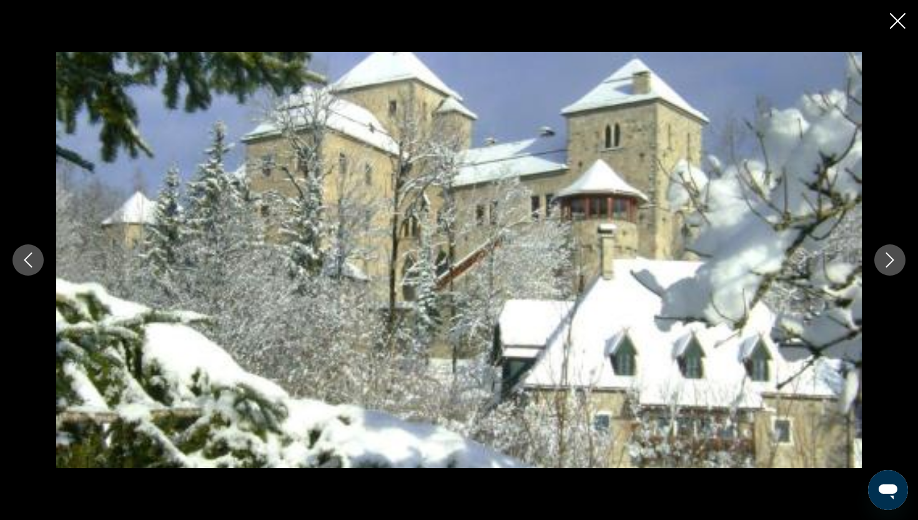
click at [887, 263] on icon "Next image" at bounding box center [890, 259] width 15 height 15
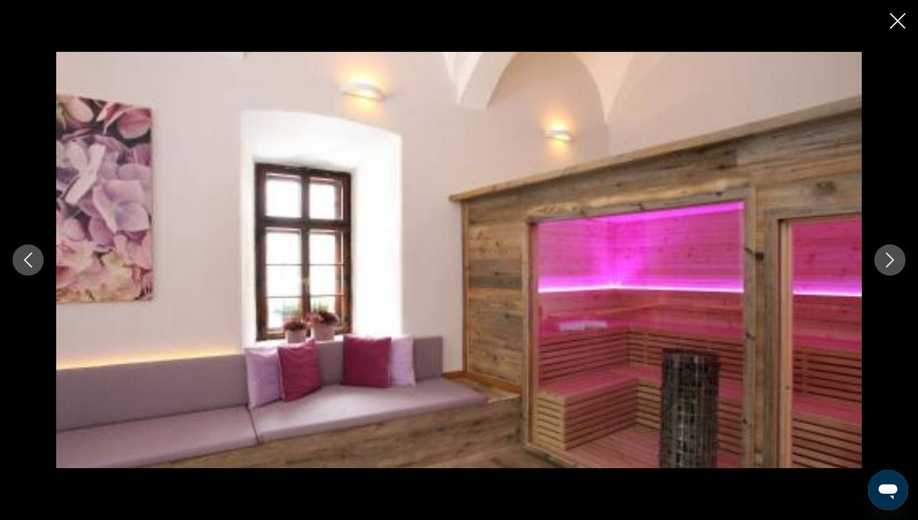
click at [888, 261] on icon "Next image" at bounding box center [890, 259] width 15 height 15
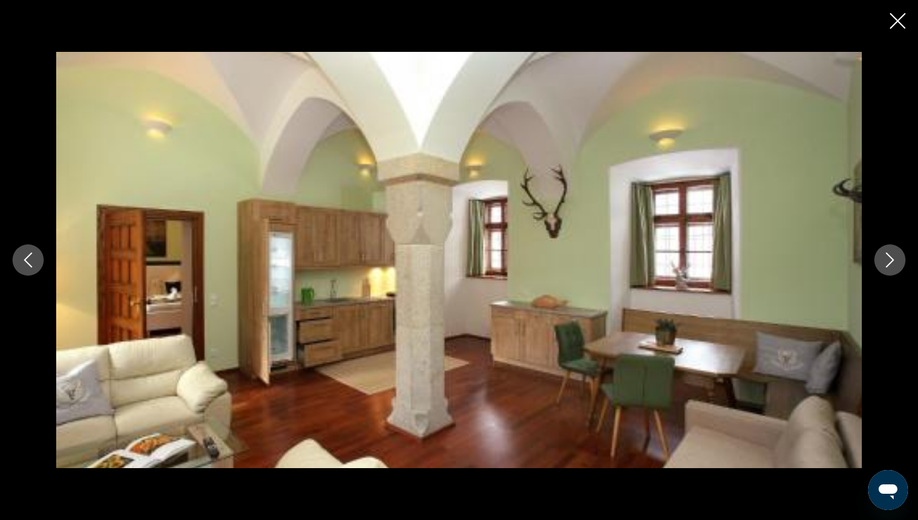
click at [889, 261] on icon "Next image" at bounding box center [890, 259] width 15 height 15
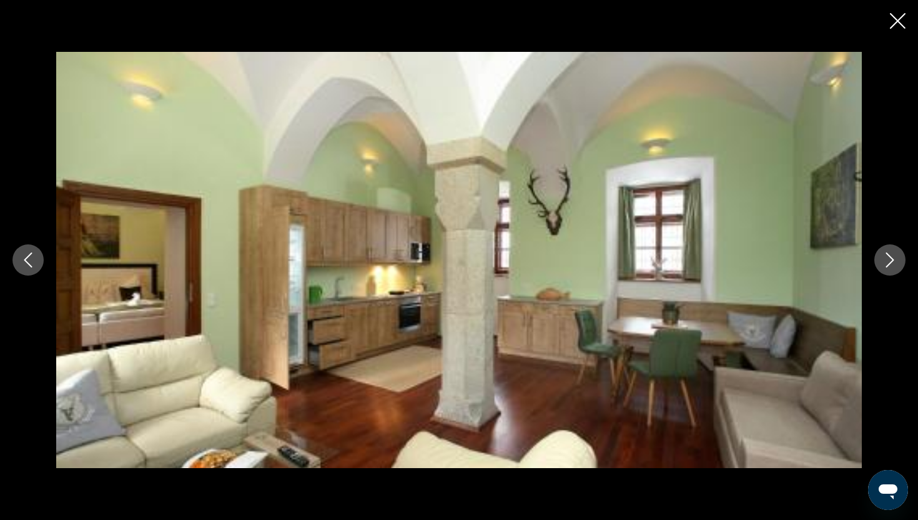
click at [889, 261] on icon "Next image" at bounding box center [890, 259] width 15 height 15
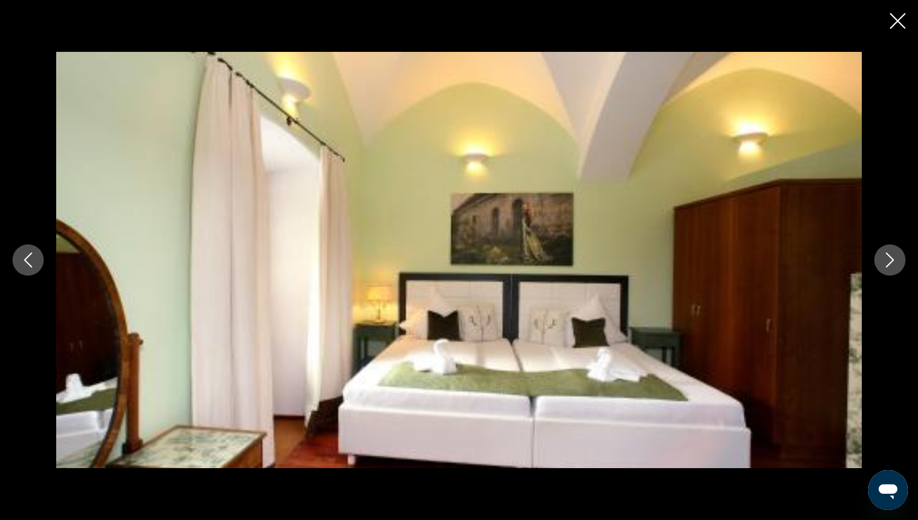
click at [889, 261] on icon "Next image" at bounding box center [890, 259] width 15 height 15
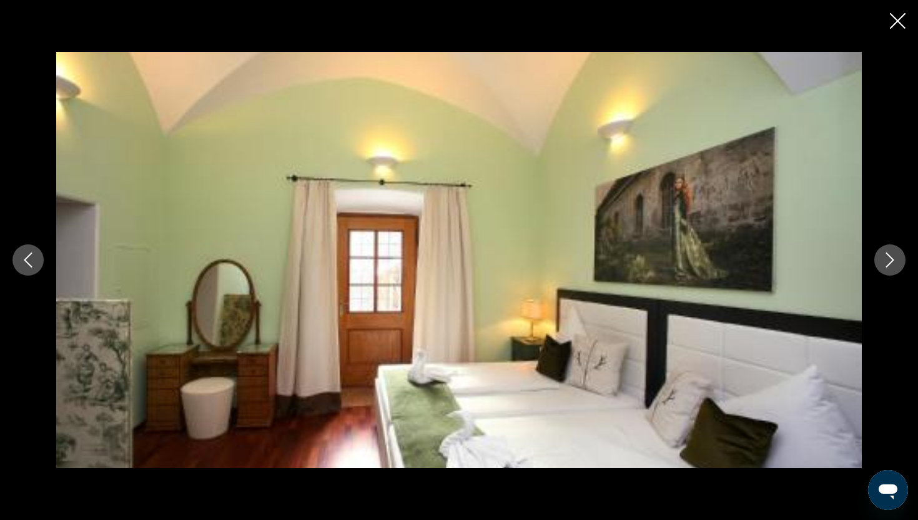
click at [889, 261] on icon "Next image" at bounding box center [890, 259] width 15 height 15
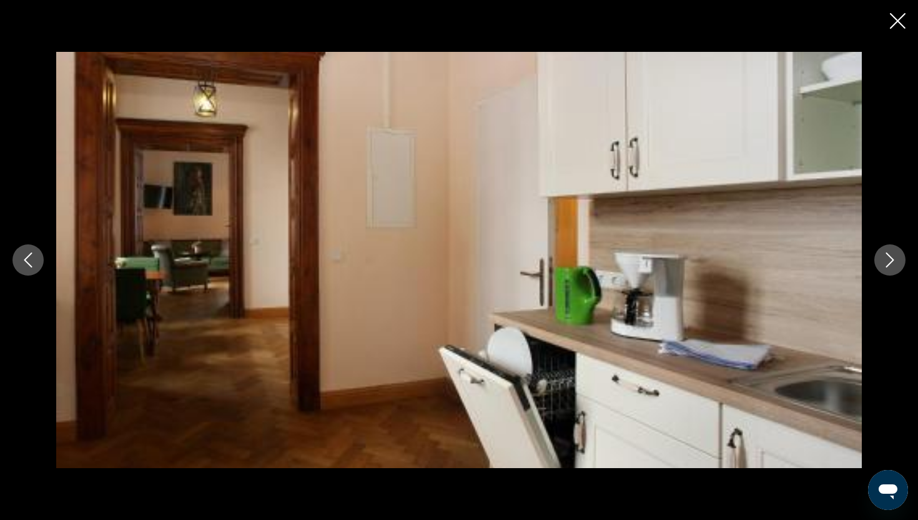
click at [889, 261] on icon "Next image" at bounding box center [890, 259] width 15 height 15
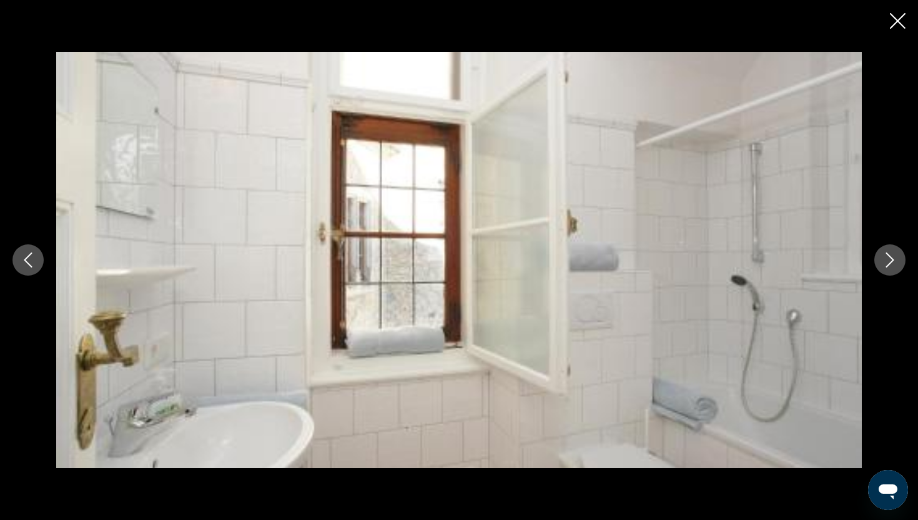
click at [889, 261] on icon "Next image" at bounding box center [890, 259] width 15 height 15
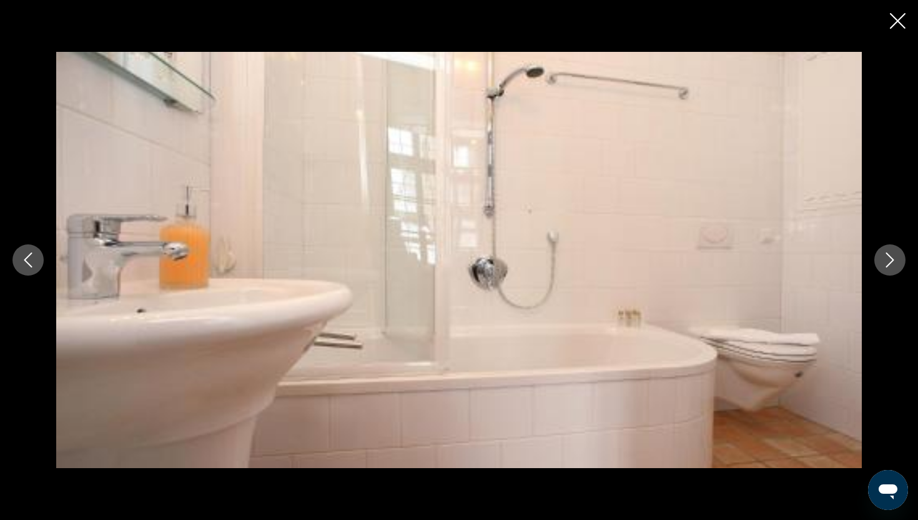
click at [889, 261] on icon "Next image" at bounding box center [890, 259] width 15 height 15
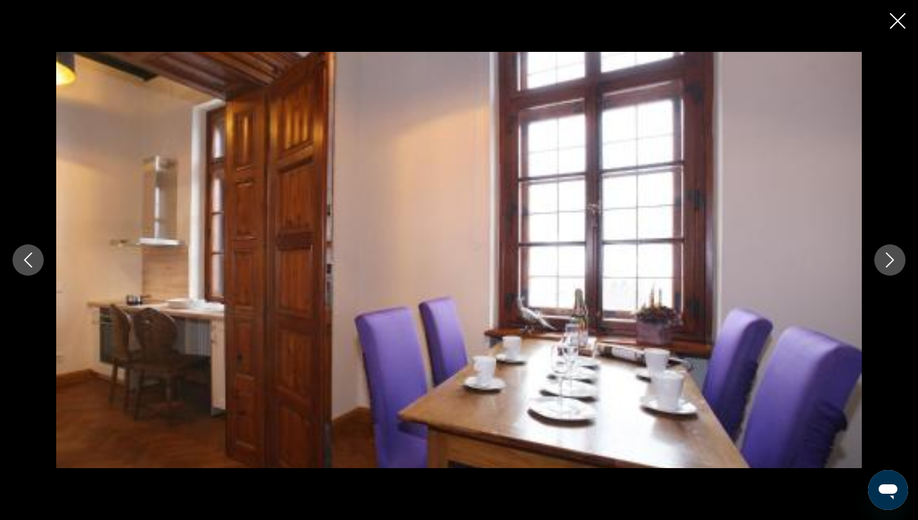
click at [889, 261] on icon "Next image" at bounding box center [890, 259] width 15 height 15
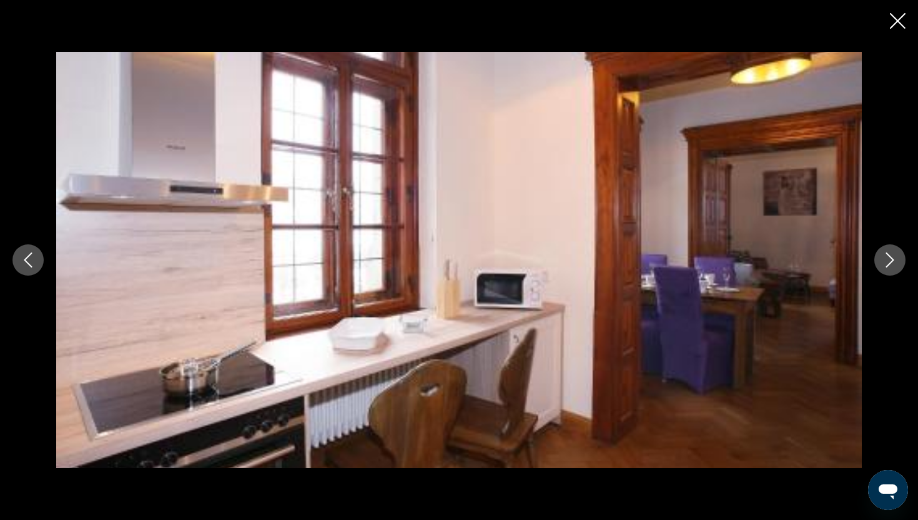
click at [889, 261] on icon "Next image" at bounding box center [890, 259] width 15 height 15
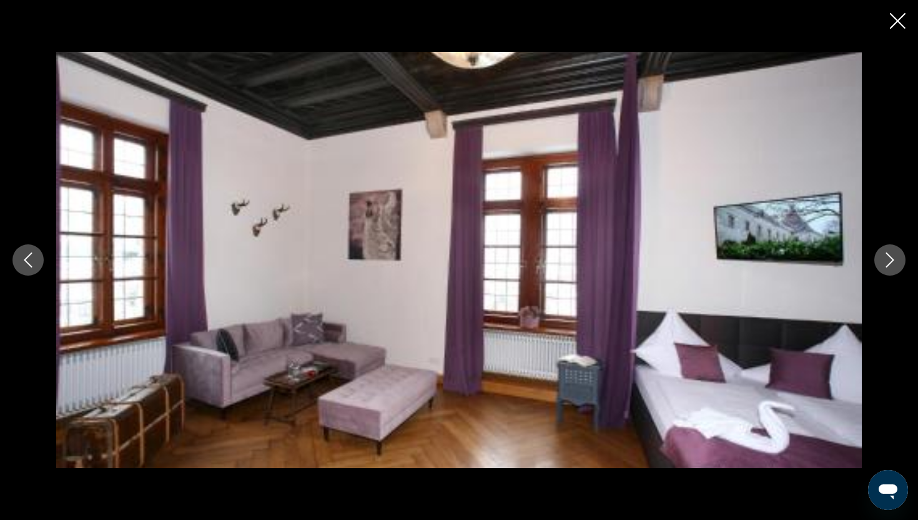
click at [889, 261] on icon "Next image" at bounding box center [890, 259] width 15 height 15
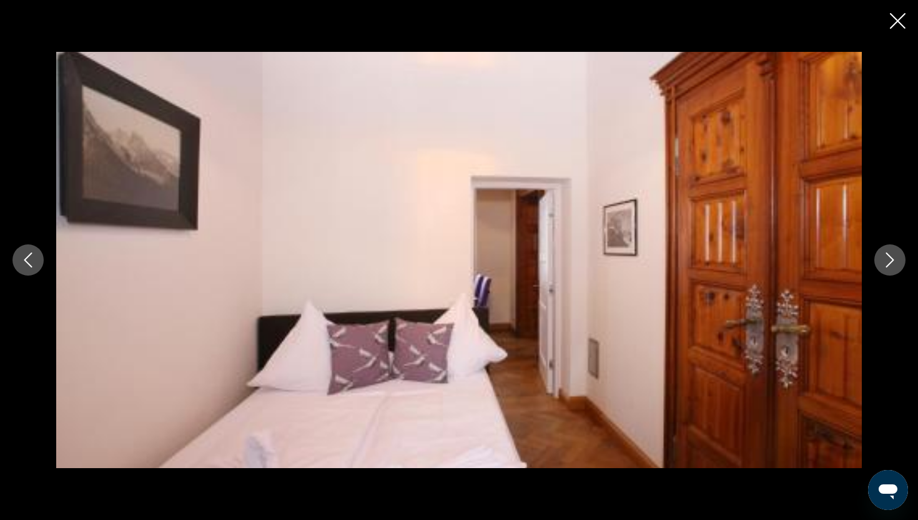
click at [889, 261] on icon "Next image" at bounding box center [890, 259] width 15 height 15
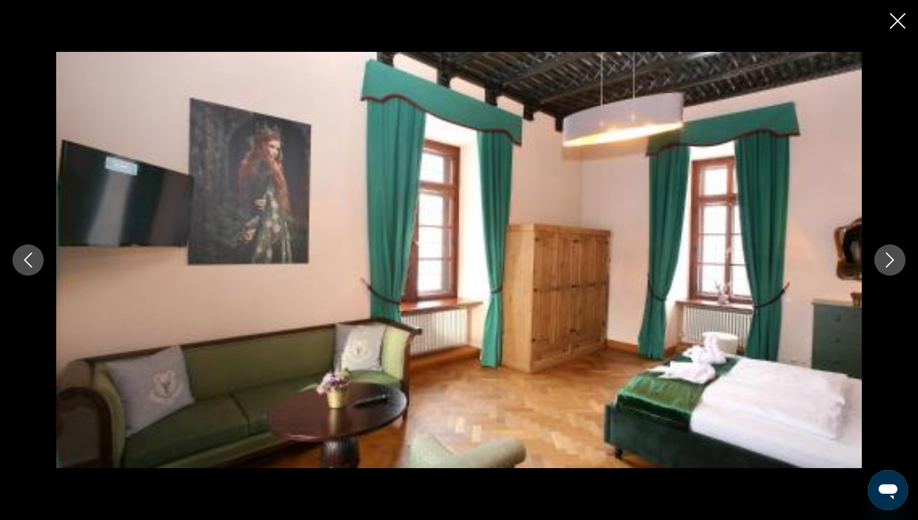
click at [889, 261] on icon "Next image" at bounding box center [890, 259] width 15 height 15
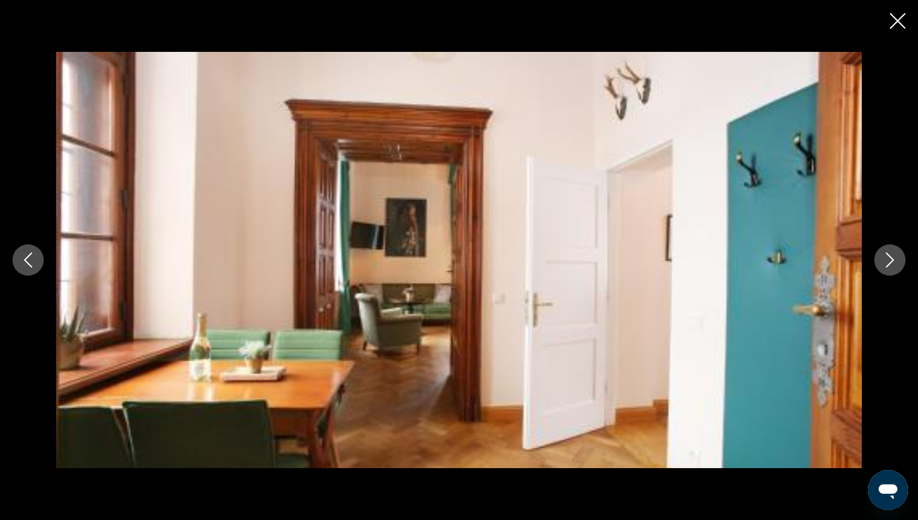
click at [889, 261] on icon "Next image" at bounding box center [890, 259] width 15 height 15
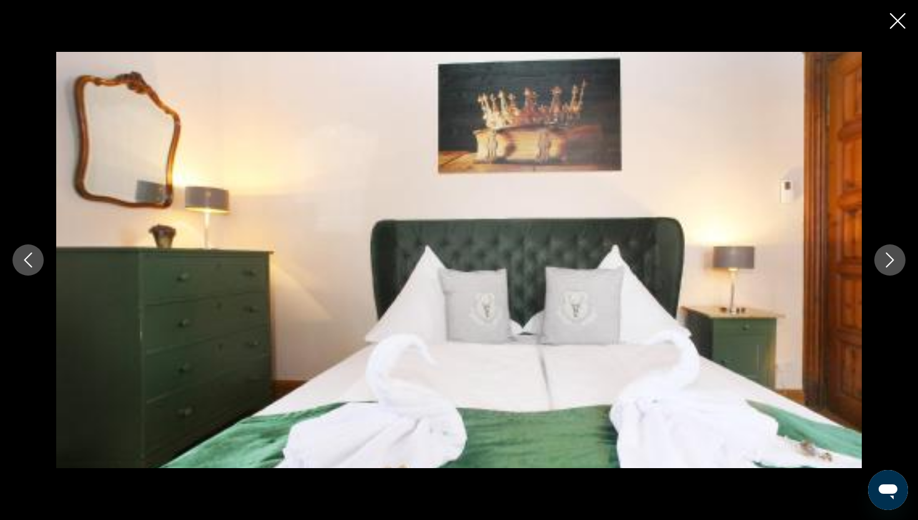
click at [889, 261] on icon "Next image" at bounding box center [890, 259] width 15 height 15
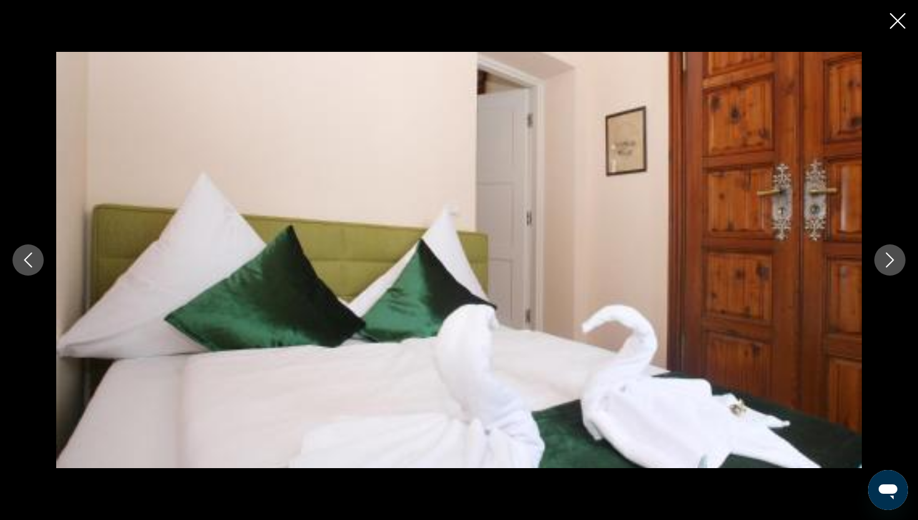
click at [889, 261] on icon "Next image" at bounding box center [890, 259] width 15 height 15
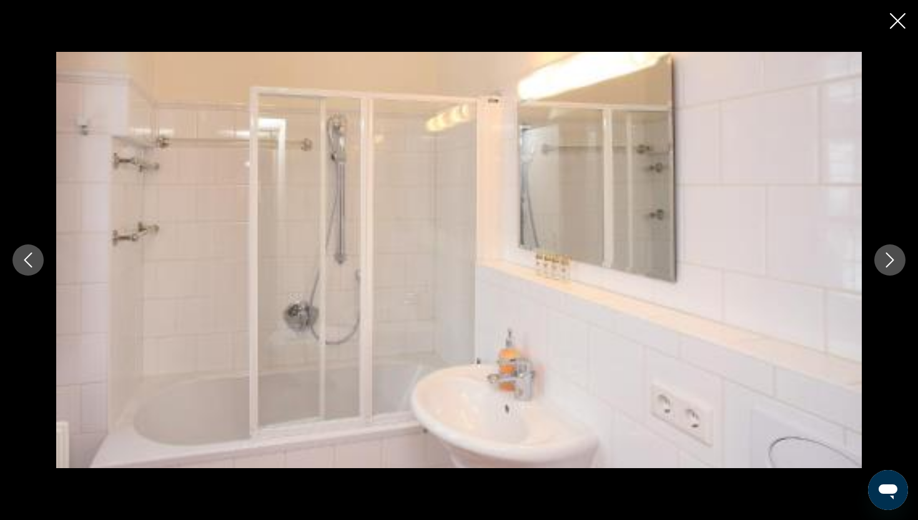
click at [889, 261] on icon "Next image" at bounding box center [890, 259] width 15 height 15
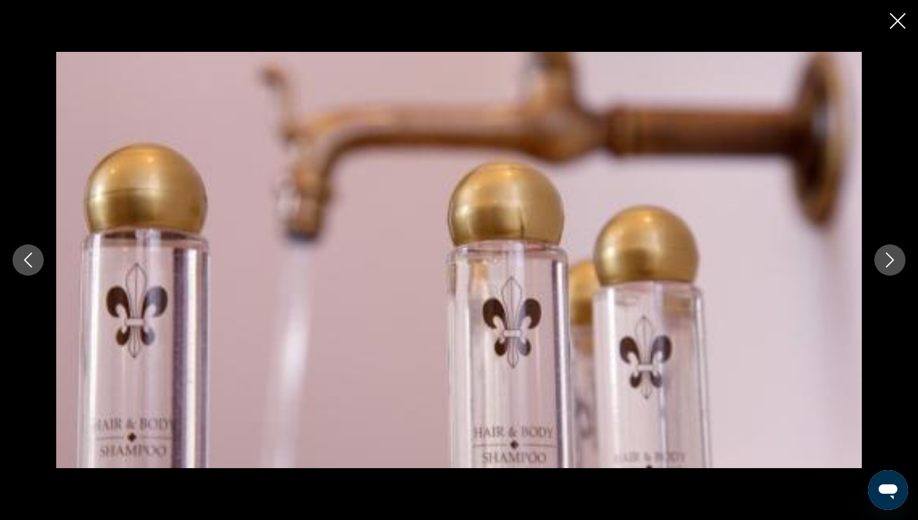
click at [889, 261] on icon "Next image" at bounding box center [890, 259] width 15 height 15
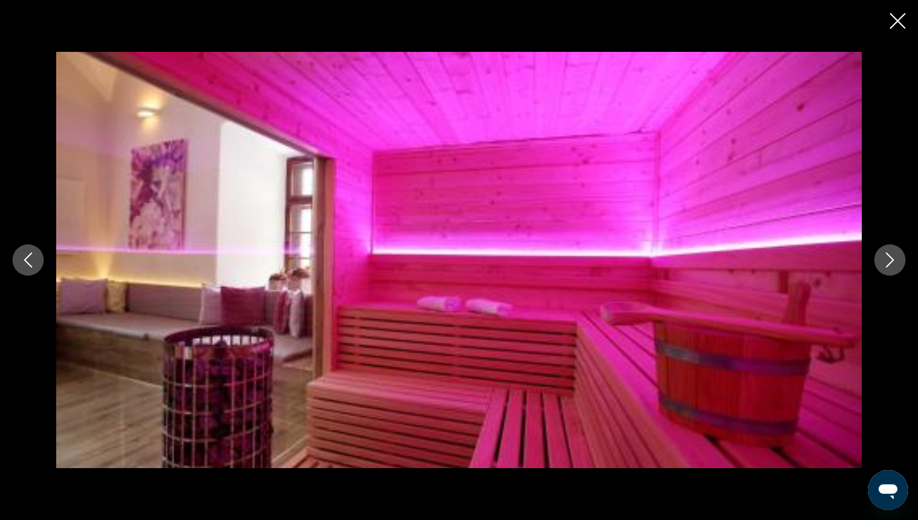
click at [889, 261] on icon "Next image" at bounding box center [890, 259] width 15 height 15
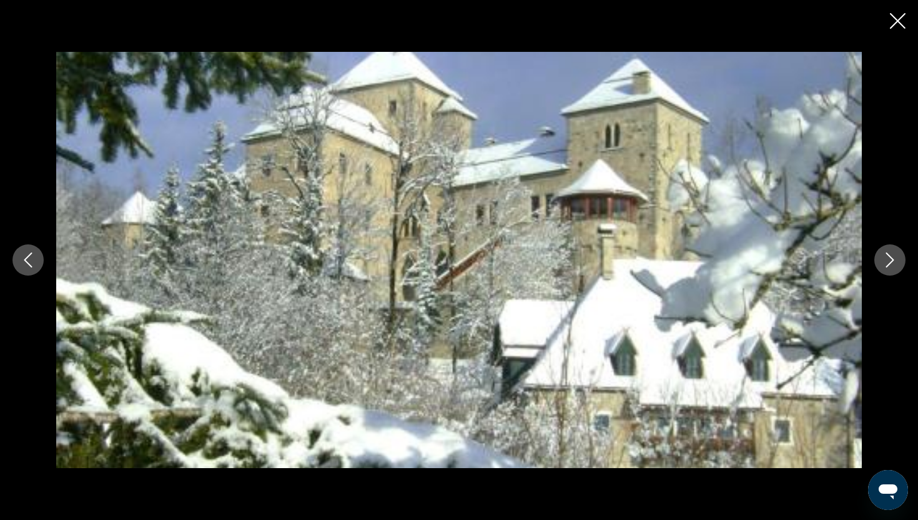
click at [889, 261] on icon "Next image" at bounding box center [890, 259] width 15 height 15
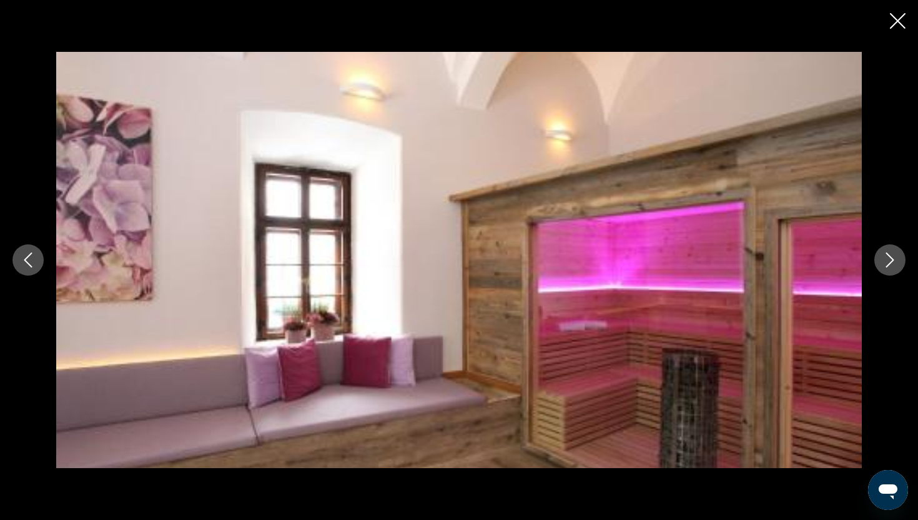
click at [898, 19] on icon "Close slideshow" at bounding box center [898, 21] width 16 height 16
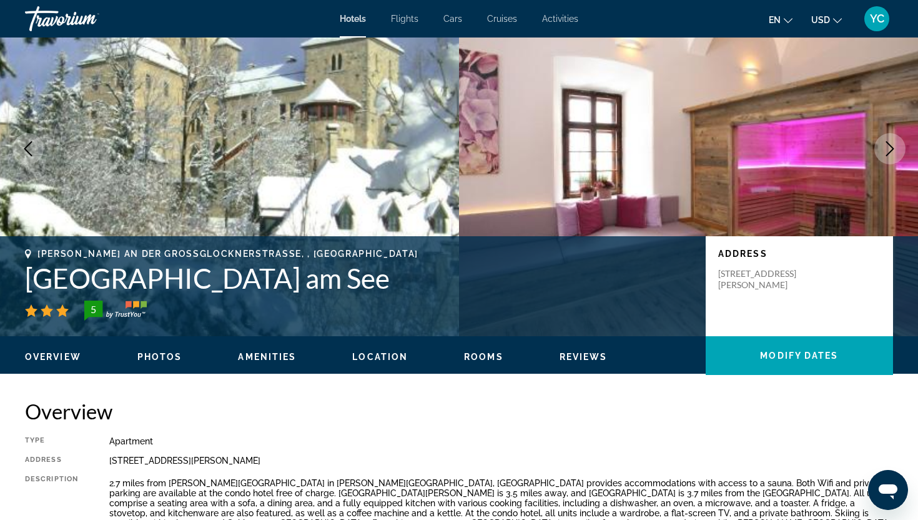
scroll to position [0, 0]
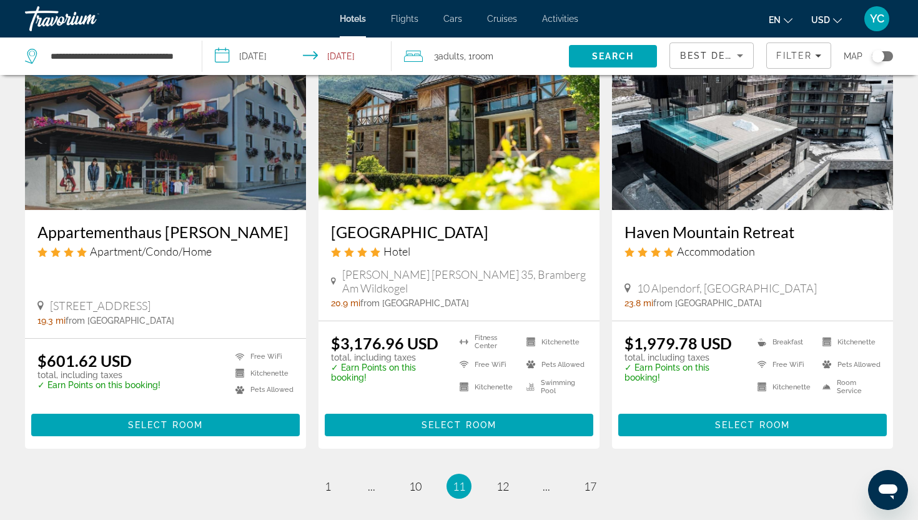
scroll to position [1512, 0]
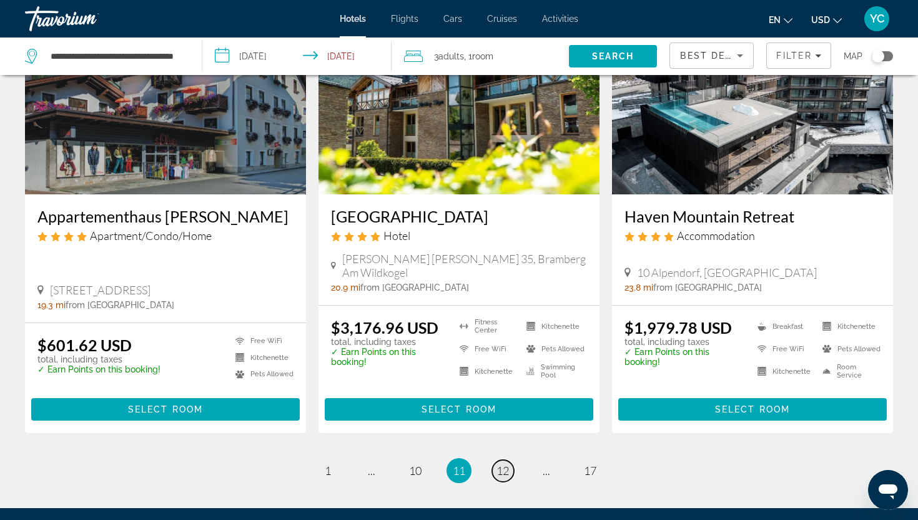
click at [504, 464] on span "12" at bounding box center [503, 471] width 12 height 14
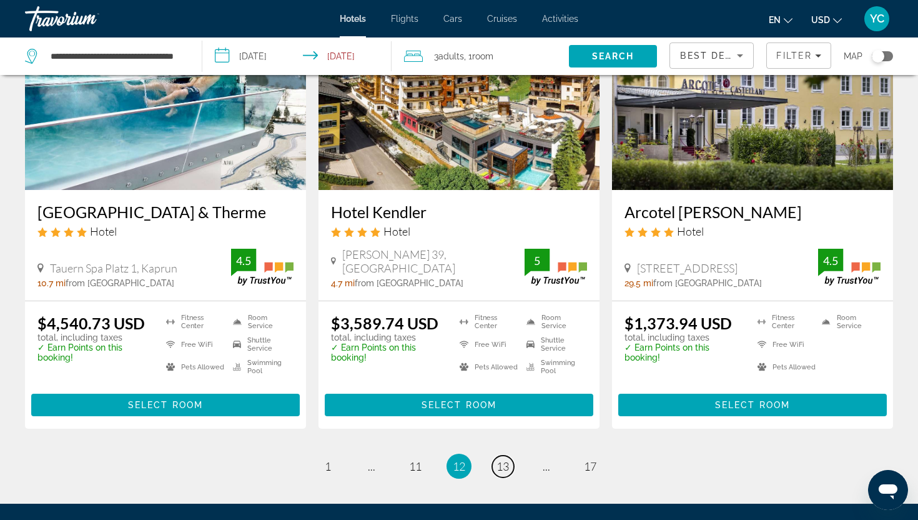
scroll to position [1547, 0]
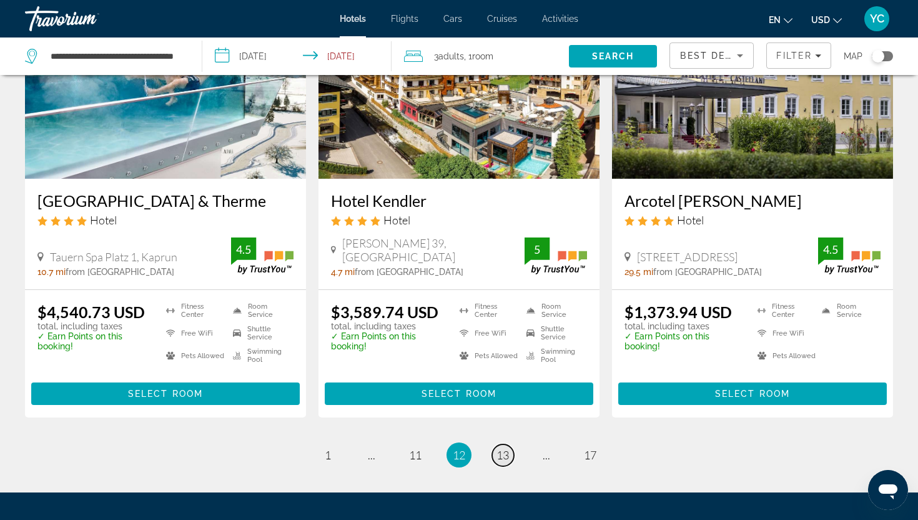
click at [504, 455] on span "13" at bounding box center [503, 455] width 12 height 14
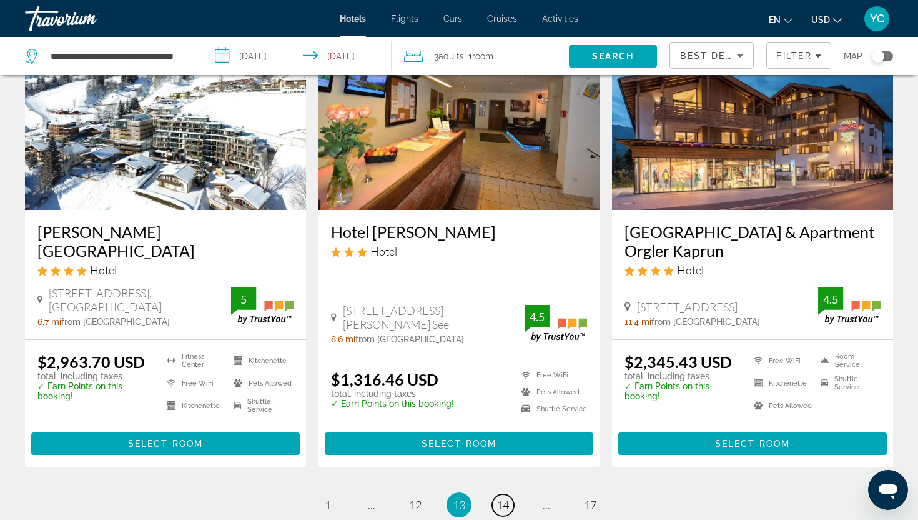
scroll to position [1537, 0]
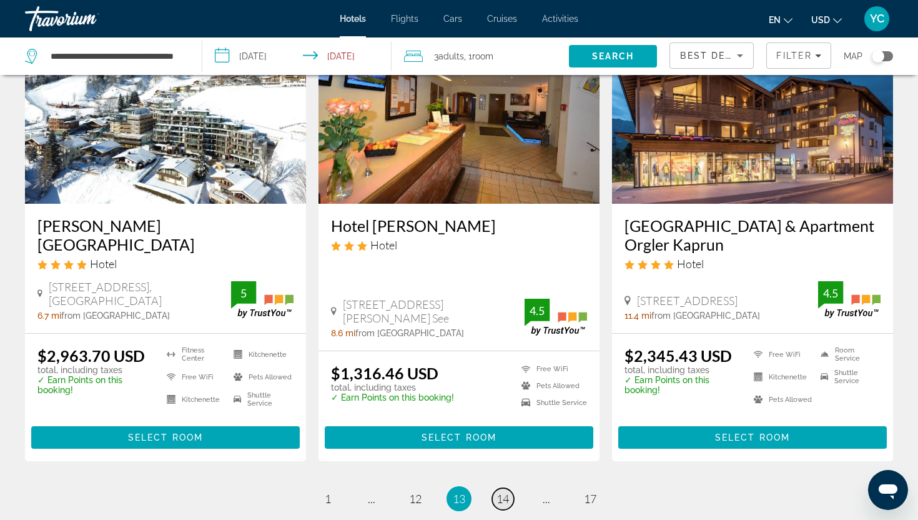
click at [502, 492] on span "14" at bounding box center [503, 499] width 12 height 14
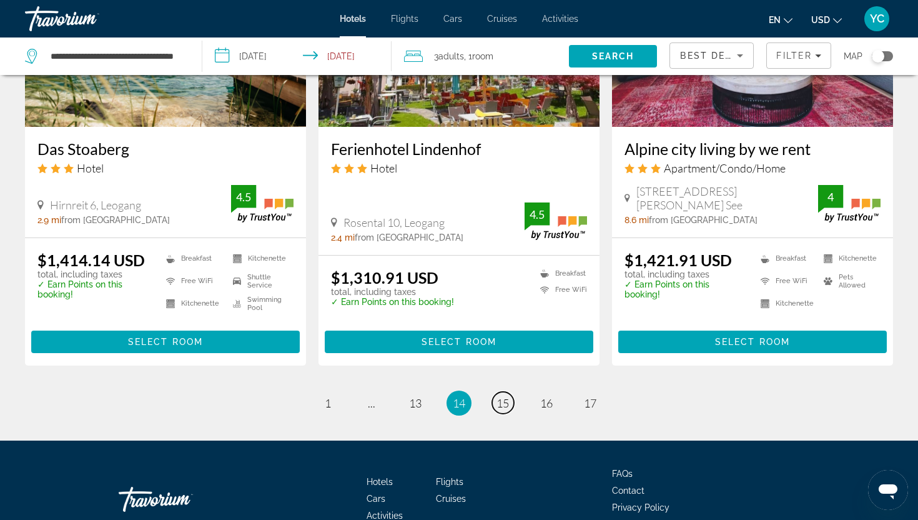
scroll to position [1567, 0]
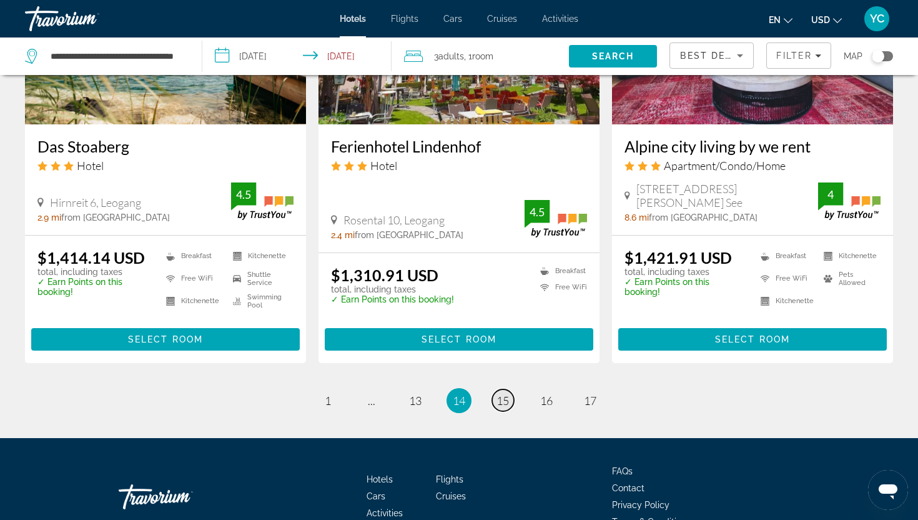
click at [507, 400] on span "15" at bounding box center [503, 401] width 12 height 14
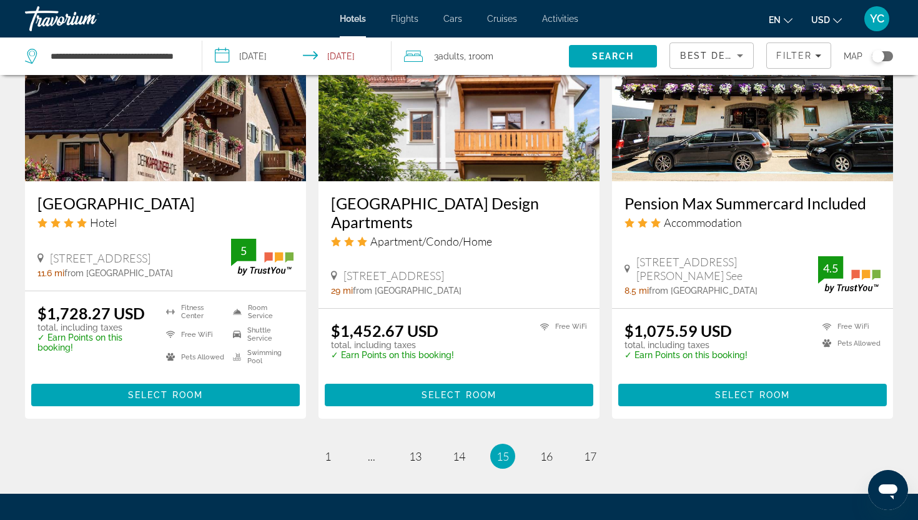
scroll to position [1671, 0]
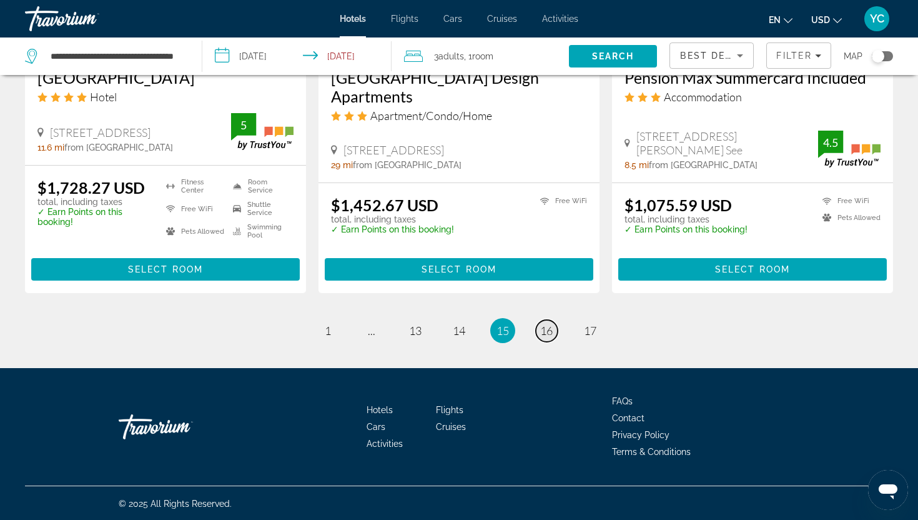
click at [544, 332] on span "16" at bounding box center [546, 331] width 12 height 14
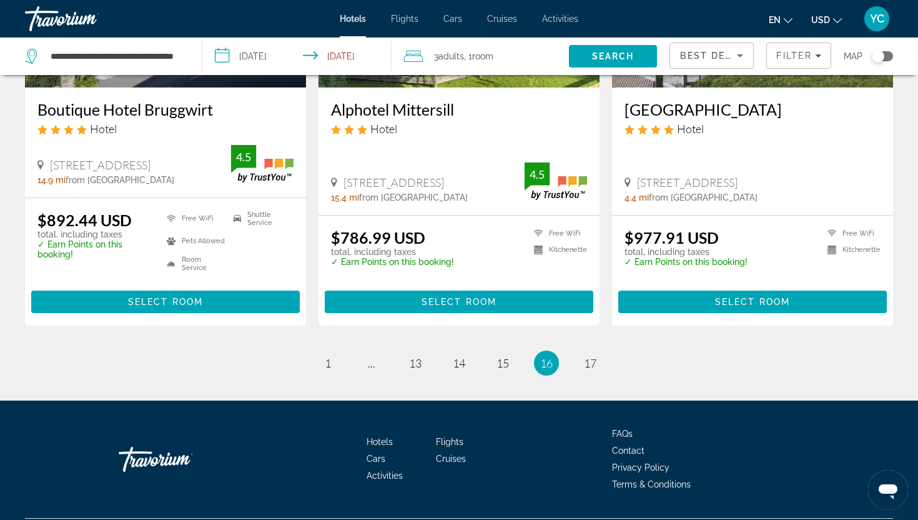
scroll to position [1647, 0]
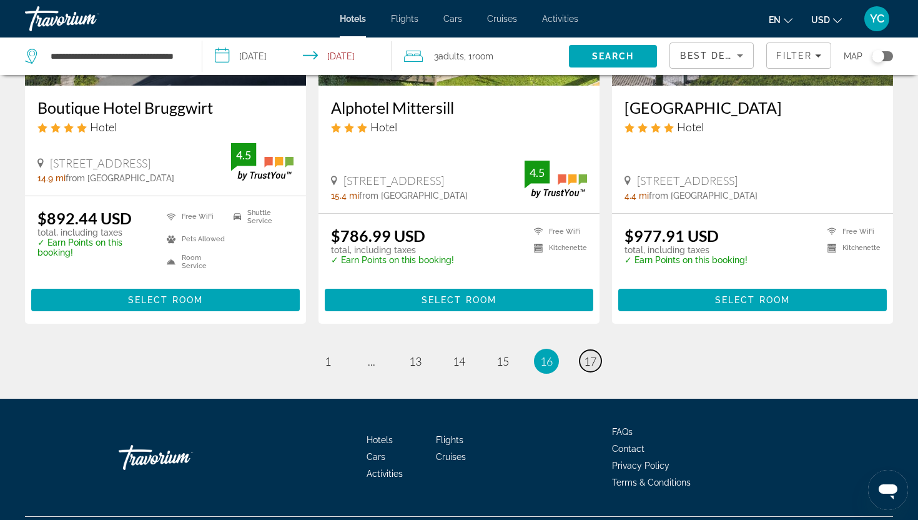
click at [592, 357] on span "17" at bounding box center [590, 361] width 12 height 14
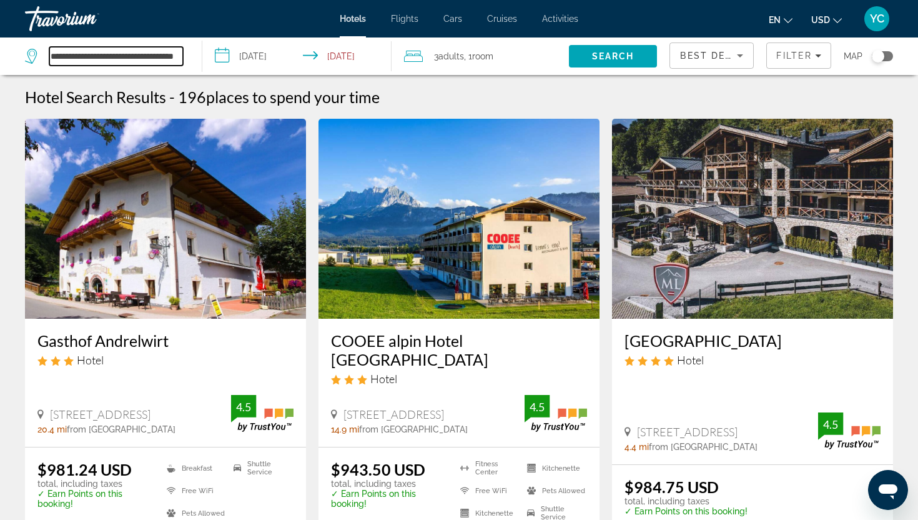
click at [126, 60] on input "**********" at bounding box center [116, 56] width 134 height 19
click at [31, 64] on div "**********" at bounding box center [104, 56] width 158 height 19
click at [38, 54] on icon "Search widget" at bounding box center [32, 56] width 15 height 15
click at [54, 54] on input "**********" at bounding box center [116, 56] width 134 height 19
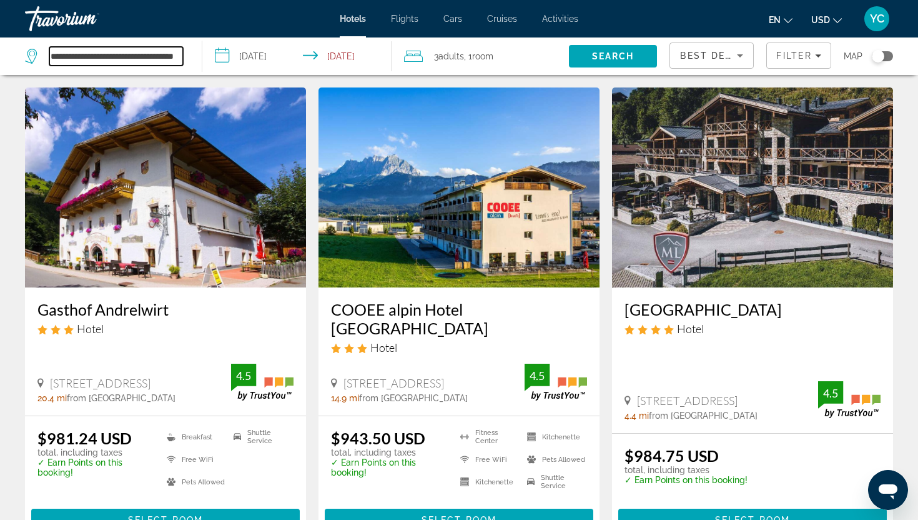
scroll to position [34, 0]
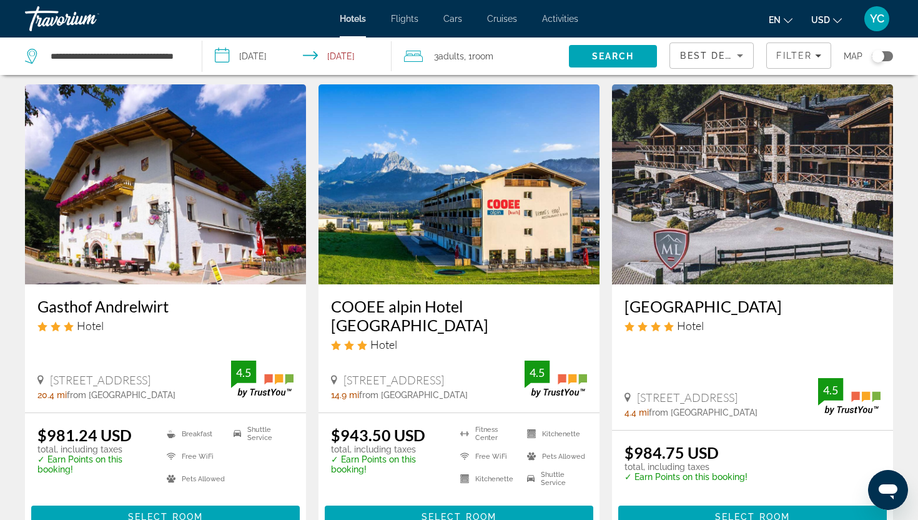
click at [681, 207] on img "Main content" at bounding box center [752, 184] width 281 height 200
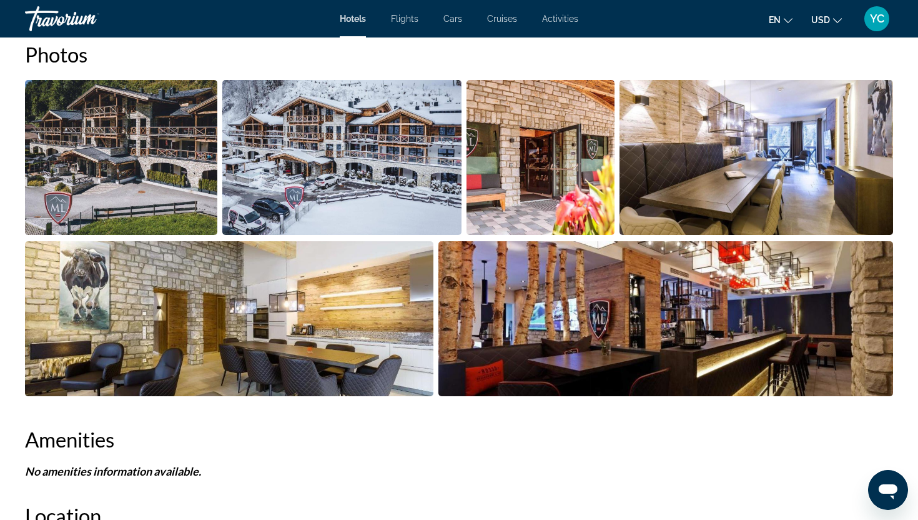
scroll to position [652, 0]
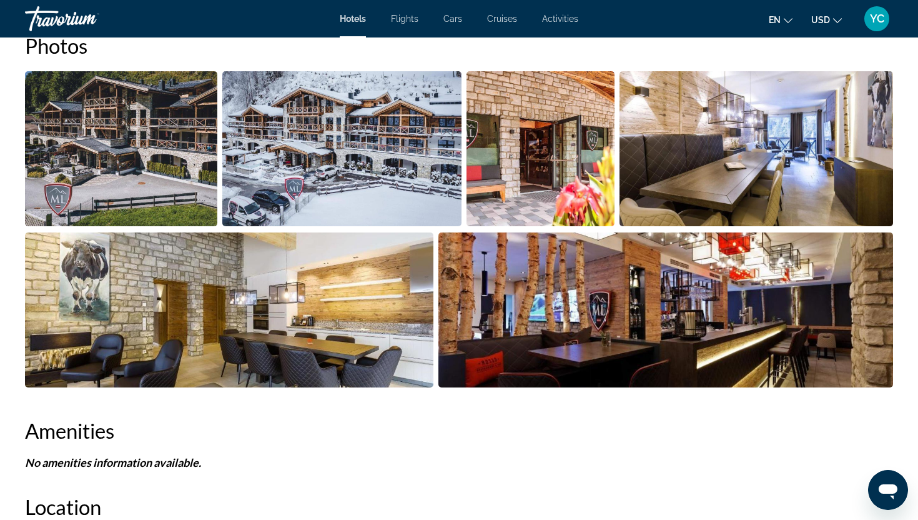
click at [132, 196] on img "Open full-screen image slider" at bounding box center [121, 148] width 192 height 155
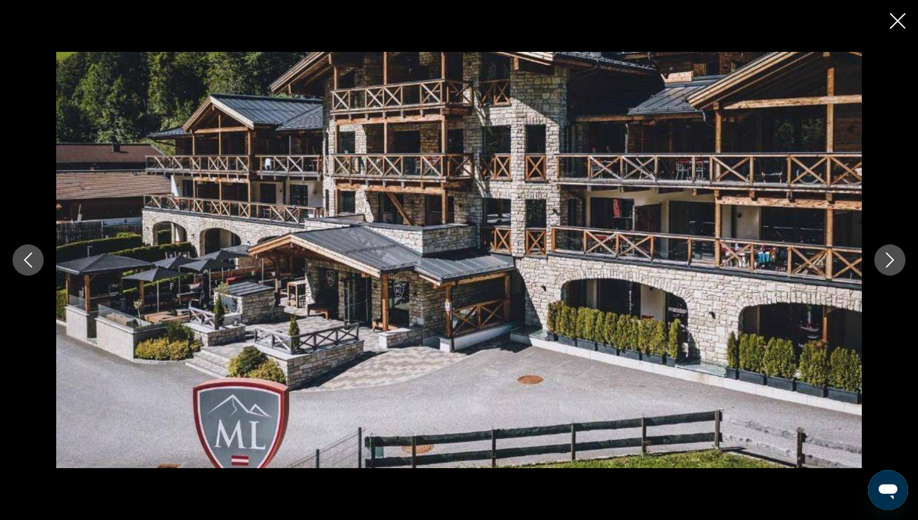
click at [888, 262] on icon "Next image" at bounding box center [890, 259] width 15 height 15
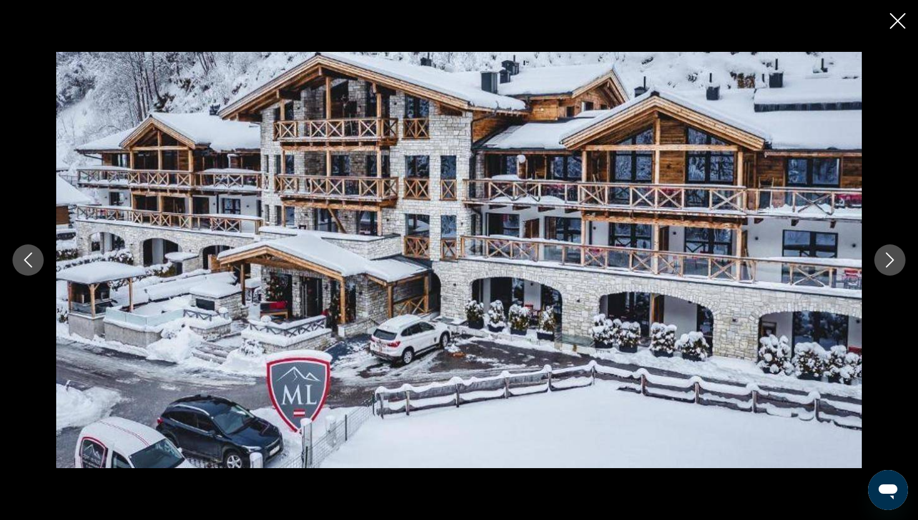
click at [888, 262] on icon "Next image" at bounding box center [890, 259] width 15 height 15
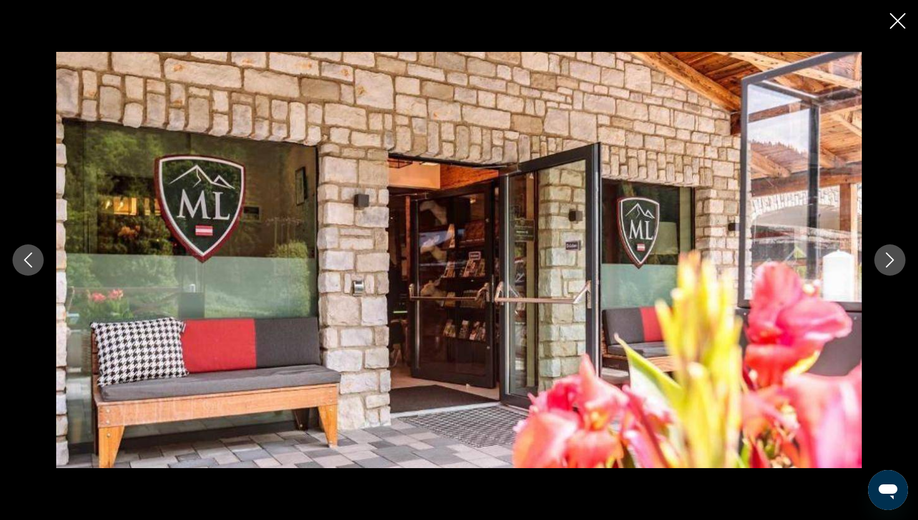
click at [888, 262] on icon "Next image" at bounding box center [890, 259] width 15 height 15
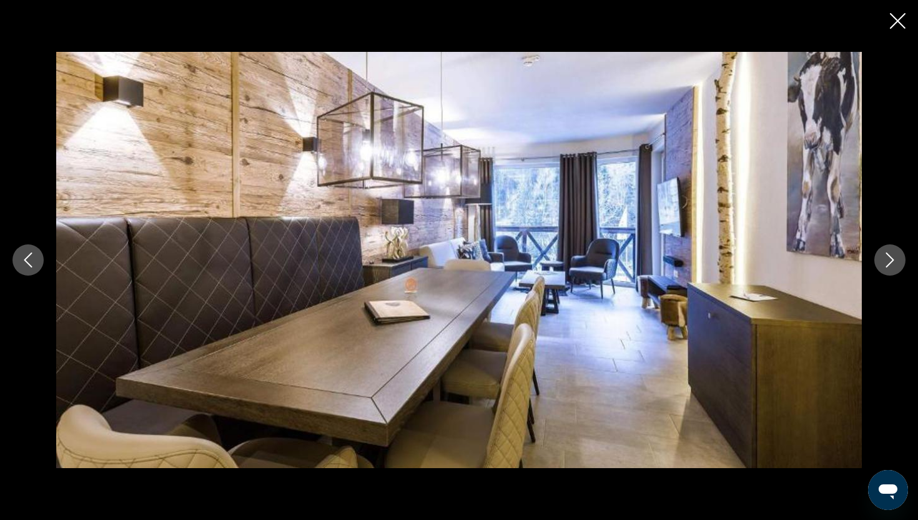
click at [888, 262] on icon "Next image" at bounding box center [890, 259] width 15 height 15
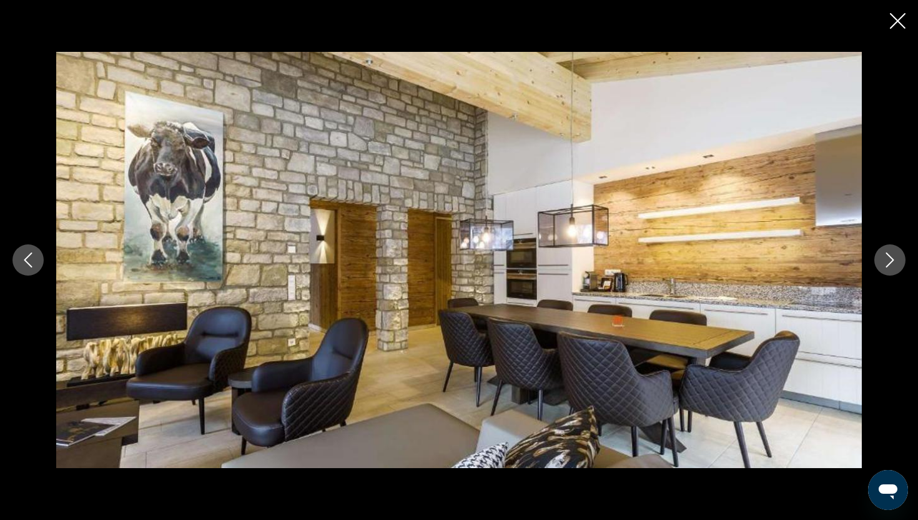
click at [888, 262] on icon "Next image" at bounding box center [890, 259] width 15 height 15
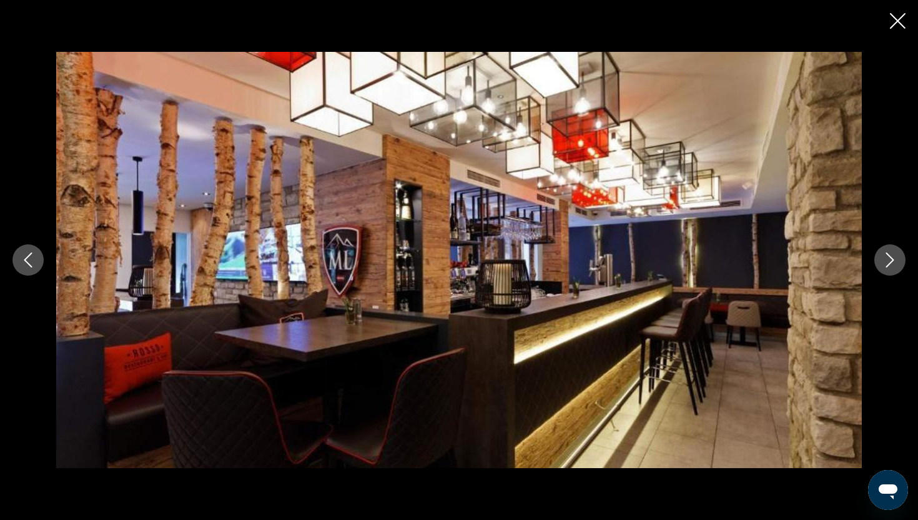
click at [893, 22] on icon "Close slideshow" at bounding box center [898, 21] width 16 height 16
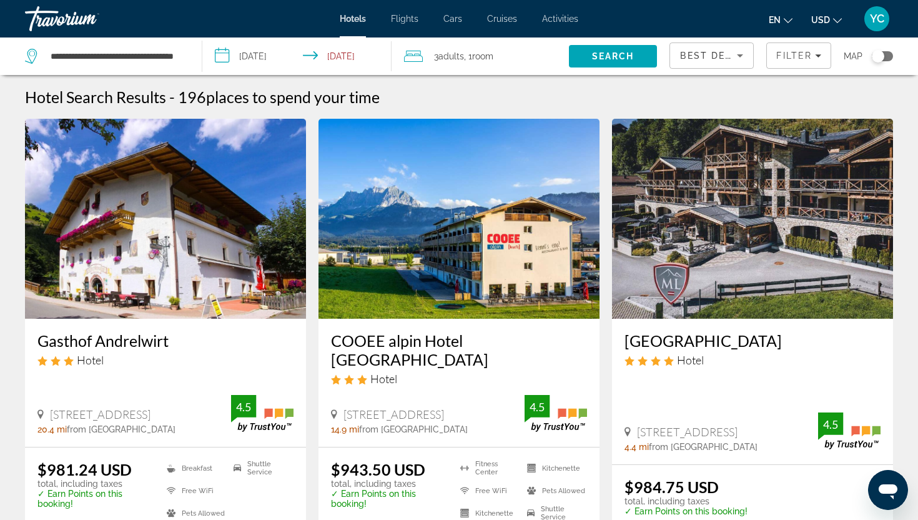
scroll to position [717, 0]
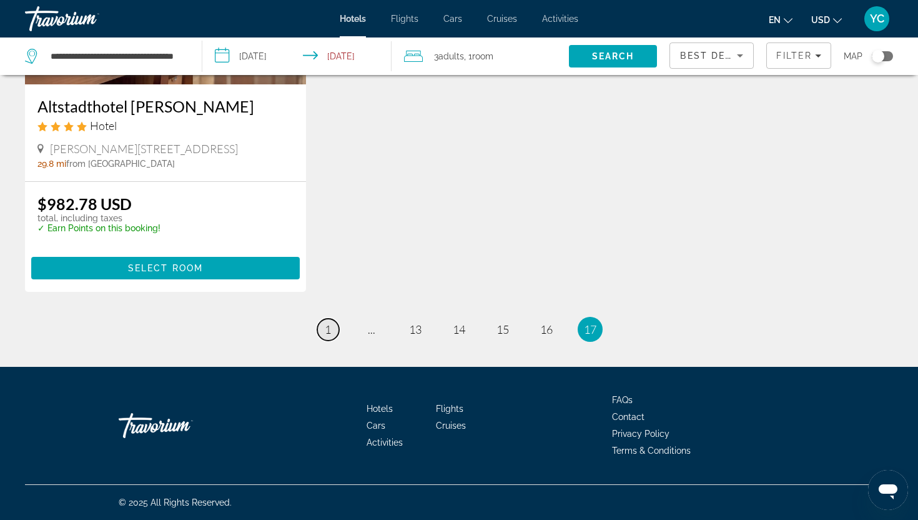
click at [329, 329] on span "1" at bounding box center [328, 329] width 6 height 14
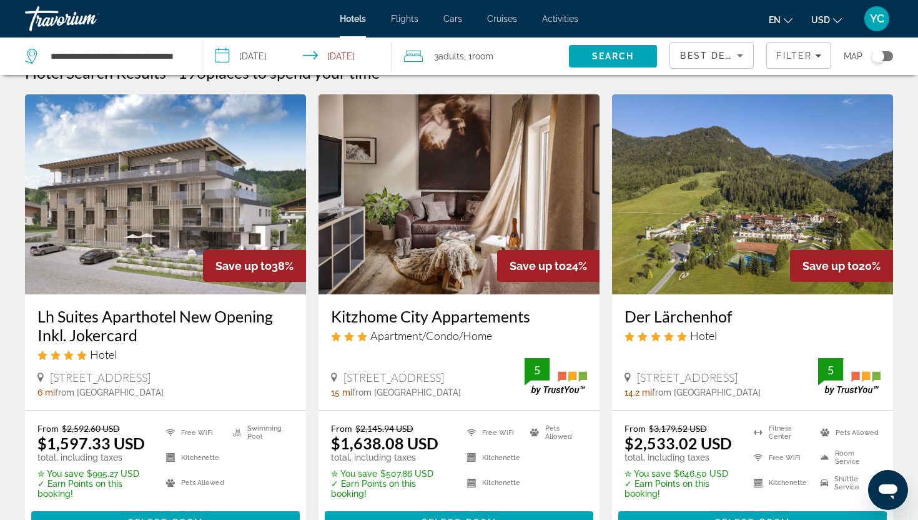
scroll to position [30, 0]
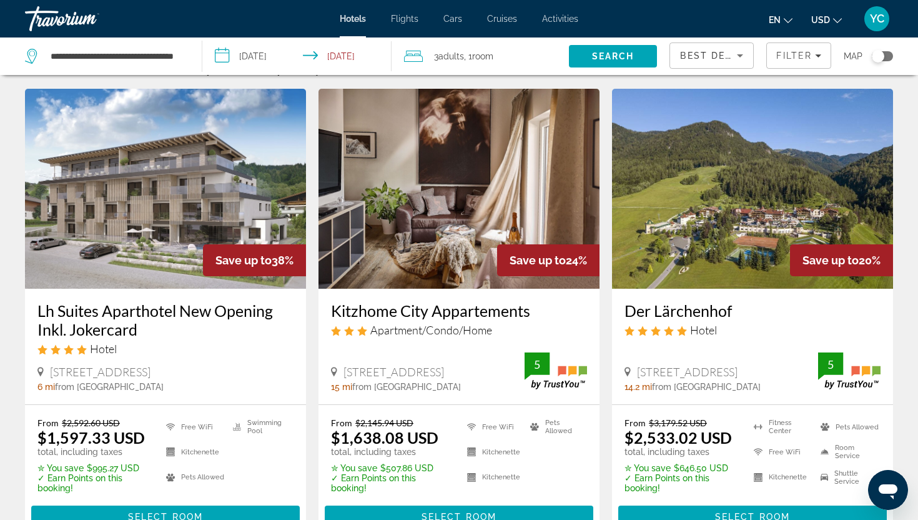
click at [422, 218] on img "Main content" at bounding box center [459, 189] width 281 height 200
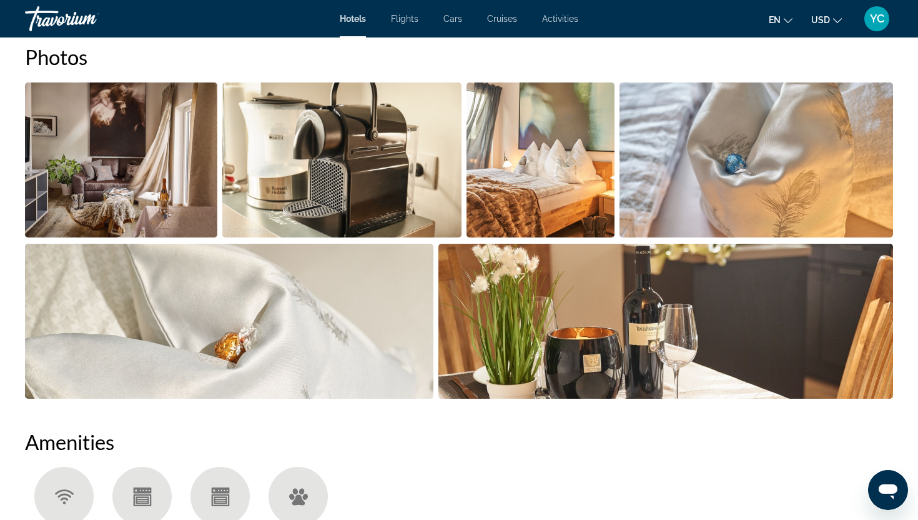
scroll to position [646, 0]
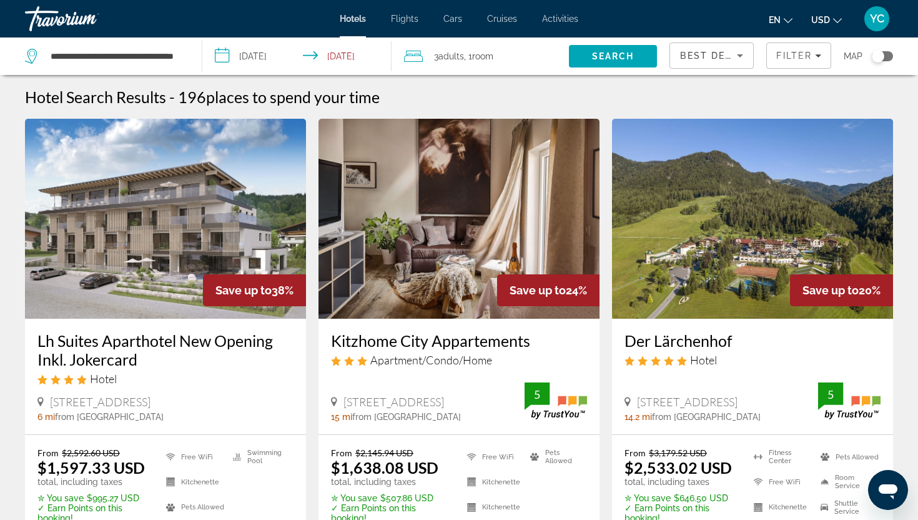
click at [700, 221] on img "Main content" at bounding box center [752, 219] width 281 height 200
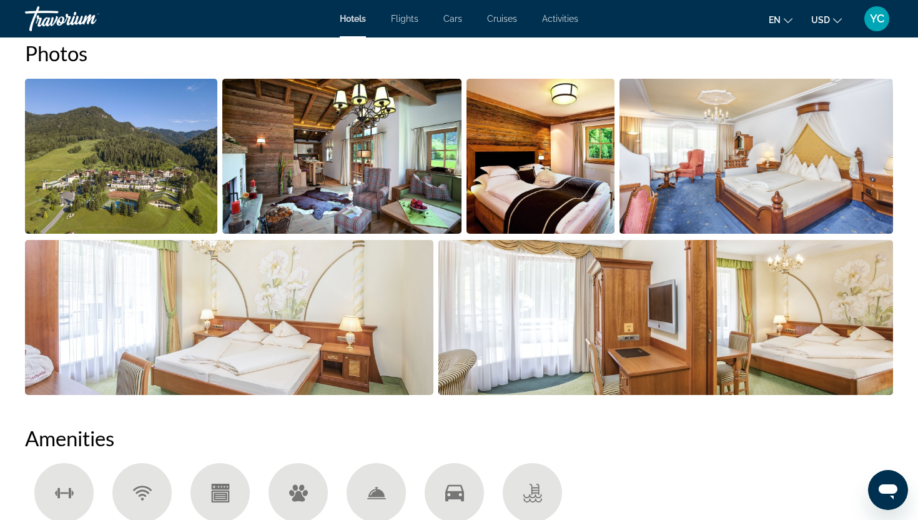
scroll to position [637, 0]
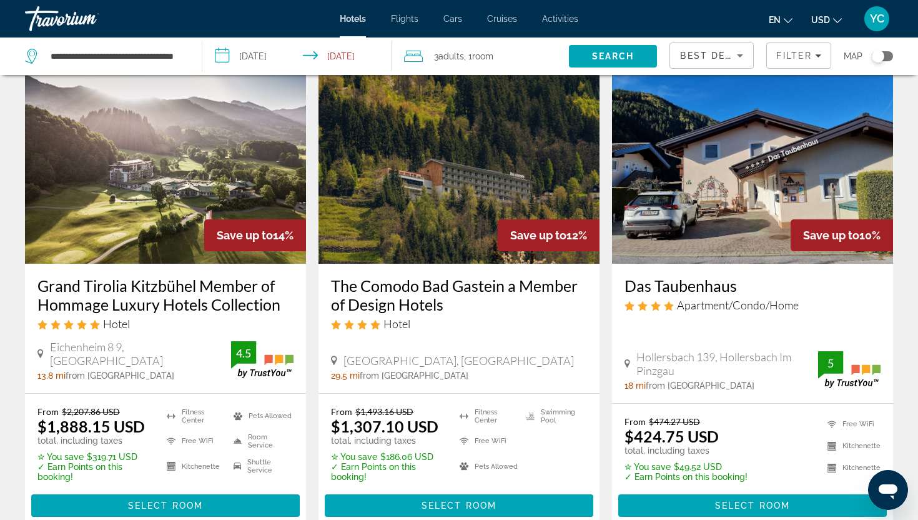
scroll to position [1026, 0]
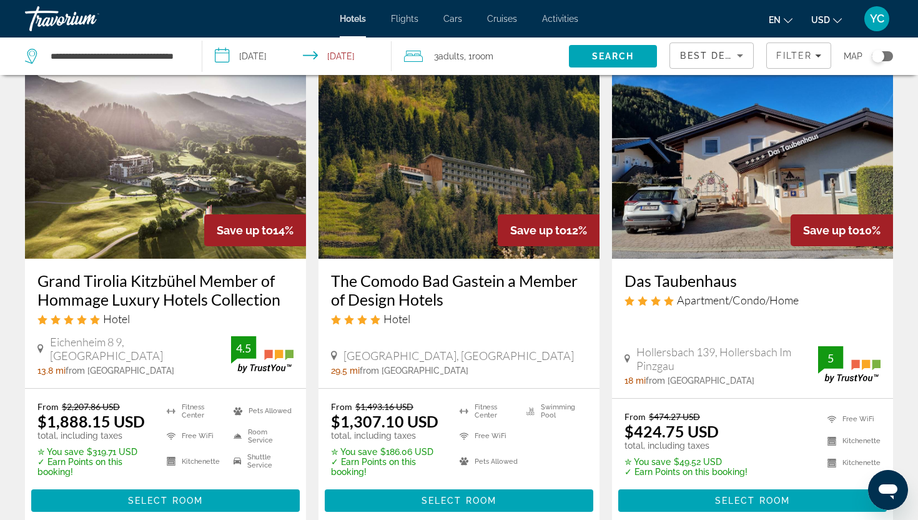
click at [116, 174] on img "Main content" at bounding box center [165, 159] width 281 height 200
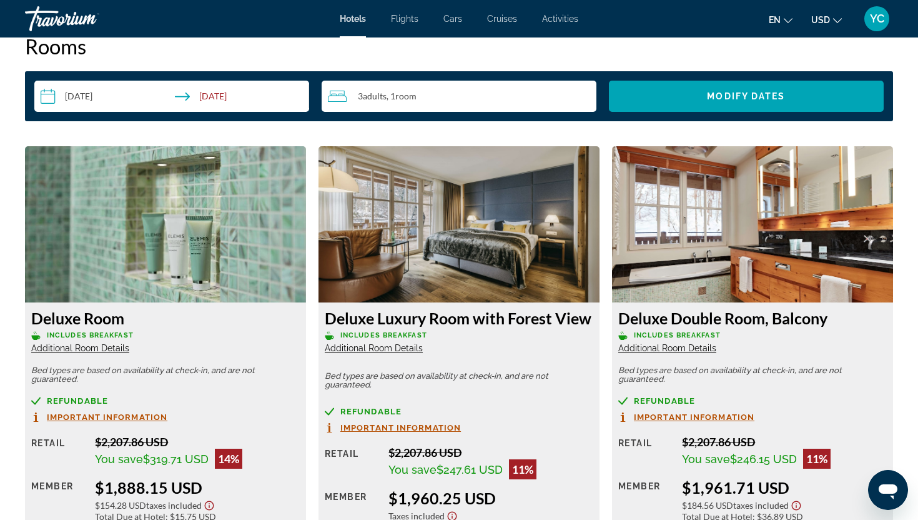
scroll to position [1504, 0]
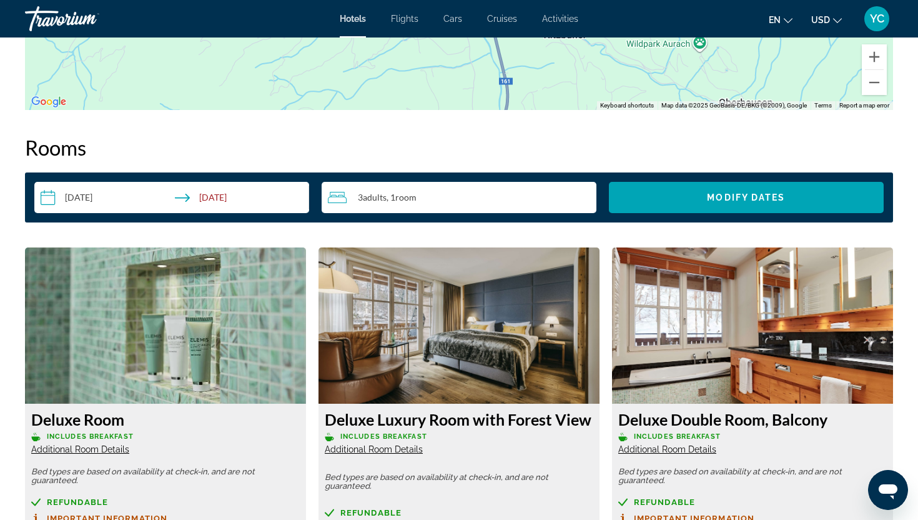
click at [180, 199] on input "**********" at bounding box center [174, 199] width 280 height 35
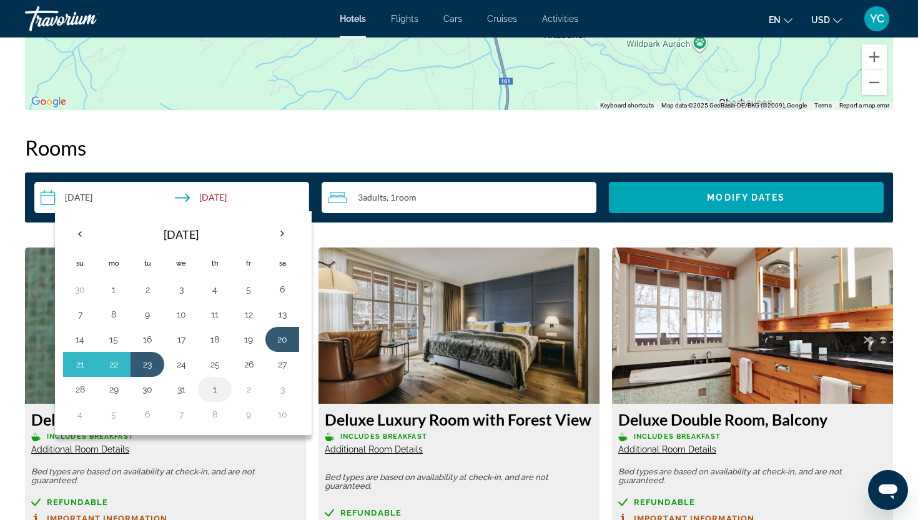
click at [221, 390] on button "1" at bounding box center [215, 388] width 20 height 17
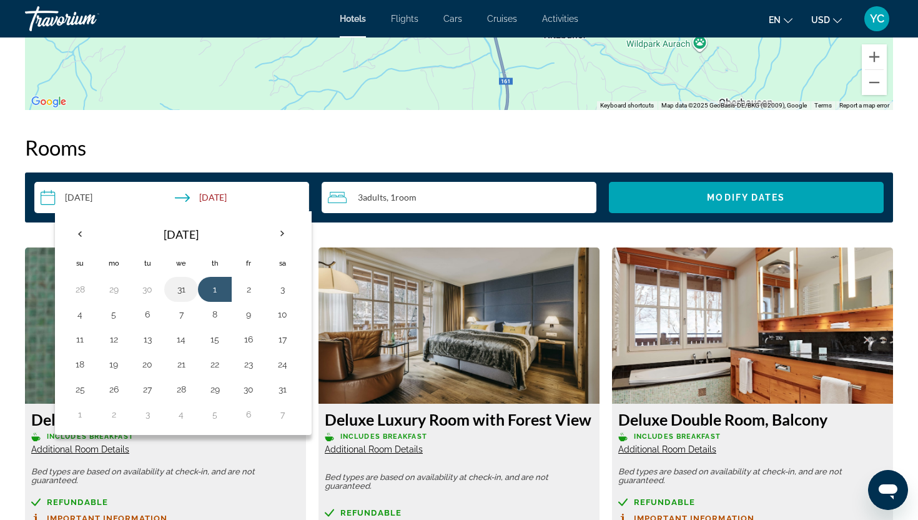
click at [187, 290] on button "31" at bounding box center [181, 289] width 20 height 17
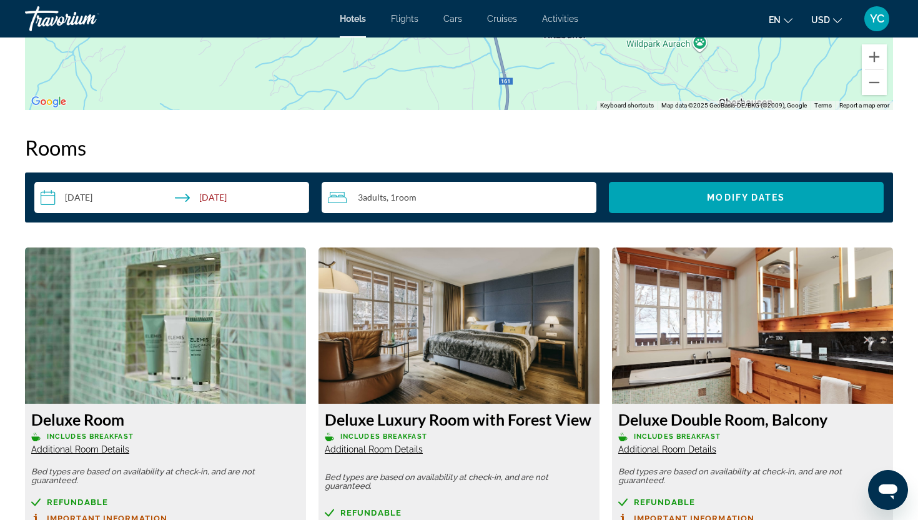
click at [241, 205] on input "**********" at bounding box center [174, 199] width 280 height 35
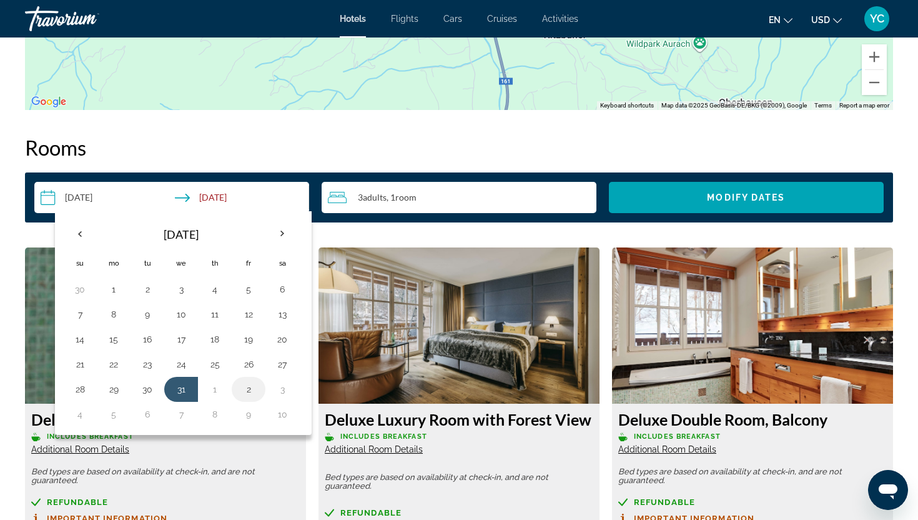
click at [252, 390] on button "2" at bounding box center [249, 388] width 20 height 17
click at [252, 389] on button "2" at bounding box center [249, 388] width 20 height 17
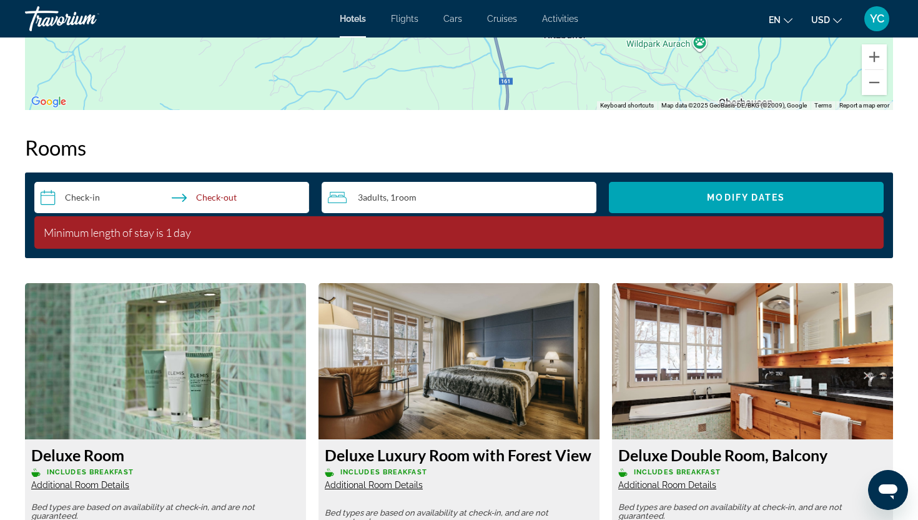
click at [100, 198] on input "**********" at bounding box center [174, 199] width 280 height 35
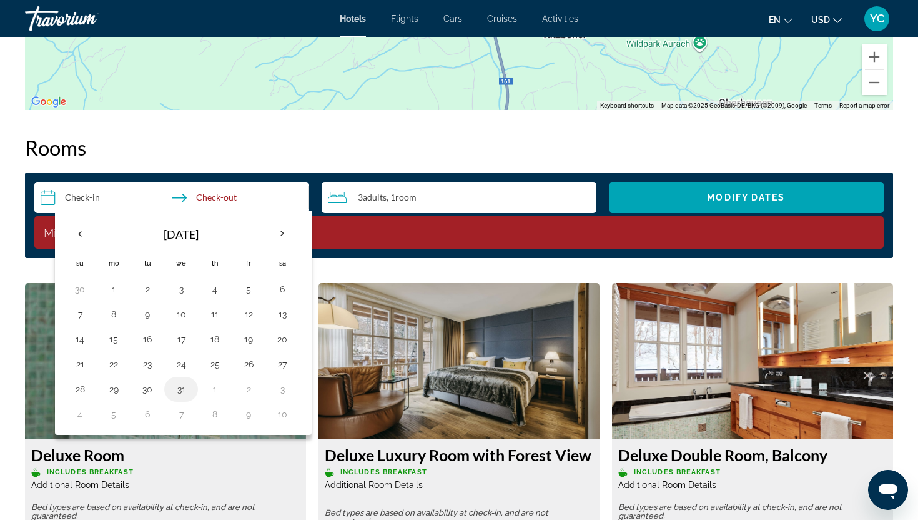
click at [181, 388] on button "31" at bounding box center [181, 388] width 20 height 17
click at [215, 201] on input "**********" at bounding box center [174, 199] width 280 height 35
click at [254, 393] on button "2" at bounding box center [249, 388] width 20 height 17
type input "**********"
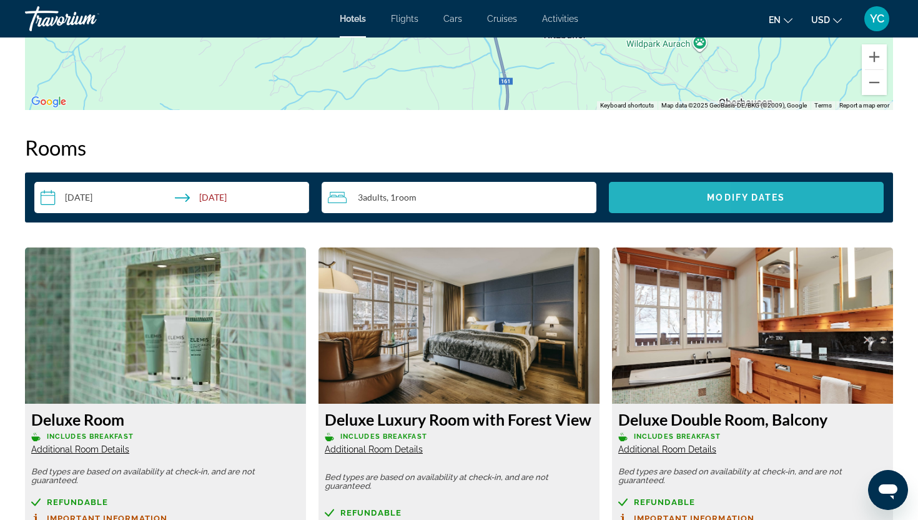
click at [649, 192] on span "Search widget" at bounding box center [746, 197] width 275 height 30
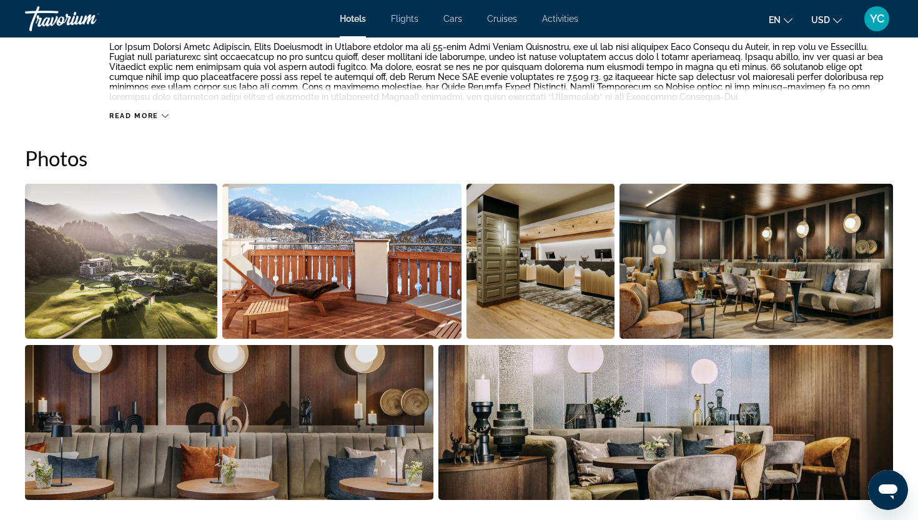
scroll to position [531, 0]
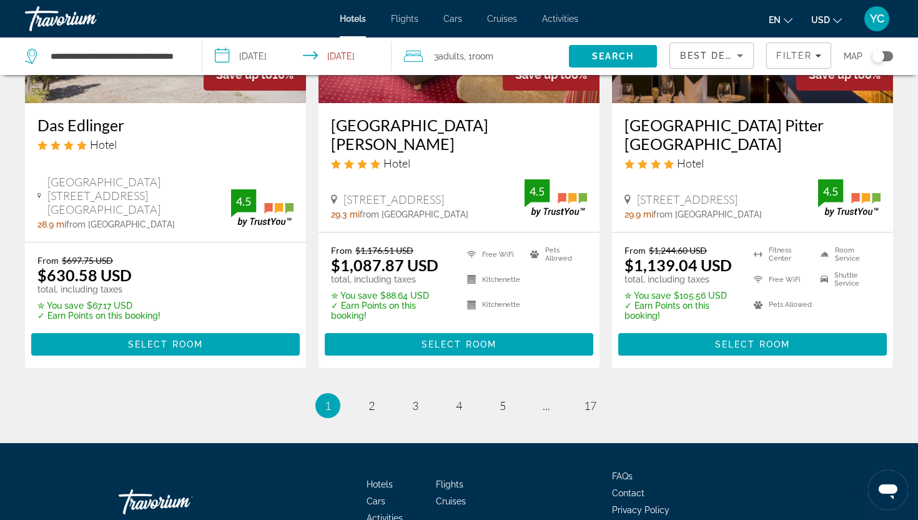
scroll to position [1676, 0]
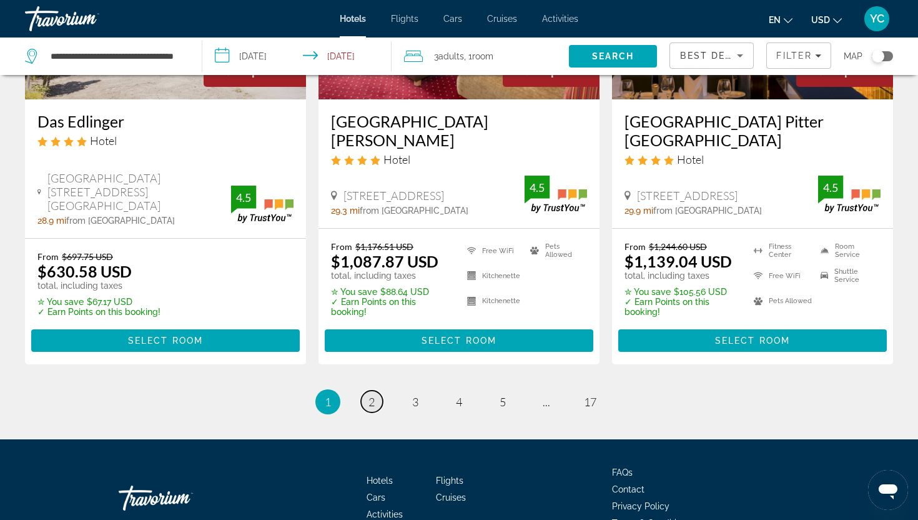
click at [369, 395] on span "2" at bounding box center [372, 402] width 6 height 14
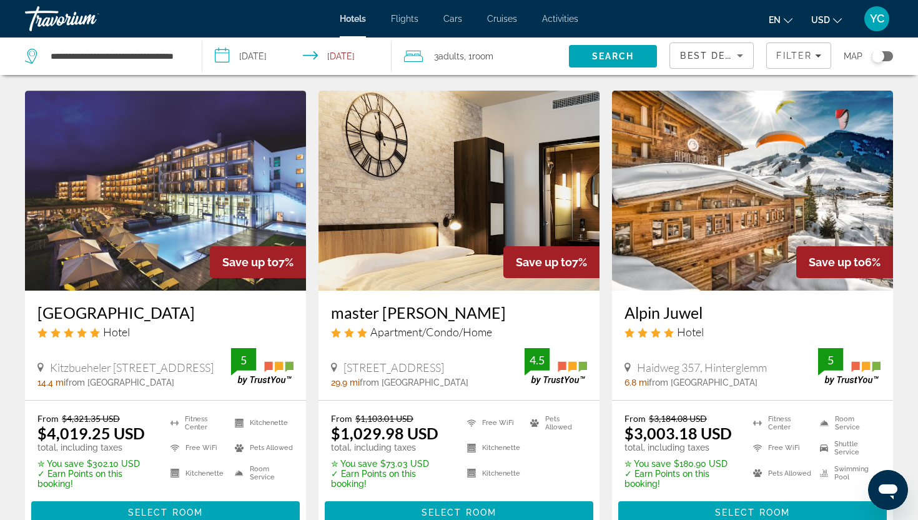
scroll to position [517, 0]
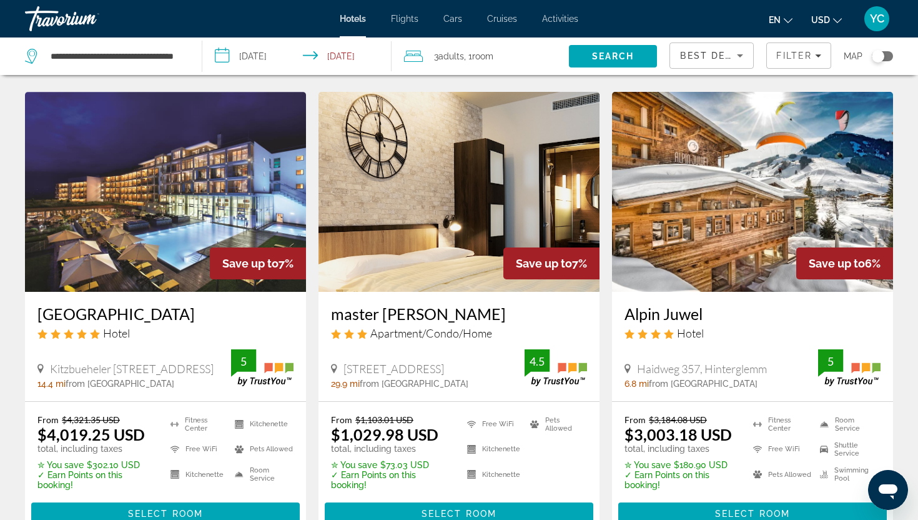
click at [756, 250] on img "Main content" at bounding box center [752, 192] width 281 height 200
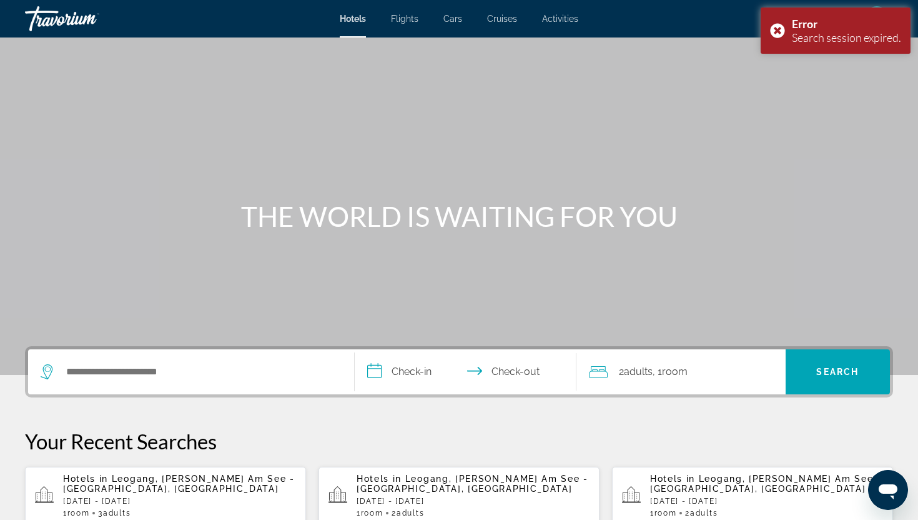
click at [124, 382] on div "Search widget" at bounding box center [191, 371] width 301 height 45
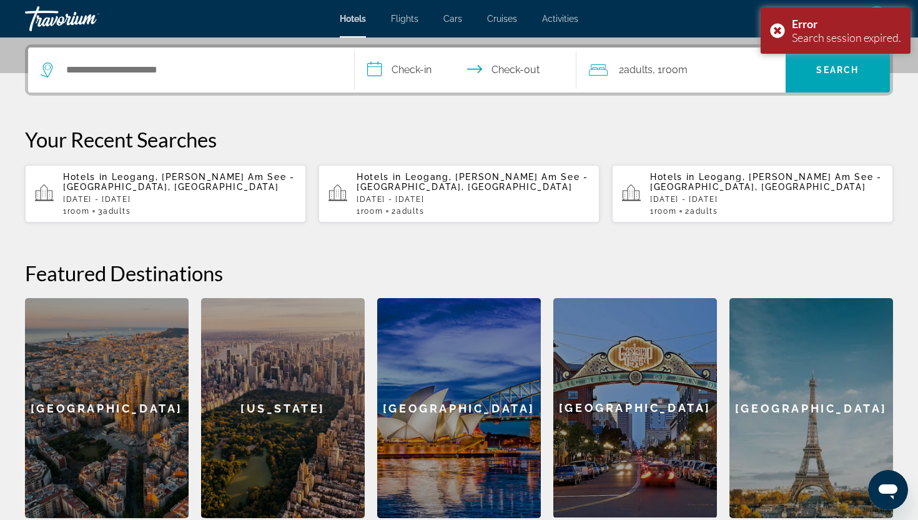
scroll to position [305, 0]
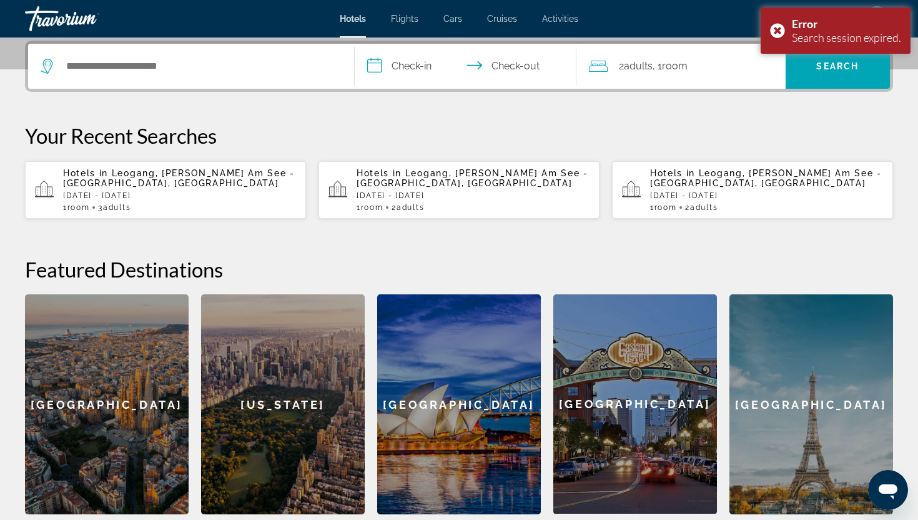
click at [177, 192] on p "Sat, 20 Dec - Tue, 23 Dec" at bounding box center [179, 195] width 233 height 9
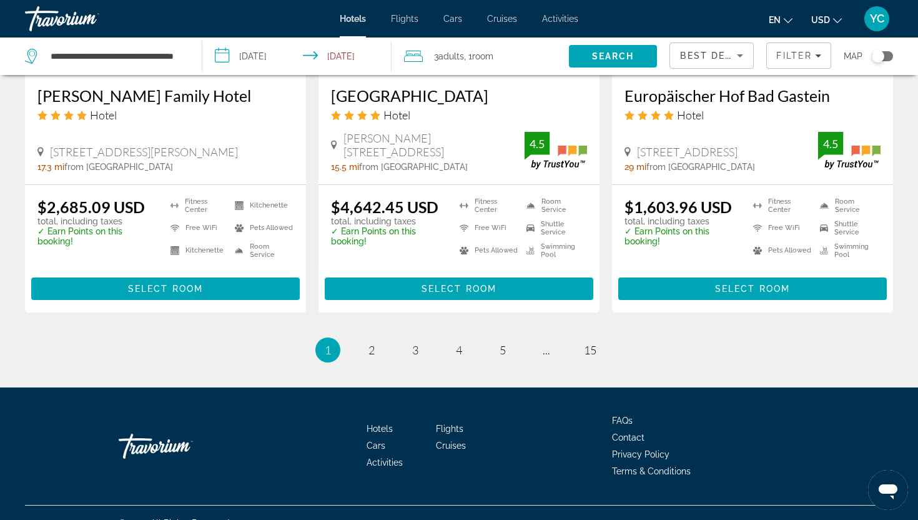
scroll to position [1691, 0]
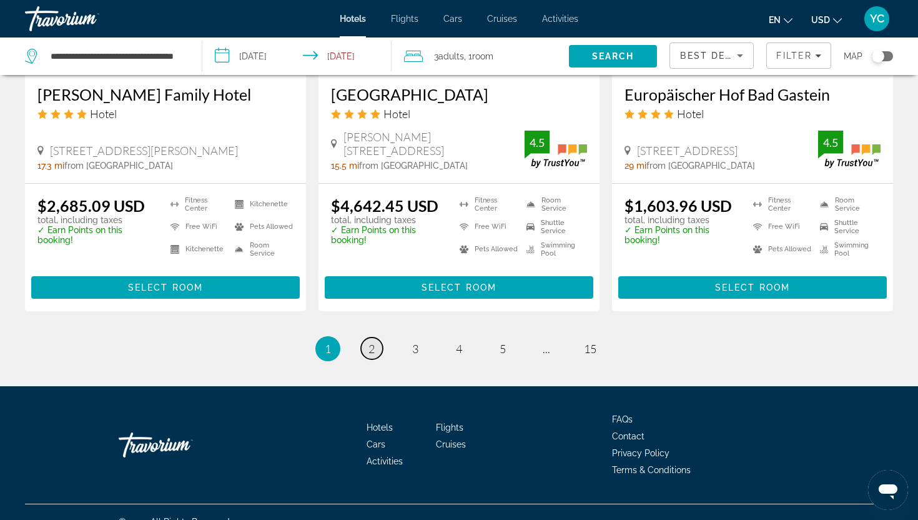
click at [373, 350] on span "2" at bounding box center [372, 349] width 6 height 14
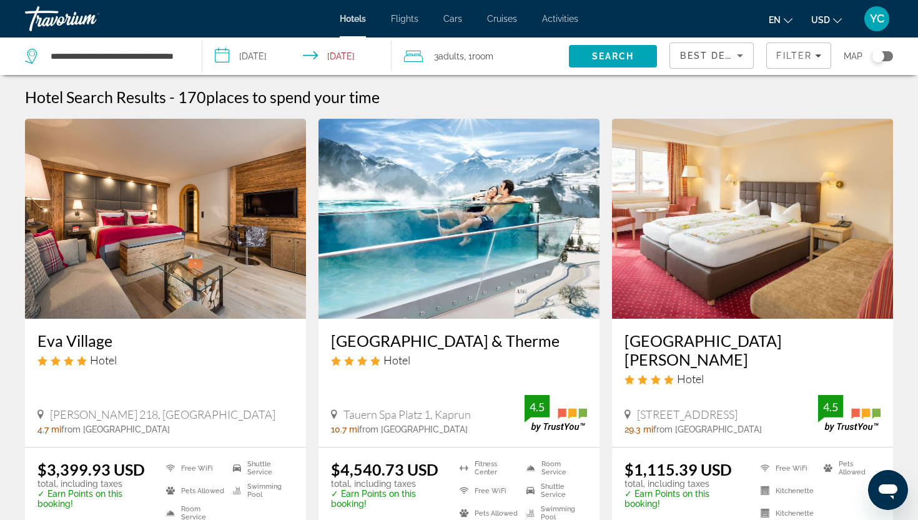
click at [387, 271] on img "Main content" at bounding box center [459, 219] width 281 height 200
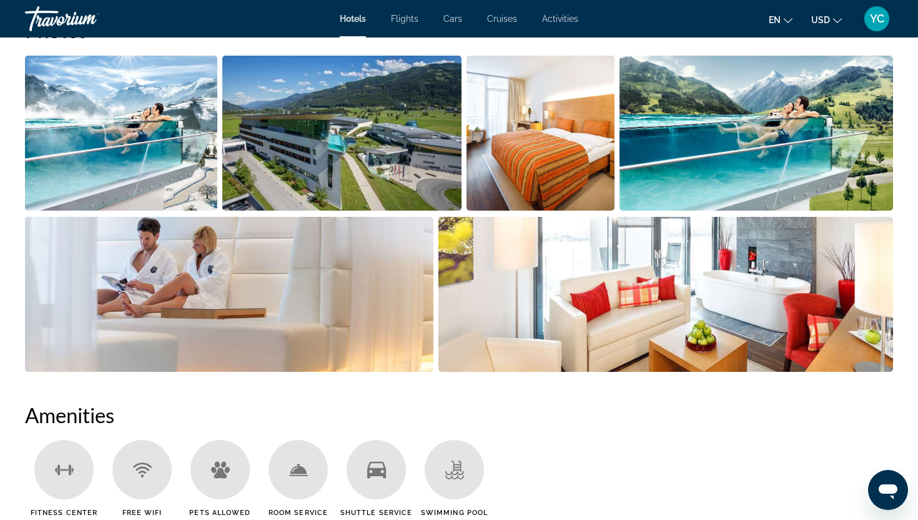
scroll to position [665, 0]
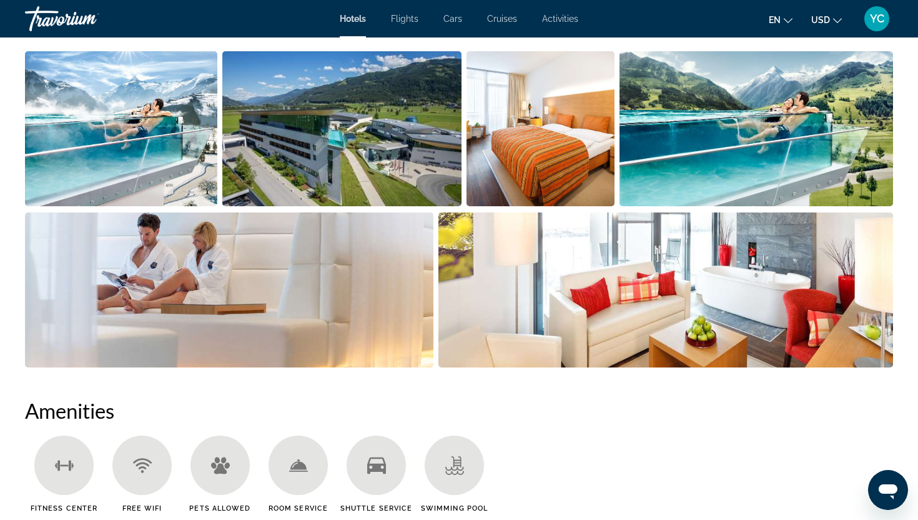
click at [168, 148] on img "Open full-screen image slider" at bounding box center [121, 128] width 192 height 155
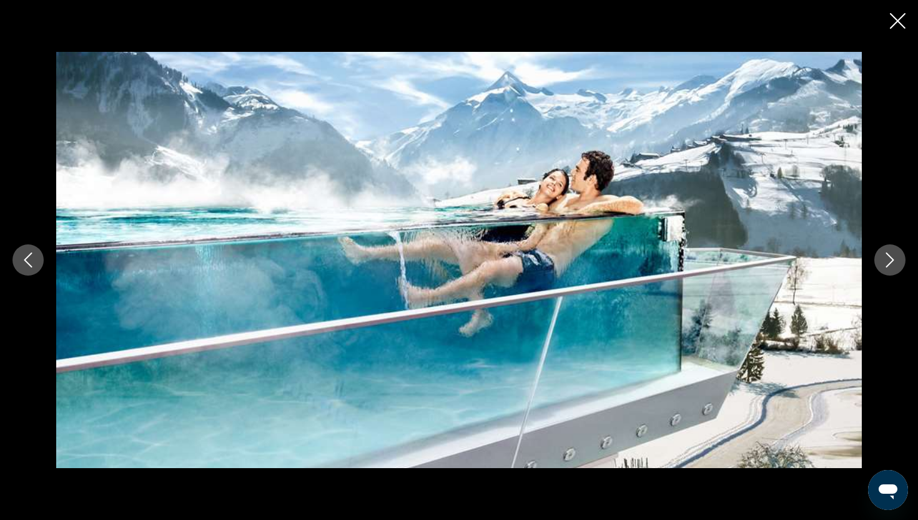
click at [888, 257] on icon "Next image" at bounding box center [890, 259] width 15 height 15
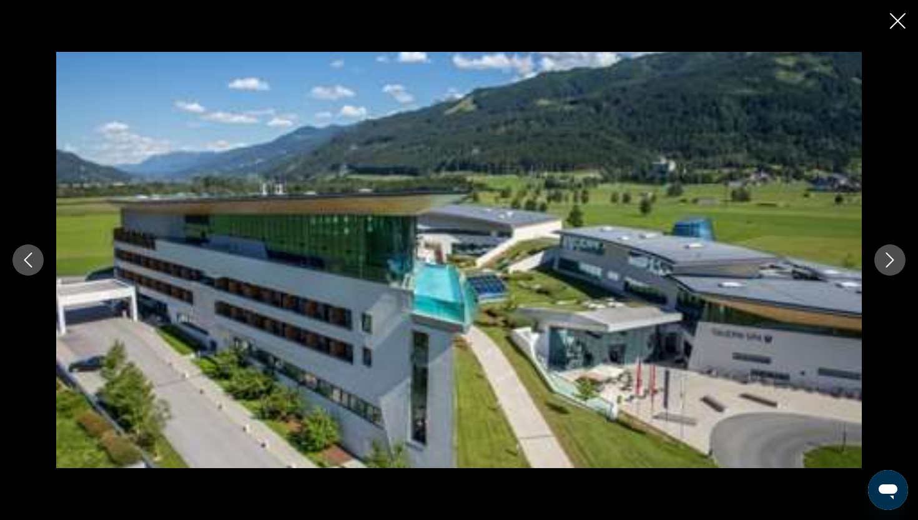
click at [888, 257] on icon "Next image" at bounding box center [890, 259] width 15 height 15
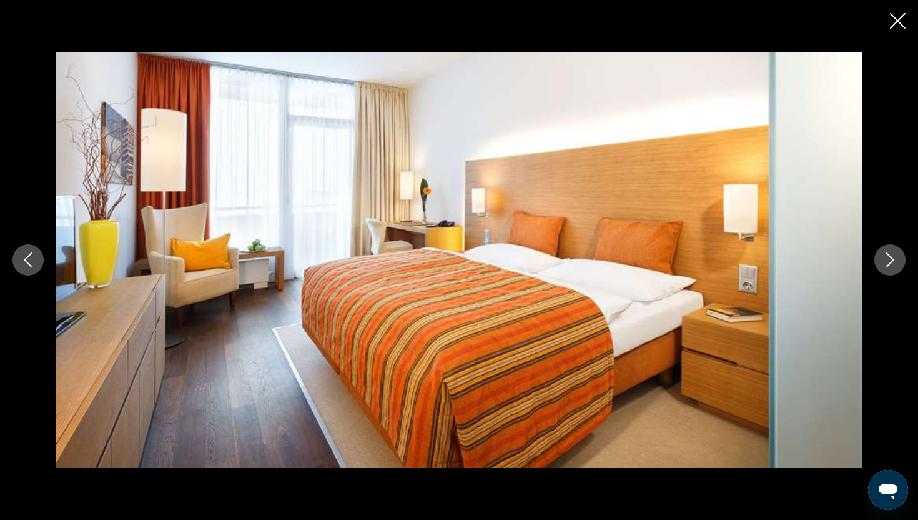
click at [888, 256] on icon "Next image" at bounding box center [890, 259] width 15 height 15
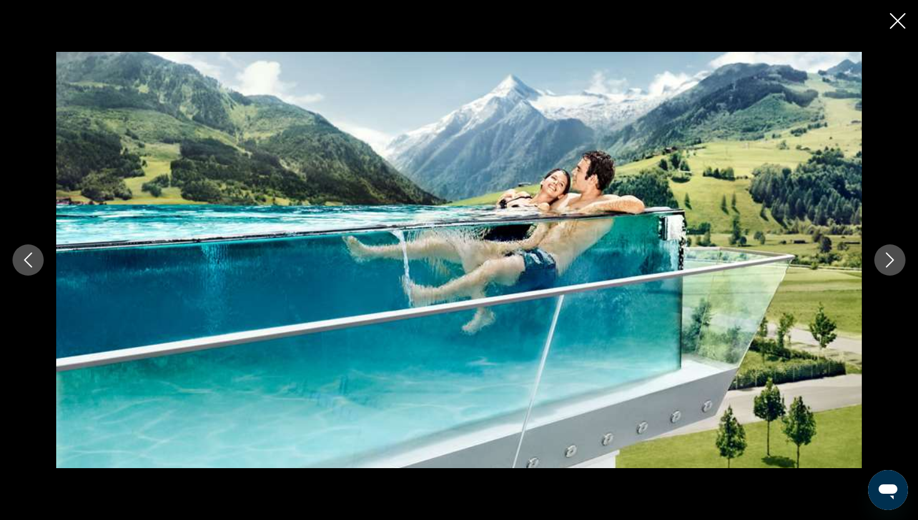
click at [888, 256] on icon "Next image" at bounding box center [890, 259] width 15 height 15
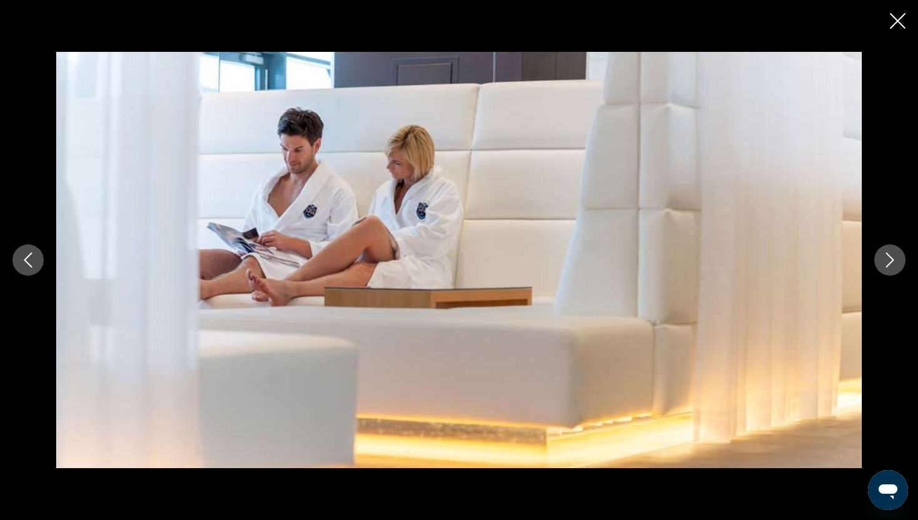
click at [888, 256] on icon "Next image" at bounding box center [890, 259] width 15 height 15
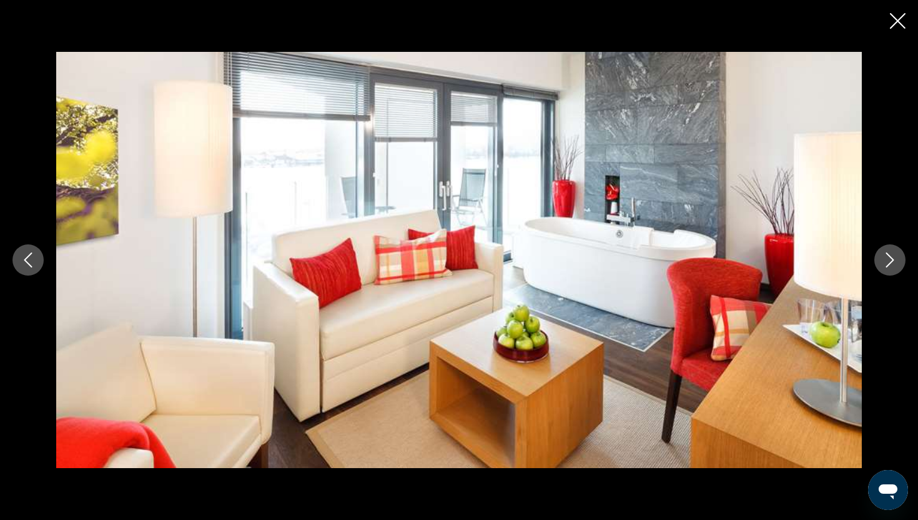
click at [888, 256] on icon "Next image" at bounding box center [890, 259] width 15 height 15
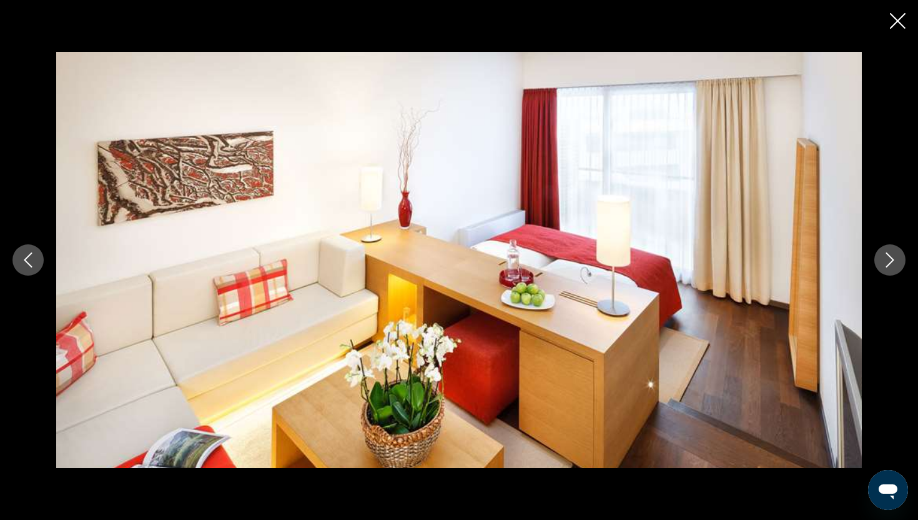
click at [890, 259] on icon "Next image" at bounding box center [890, 259] width 15 height 15
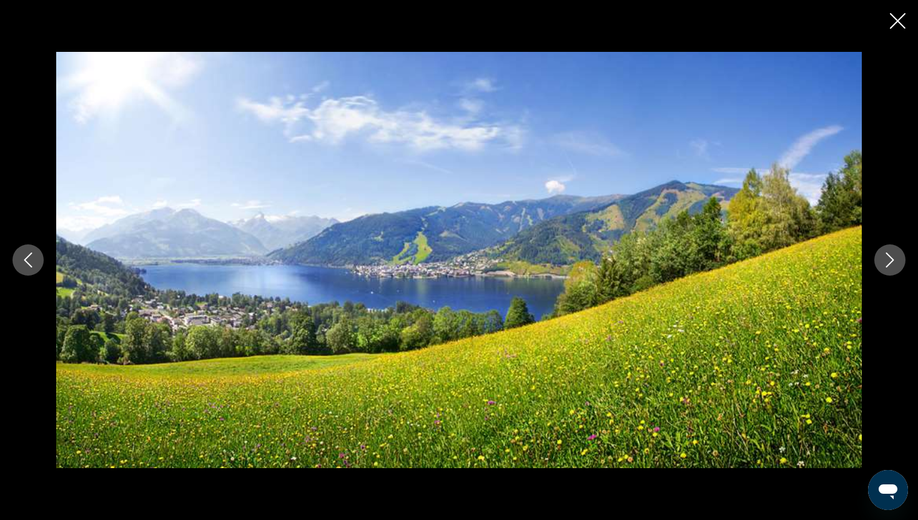
click at [890, 259] on icon "Next image" at bounding box center [890, 259] width 15 height 15
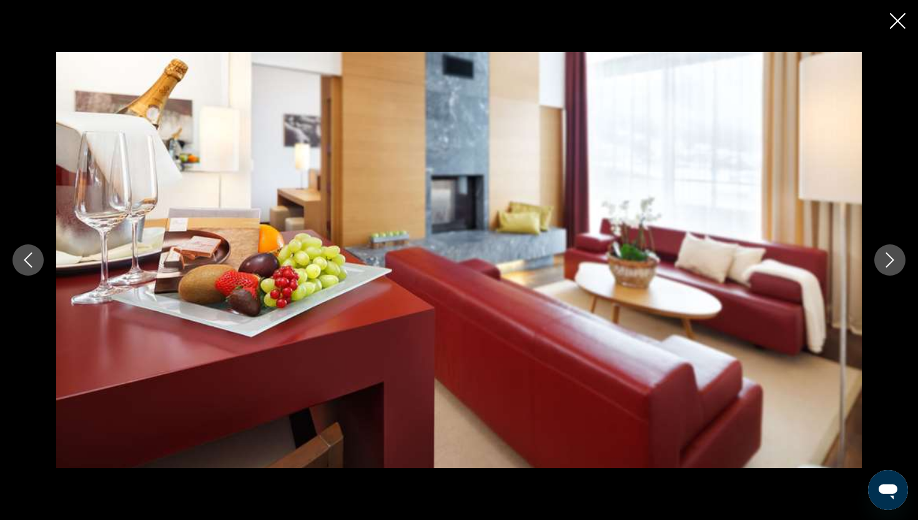
click at [890, 259] on icon "Next image" at bounding box center [890, 259] width 15 height 15
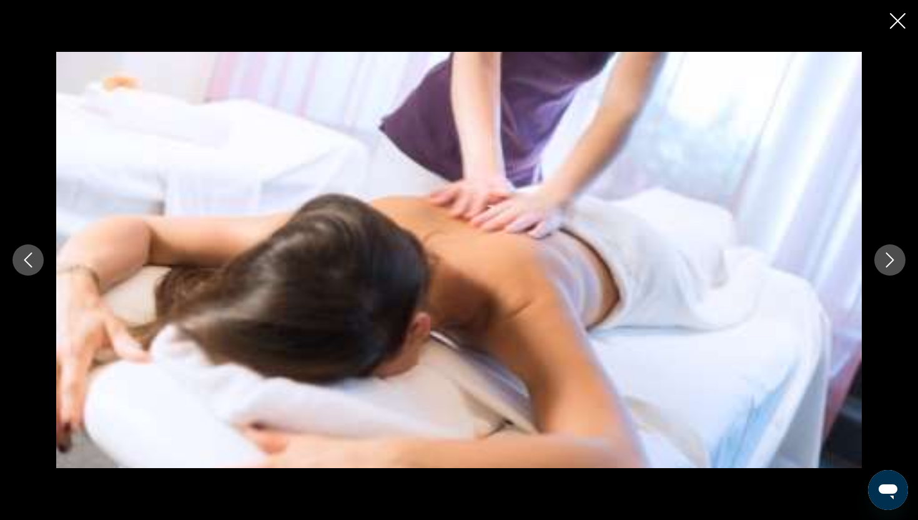
click at [890, 259] on icon "Next image" at bounding box center [890, 259] width 15 height 15
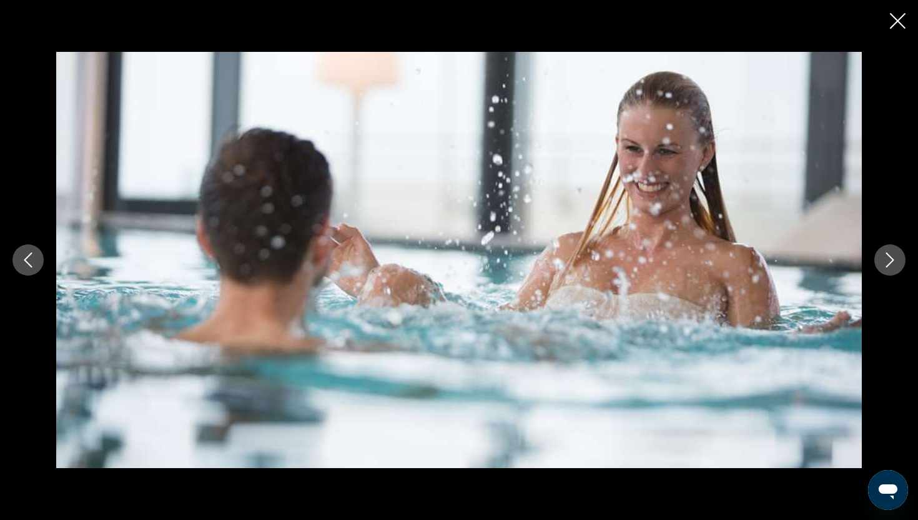
click at [890, 260] on icon "Next image" at bounding box center [890, 259] width 15 height 15
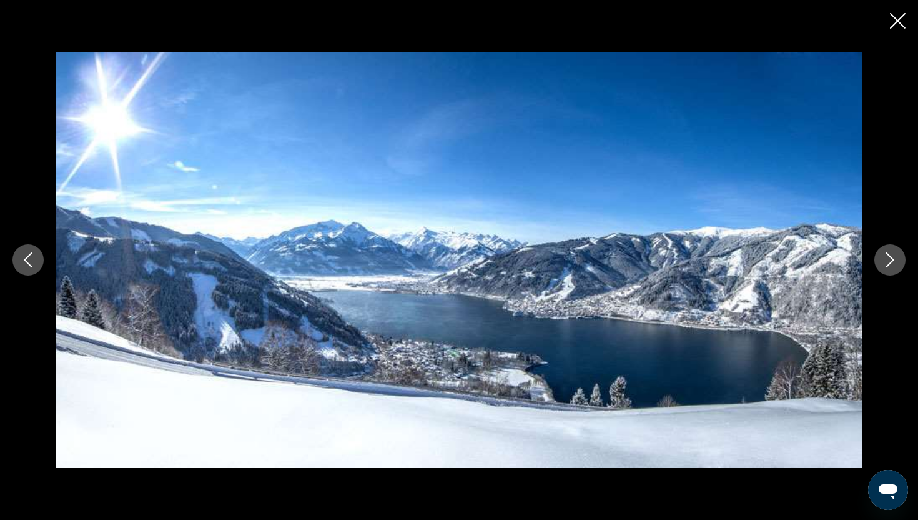
click at [890, 260] on icon "Next image" at bounding box center [890, 259] width 15 height 15
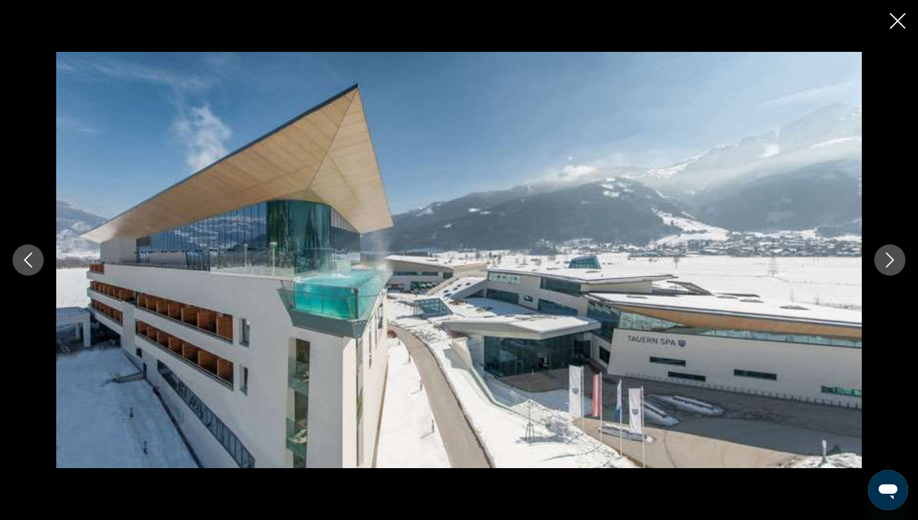
click at [889, 260] on icon "Next image" at bounding box center [890, 259] width 15 height 15
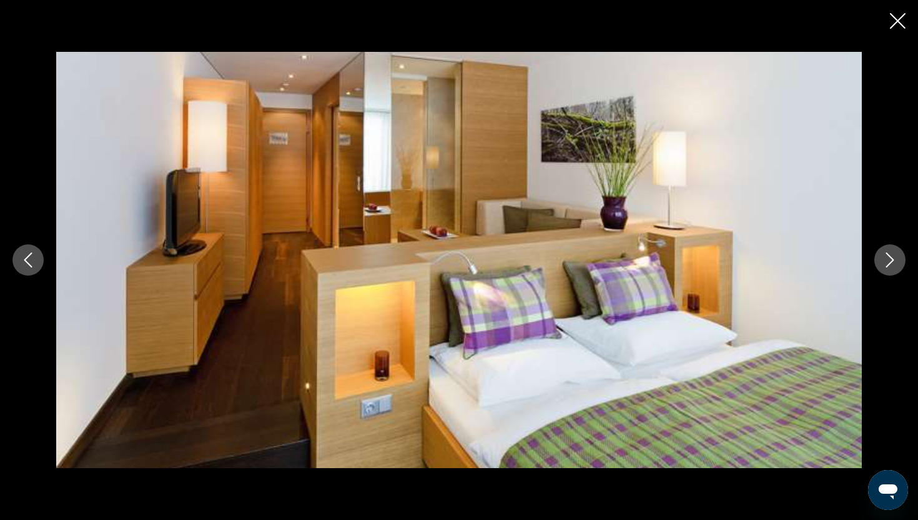
click at [888, 259] on icon "Next image" at bounding box center [890, 259] width 15 height 15
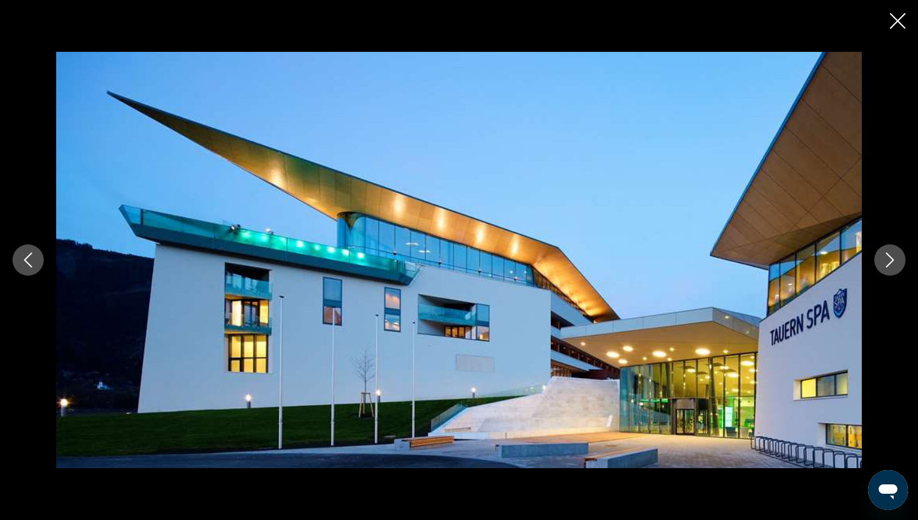
click at [888, 259] on icon "Next image" at bounding box center [890, 259] width 15 height 15
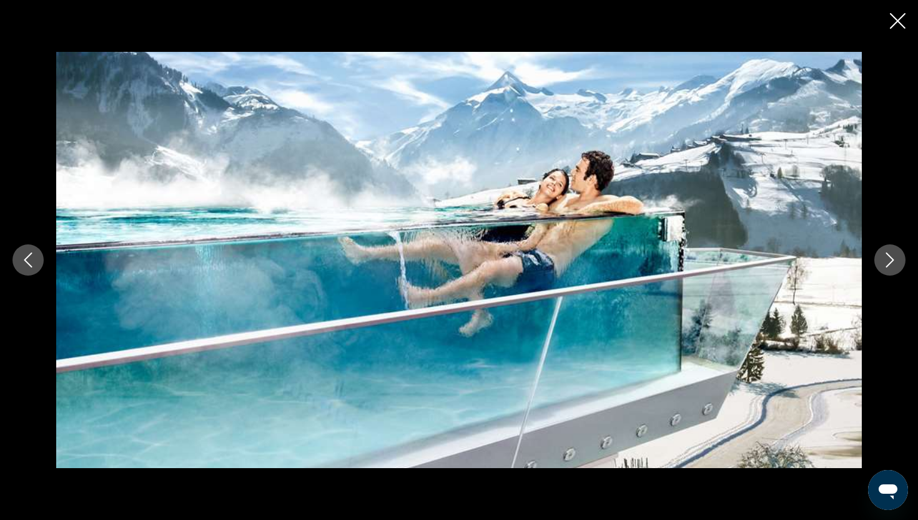
click at [888, 259] on icon "Next image" at bounding box center [890, 259] width 15 height 15
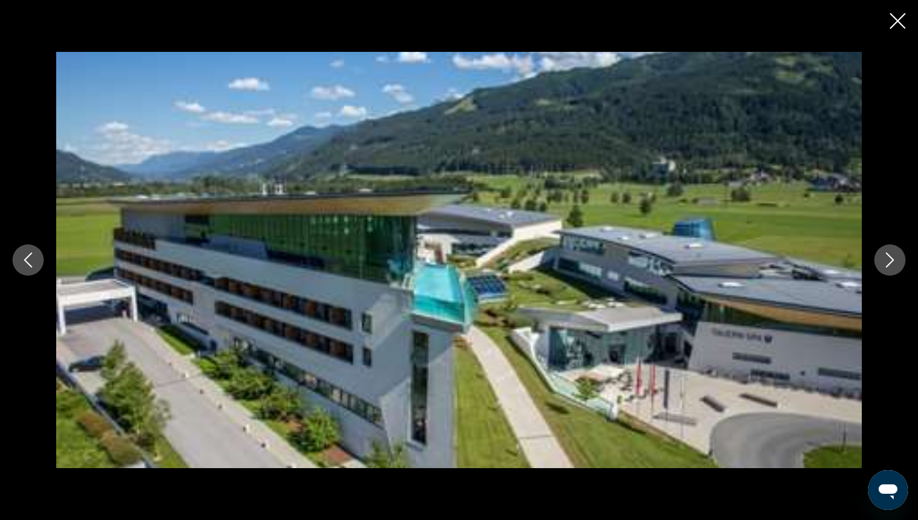
click at [888, 259] on icon "Next image" at bounding box center [890, 259] width 15 height 15
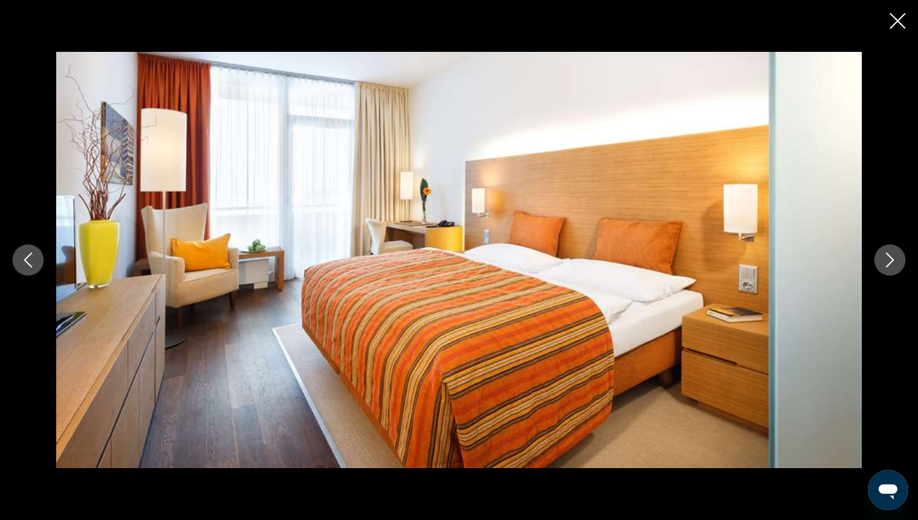
click at [888, 261] on icon "Next image" at bounding box center [890, 259] width 15 height 15
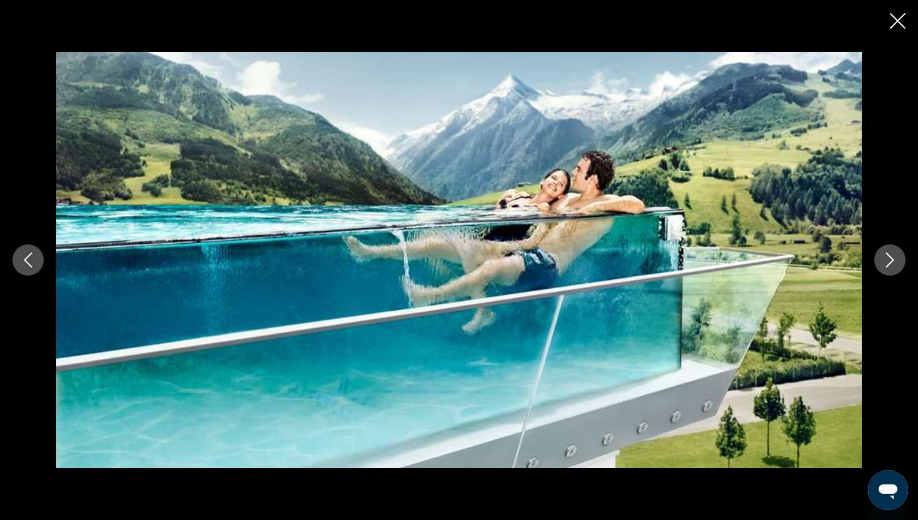
click at [888, 261] on icon "Next image" at bounding box center [890, 259] width 15 height 15
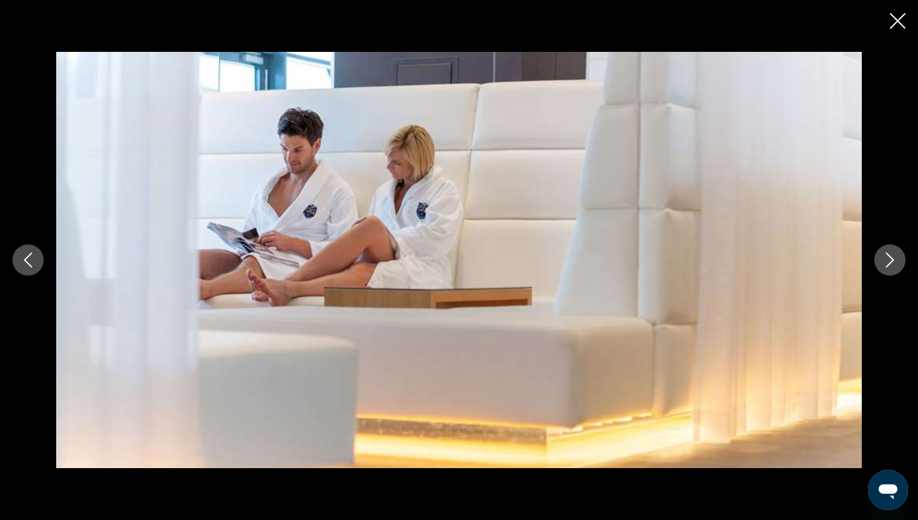
click at [888, 261] on icon "Next image" at bounding box center [890, 259] width 15 height 15
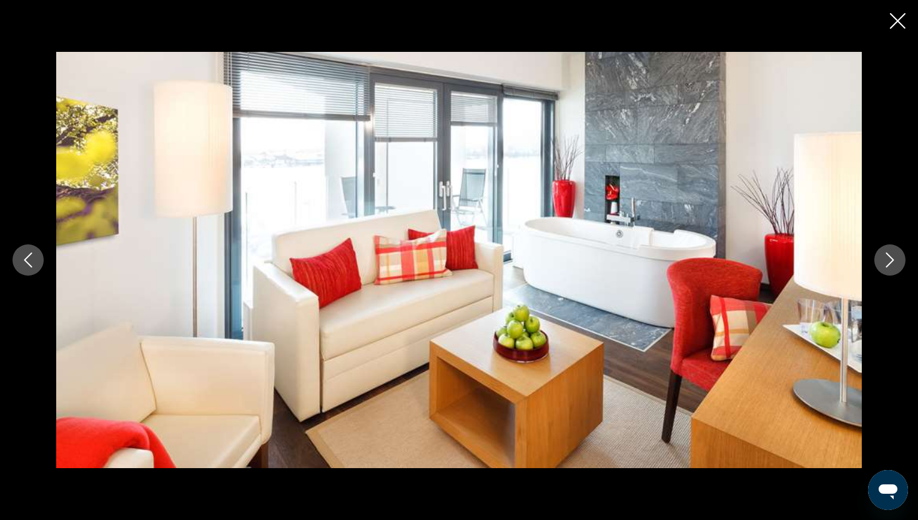
click at [888, 259] on icon "Next image" at bounding box center [890, 259] width 15 height 15
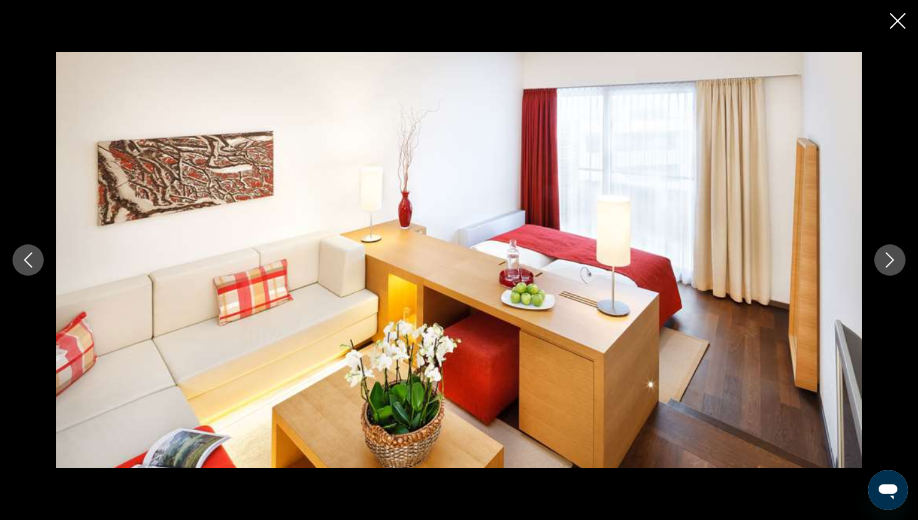
click at [888, 259] on icon "Next image" at bounding box center [890, 259] width 15 height 15
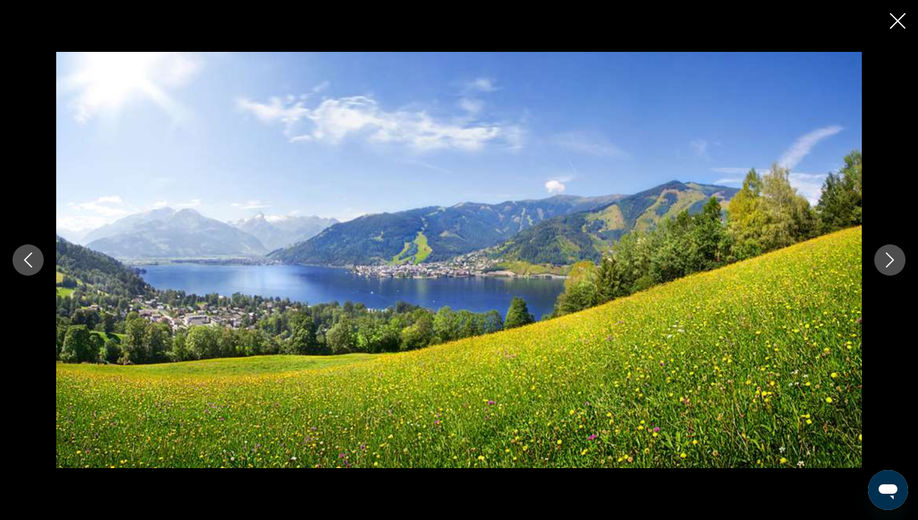
click at [888, 259] on icon "Next image" at bounding box center [890, 259] width 15 height 15
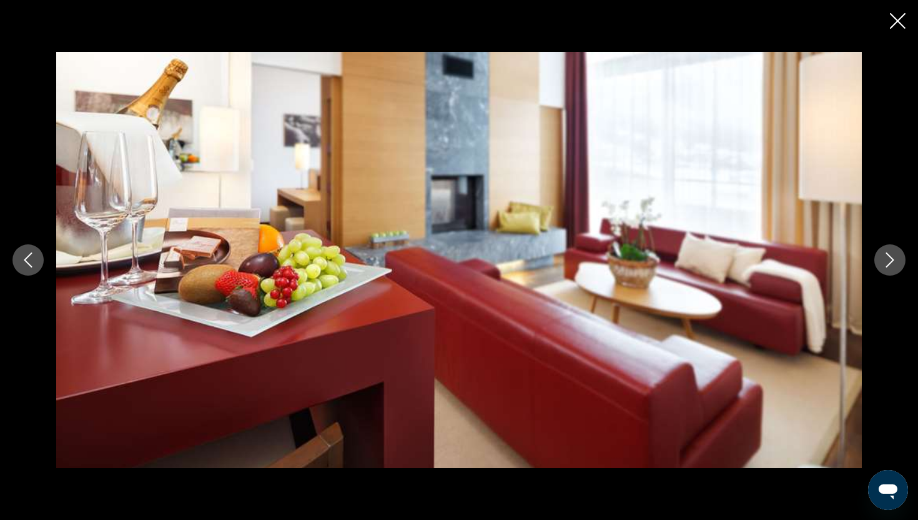
click at [888, 261] on icon "Next image" at bounding box center [890, 259] width 15 height 15
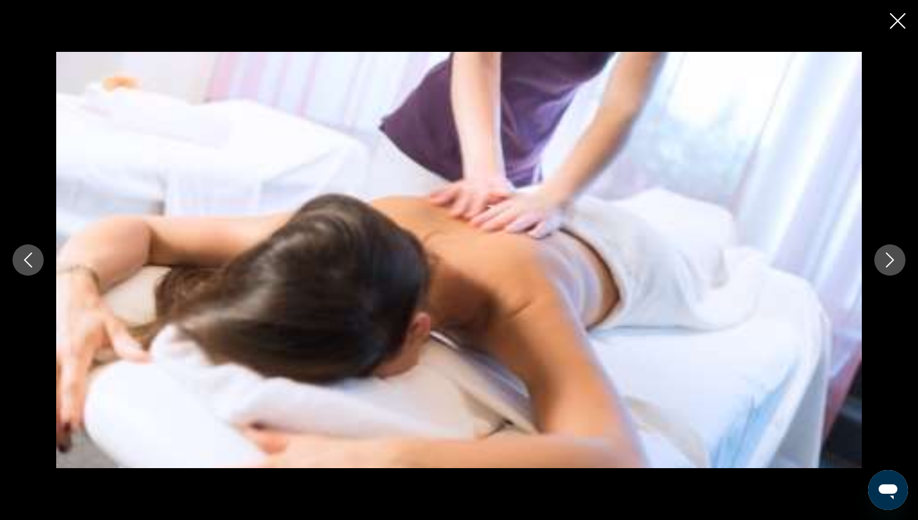
click at [890, 262] on icon "Next image" at bounding box center [890, 259] width 15 height 15
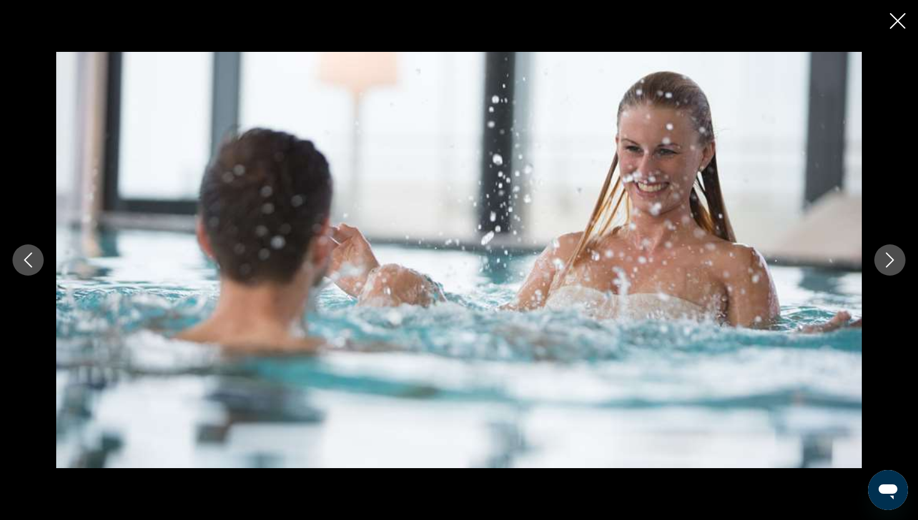
click at [890, 263] on icon "Next image" at bounding box center [890, 259] width 8 height 15
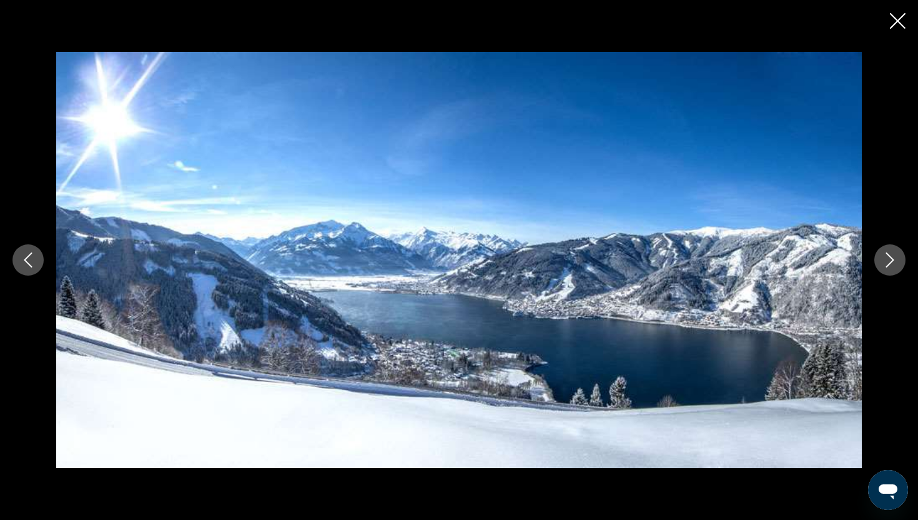
click at [889, 262] on icon "Next image" at bounding box center [890, 259] width 15 height 15
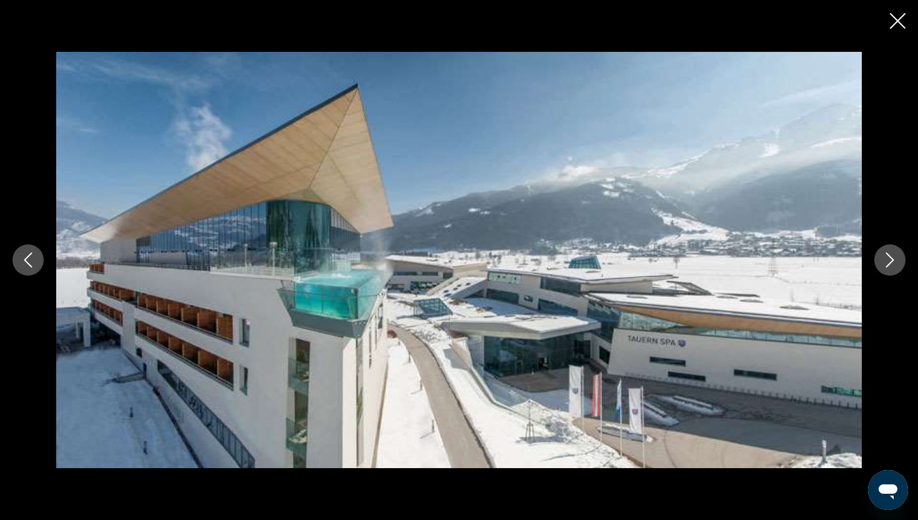
click at [889, 262] on icon "Next image" at bounding box center [890, 259] width 15 height 15
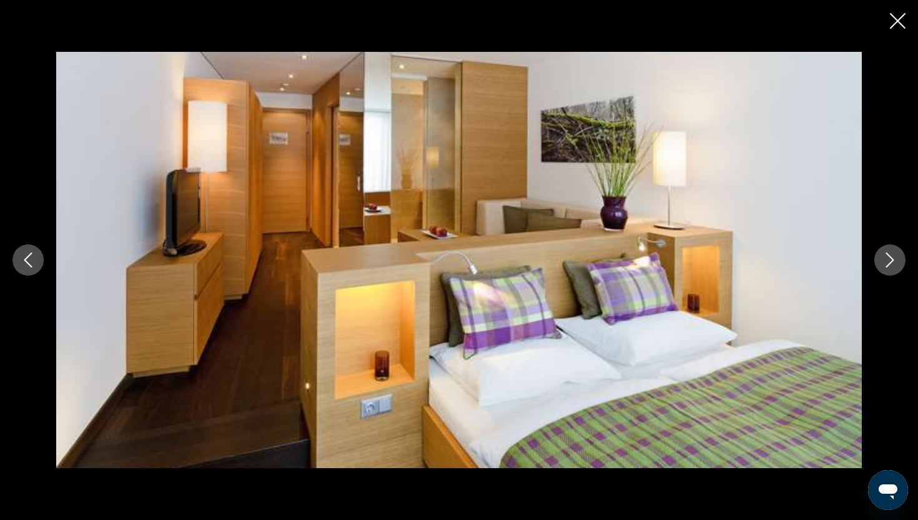
click at [889, 262] on icon "Next image" at bounding box center [890, 259] width 15 height 15
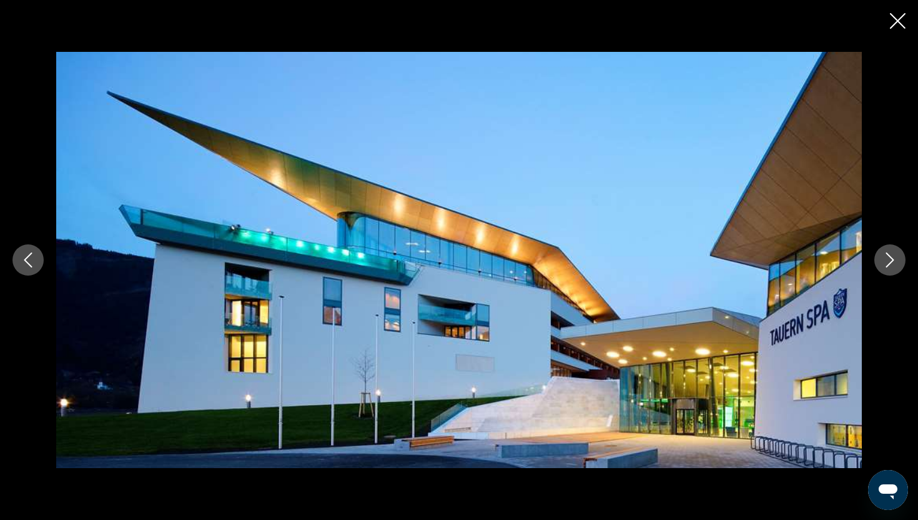
click at [889, 262] on icon "Next image" at bounding box center [890, 259] width 15 height 15
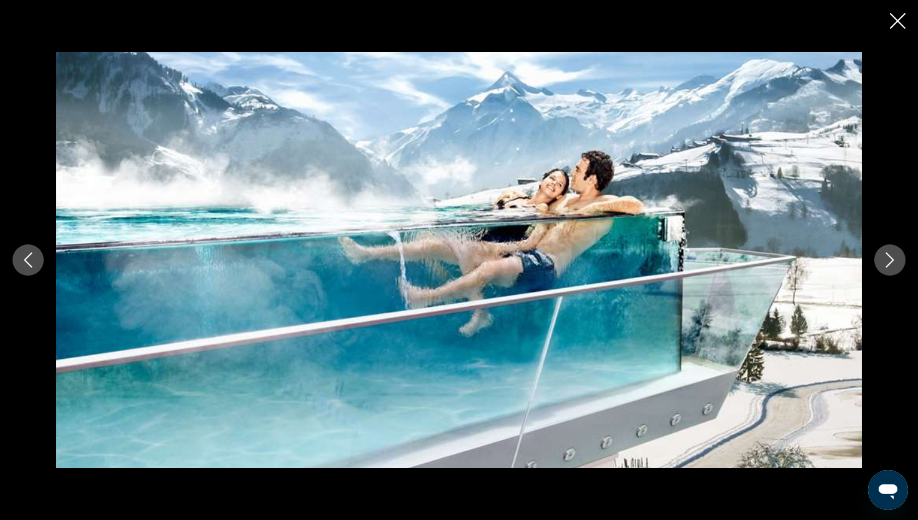
click at [889, 262] on icon "Next image" at bounding box center [890, 259] width 15 height 15
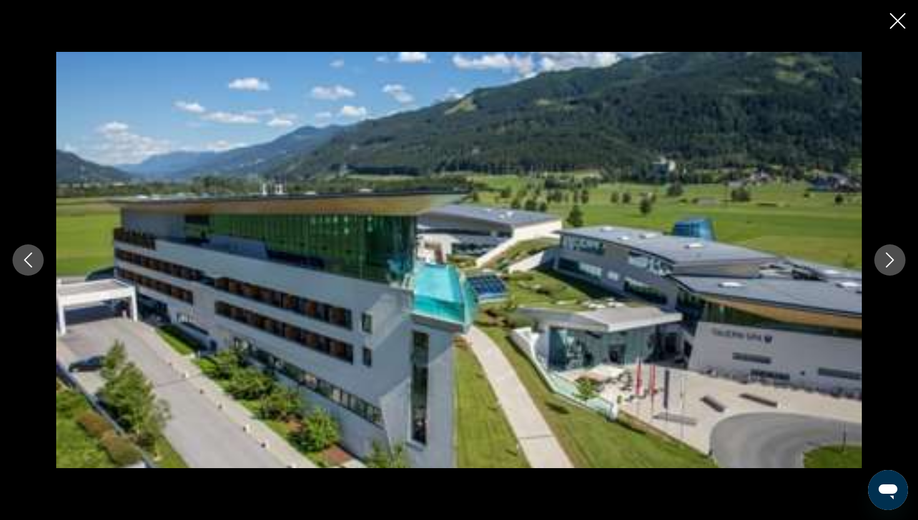
click at [889, 262] on icon "Next image" at bounding box center [890, 259] width 15 height 15
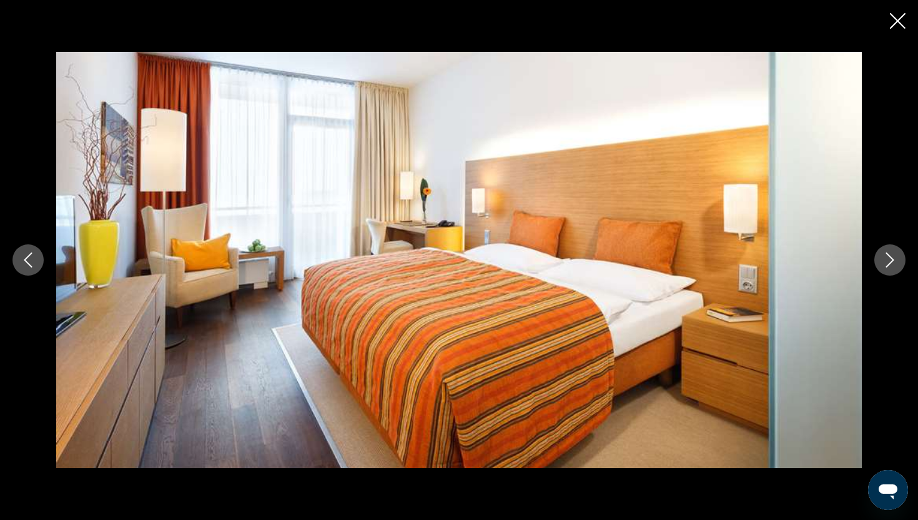
click at [889, 262] on icon "Next image" at bounding box center [890, 259] width 15 height 15
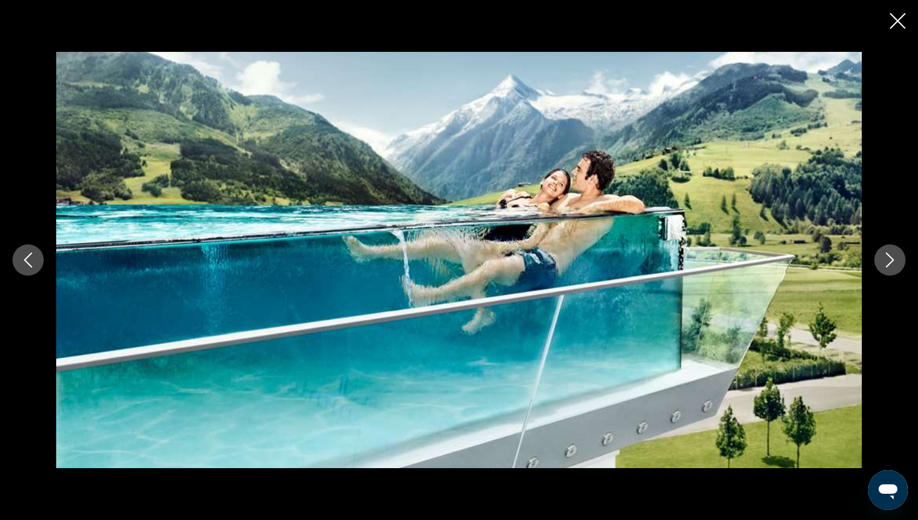
click at [889, 262] on icon "Next image" at bounding box center [890, 259] width 15 height 15
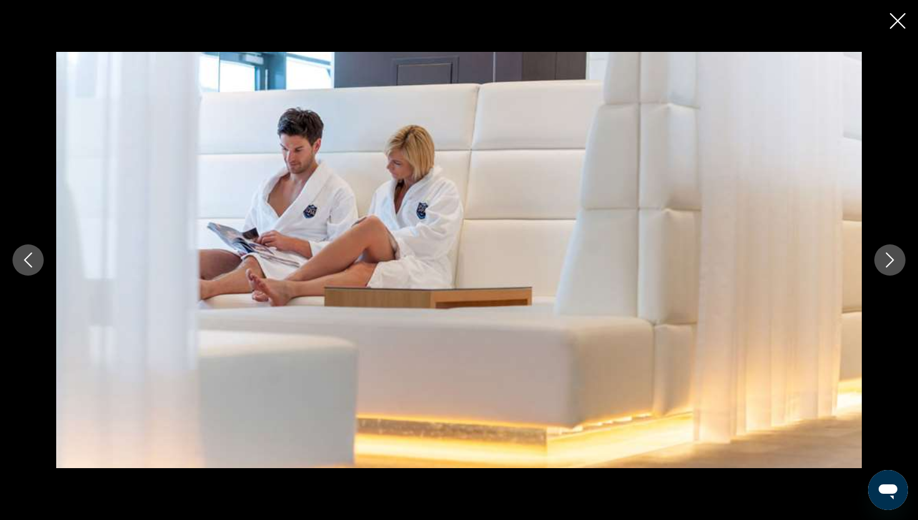
click at [900, 23] on icon "Close slideshow" at bounding box center [898, 21] width 16 height 16
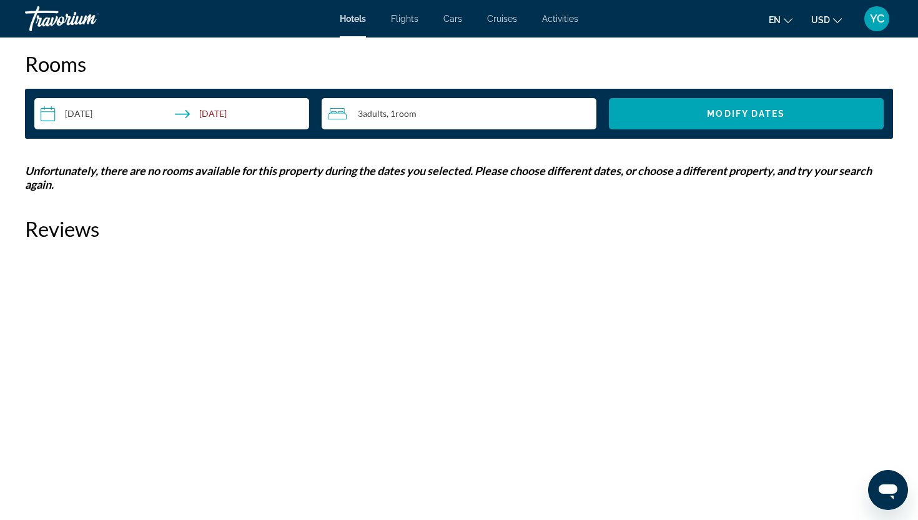
scroll to position [1596, 0]
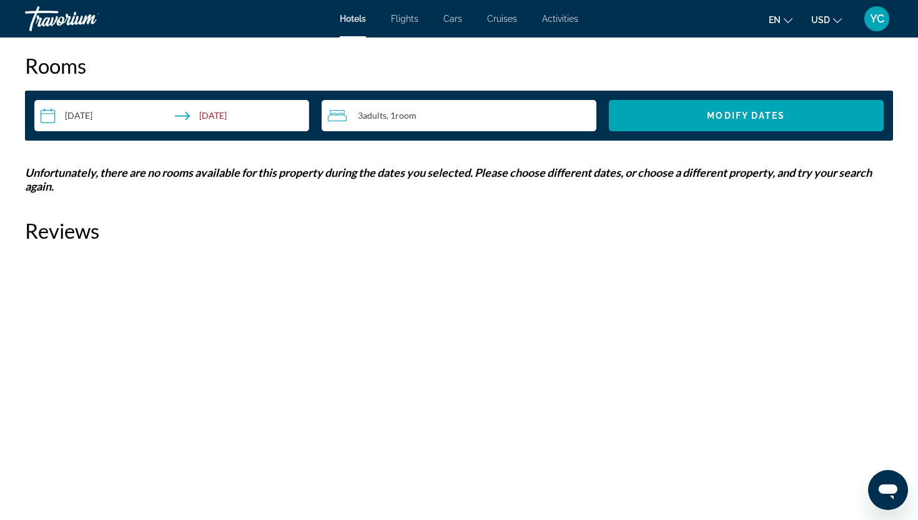
click at [101, 111] on input "**********" at bounding box center [174, 117] width 280 height 35
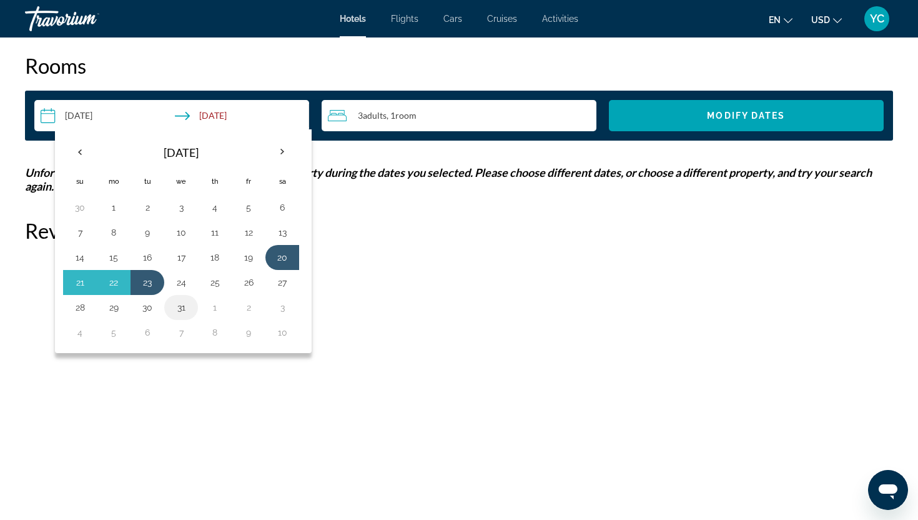
click at [184, 317] on td "31" at bounding box center [181, 307] width 34 height 25
click at [184, 308] on button "31" at bounding box center [181, 307] width 20 height 17
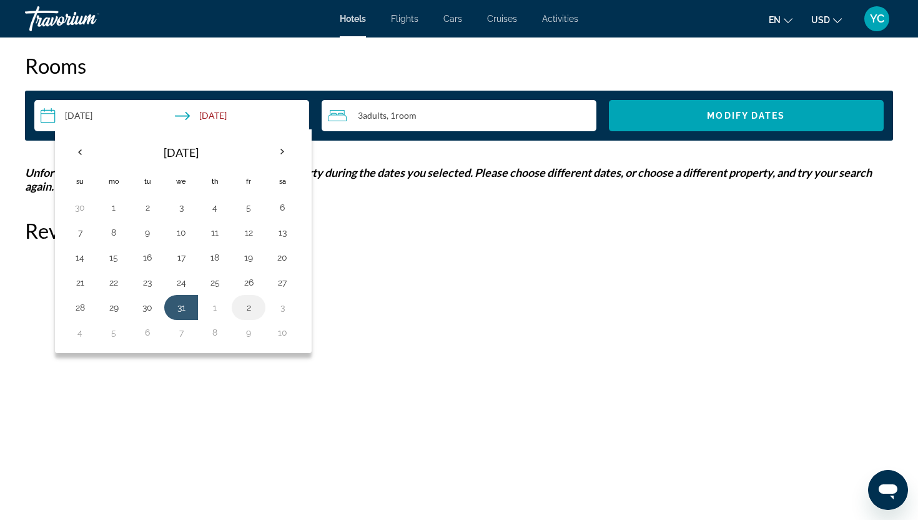
click at [259, 308] on td "2" at bounding box center [249, 307] width 34 height 25
click at [243, 310] on button "2" at bounding box center [249, 307] width 20 height 17
type input "**********"
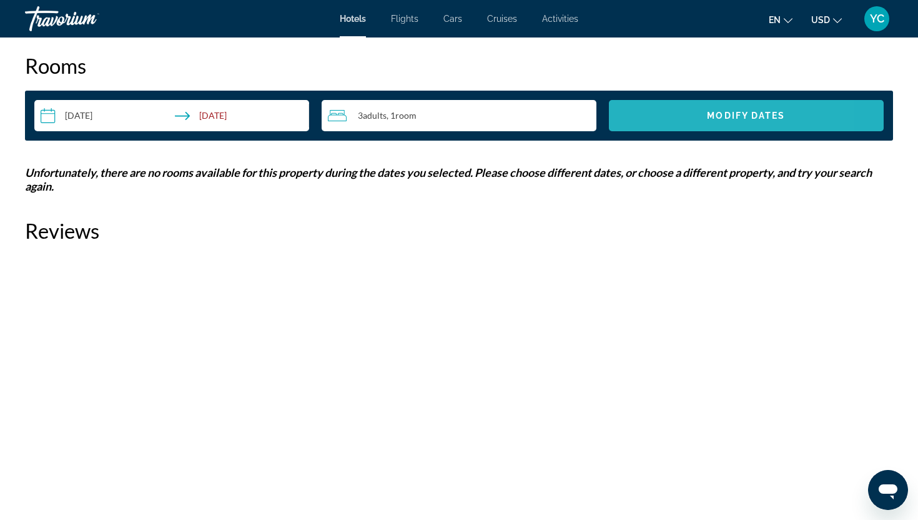
click at [631, 116] on span "Search widget" at bounding box center [746, 116] width 275 height 30
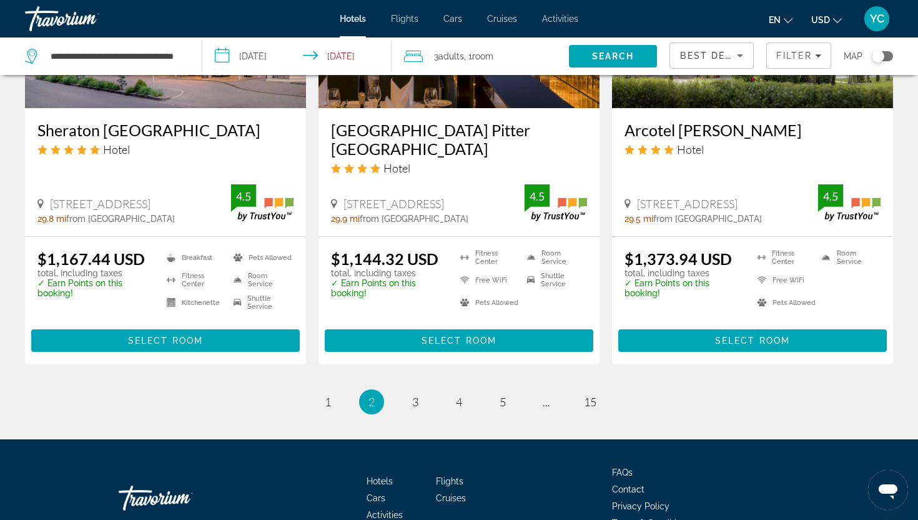
scroll to position [1659, 0]
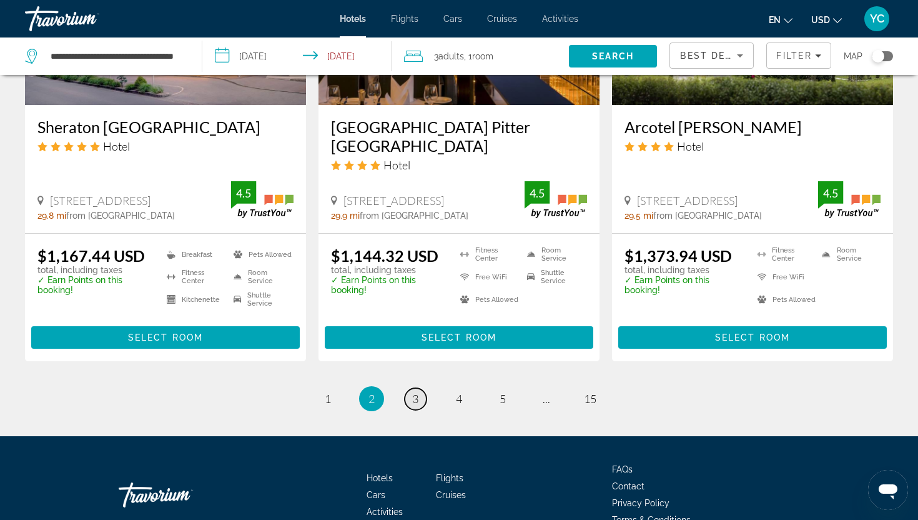
click at [418, 392] on span "3" at bounding box center [415, 399] width 6 height 14
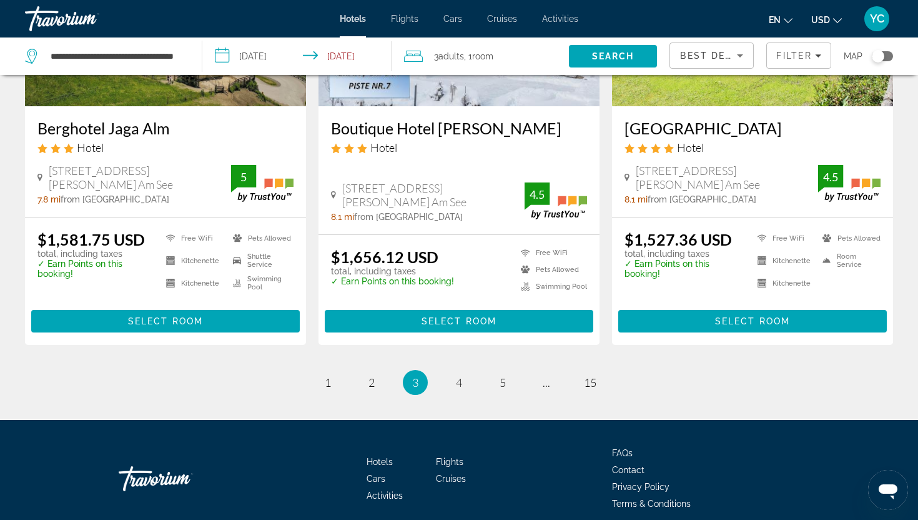
scroll to position [1622, 0]
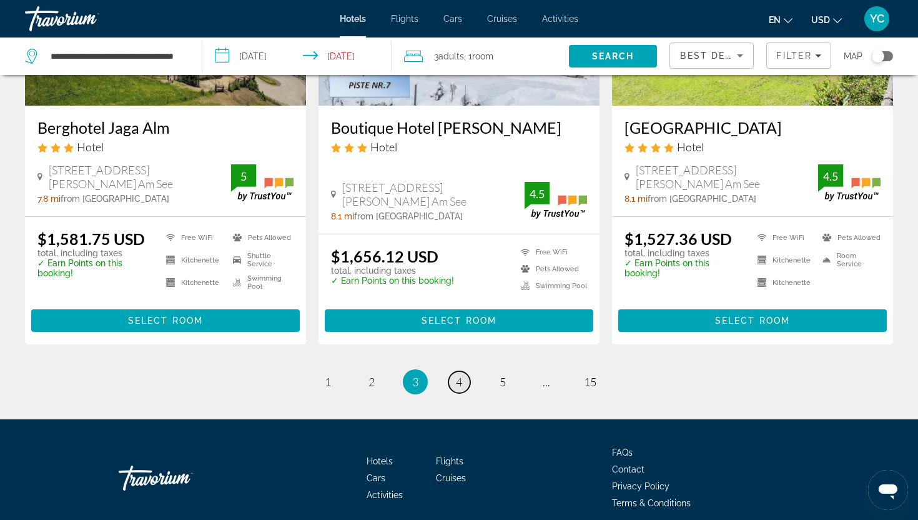
click at [459, 375] on span "4" at bounding box center [459, 382] width 6 height 14
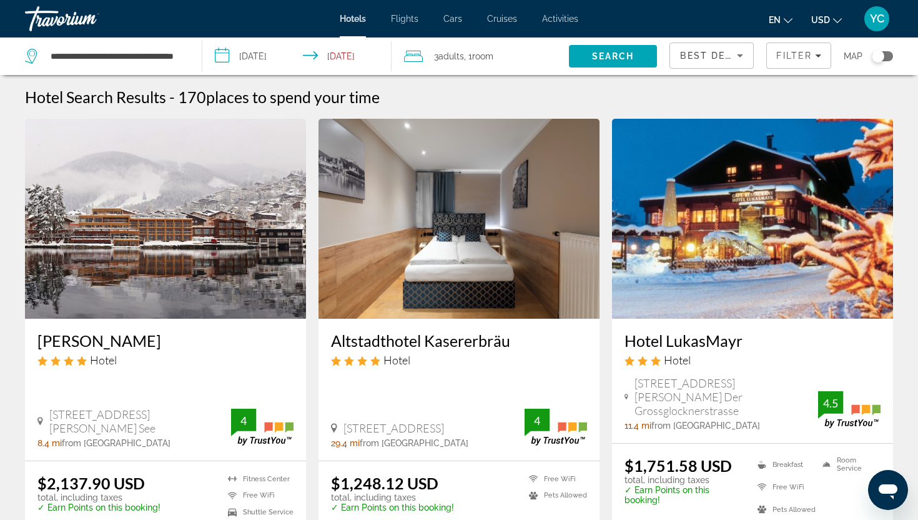
click at [211, 254] on img "Main content" at bounding box center [165, 219] width 281 height 200
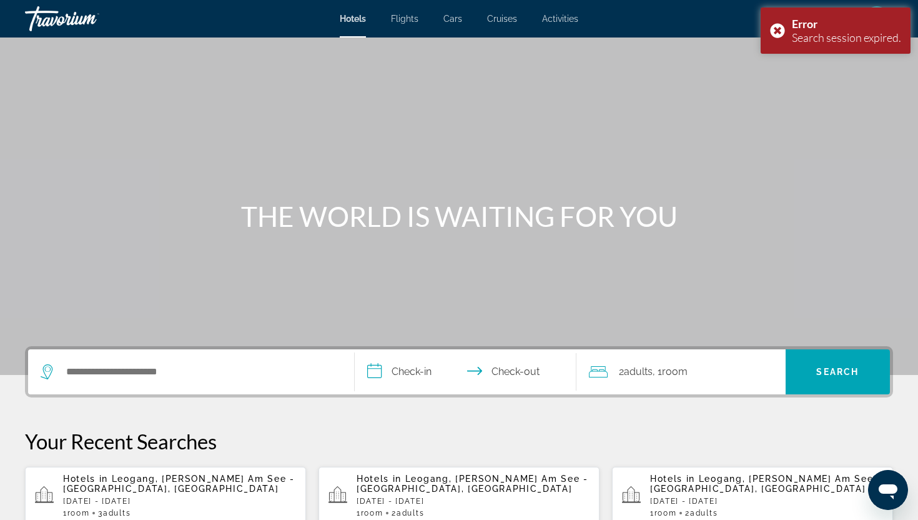
click at [131, 494] on div "Hotels in Leogang, Zell Am See - Pinzgau, Austria Sat, 20 Dec - Tue, 23 Dec 1 R…" at bounding box center [179, 496] width 233 height 44
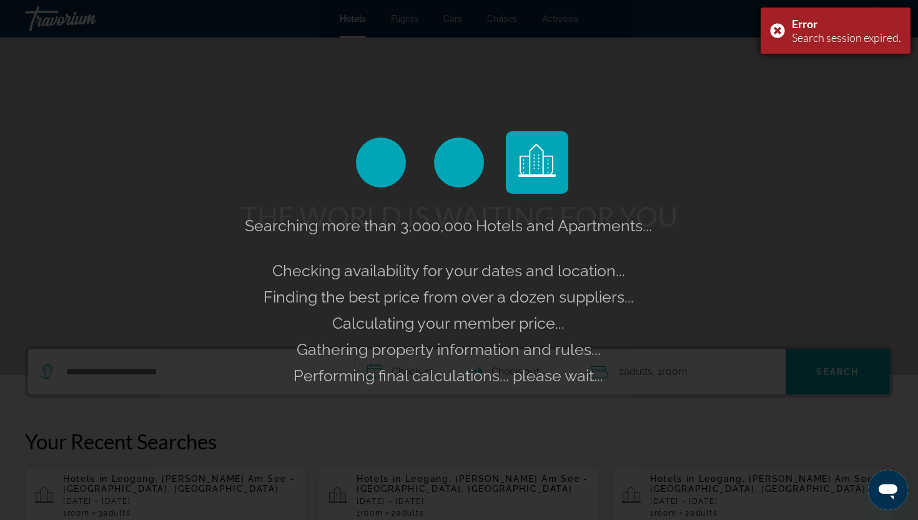
click at [777, 31] on div "Error Search session expired." at bounding box center [836, 30] width 150 height 46
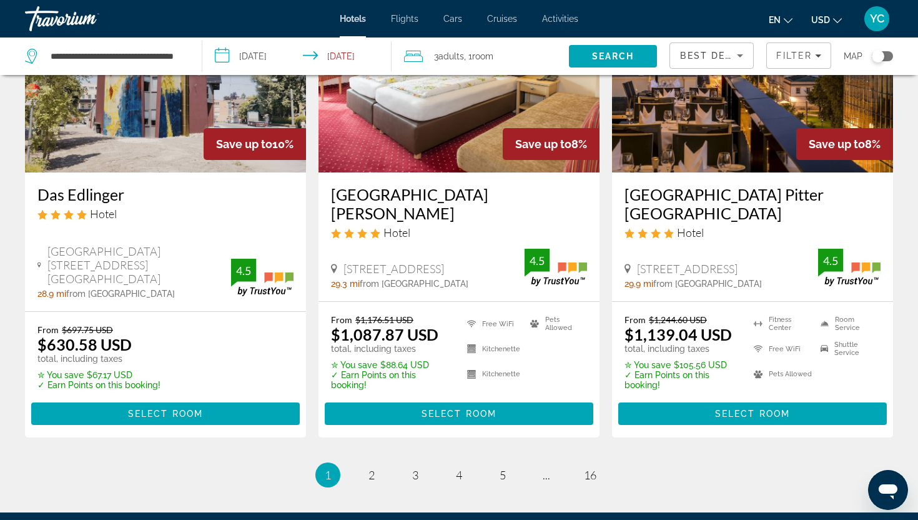
scroll to position [1604, 0]
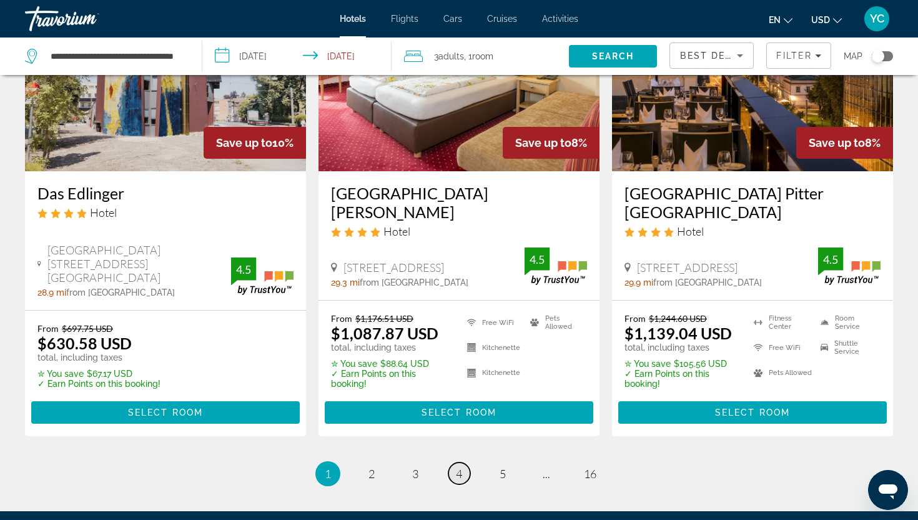
click at [461, 467] on span "4" at bounding box center [459, 474] width 6 height 14
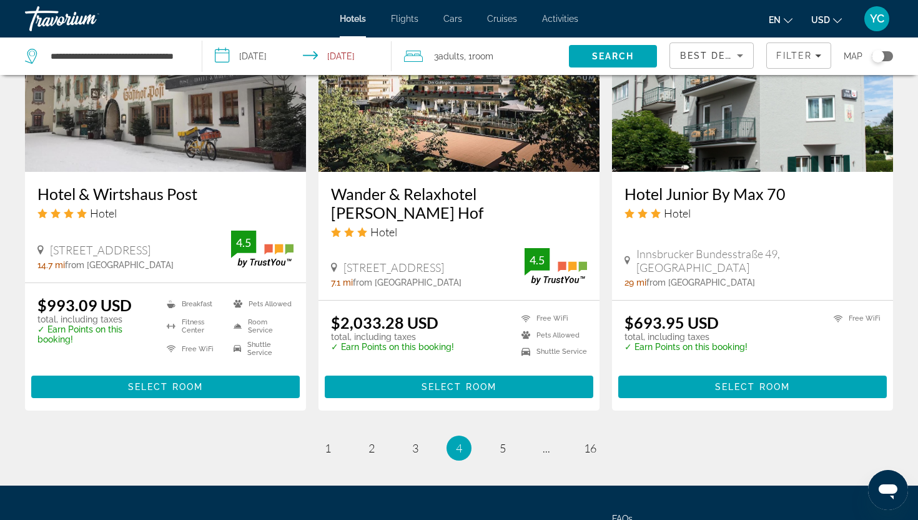
scroll to position [1556, 0]
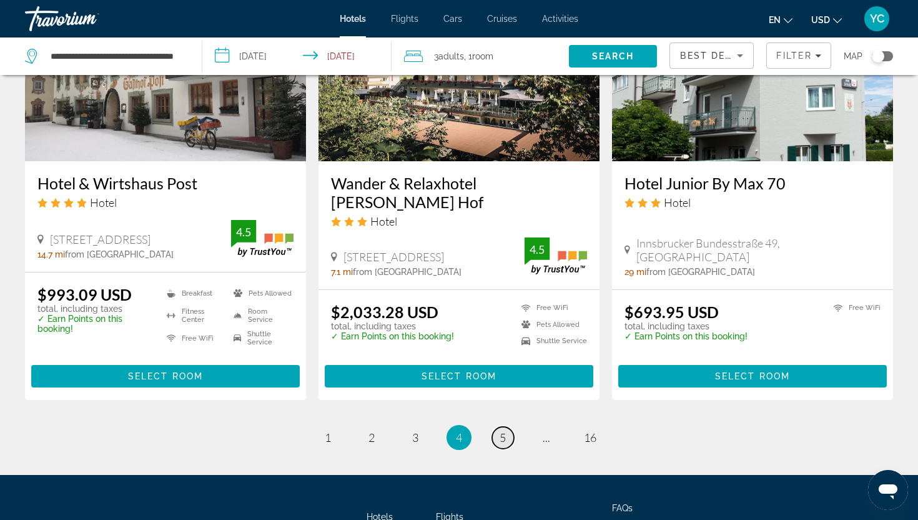
click at [502, 437] on span "5" at bounding box center [503, 437] width 6 height 14
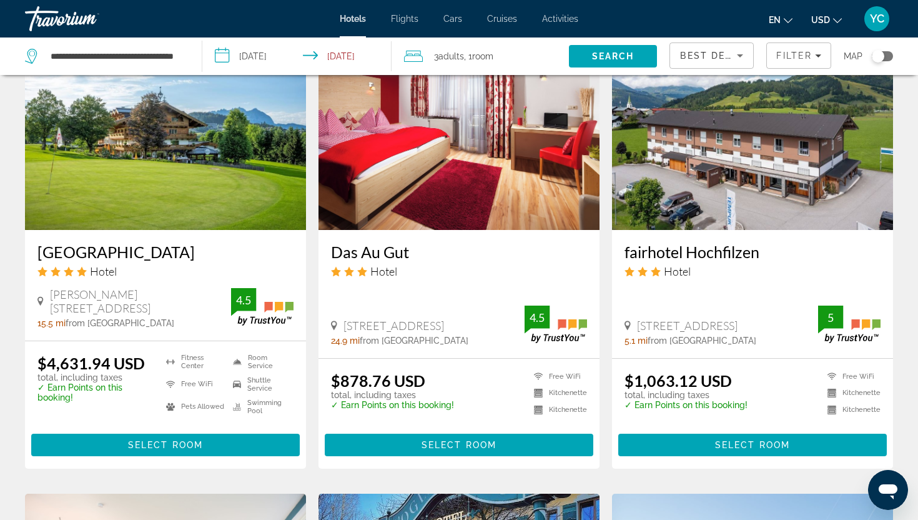
scroll to position [1058, 0]
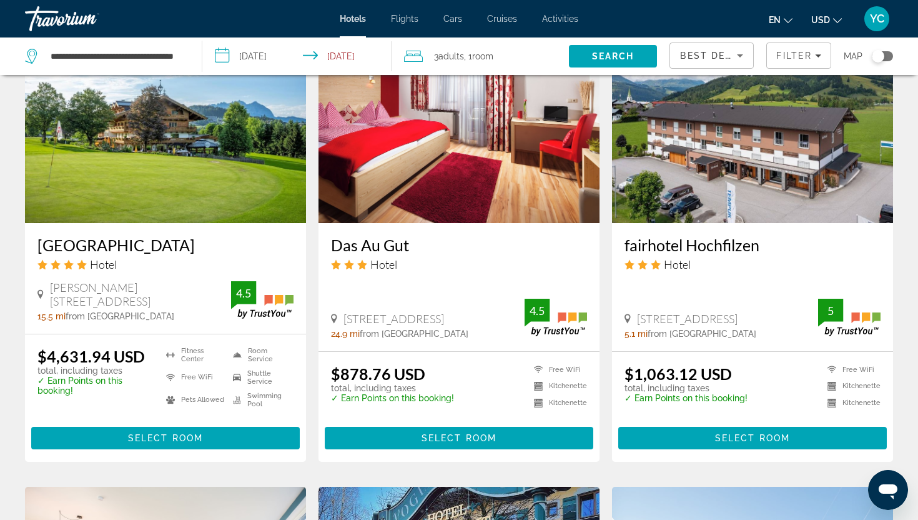
click at [272, 56] on input "**********" at bounding box center [299, 57] width 195 height 41
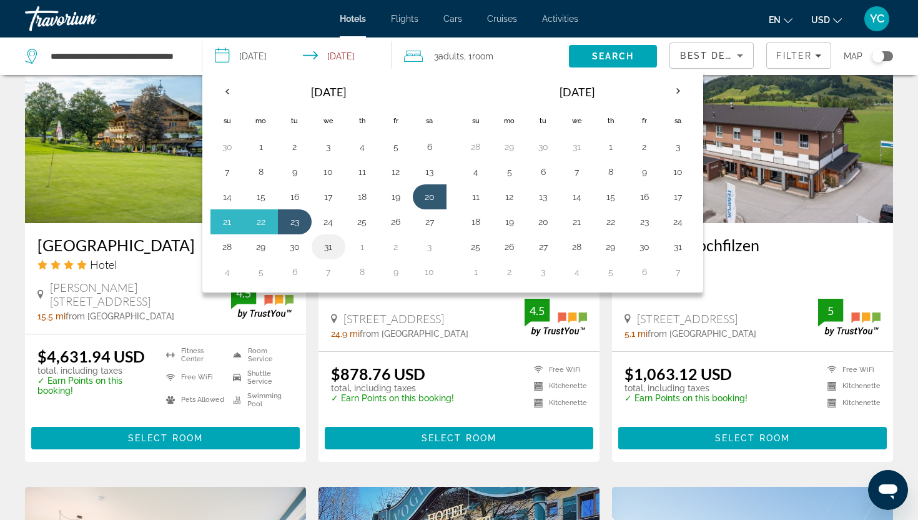
click at [328, 249] on button "31" at bounding box center [329, 246] width 20 height 17
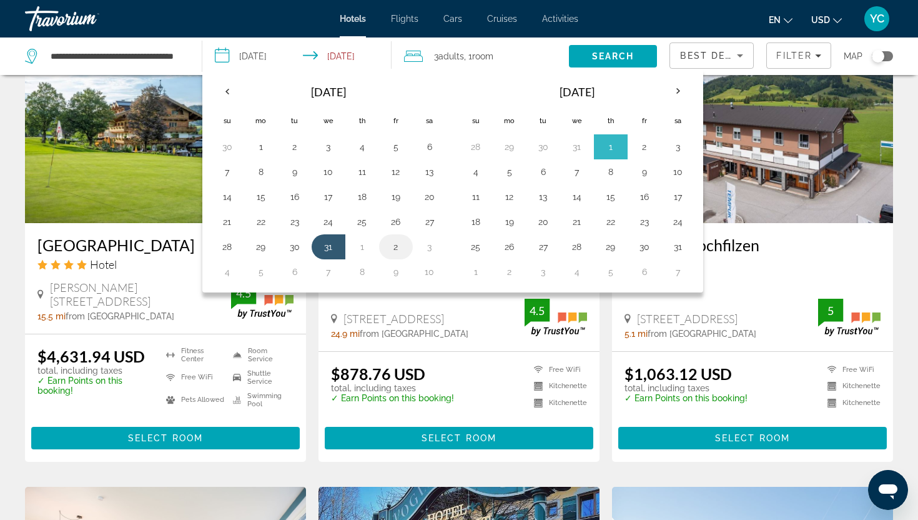
click at [400, 251] on button "2" at bounding box center [396, 246] width 20 height 17
type input "**********"
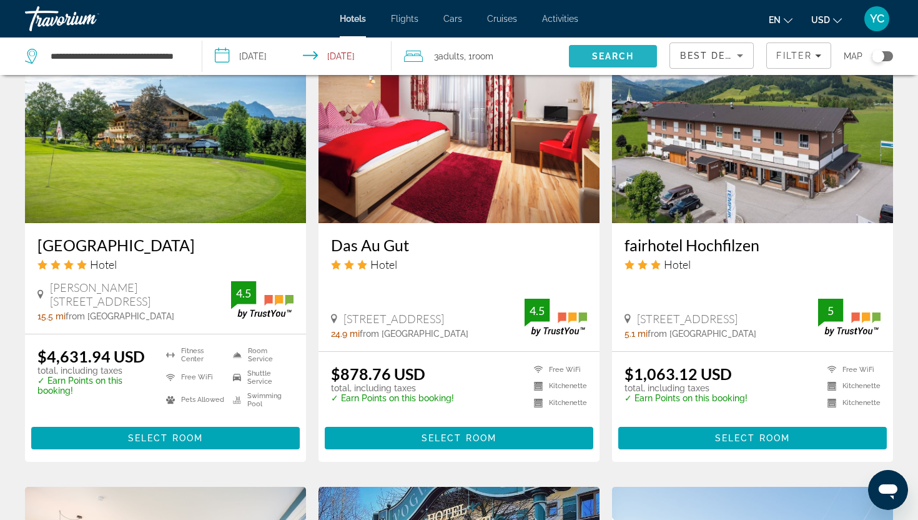
click at [590, 54] on span "Search" at bounding box center [613, 56] width 89 height 30
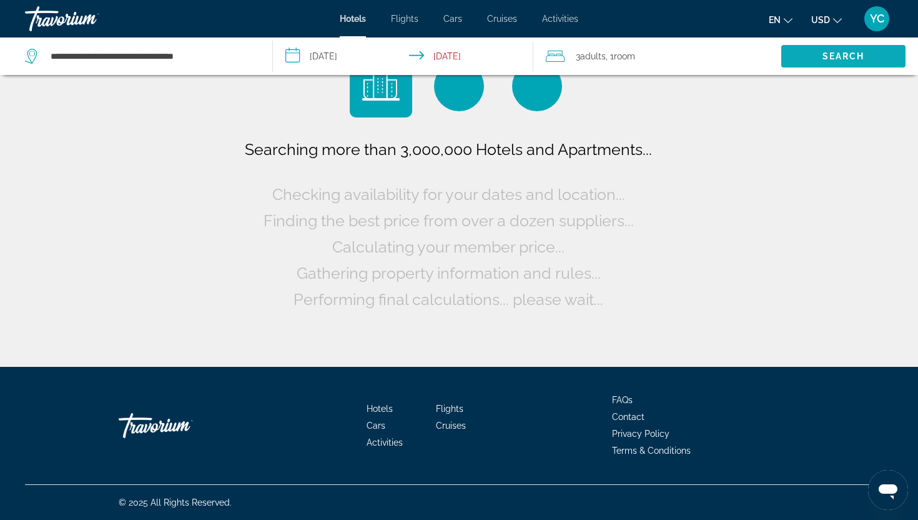
scroll to position [0, 0]
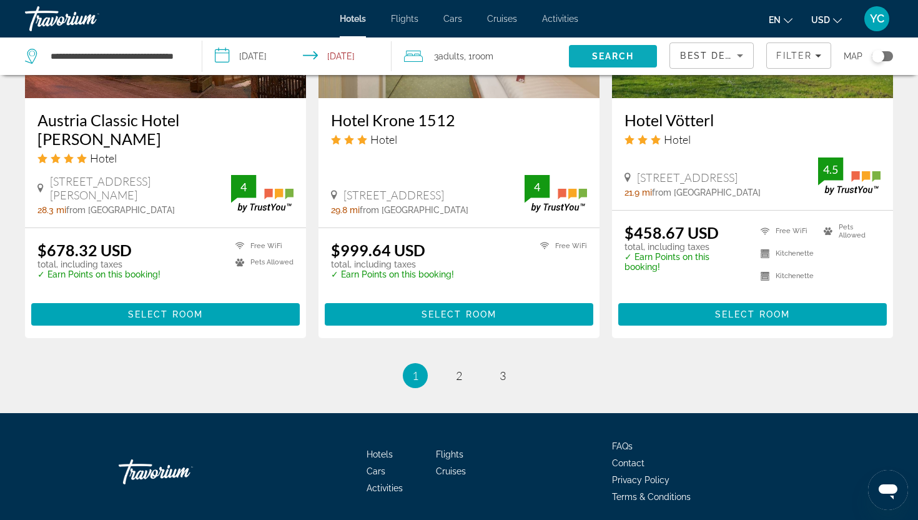
scroll to position [1695, 0]
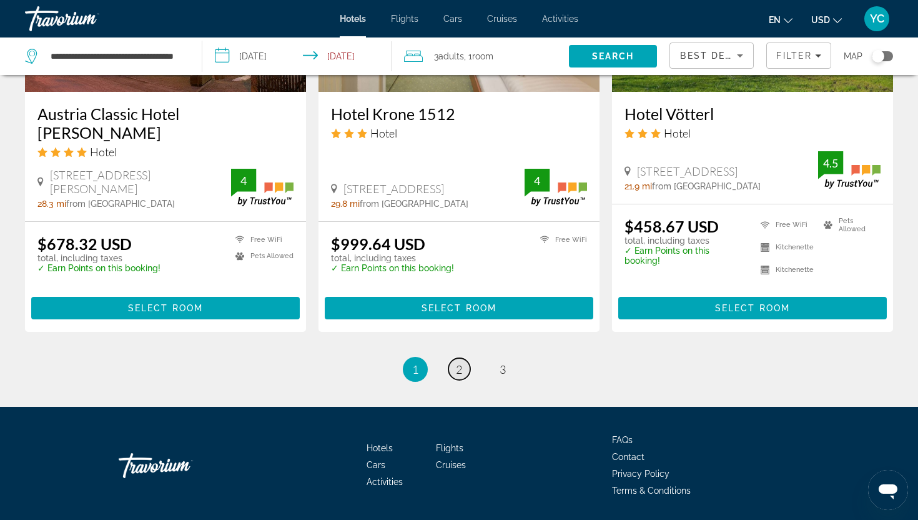
click at [459, 362] on span "2" at bounding box center [459, 369] width 6 height 14
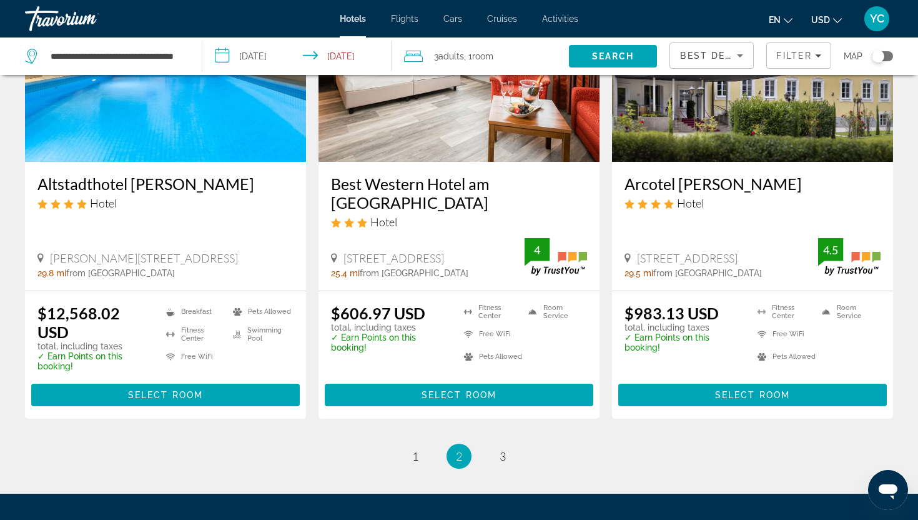
scroll to position [1671, 0]
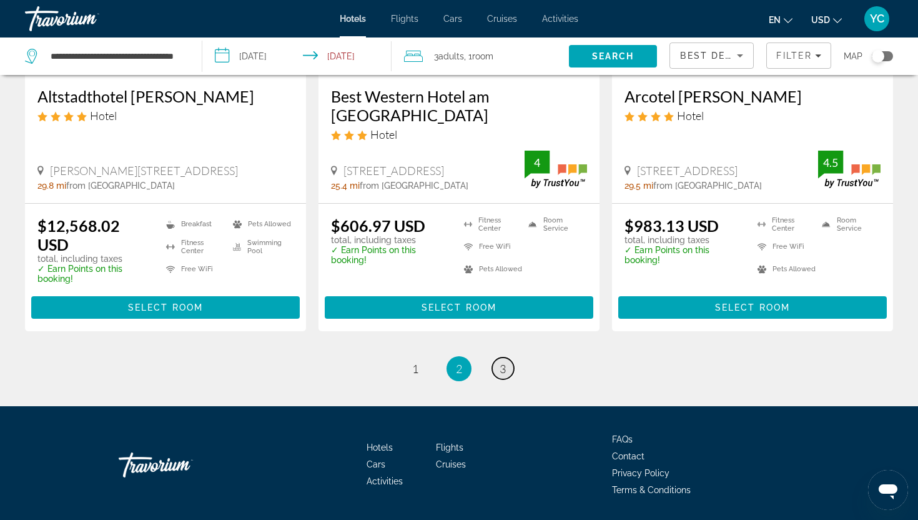
click at [503, 362] on span "3" at bounding box center [503, 369] width 6 height 14
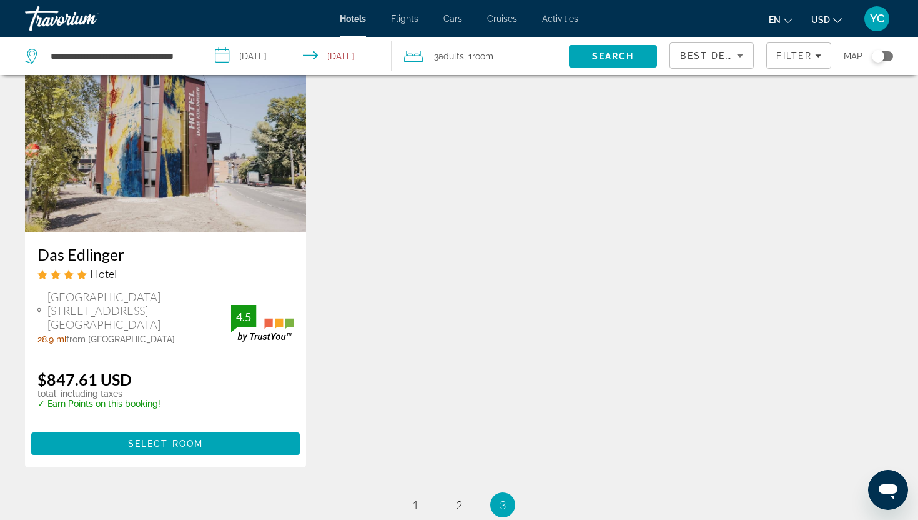
scroll to position [247, 0]
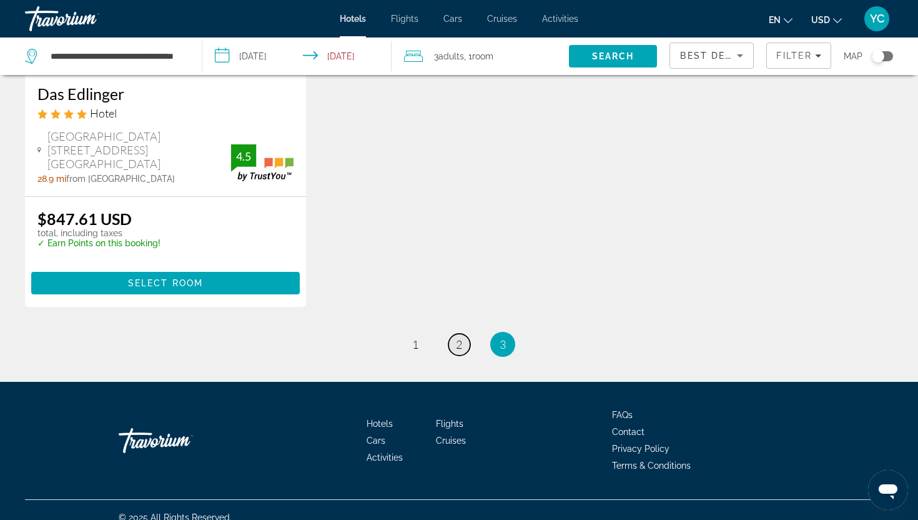
click at [461, 337] on span "2" at bounding box center [459, 344] width 6 height 14
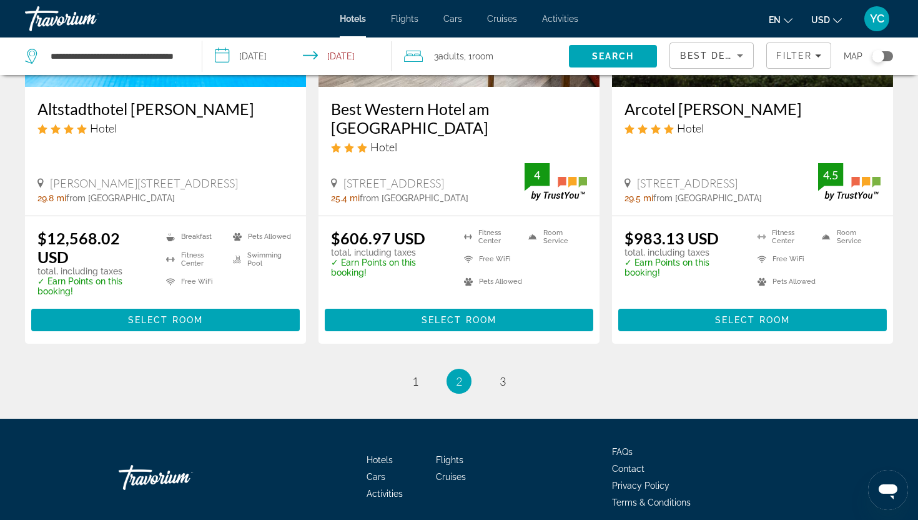
scroll to position [1659, 0]
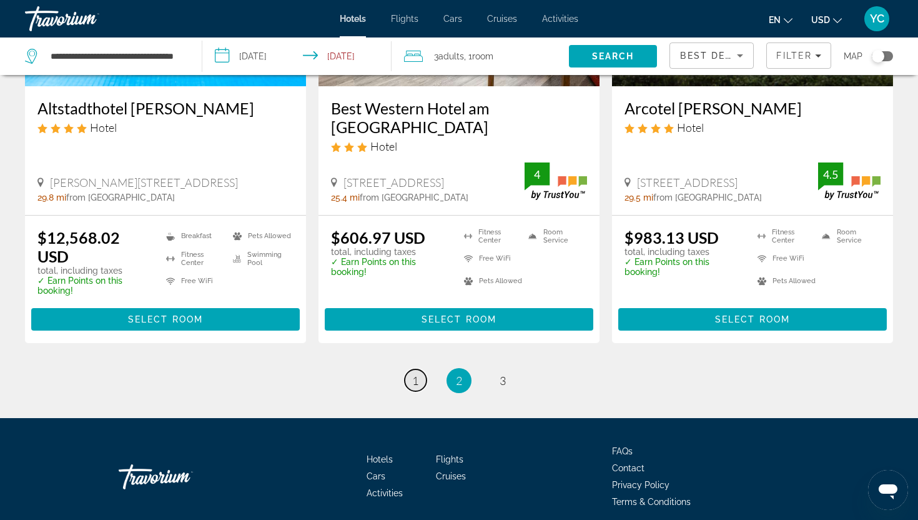
click at [414, 374] on span "1" at bounding box center [415, 381] width 6 height 14
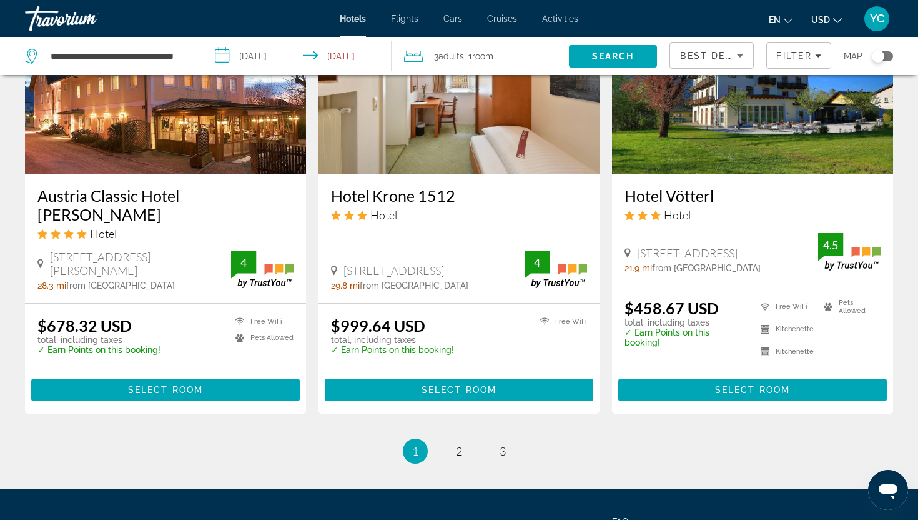
scroll to position [1695, 0]
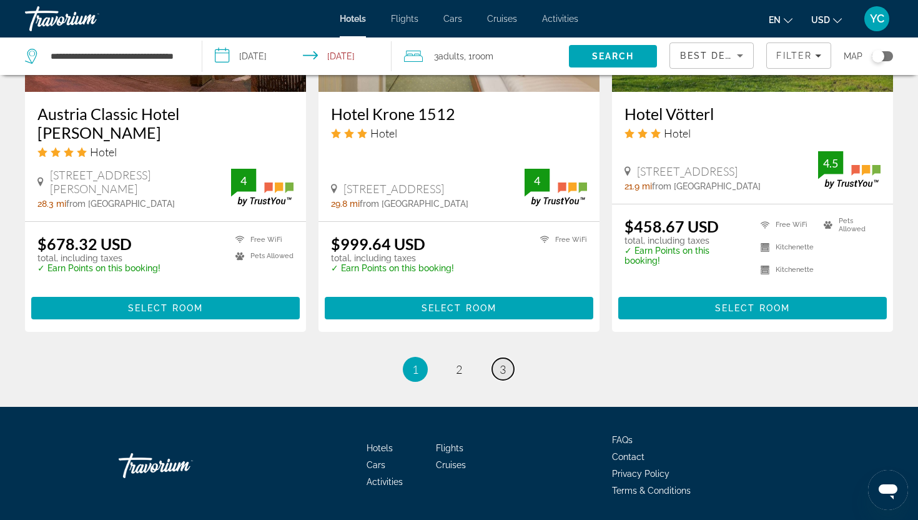
click at [501, 362] on span "3" at bounding box center [503, 369] width 6 height 14
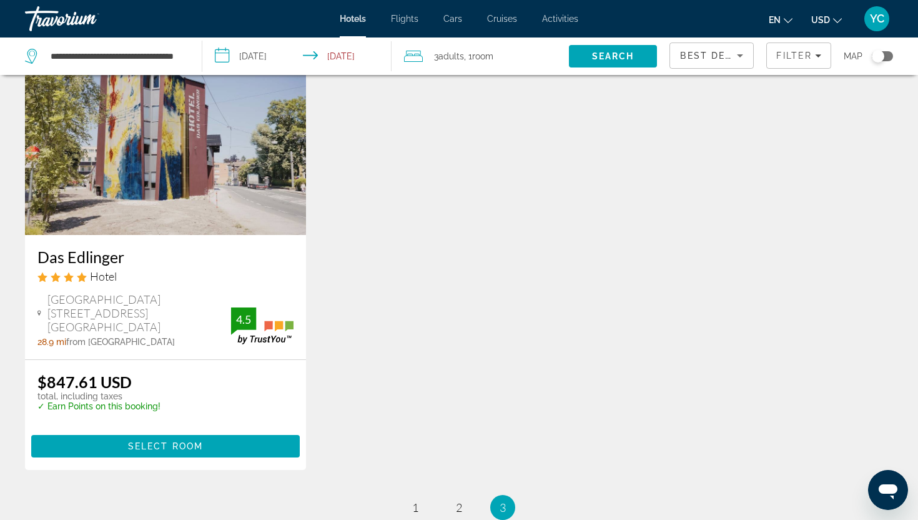
scroll to position [247, 0]
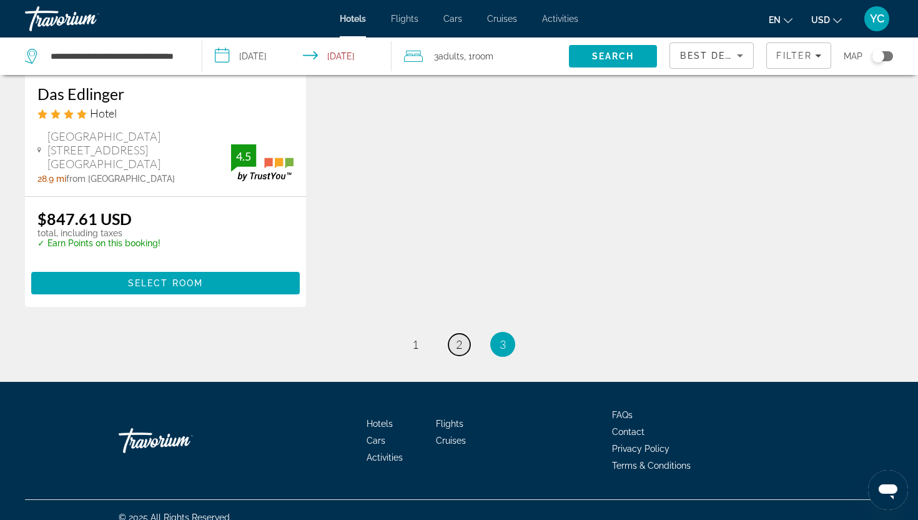
click at [454, 336] on link "page 2" at bounding box center [460, 345] width 22 height 22
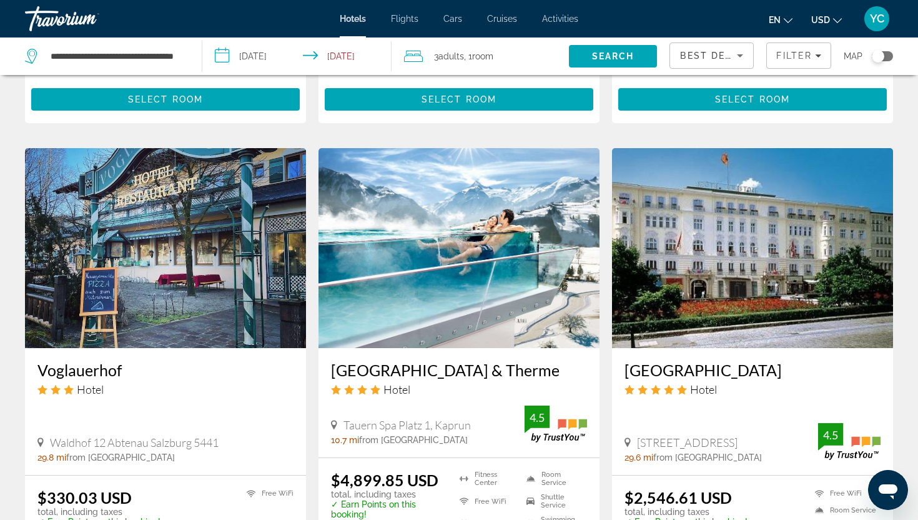
scroll to position [938, 0]
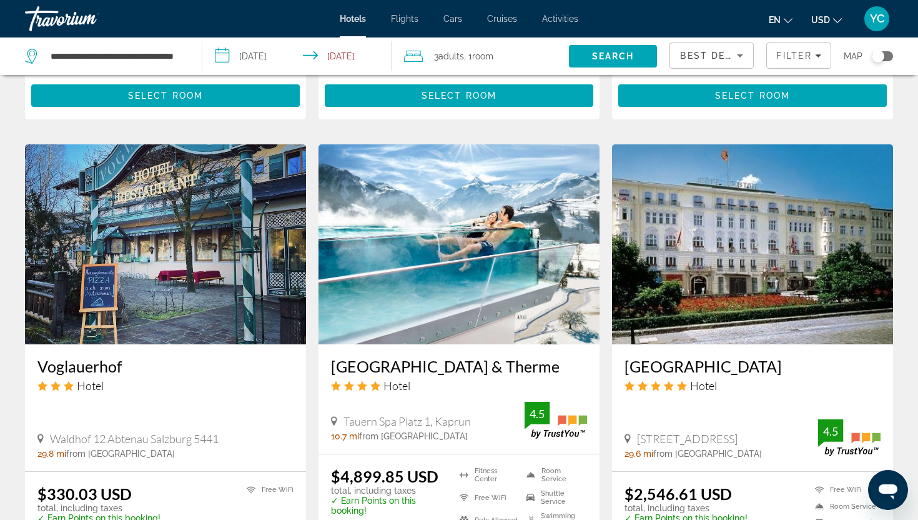
click at [475, 241] on img "Main content" at bounding box center [459, 244] width 281 height 200
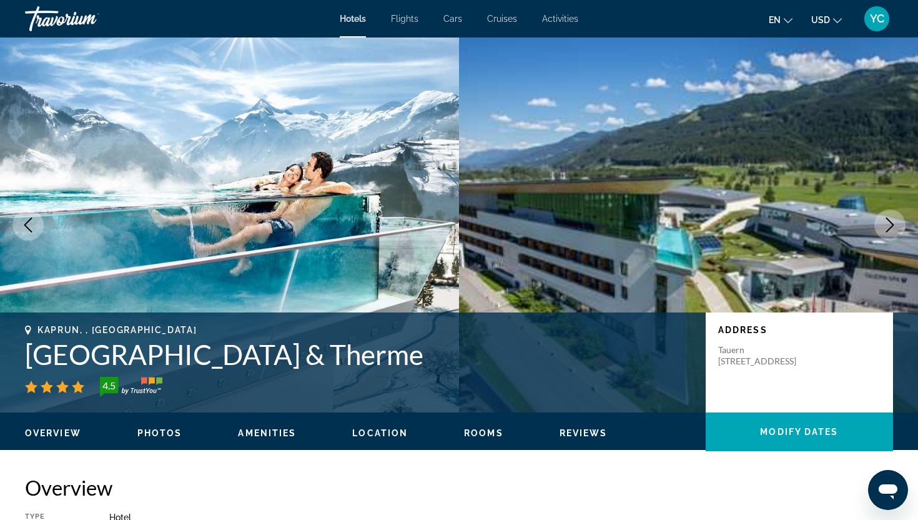
click at [347, 224] on img "Main content" at bounding box center [229, 224] width 459 height 375
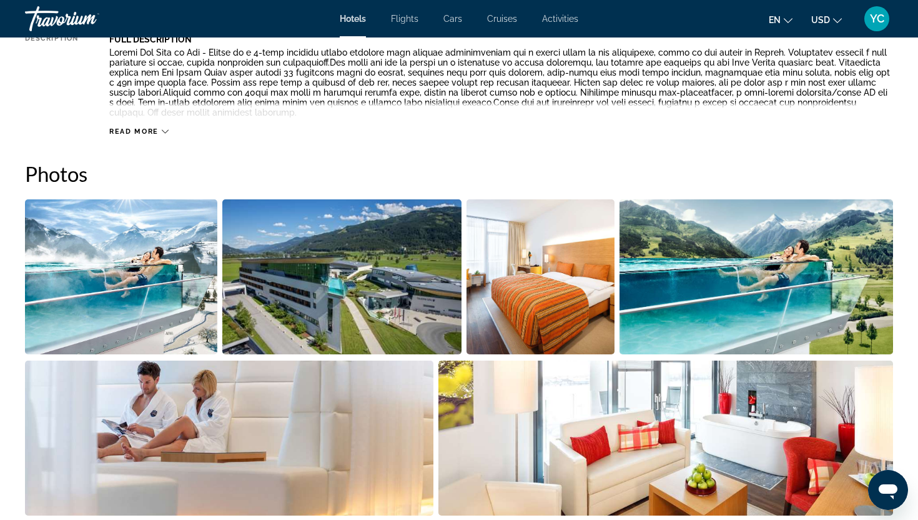
scroll to position [519, 0]
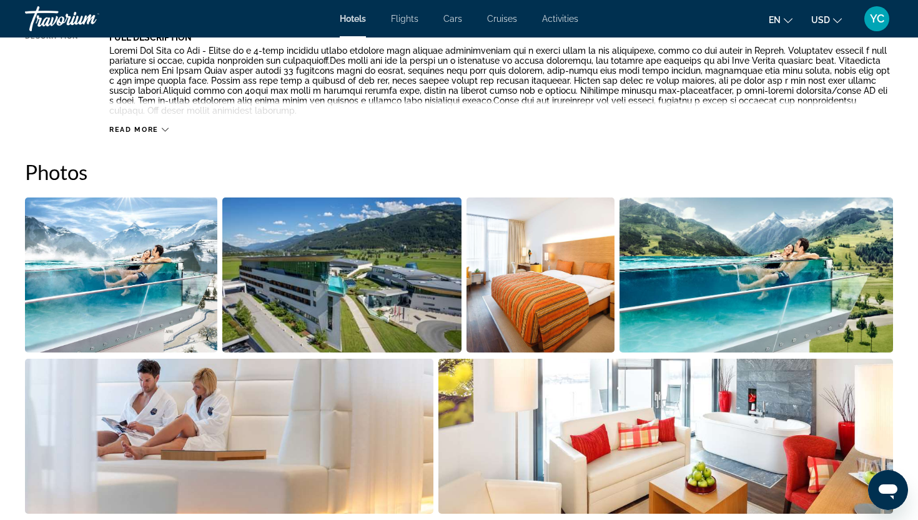
click at [132, 302] on img "Open full-screen image slider" at bounding box center [121, 274] width 192 height 155
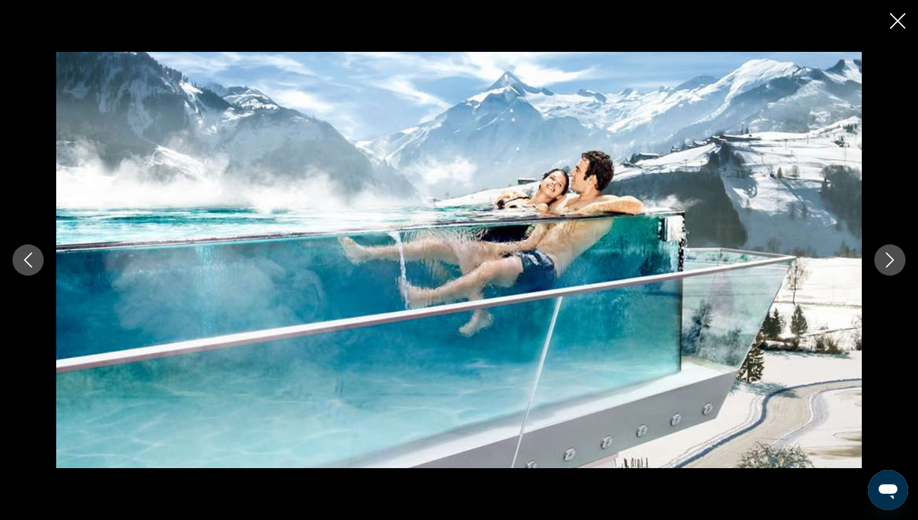
click at [885, 257] on icon "Next image" at bounding box center [890, 259] width 15 height 15
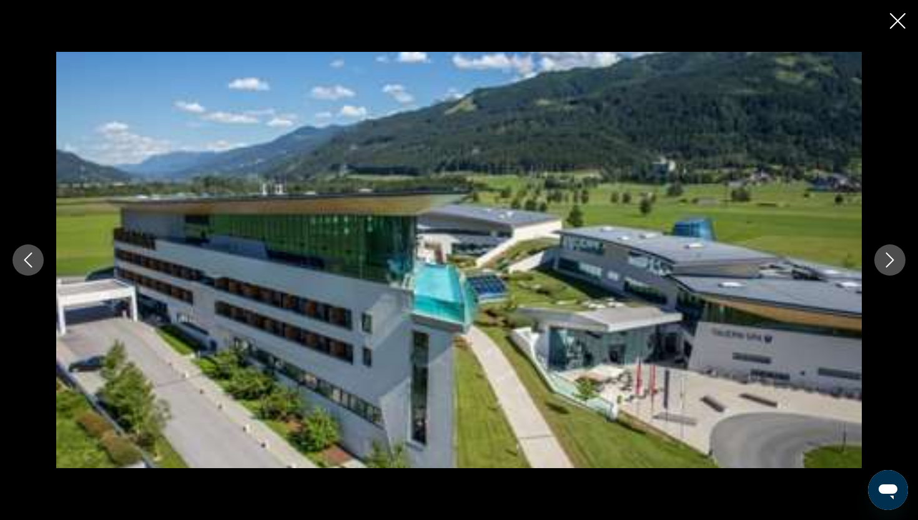
click at [889, 259] on icon "Next image" at bounding box center [890, 259] width 15 height 15
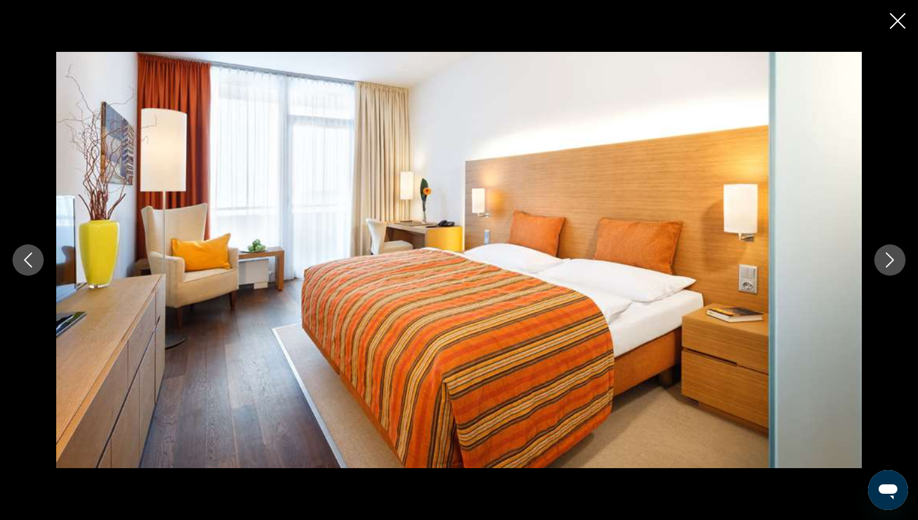
click at [889, 259] on icon "Next image" at bounding box center [890, 259] width 15 height 15
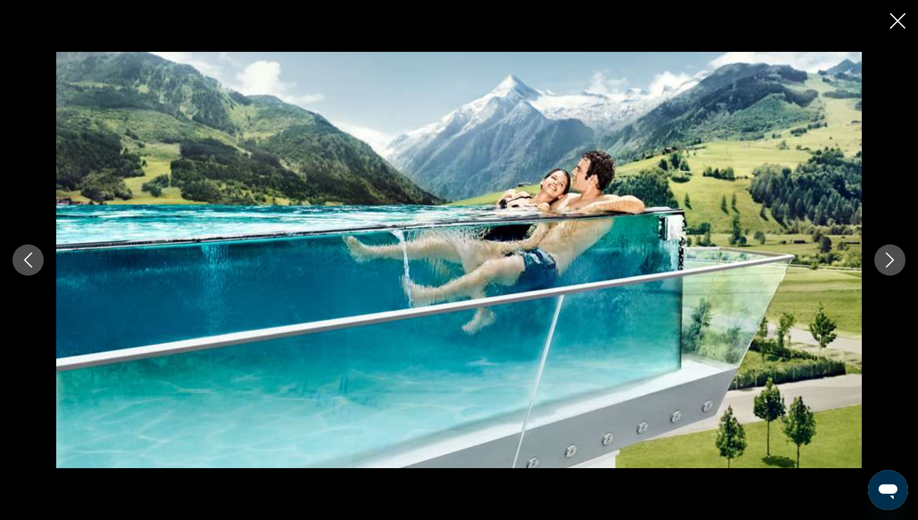
click at [889, 259] on icon "Next image" at bounding box center [890, 259] width 15 height 15
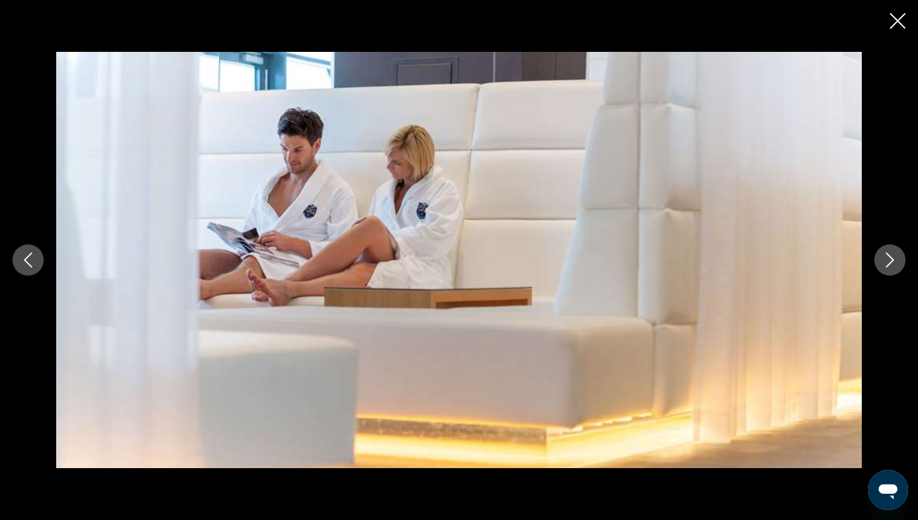
click at [889, 259] on icon "Next image" at bounding box center [890, 259] width 15 height 15
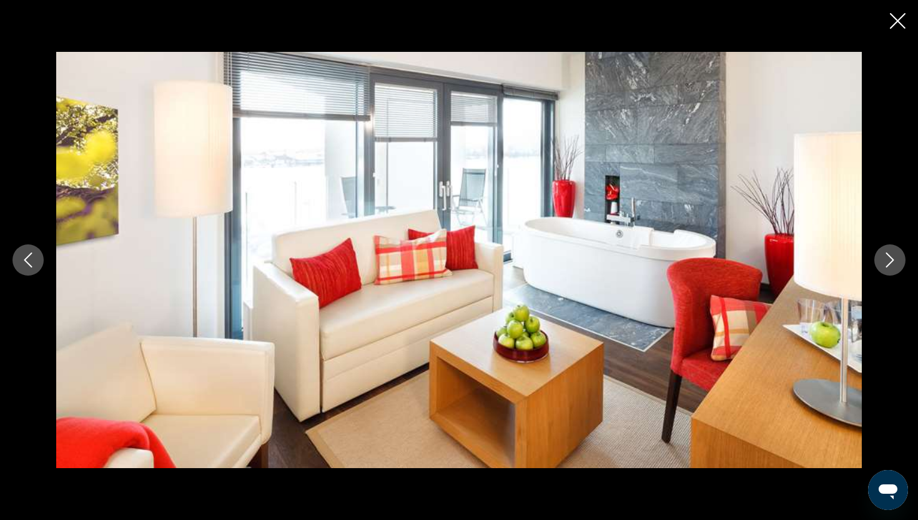
click at [888, 257] on icon "Next image" at bounding box center [890, 259] width 15 height 15
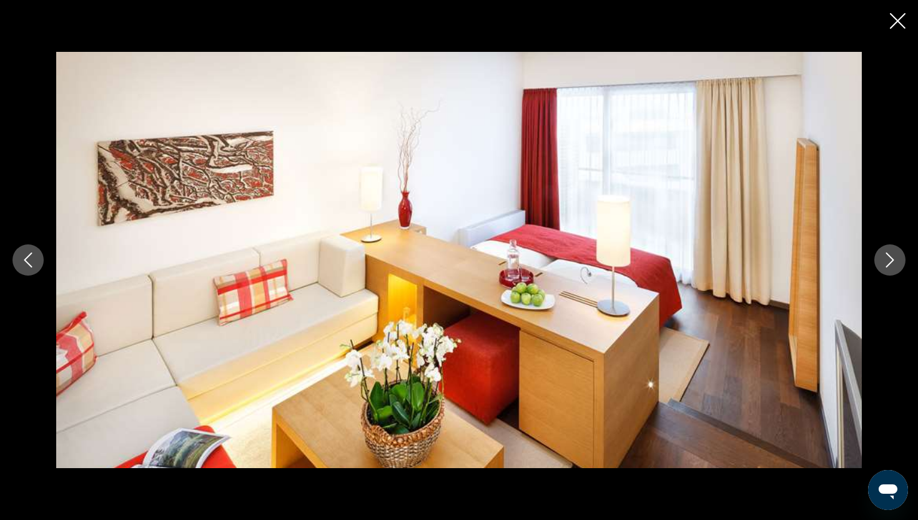
click at [888, 257] on icon "Next image" at bounding box center [890, 259] width 15 height 15
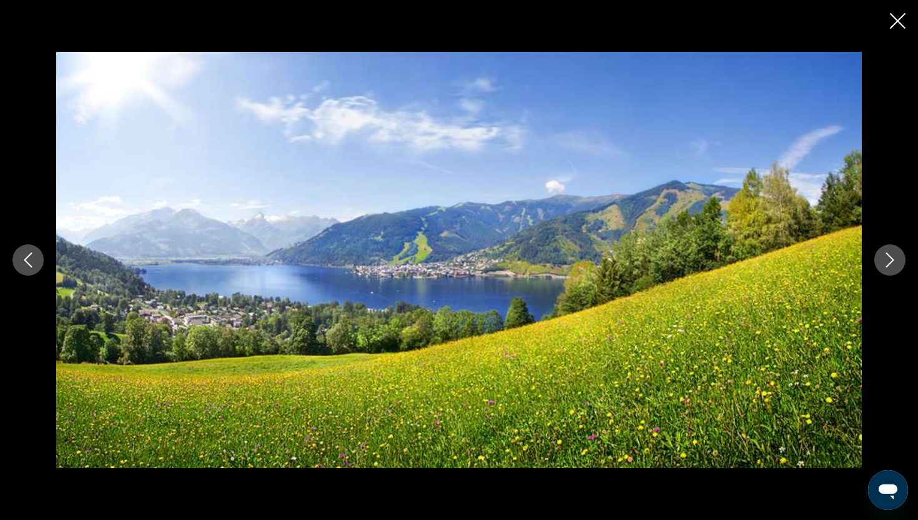
click at [888, 257] on icon "Next image" at bounding box center [890, 259] width 15 height 15
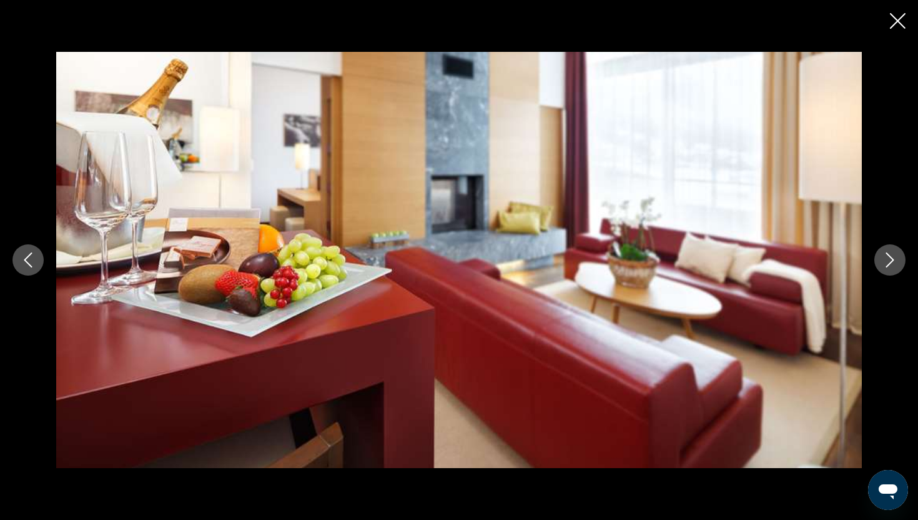
click at [888, 258] on icon "Next image" at bounding box center [890, 259] width 15 height 15
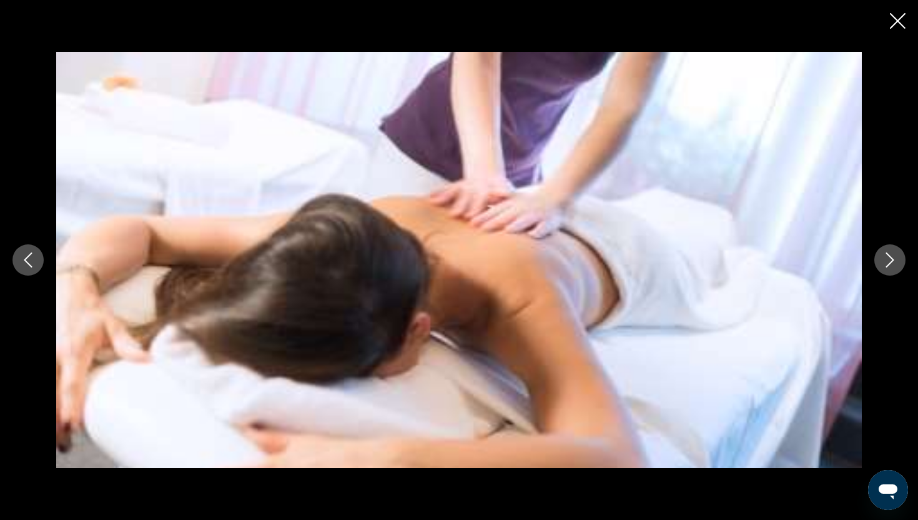
click at [888, 258] on icon "Next image" at bounding box center [890, 259] width 15 height 15
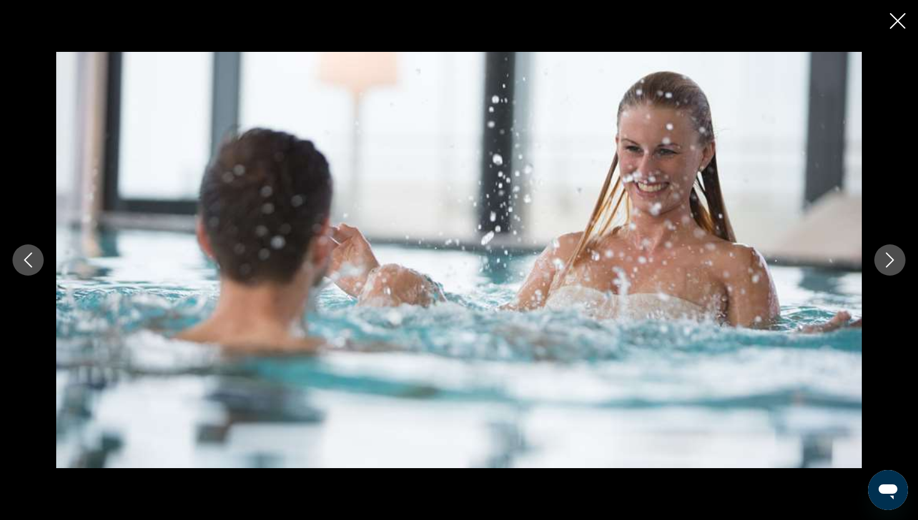
click at [888, 258] on icon "Next image" at bounding box center [890, 259] width 15 height 15
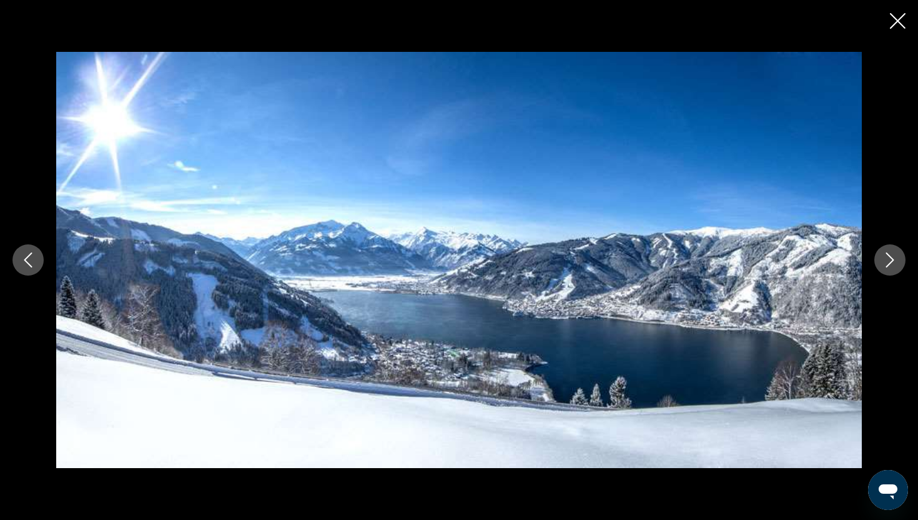
click at [888, 258] on icon "Next image" at bounding box center [890, 259] width 15 height 15
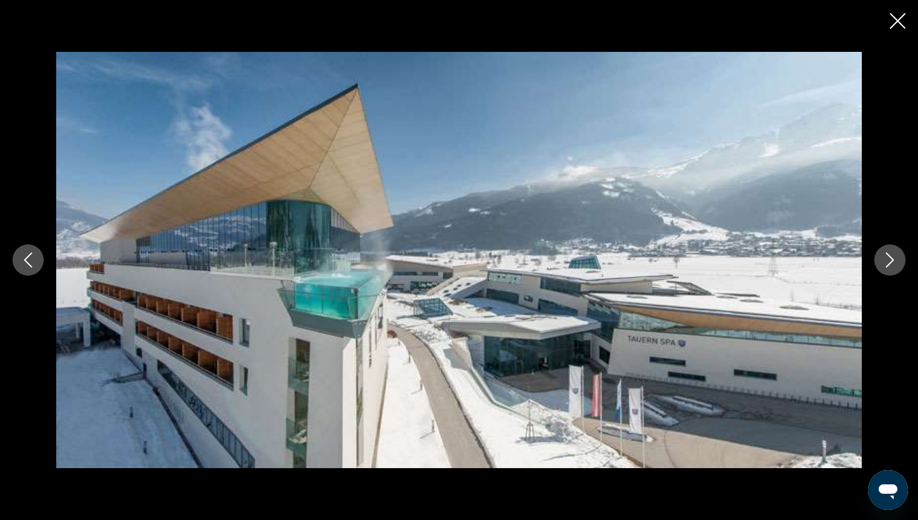
click at [896, 23] on icon "Close slideshow" at bounding box center [898, 21] width 16 height 16
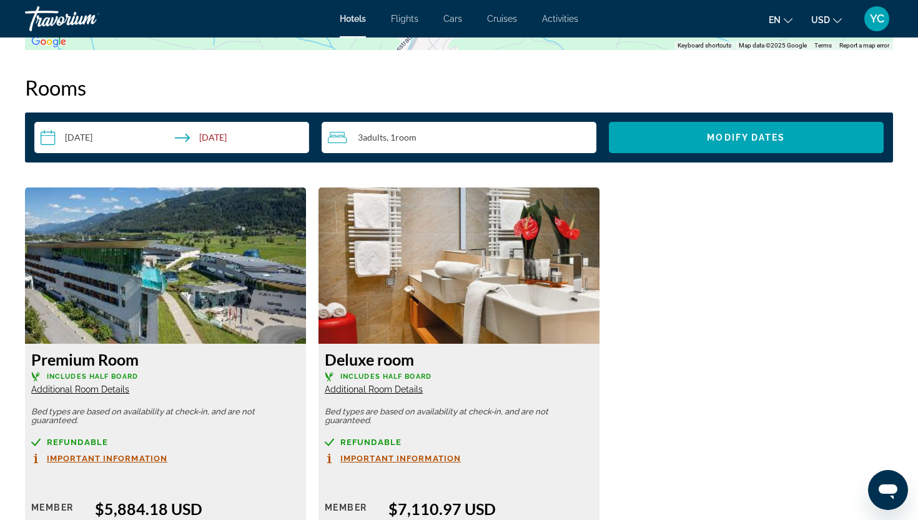
scroll to position [1554, 0]
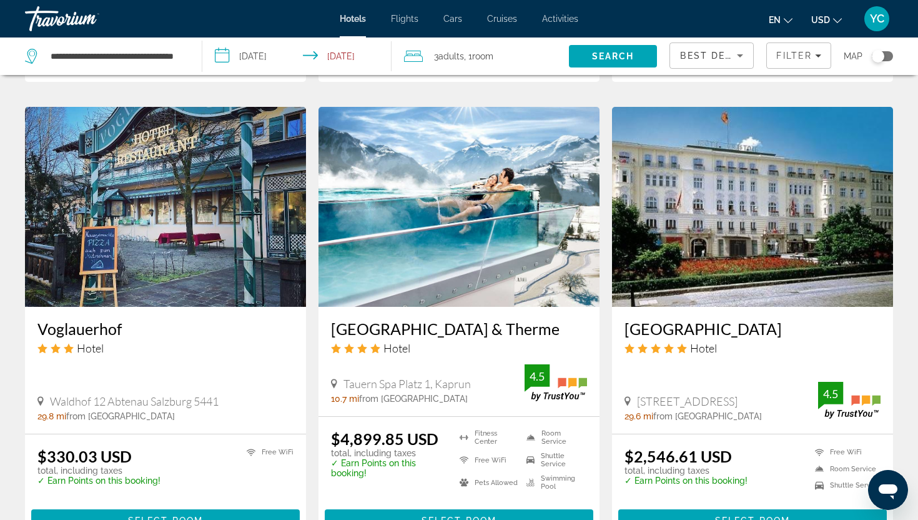
scroll to position [979, 0]
